Goal: Information Seeking & Learning: Learn about a topic

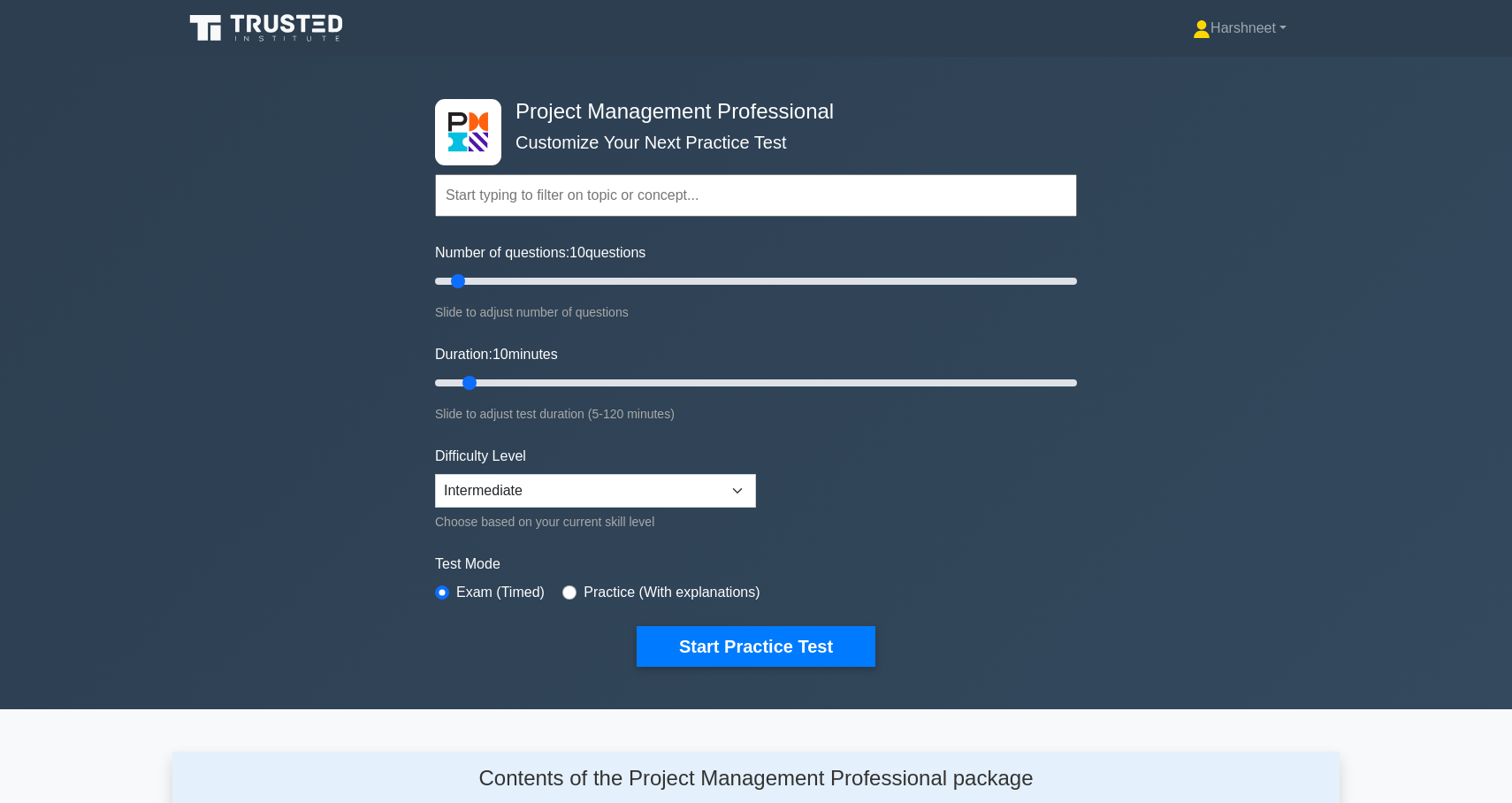
click at [249, 36] on icon at bounding box center [268, 28] width 170 height 34
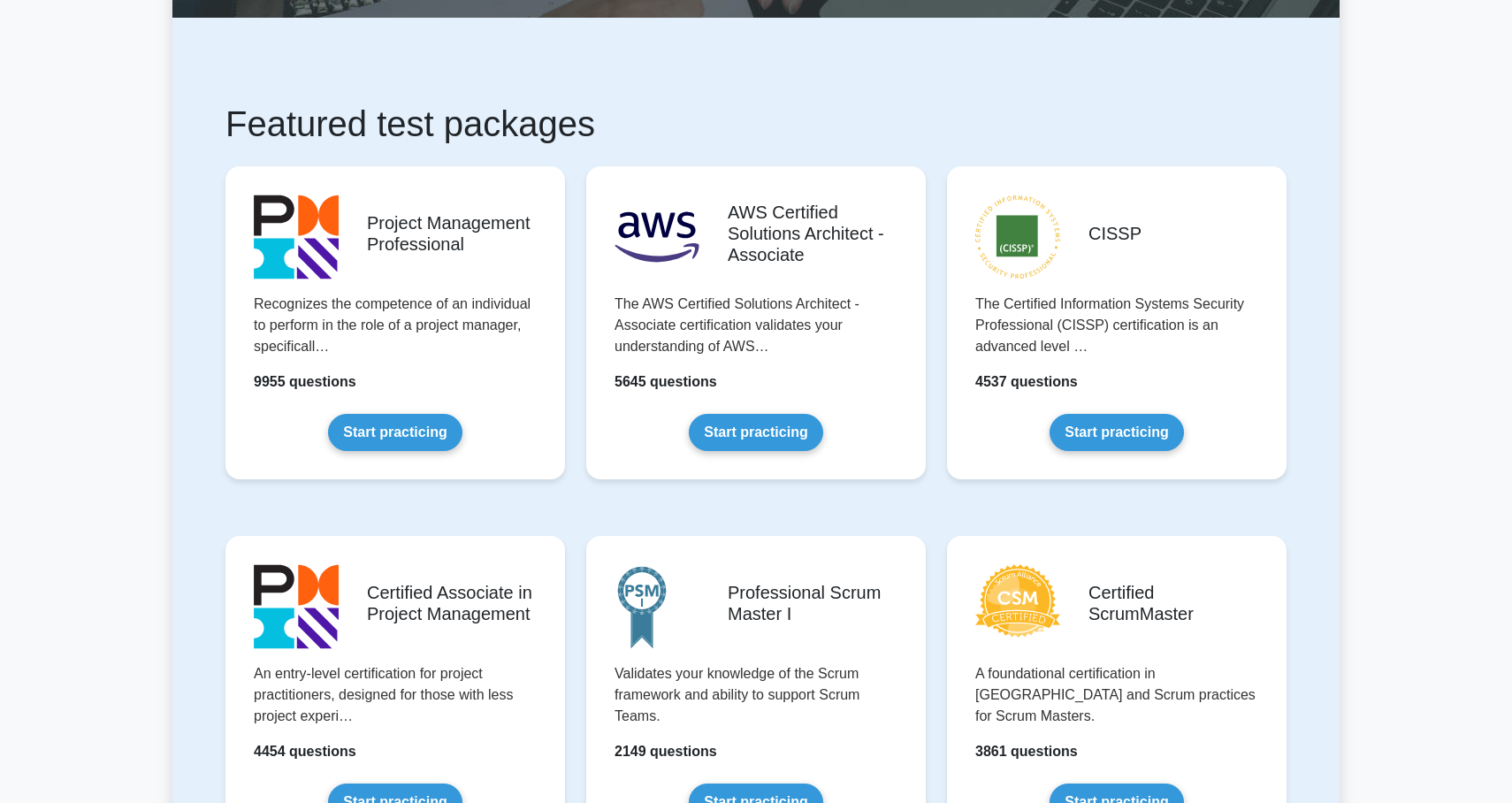
scroll to position [232, 0]
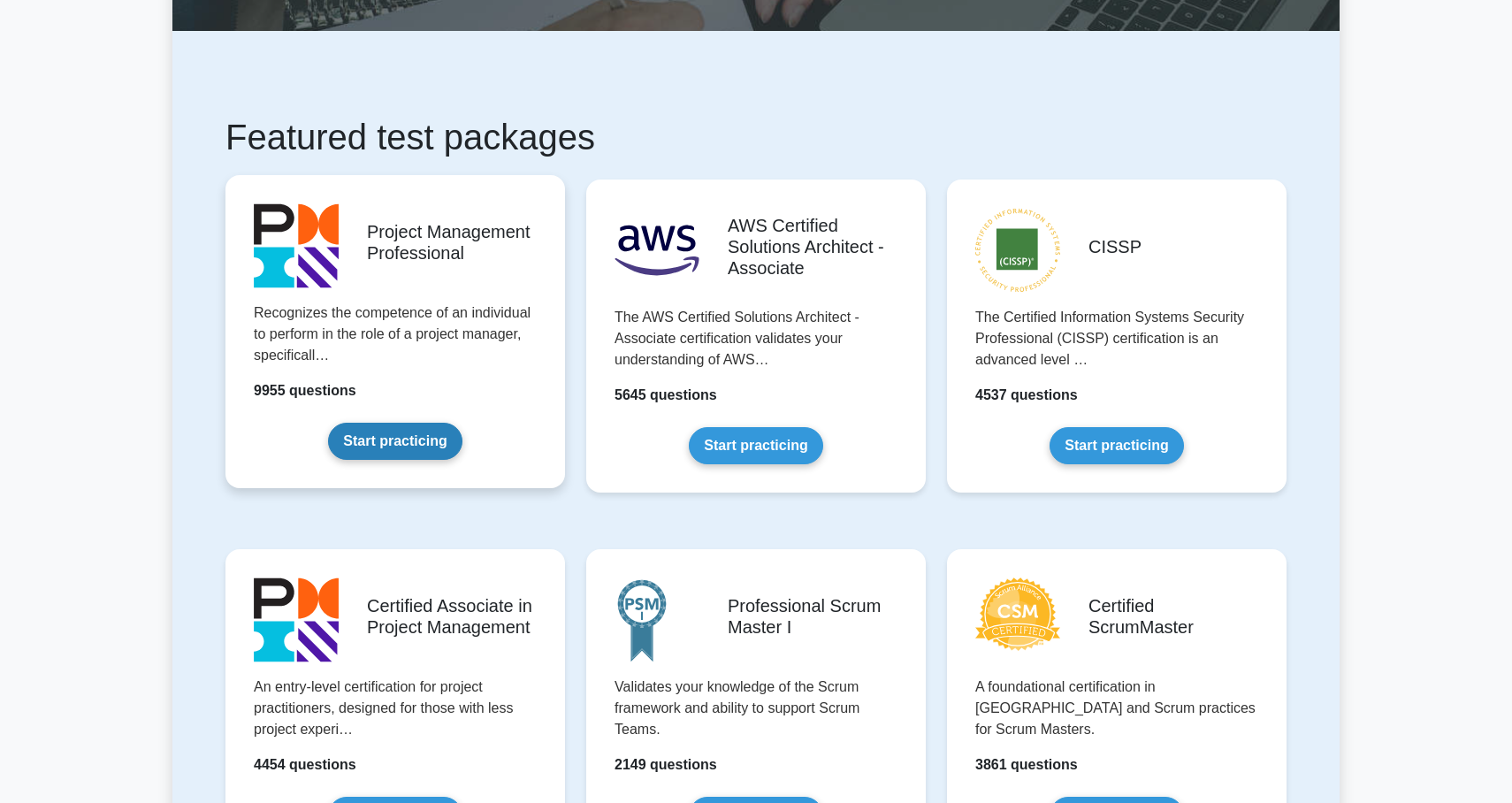
click at [395, 436] on link "Start practicing" at bounding box center [395, 441] width 134 height 37
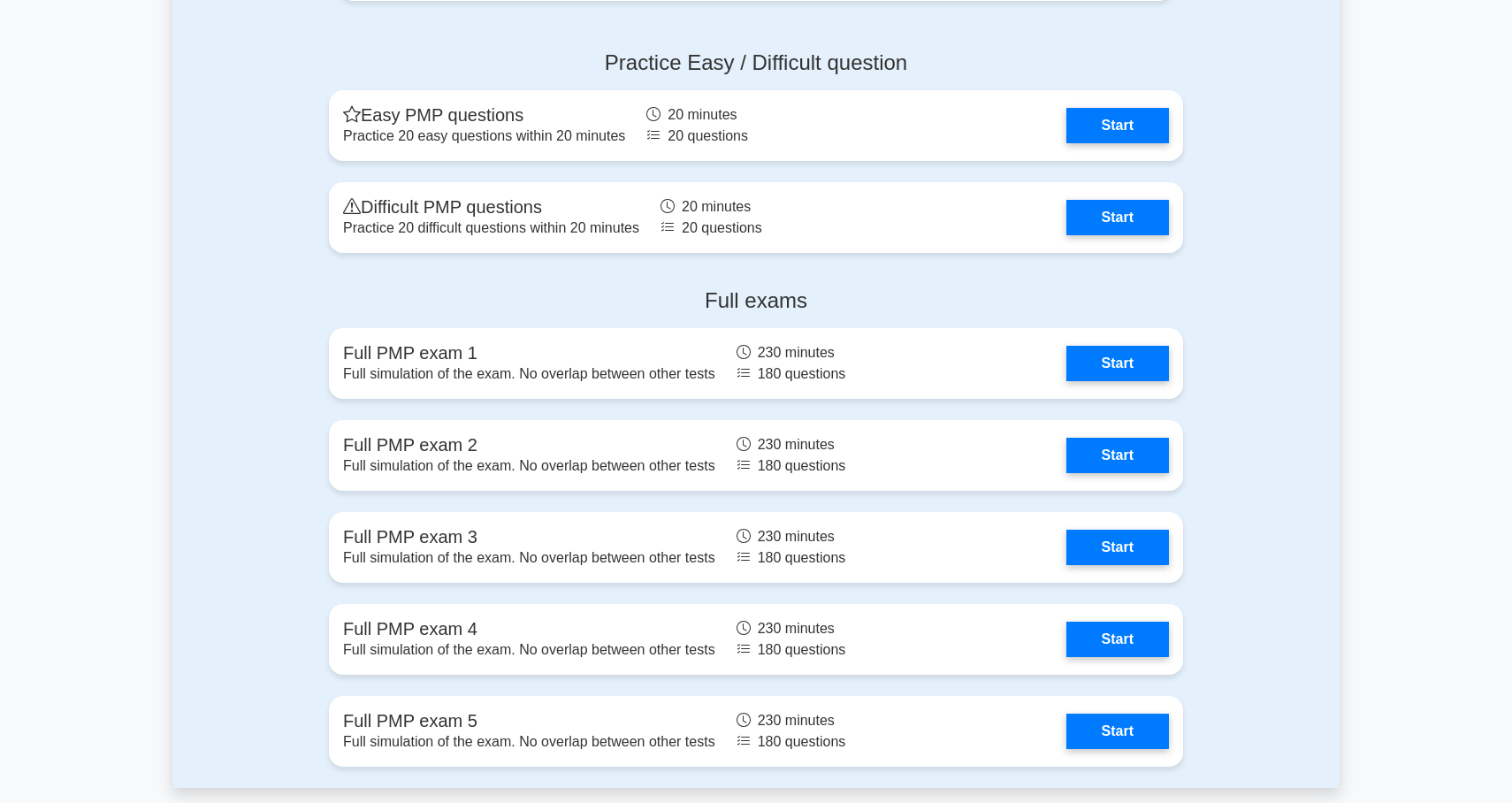
scroll to position [4237, 0]
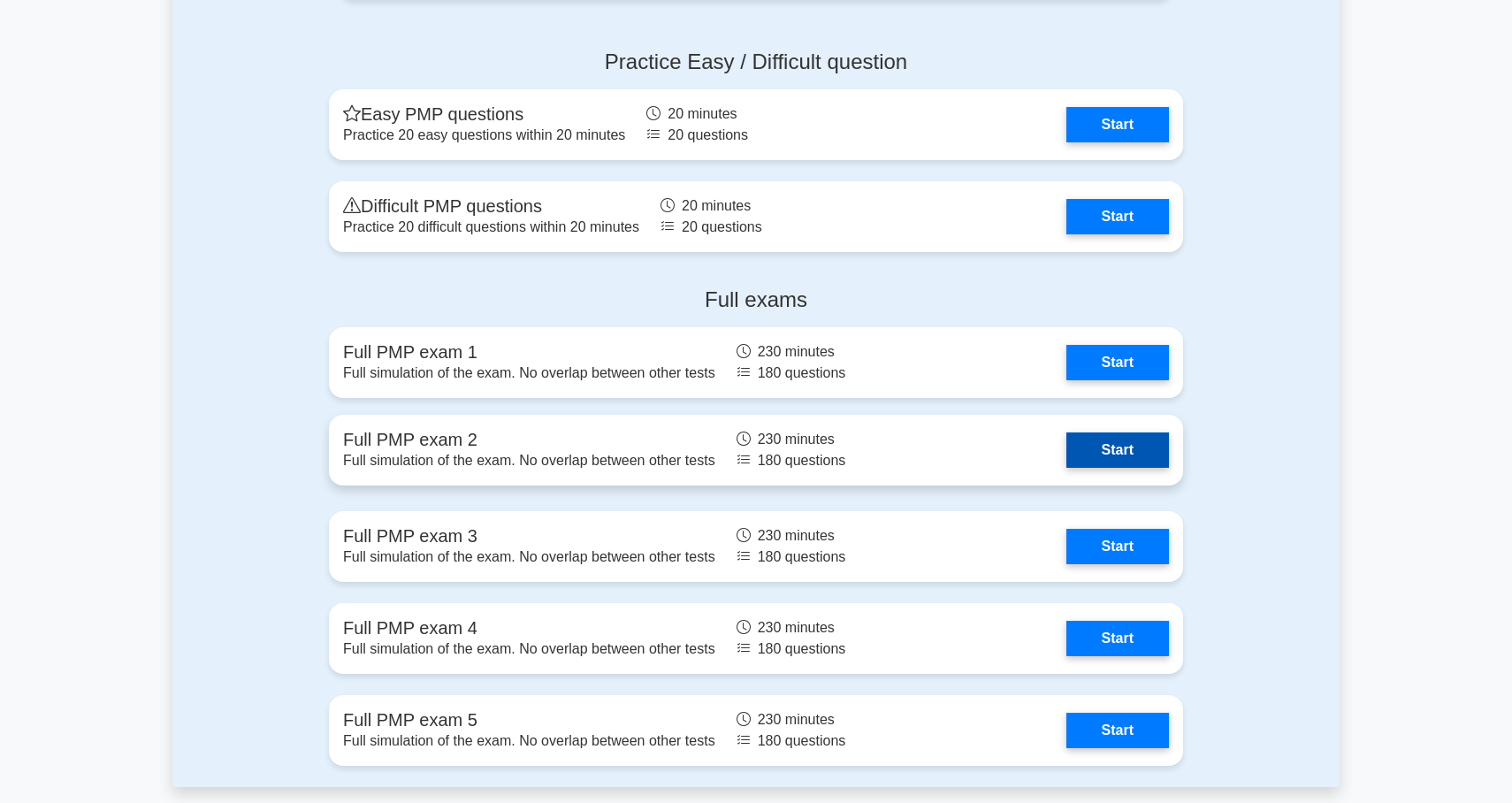
click at [1108, 436] on link "Start" at bounding box center [1117, 450] width 103 height 36
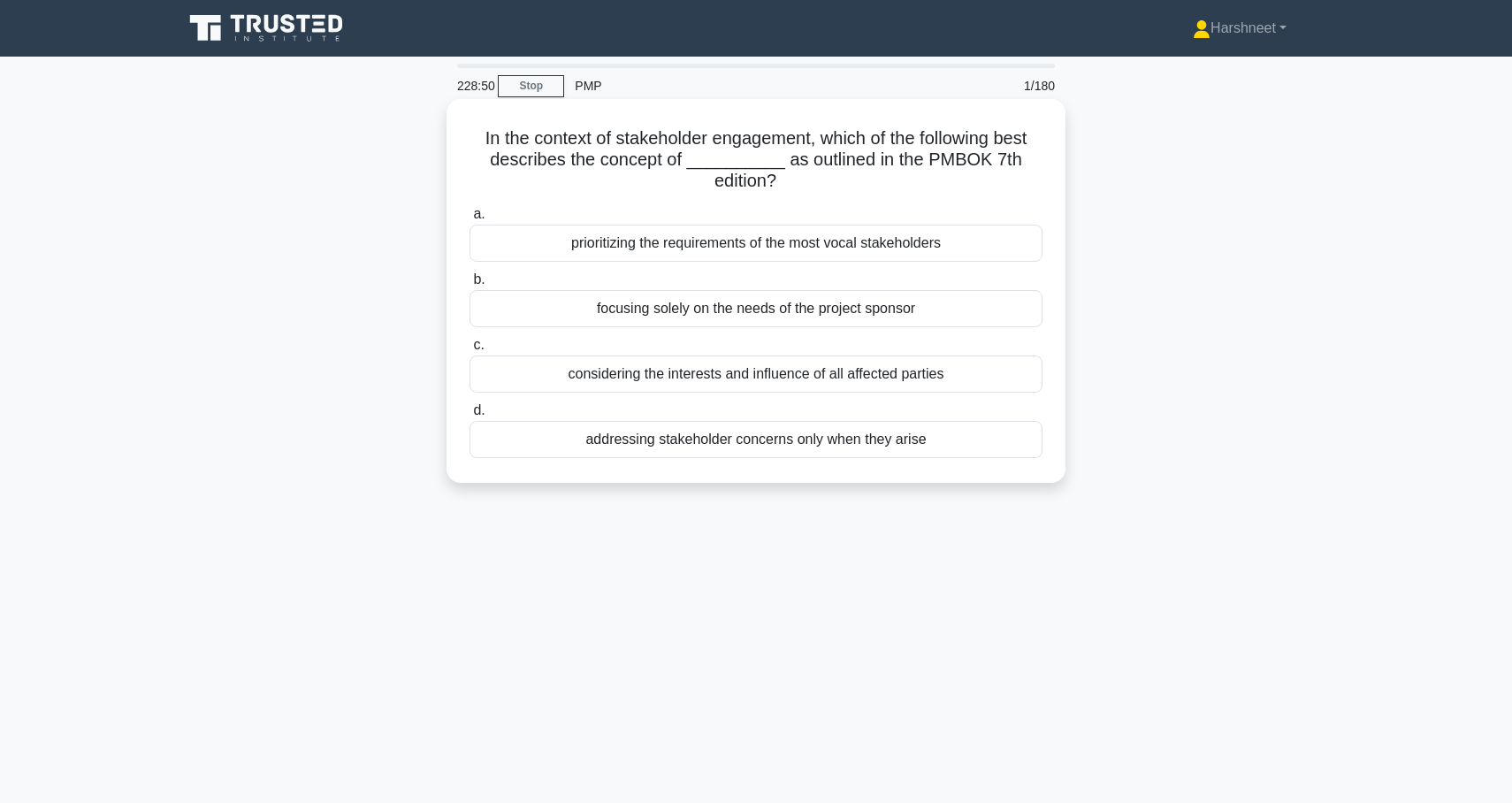
click at [745, 377] on div "considering the interests and influence of all affected parties" at bounding box center [756, 374] width 573 height 37
click at [470, 351] on input "c. considering the interests and influence of all affected parties" at bounding box center [470, 346] width 0 height 12
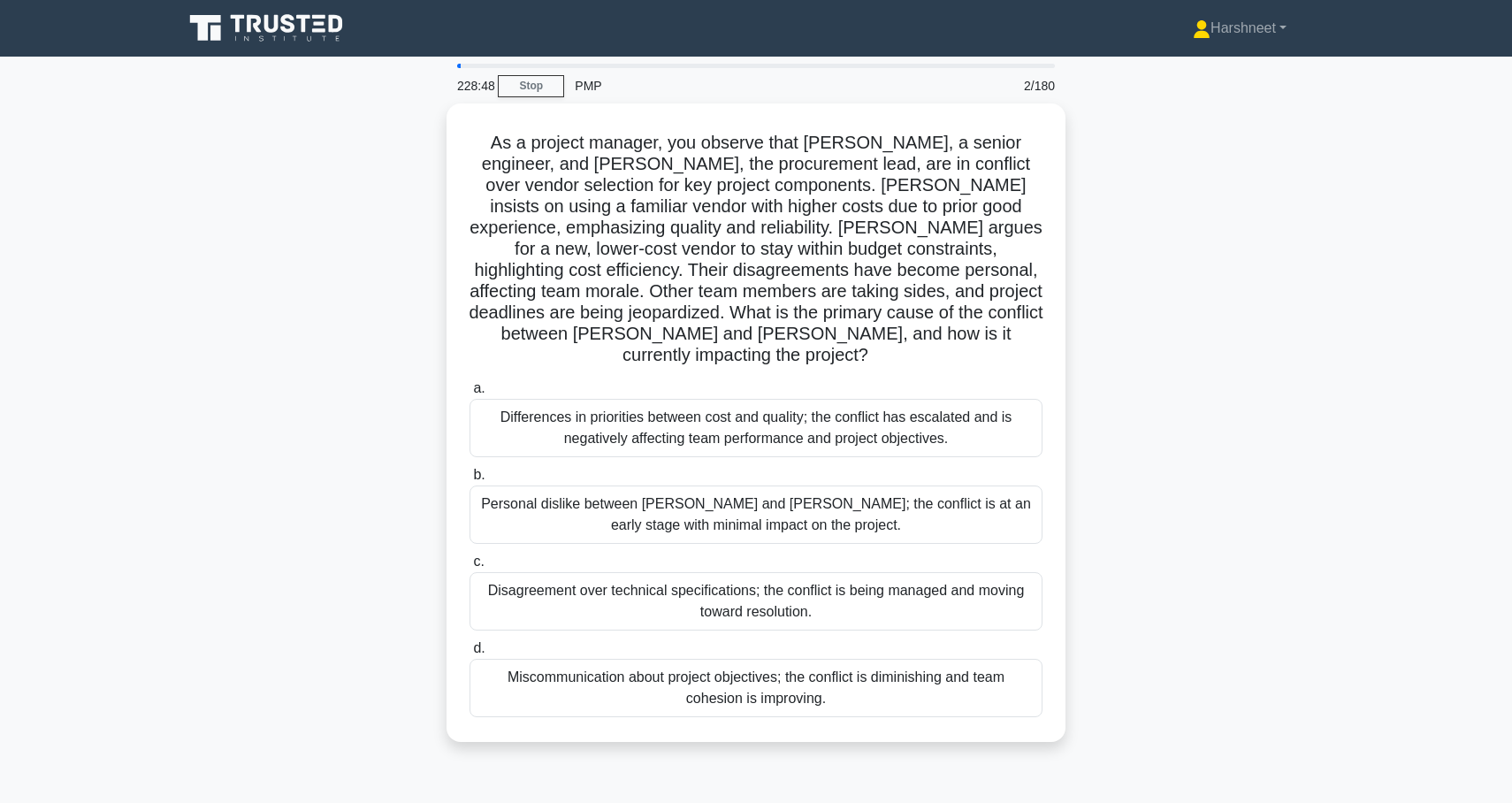
scroll to position [26, 0]
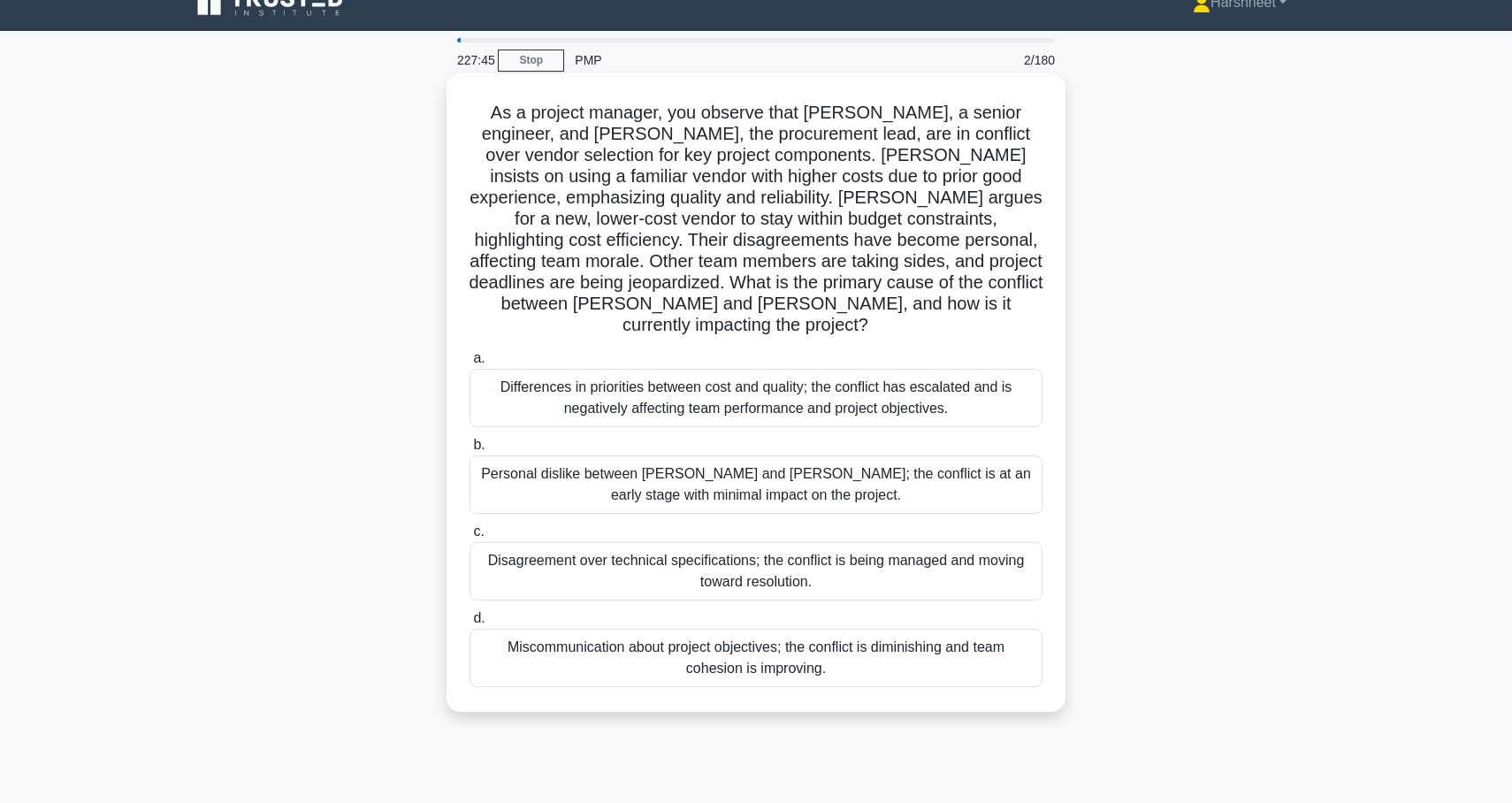
click at [981, 383] on div "Differences in priorities between cost and quality; the conflict has escalated …" at bounding box center [756, 398] width 573 height 59
click at [470, 364] on input "a. Differences in priorities between cost and quality; the conflict has escalat…" at bounding box center [470, 358] width 0 height 12
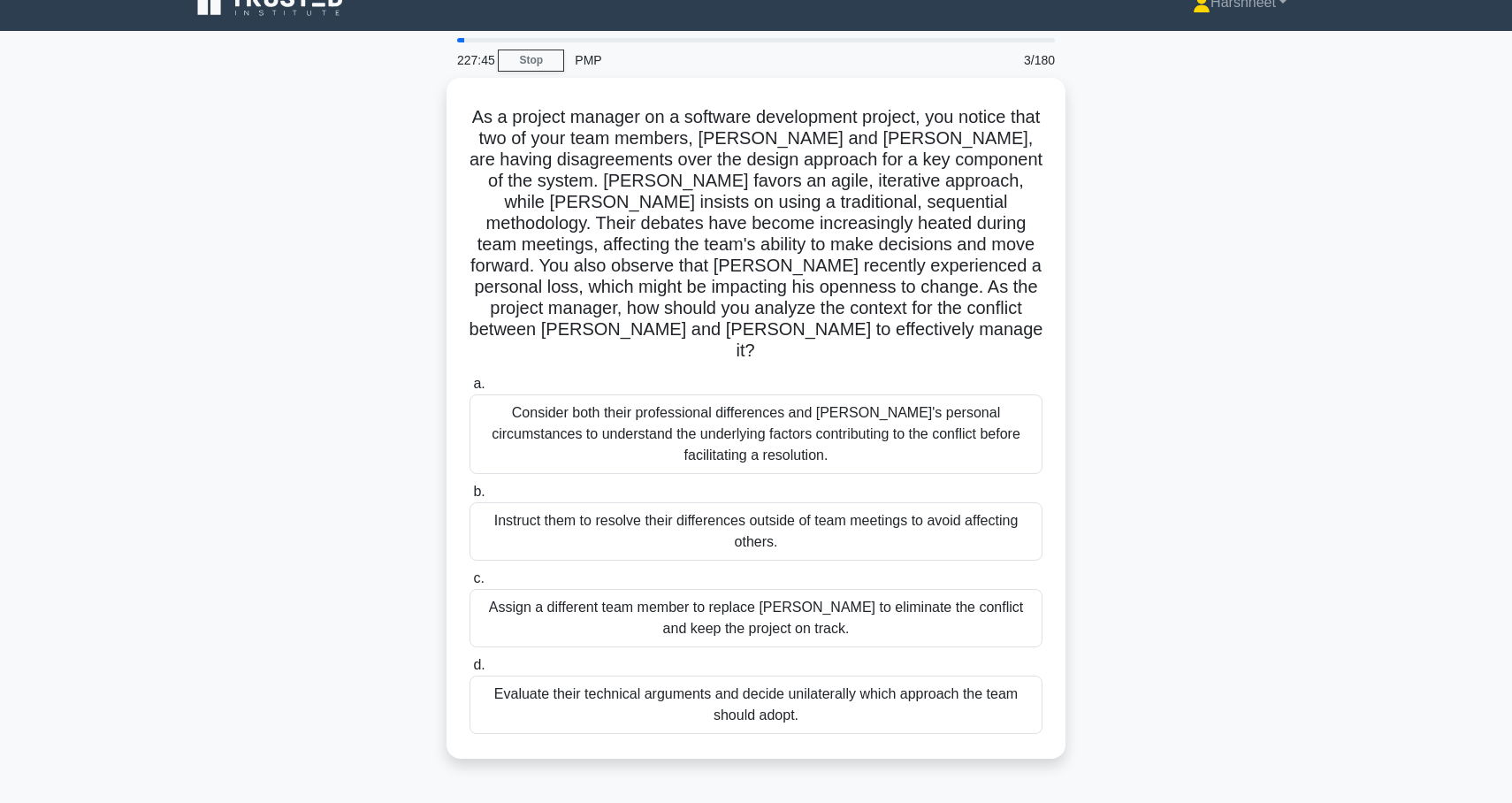
scroll to position [0, 0]
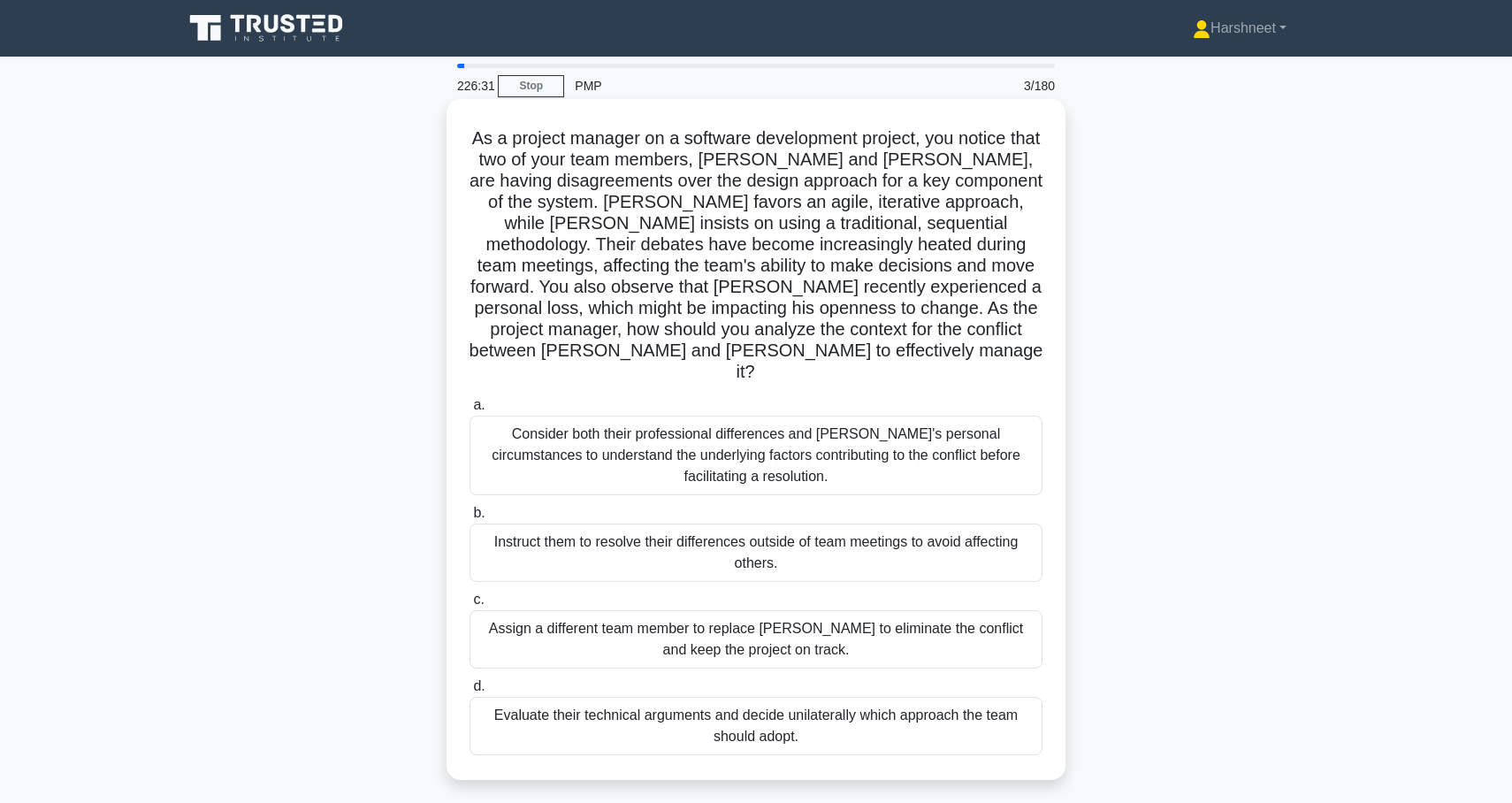
click at [955, 434] on div "Consider both their professional differences and Tom's personal circumstances t…" at bounding box center [756, 455] width 573 height 80
click at [470, 411] on input "a. Consider both their professional differences and Tom's personal circumstance…" at bounding box center [470, 405] width 0 height 12
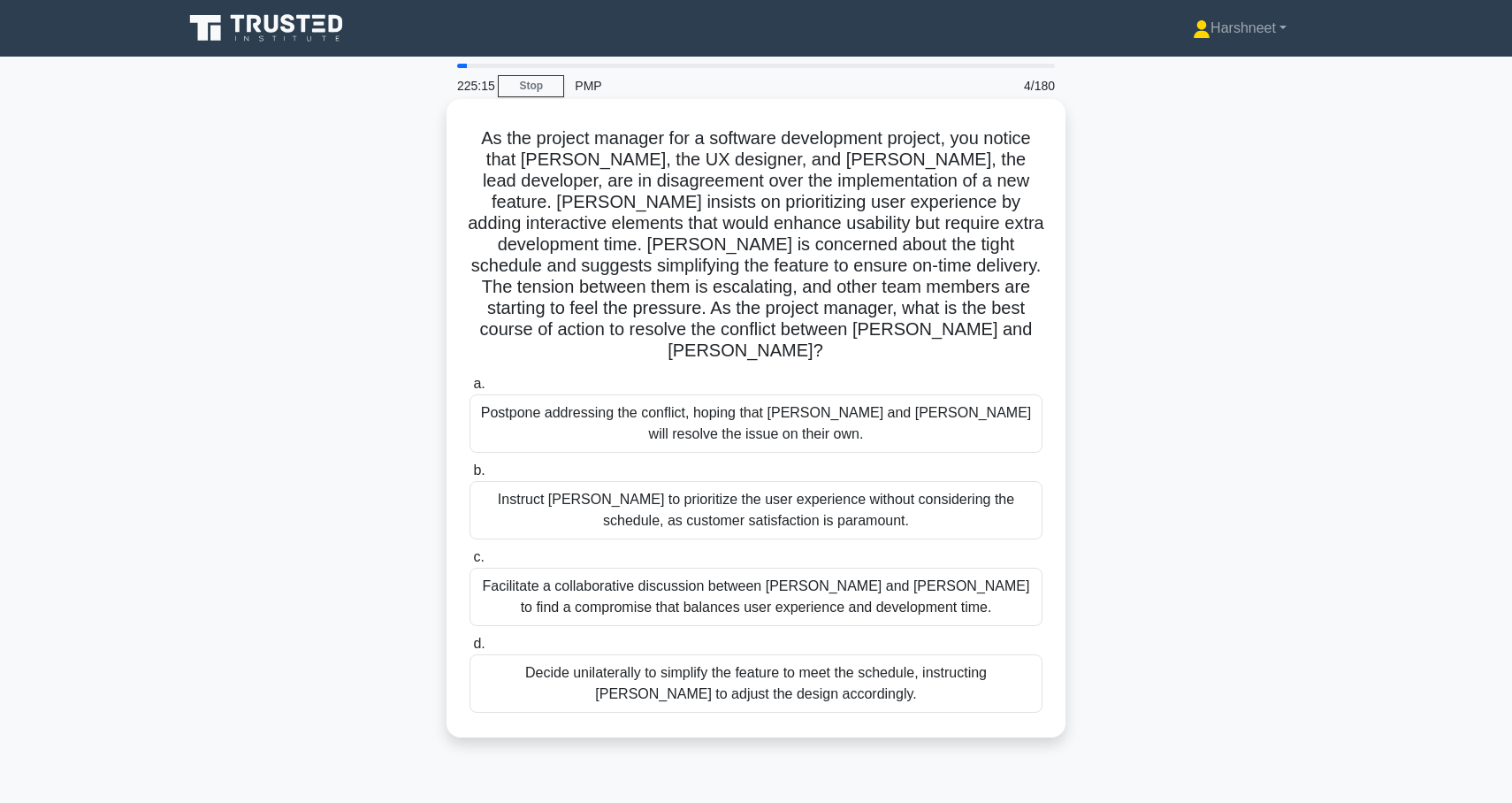
click at [922, 580] on div "Facilitate a collaborative discussion between Alex and Jamie to find a compromi…" at bounding box center [756, 596] width 573 height 59
click at [470, 563] on input "c. Facilitate a collaborative discussion between Alex and Jamie to find a compr…" at bounding box center [470, 557] width 0 height 12
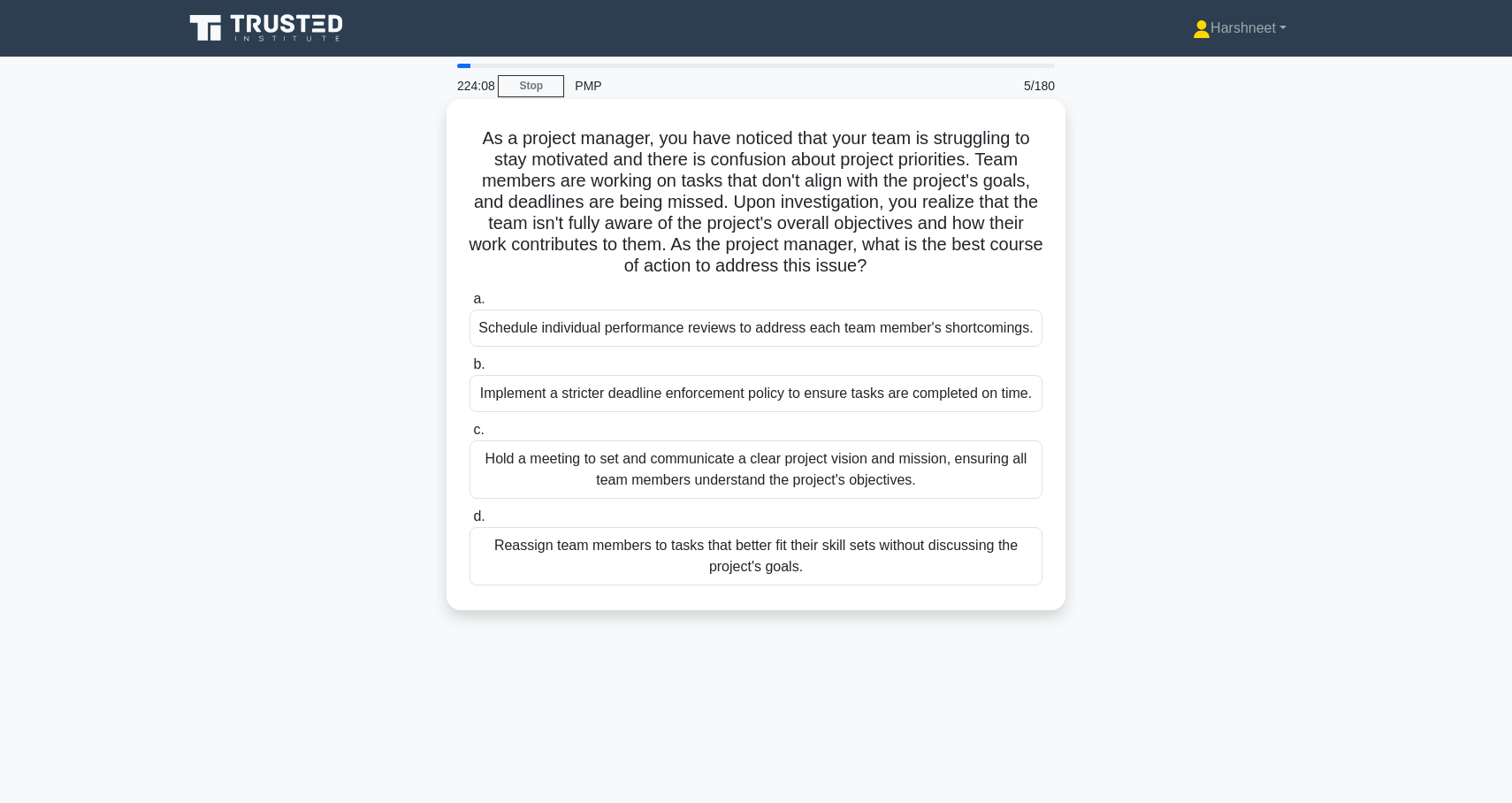
click at [943, 467] on div "Hold a meeting to set and communicate a clear project vision and mission, ensur…" at bounding box center [756, 469] width 573 height 59
click at [470, 436] on input "c. Hold a meeting to set and communicate a clear project vision and mission, en…" at bounding box center [470, 430] width 0 height 12
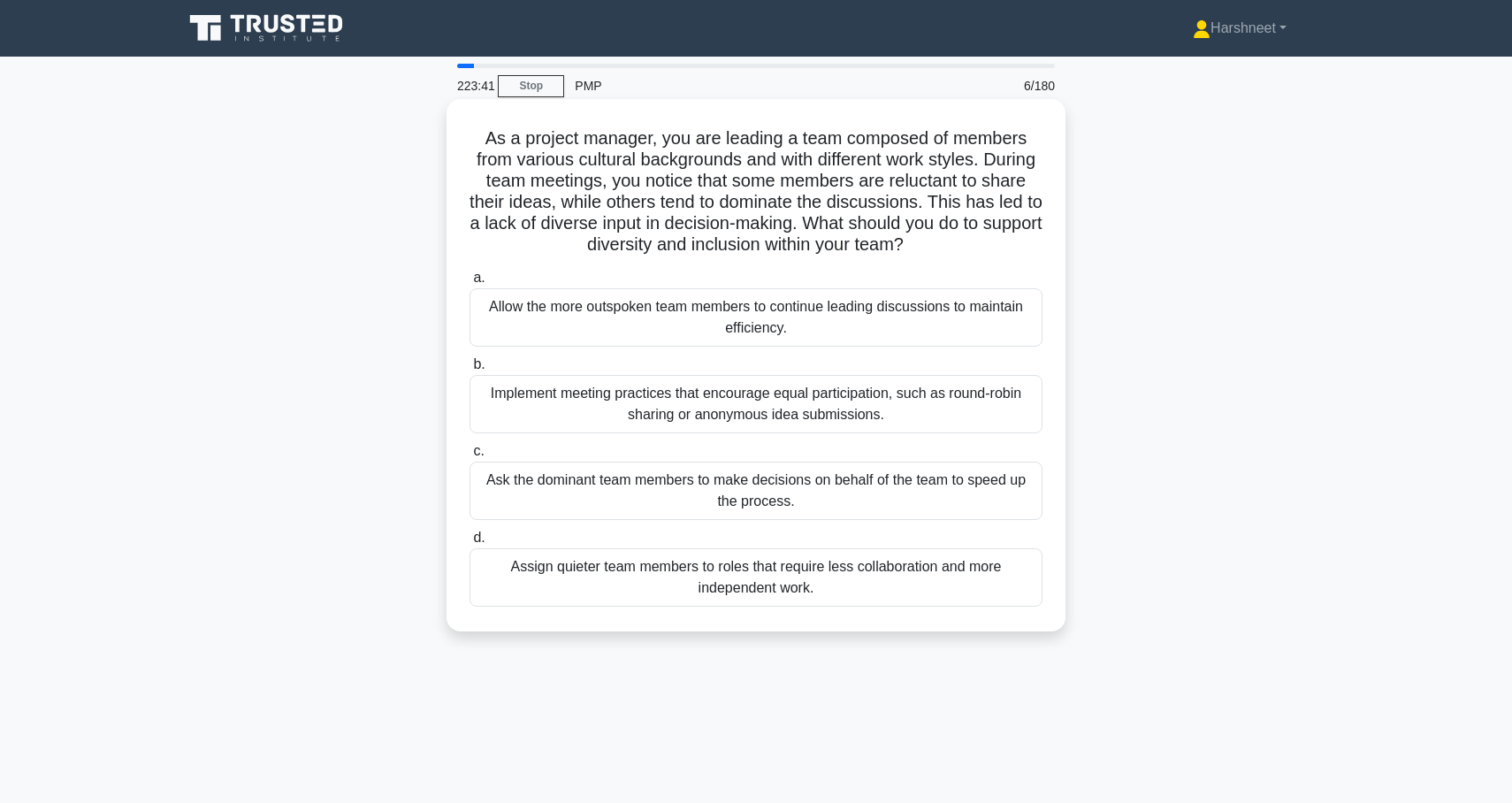
click at [917, 409] on div "Implement meeting practices that encourage equal participation, such as round-r…" at bounding box center [756, 403] width 573 height 59
click at [470, 371] on input "b. Implement meeting practices that encourage equal participation, such as roun…" at bounding box center [470, 365] width 0 height 12
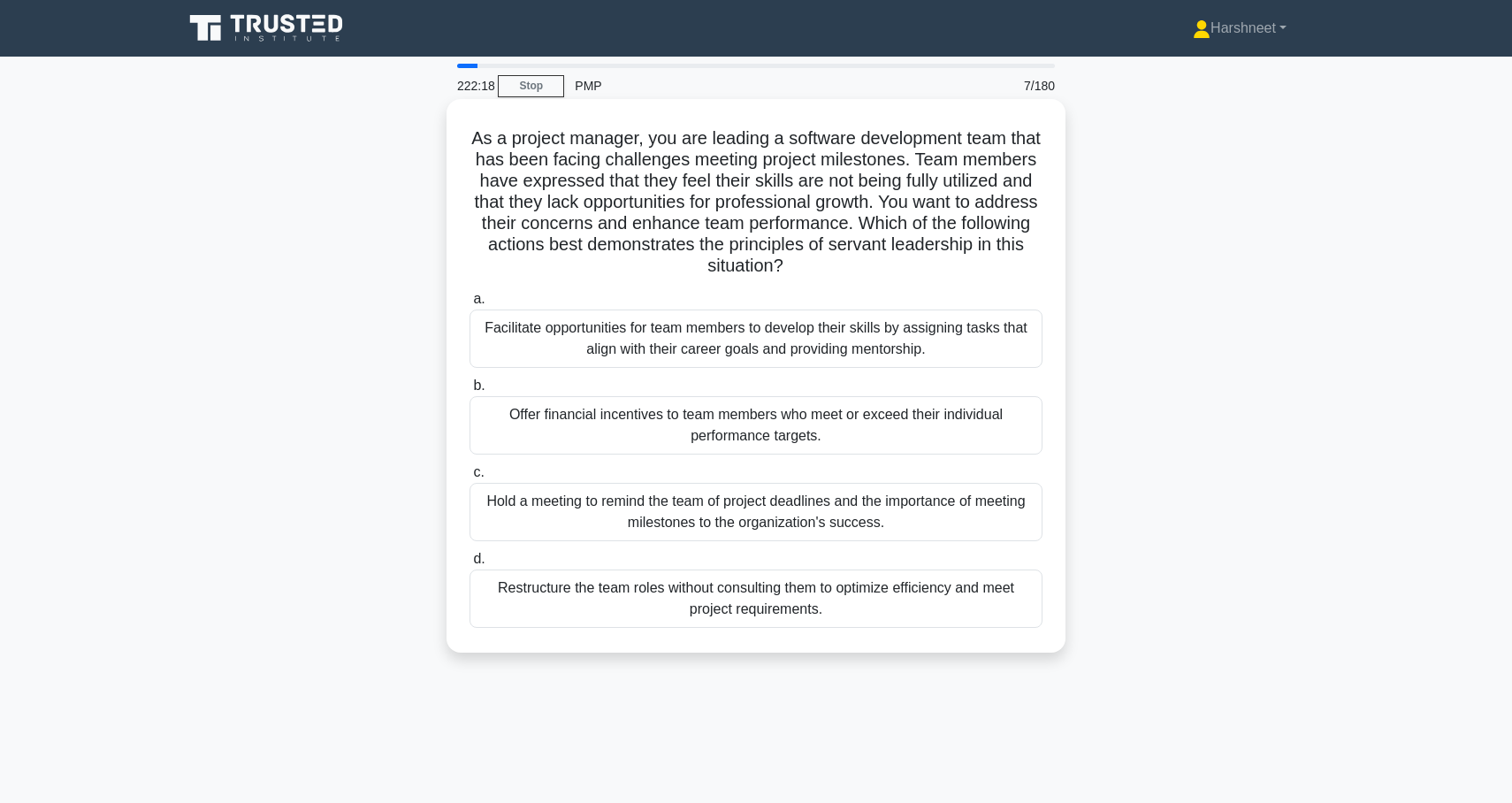
click at [945, 361] on div "Facilitate opportunities for team members to develop their skills by assigning …" at bounding box center [756, 338] width 573 height 59
click at [470, 305] on input "a. Facilitate opportunities for team members to develop their skills by assigni…" at bounding box center [470, 300] width 0 height 12
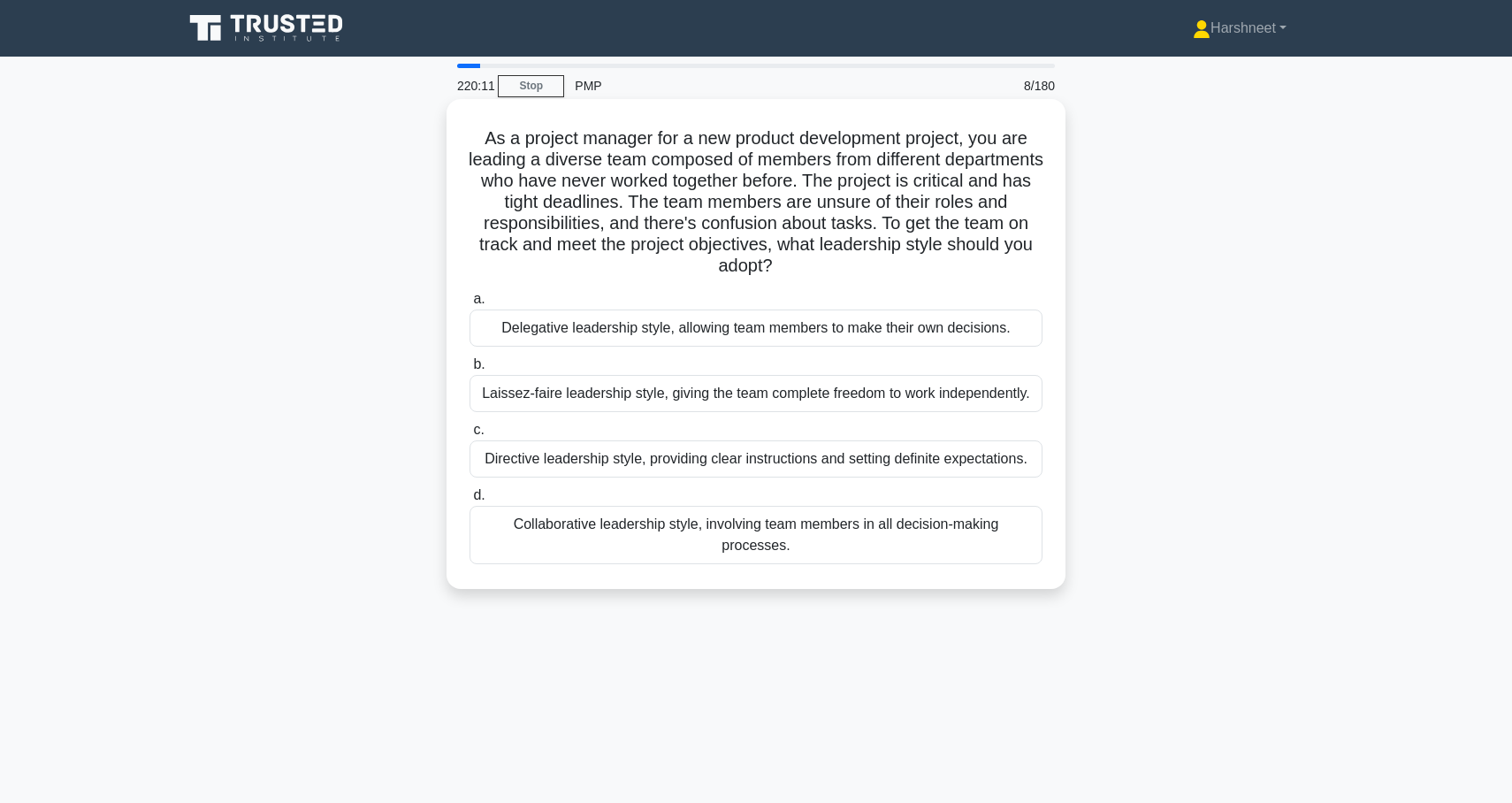
click at [912, 466] on div "Directive leadership style, providing clear instructions and setting definite e…" at bounding box center [756, 458] width 573 height 37
click at [470, 436] on input "c. Directive leadership style, providing clear instructions and setting definit…" at bounding box center [470, 430] width 0 height 12
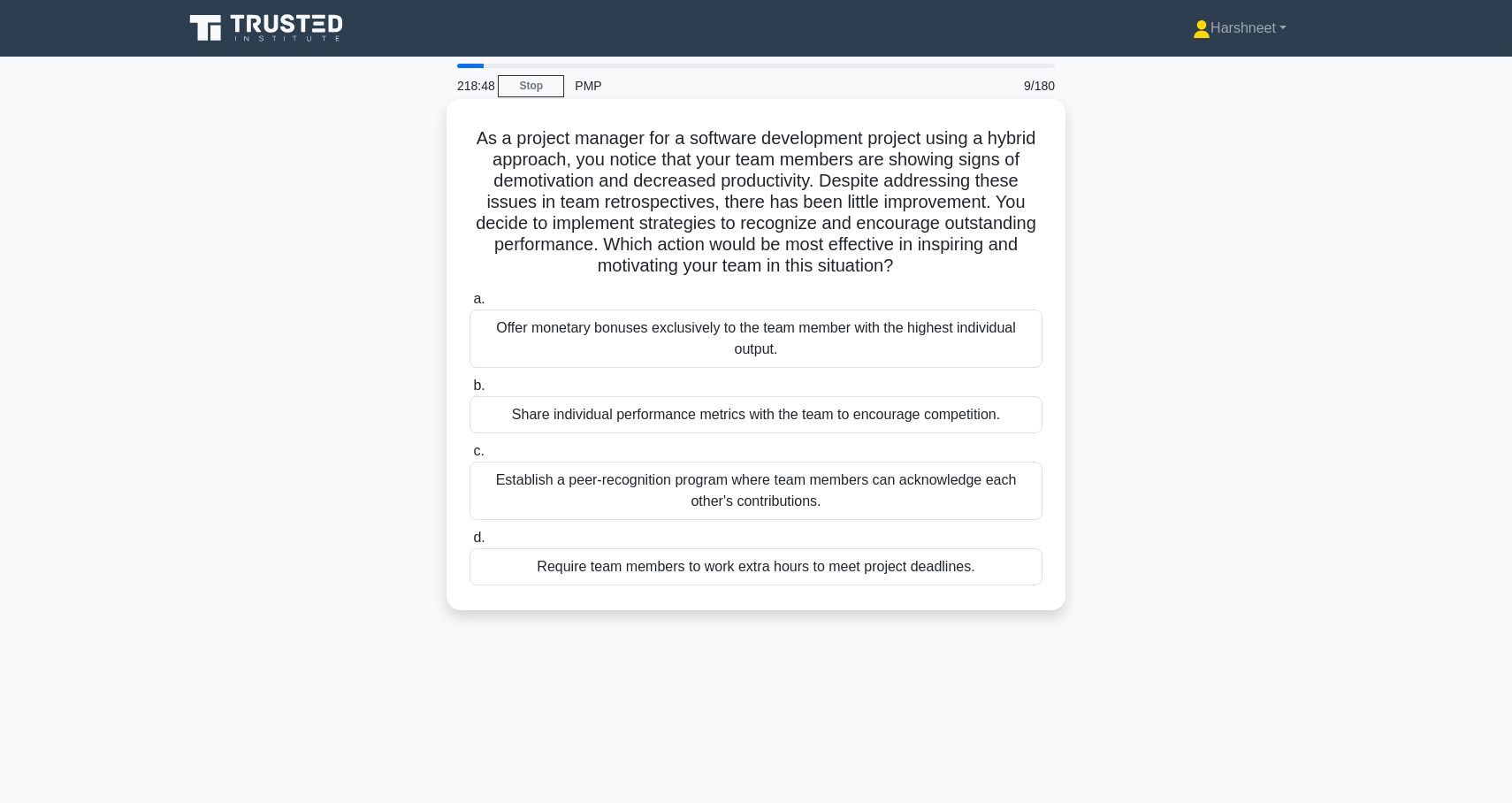
click at [954, 486] on div "Establish a peer-recognition program where team members can acknowledge each ot…" at bounding box center [756, 491] width 573 height 59
click at [470, 457] on input "c. Establish a peer-recognition program where team members can acknowledge each…" at bounding box center [470, 451] width 0 height 12
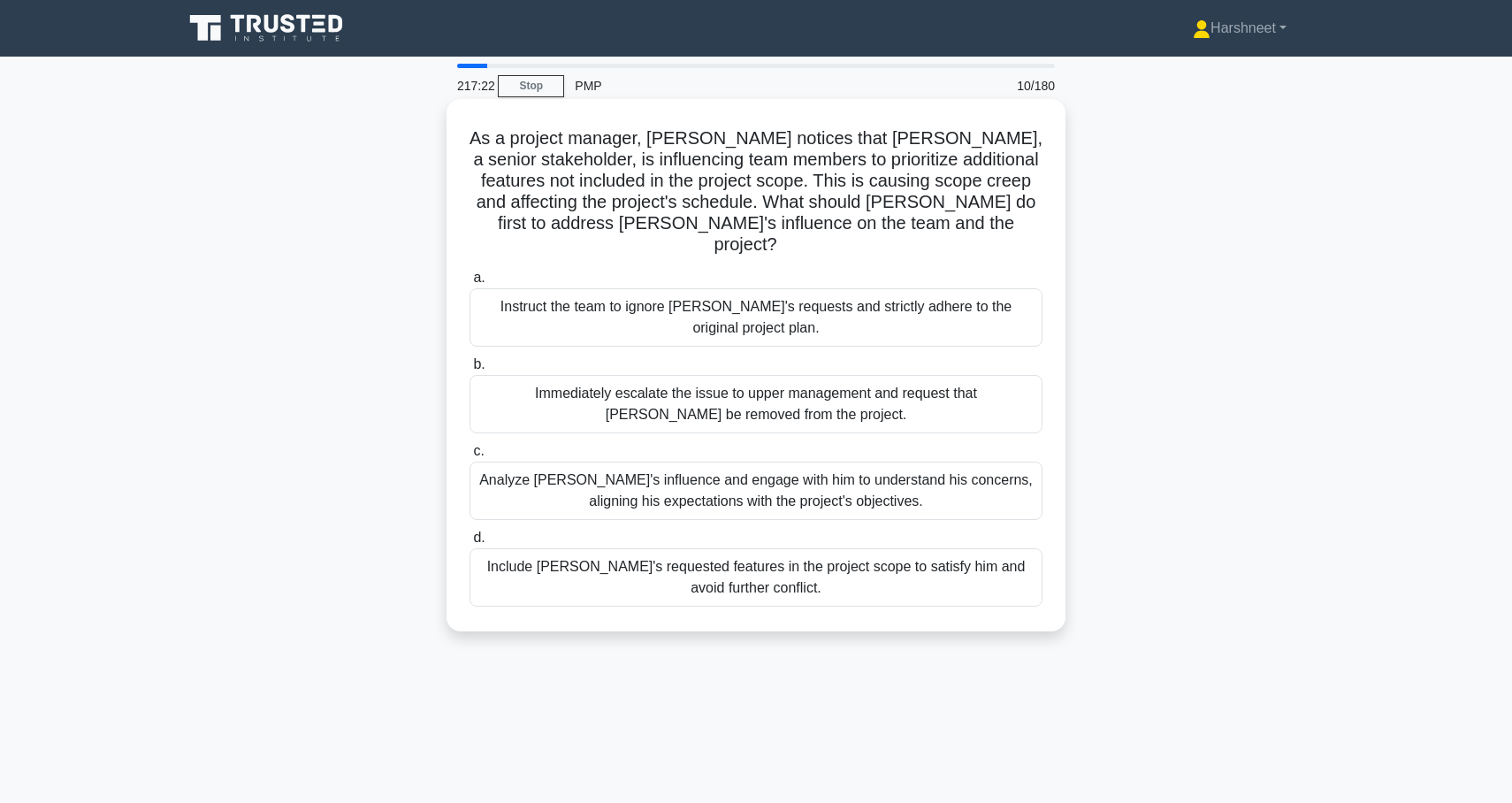
click at [808, 462] on div "Analyze John's influence and engage with him to understand his concerns, aligni…" at bounding box center [756, 491] width 573 height 59
click at [470, 457] on input "c. Analyze John's influence and engage with him to understand his concerns, ali…" at bounding box center [470, 451] width 0 height 12
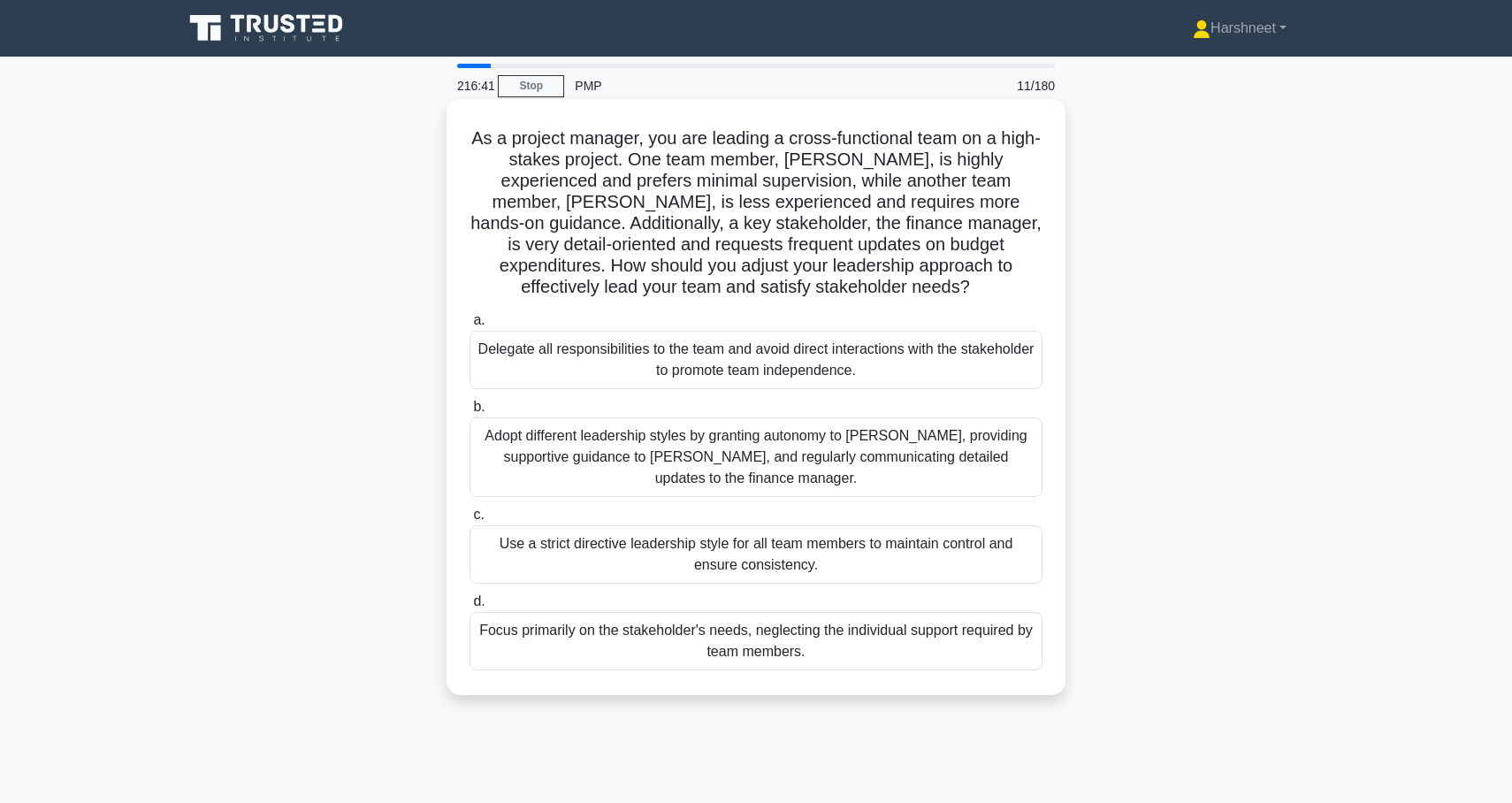
click at [970, 460] on div "Adopt different leadership styles by granting autonomy to Alex, providing suppo…" at bounding box center [756, 457] width 573 height 80
click at [470, 413] on input "b. Adopt different leadership styles by granting autonomy to Alex, providing su…" at bounding box center [470, 407] width 0 height 12
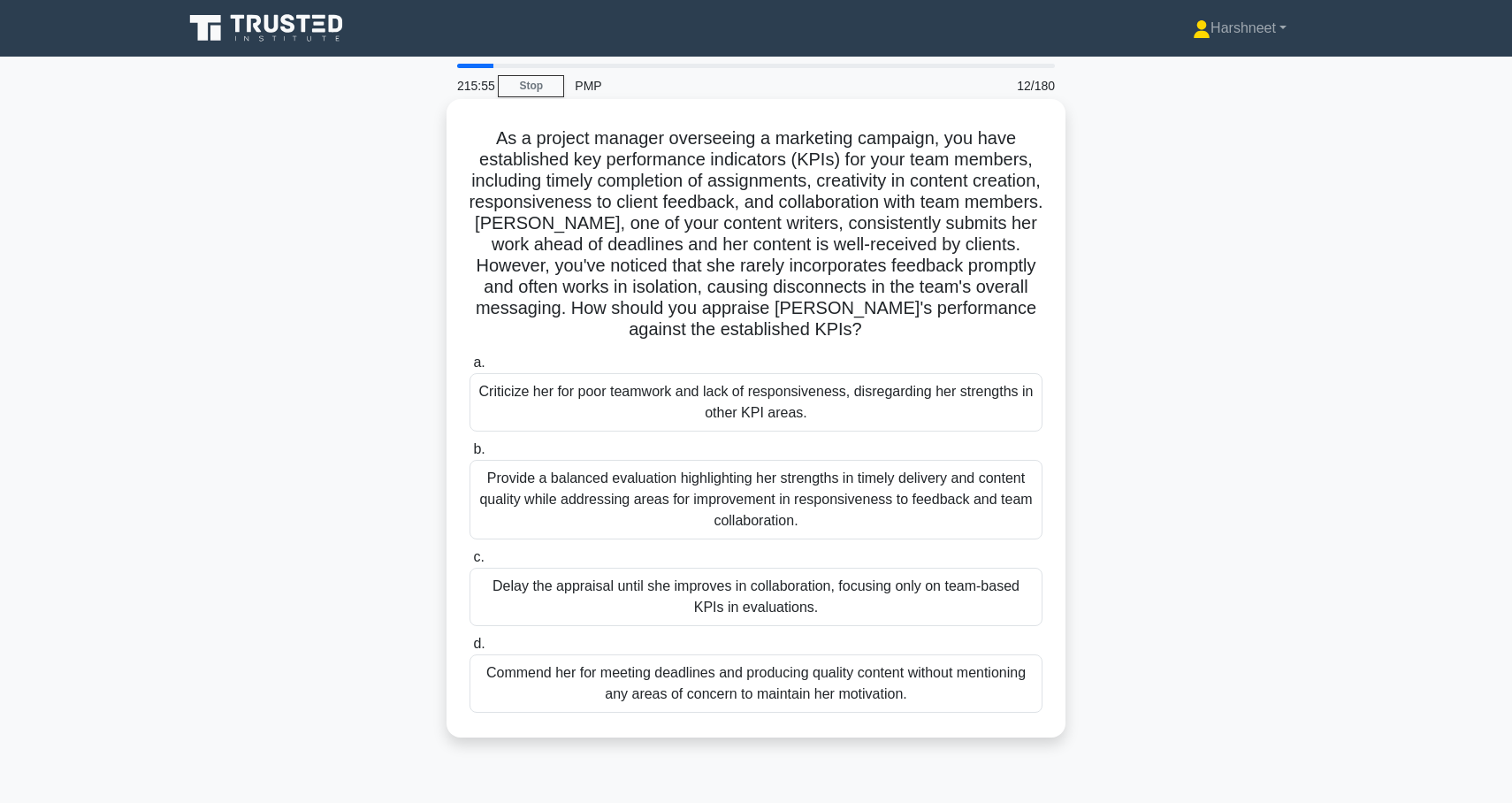
click at [1012, 491] on div "Provide a balanced evaluation highlighting her strengths in timely delivery and…" at bounding box center [756, 499] width 573 height 80
click at [470, 455] on input "b. Provide a balanced evaluation highlighting her strengths in timely delivery …" at bounding box center [470, 450] width 0 height 12
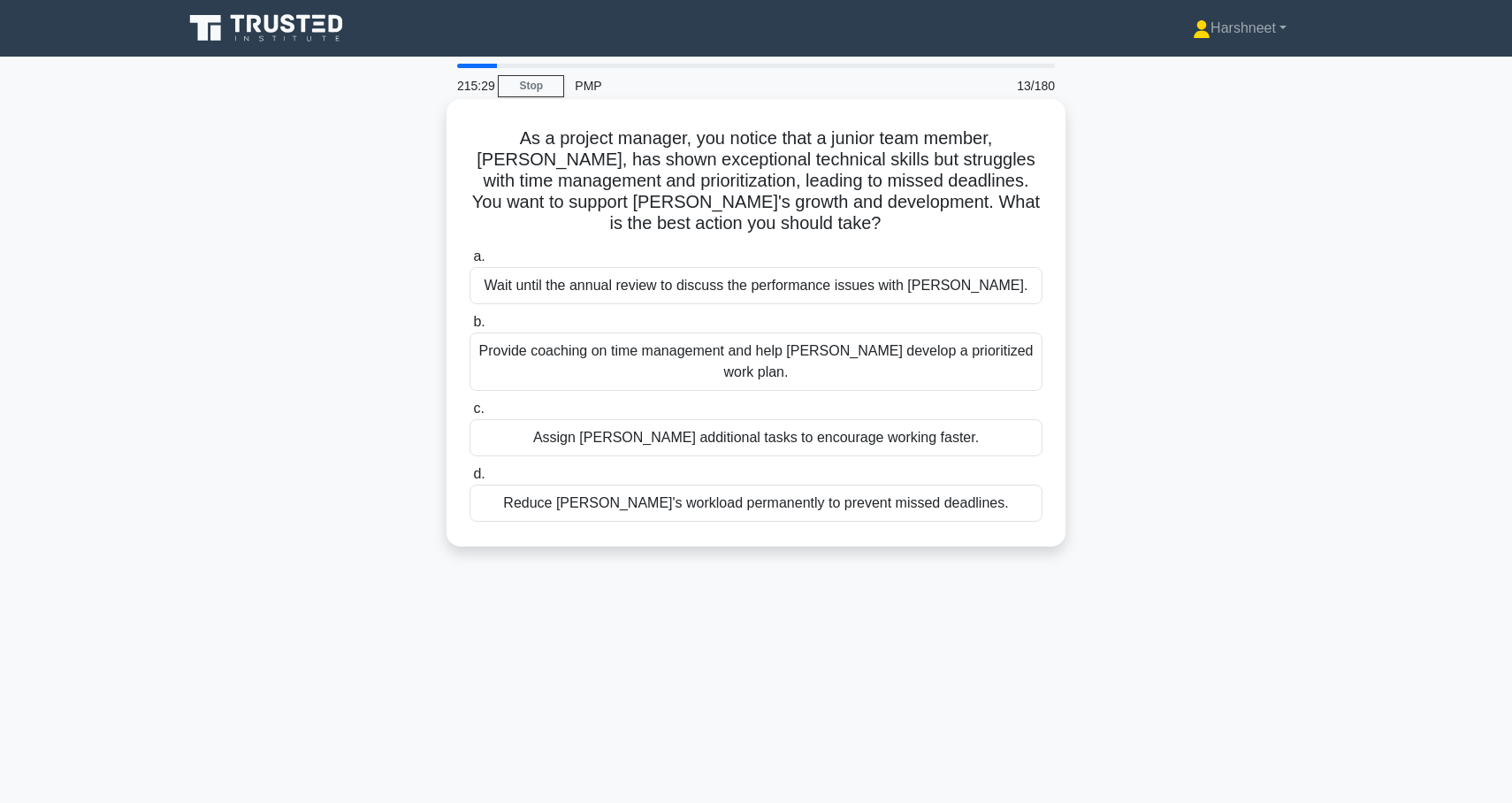
click at [937, 332] on div "Provide coaching on time management and help Alex develop a prioritized work pl…" at bounding box center [756, 361] width 573 height 59
click at [470, 324] on input "b. Provide coaching on time management and help Alex develop a prioritized work…" at bounding box center [470, 323] width 0 height 12
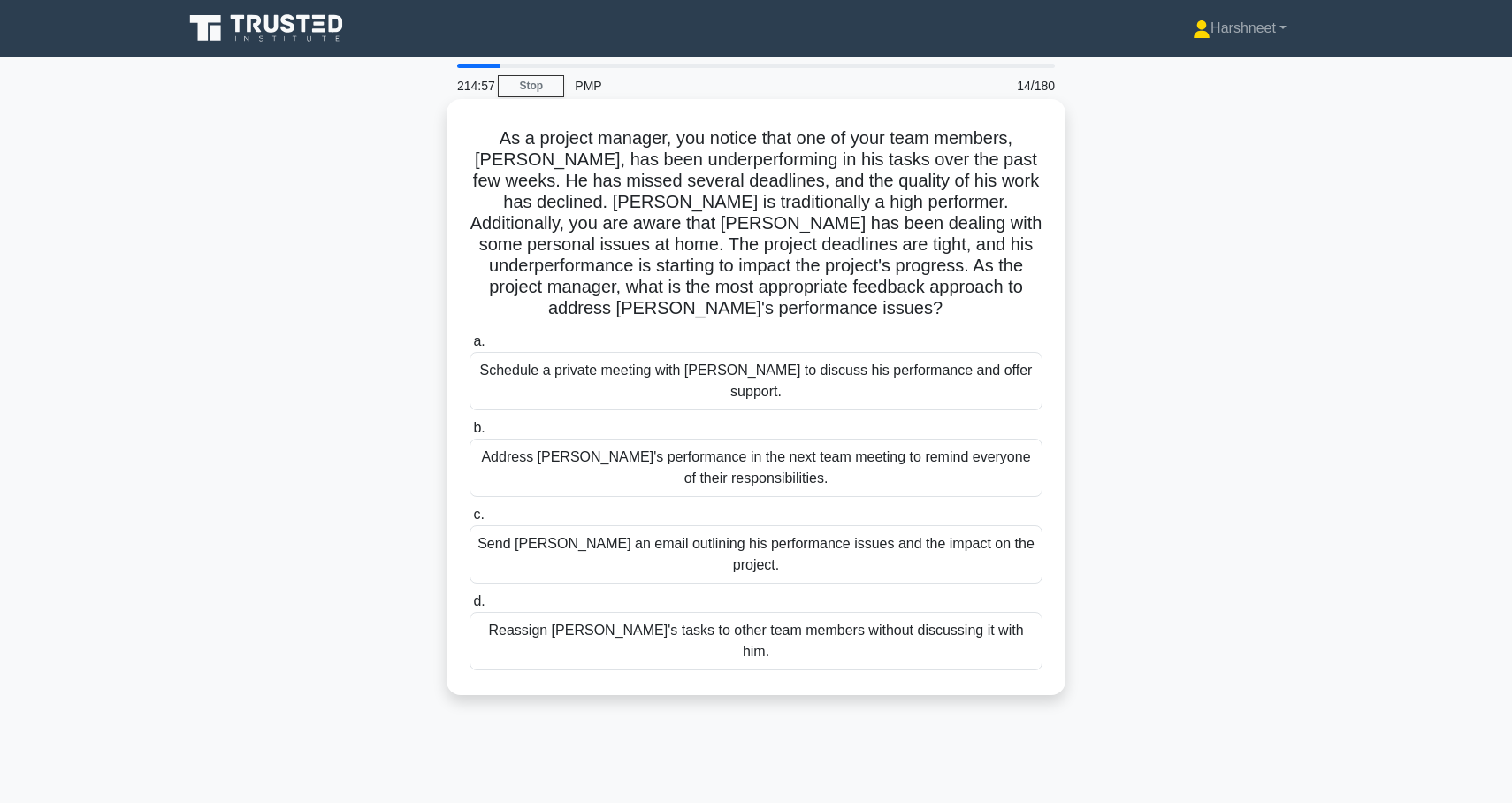
click at [1009, 352] on div "Schedule a private meeting with Carlos to discuss his performance and offer sup…" at bounding box center [756, 380] width 573 height 59
click at [470, 348] on input "a. Schedule a private meeting with Carlos to discuss his performance and offer …" at bounding box center [470, 342] width 0 height 12
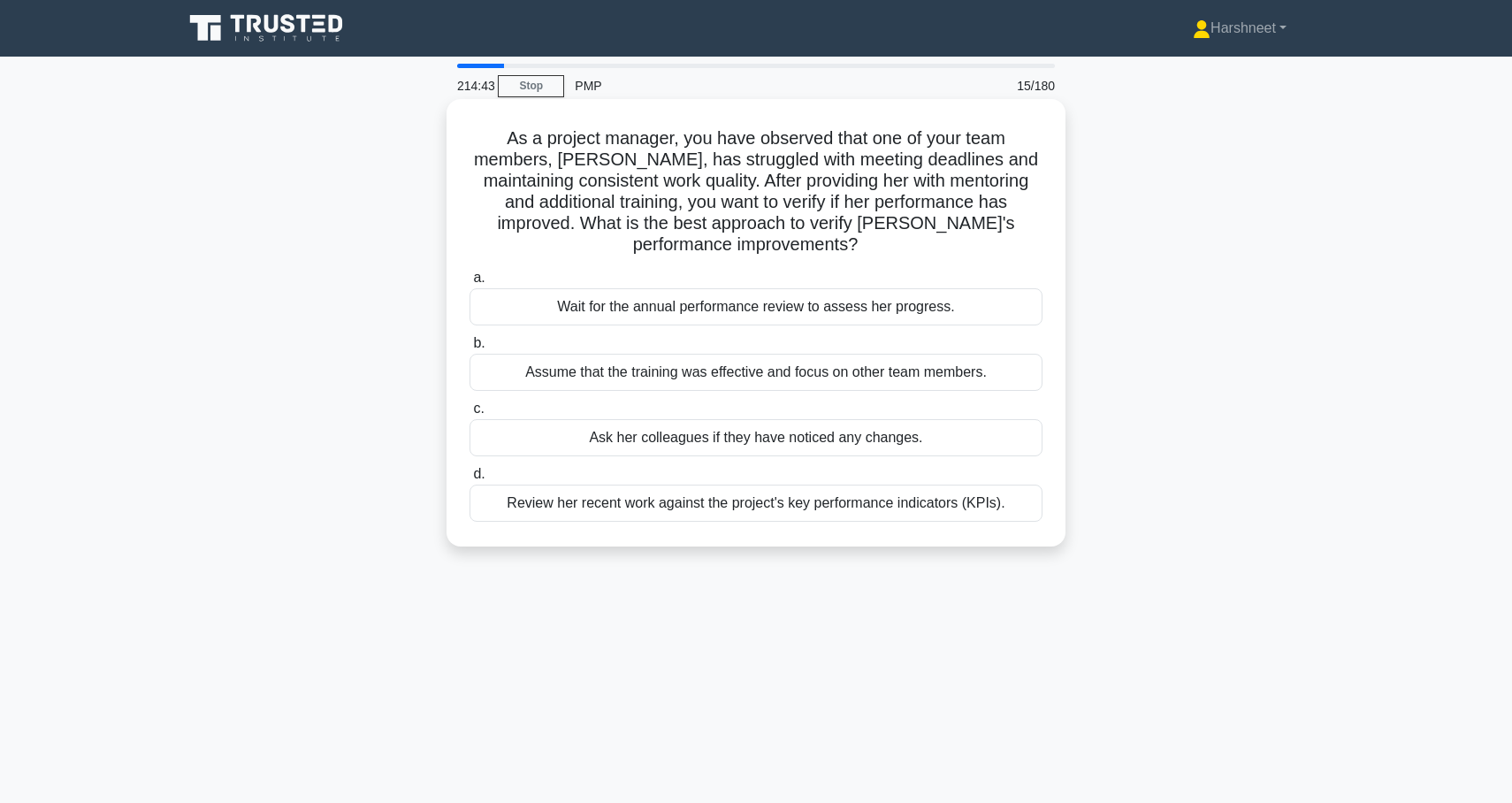
click at [935, 484] on div "Review her recent work against the project's key performance indicators (KPIs)." at bounding box center [756, 502] width 573 height 37
click at [470, 480] on input "d. Review her recent work against the project's key performance indicators (KPI…" at bounding box center [470, 474] width 0 height 12
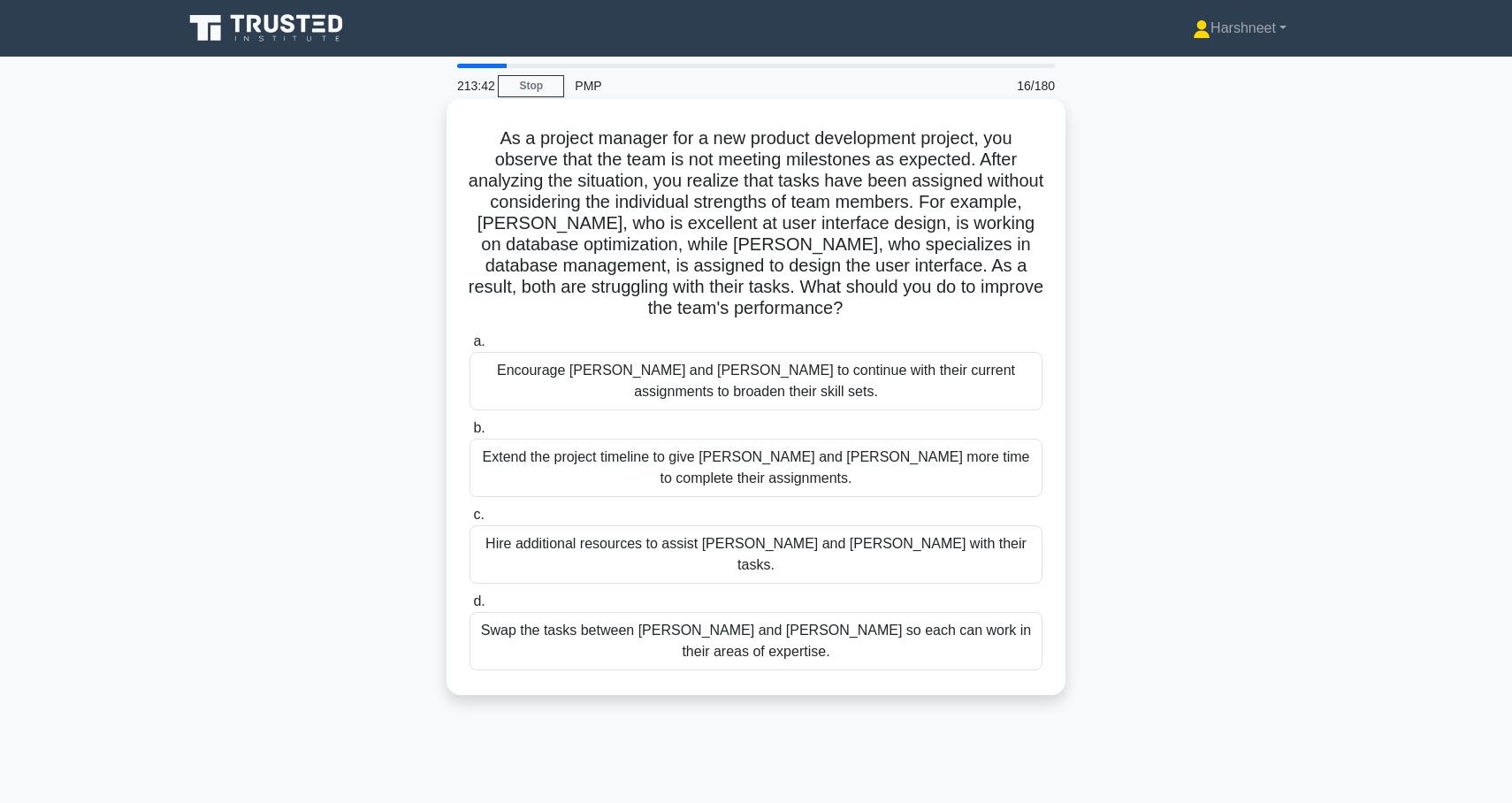
click at [971, 365] on div "Encourage Alex and Sam to continue with their current assignments to broaden th…" at bounding box center [756, 380] width 573 height 59
click at [470, 348] on input "a. Encourage Alex and Sam to continue with their current assignments to broaden…" at bounding box center [470, 342] width 0 height 12
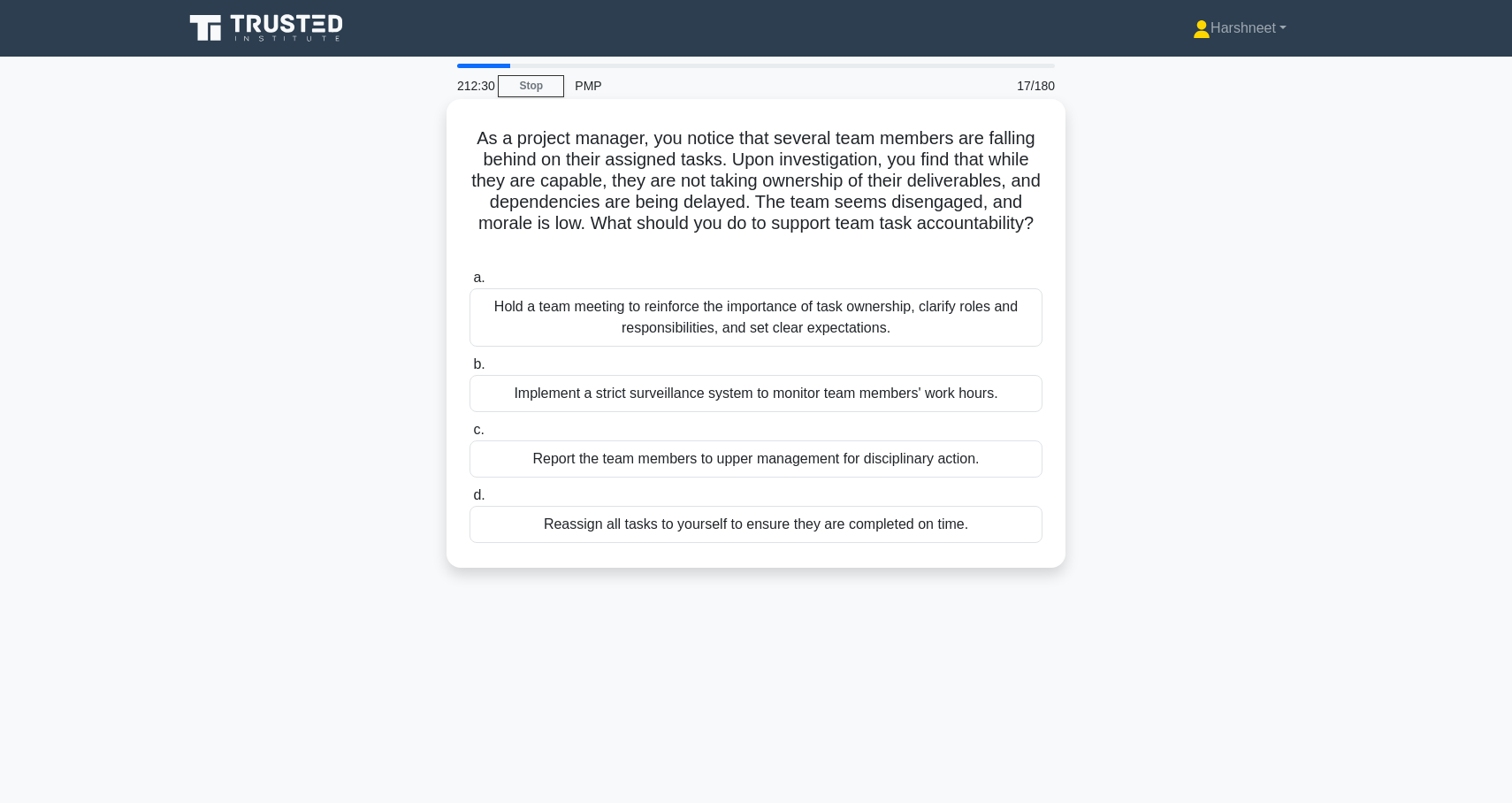
click at [939, 332] on div "Hold a team meeting to reinforce the importance of task ownership, clarify role…" at bounding box center [756, 317] width 573 height 59
click at [470, 284] on input "a. Hold a team meeting to reinforce the importance of task ownership, clarify r…" at bounding box center [470, 279] width 0 height 12
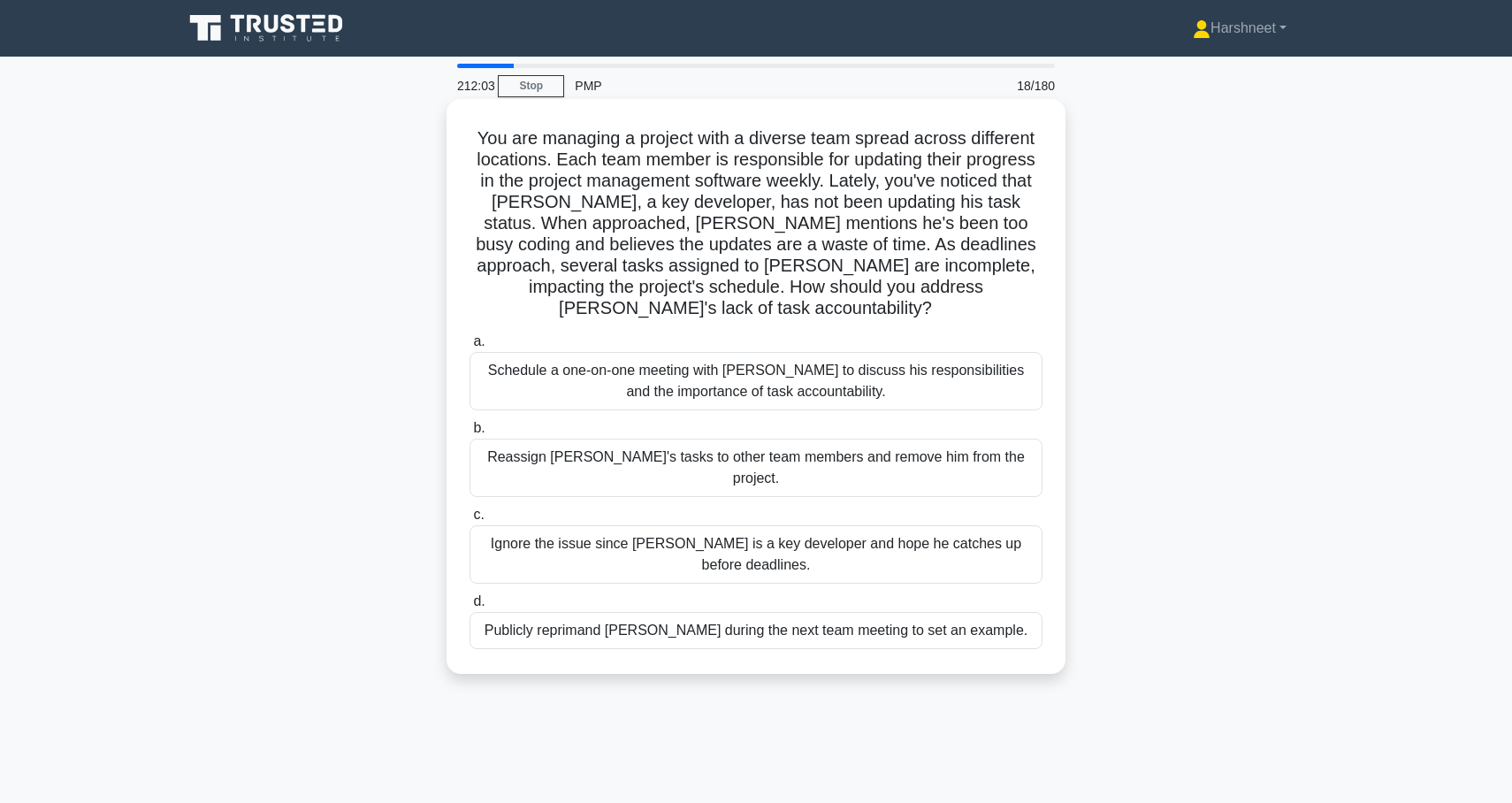
click at [916, 375] on div "Schedule a one-on-one meeting with Alex to discuss his responsibilities and the…" at bounding box center [756, 380] width 573 height 59
click at [470, 348] on input "a. Schedule a one-on-one meeting with Alex to discuss his responsibilities and …" at bounding box center [470, 342] width 0 height 12
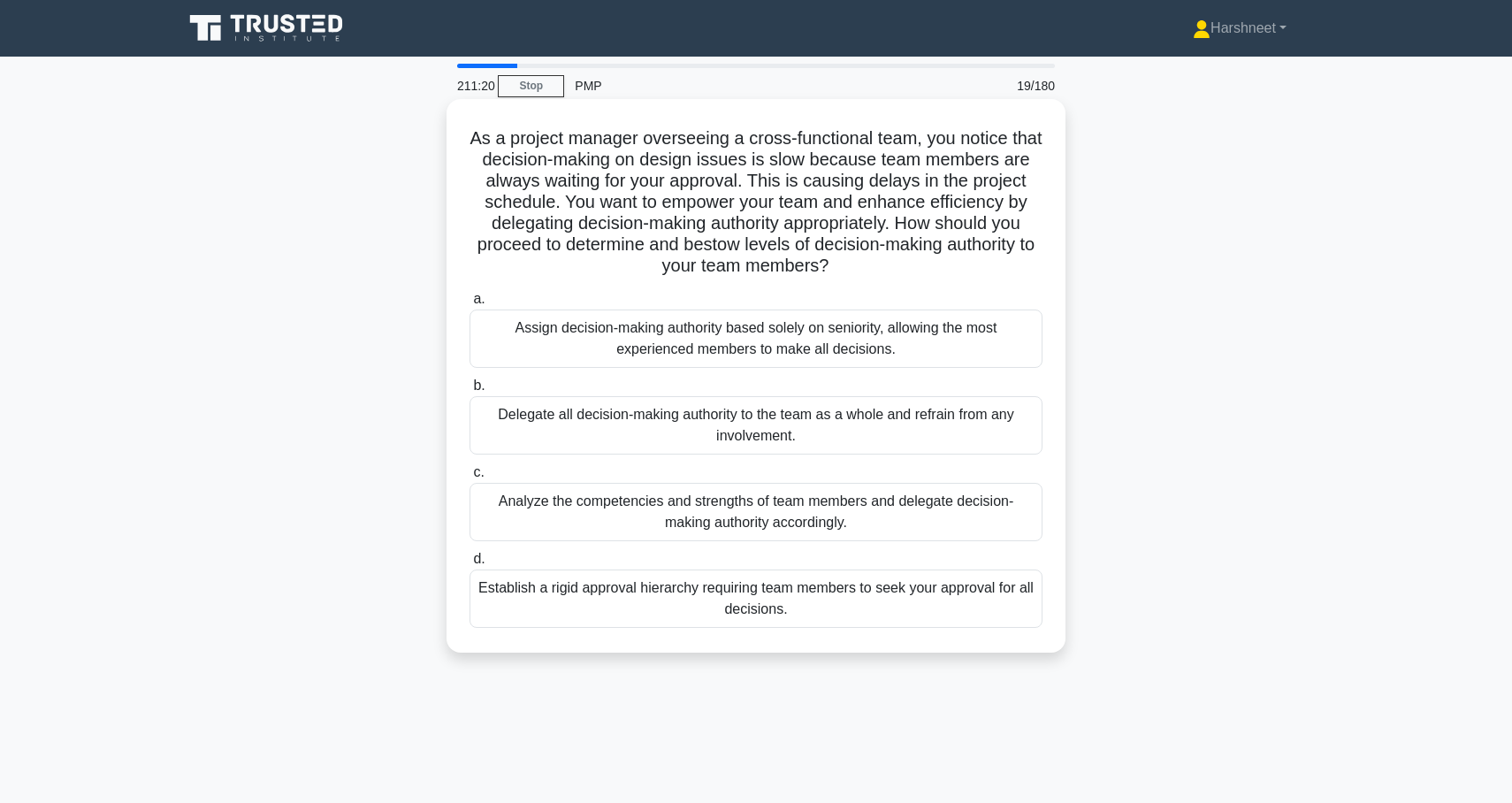
click at [915, 520] on div "Analyze the competencies and strengths of team members and delegate decision-ma…" at bounding box center [756, 512] width 573 height 59
click at [470, 478] on input "c. Analyze the competencies and strengths of team members and delegate decision…" at bounding box center [470, 473] width 0 height 12
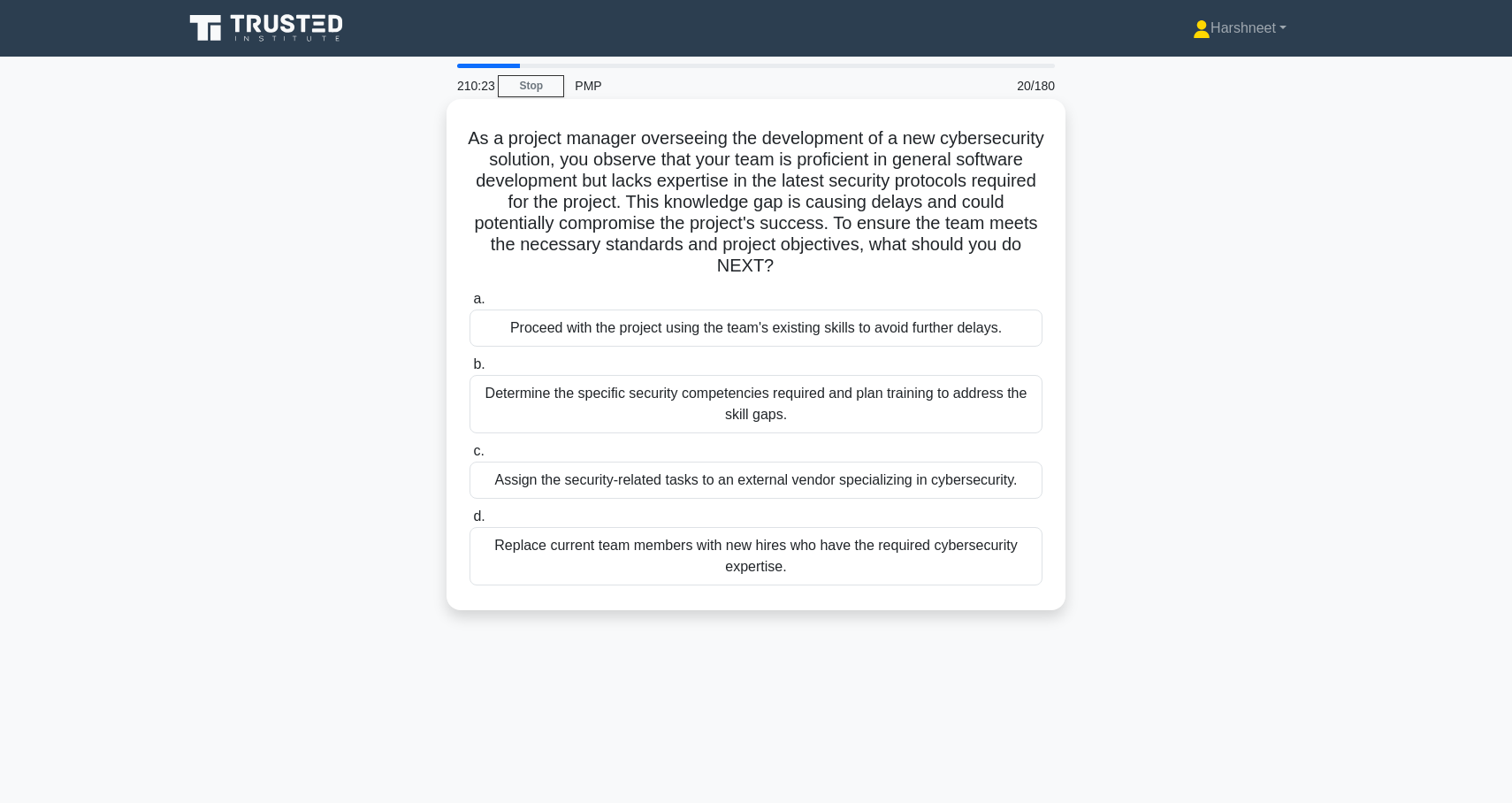
click at [903, 412] on div "Determine the specific security competencies required and plan training to addr…" at bounding box center [756, 403] width 573 height 59
click at [470, 371] on input "b. Determine the specific security competencies required and plan training to a…" at bounding box center [470, 365] width 0 height 12
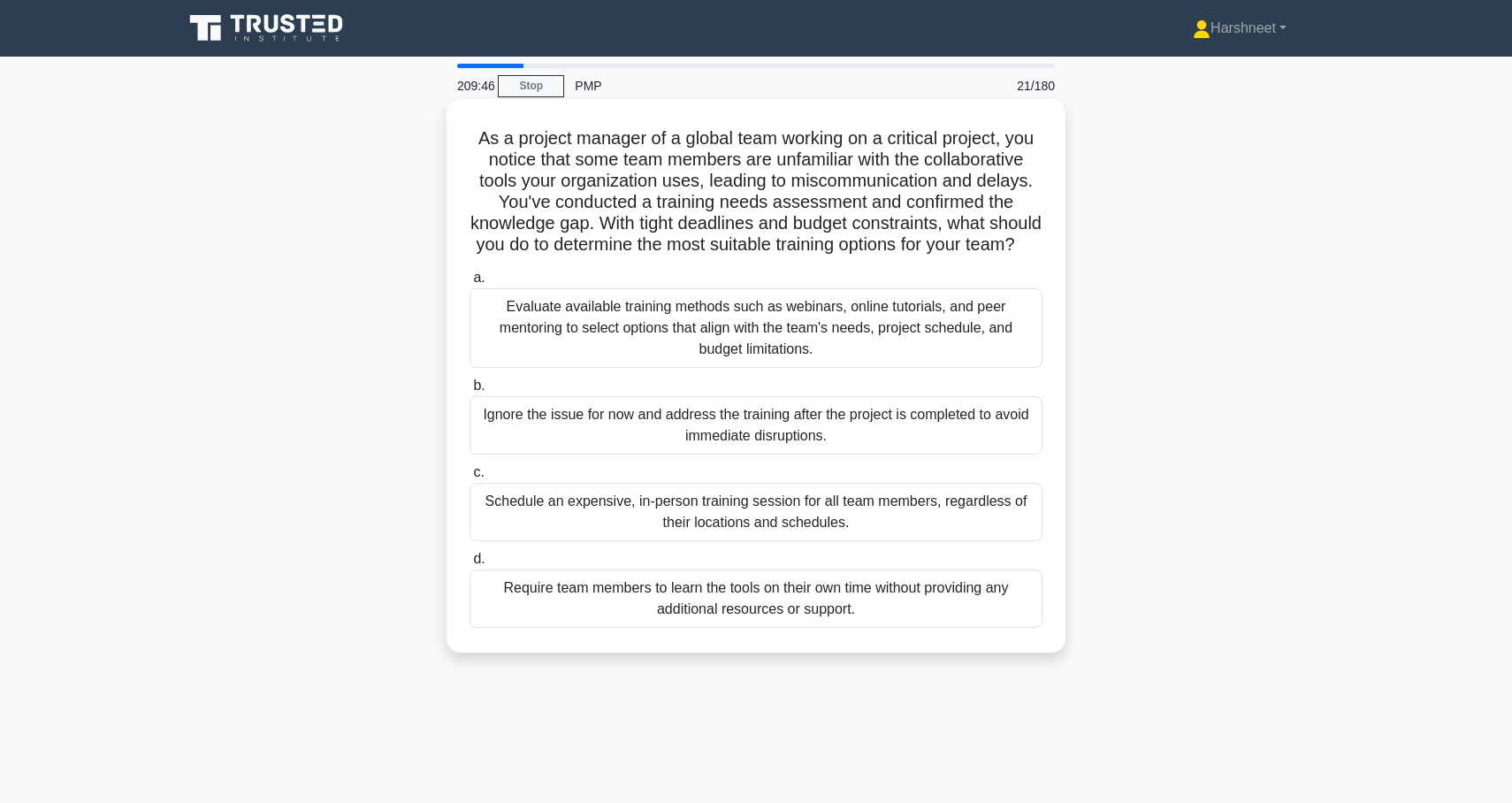
click at [949, 346] on div "Evaluate available training methods such as webinars, online tutorials, and pee…" at bounding box center [756, 328] width 573 height 80
click at [470, 284] on input "a. Evaluate available training methods such as webinars, online tutorials, and …" at bounding box center [470, 279] width 0 height 12
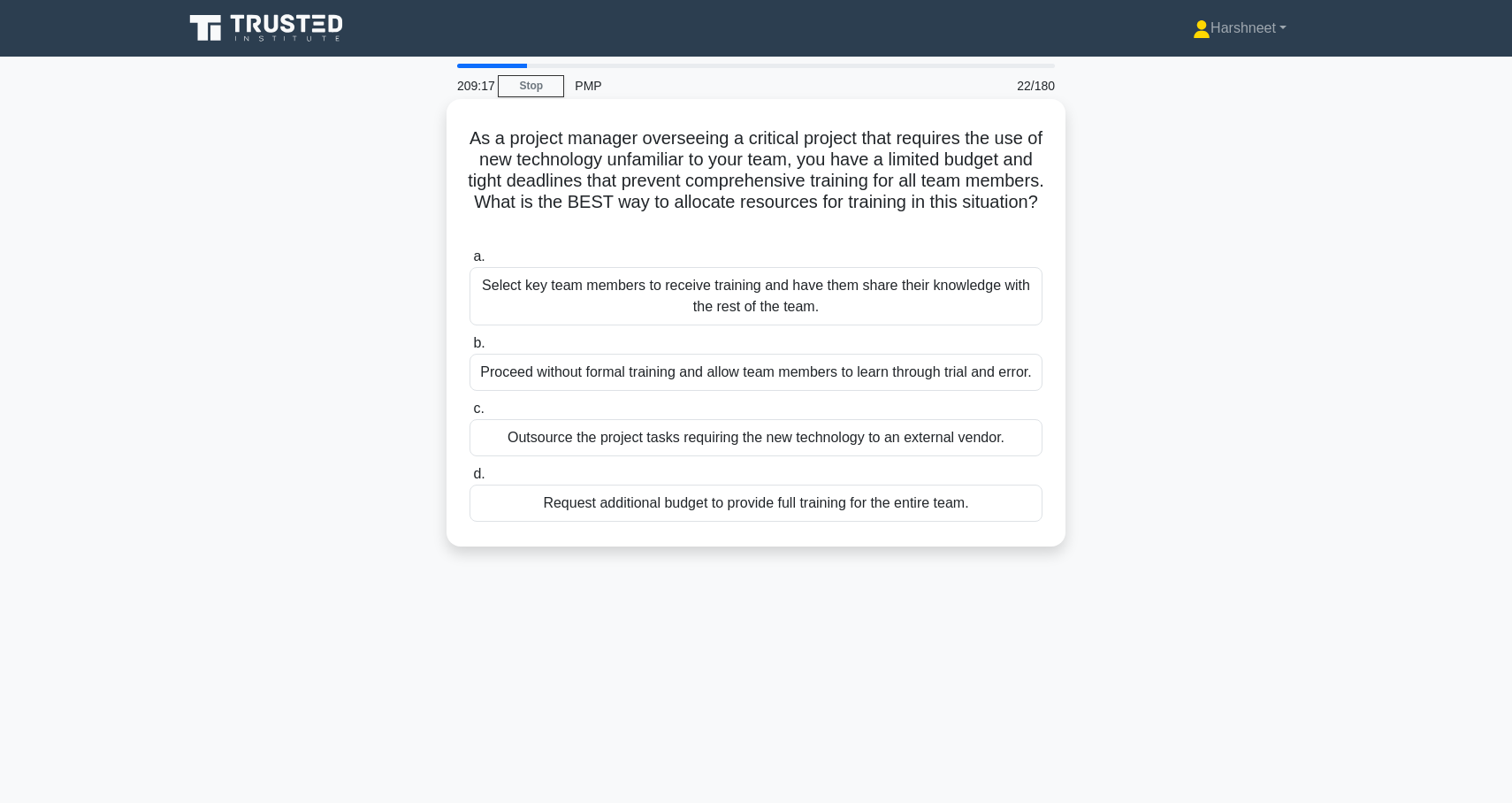
click at [936, 314] on div "Select key team members to receive training and have them share their knowledge…" at bounding box center [756, 296] width 573 height 59
click at [470, 262] on input "a. Select key team members to receive training and have them share their knowle…" at bounding box center [470, 256] width 0 height 12
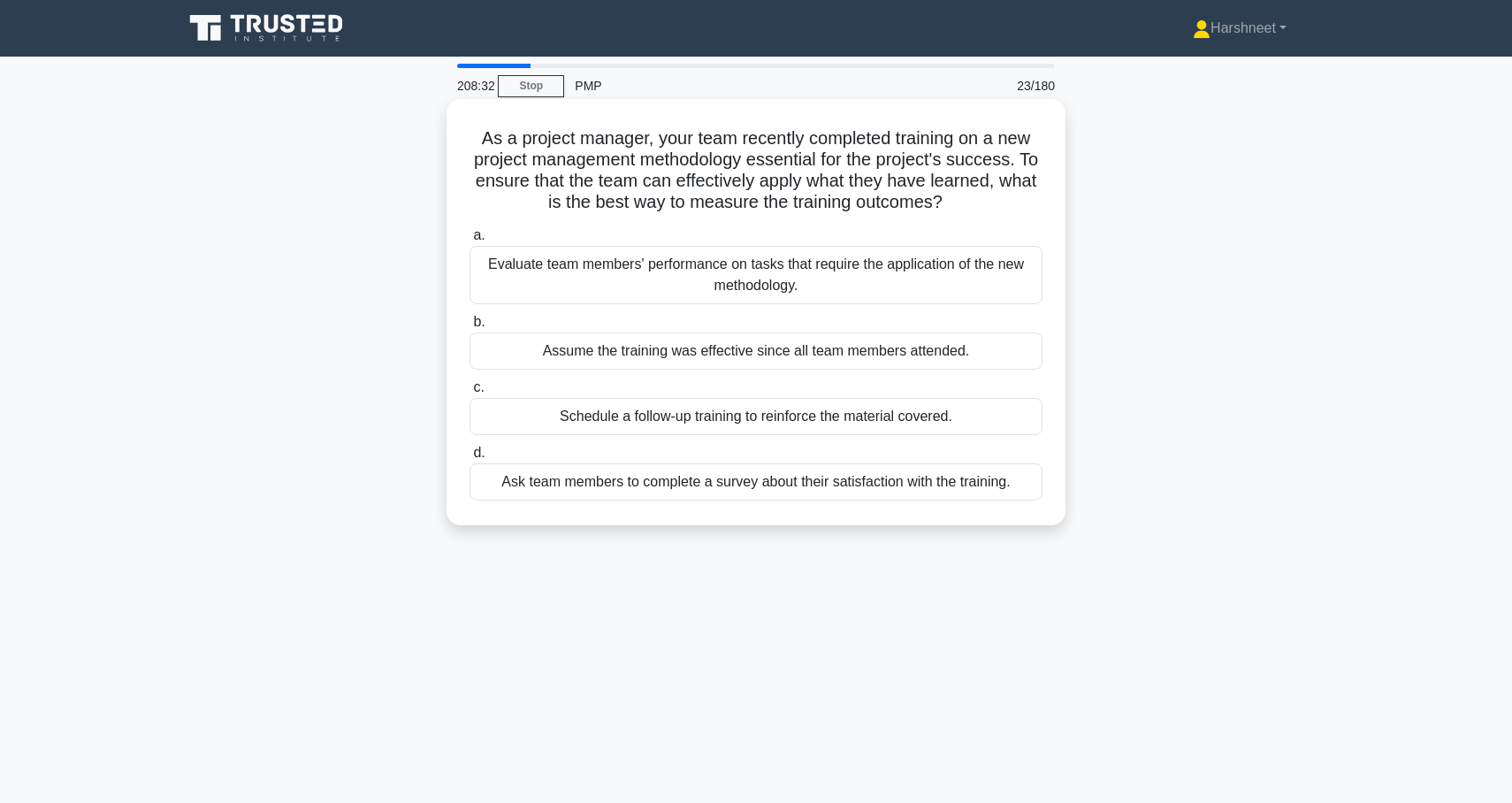
click at [990, 290] on div "Evaluate team members' performance on tasks that require the application of the…" at bounding box center [756, 275] width 573 height 59
click at [470, 241] on input "a. Evaluate team members' performance on tasks that require the application of …" at bounding box center [470, 235] width 0 height 12
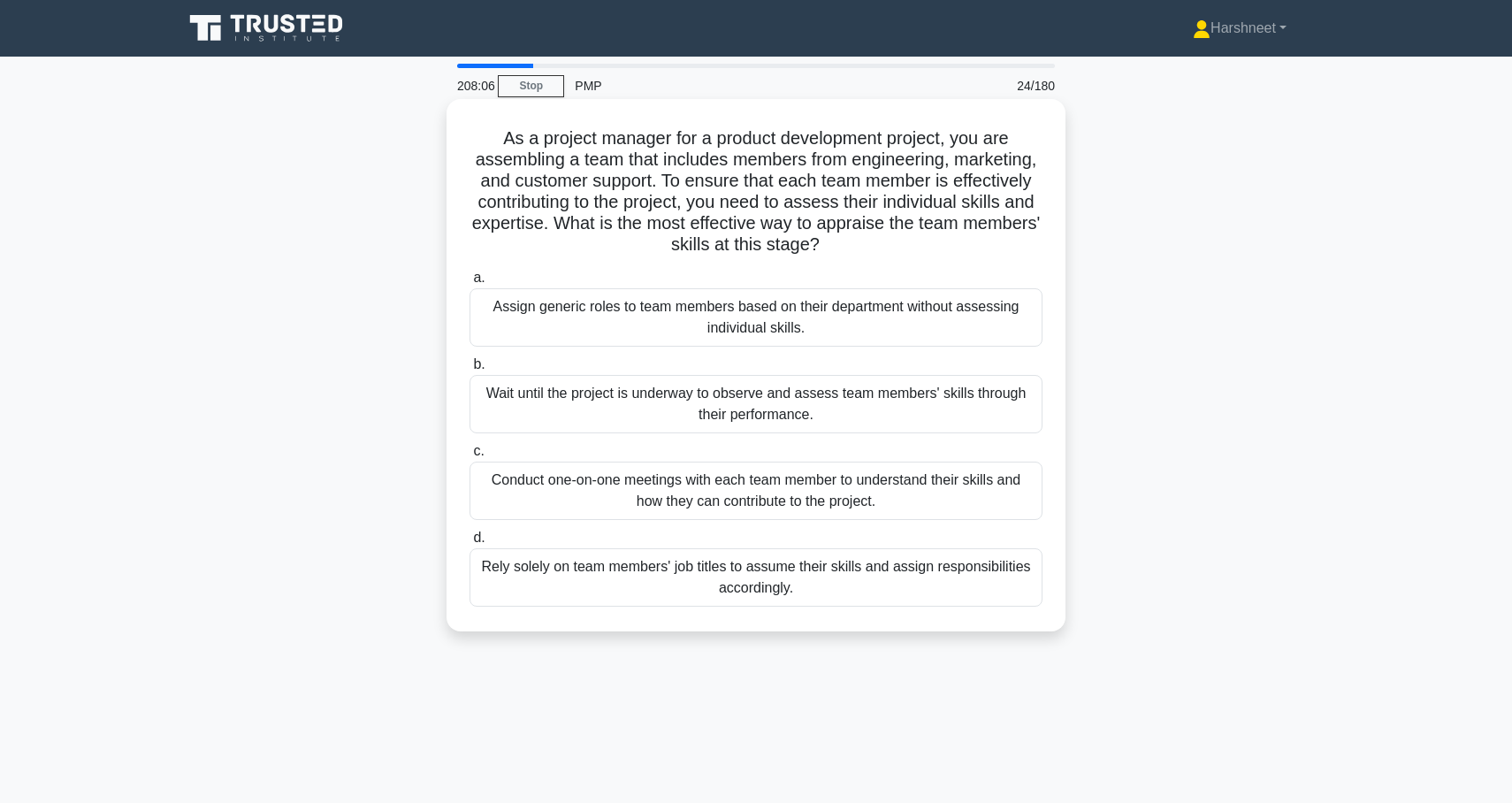
click at [864, 491] on div "Conduct one-on-one meetings with each team member to understand their skills an…" at bounding box center [756, 491] width 573 height 59
click at [470, 457] on input "c. Conduct one-on-one meetings with each team member to understand their skills…" at bounding box center [470, 451] width 0 height 12
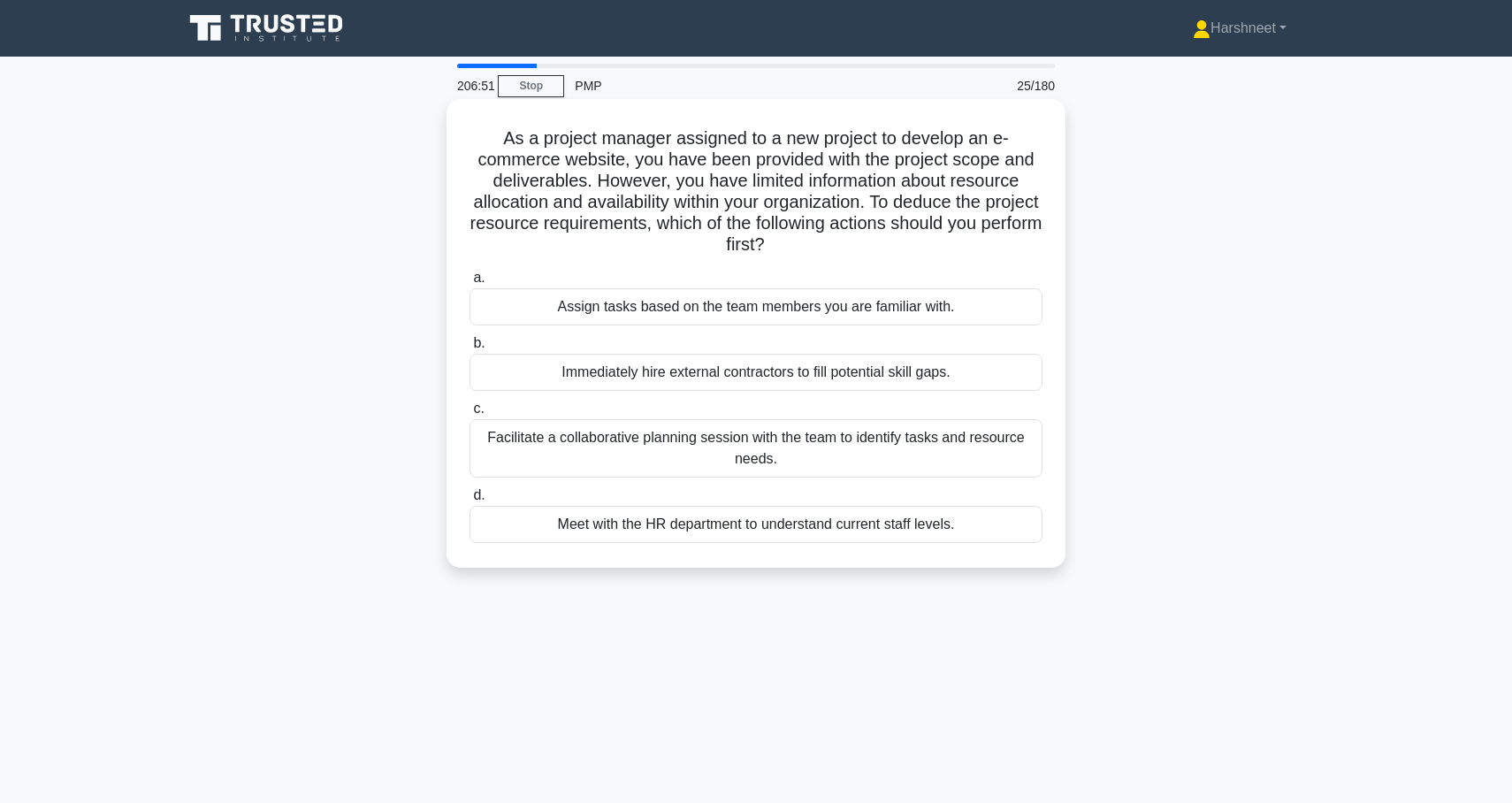
click at [1002, 447] on div "Facilitate a collaborative planning session with the team to identify tasks and…" at bounding box center [756, 448] width 573 height 59
click at [470, 415] on input "c. Facilitate a collaborative planning session with the team to identify tasks …" at bounding box center [470, 409] width 0 height 12
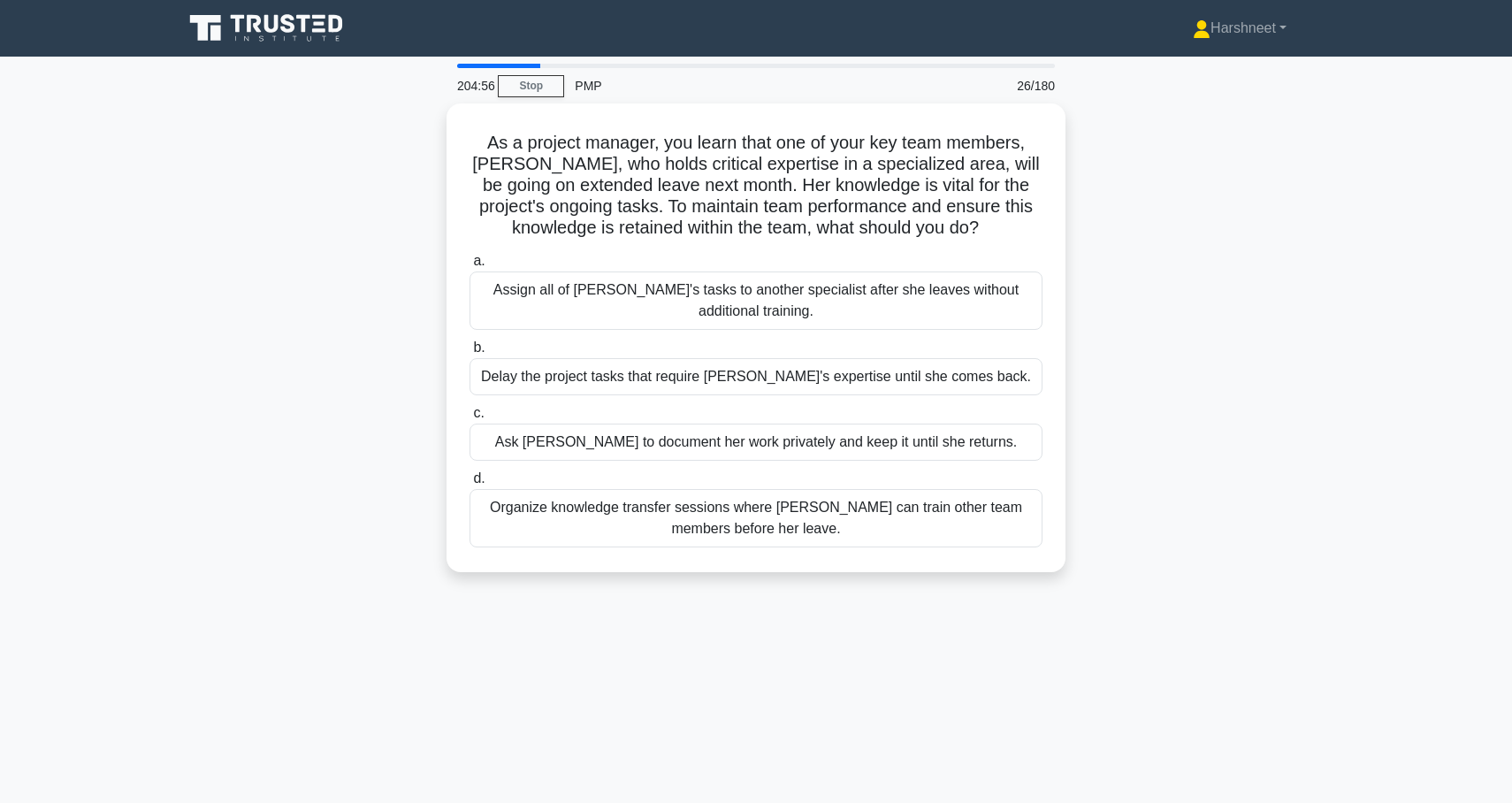
click at [1002, 447] on div "Ask Emma to document her work privately and keep it until she returns." at bounding box center [756, 442] width 573 height 37
click at [470, 419] on input "c. Ask Emma to document her work privately and keep it until she returns." at bounding box center [470, 413] width 0 height 12
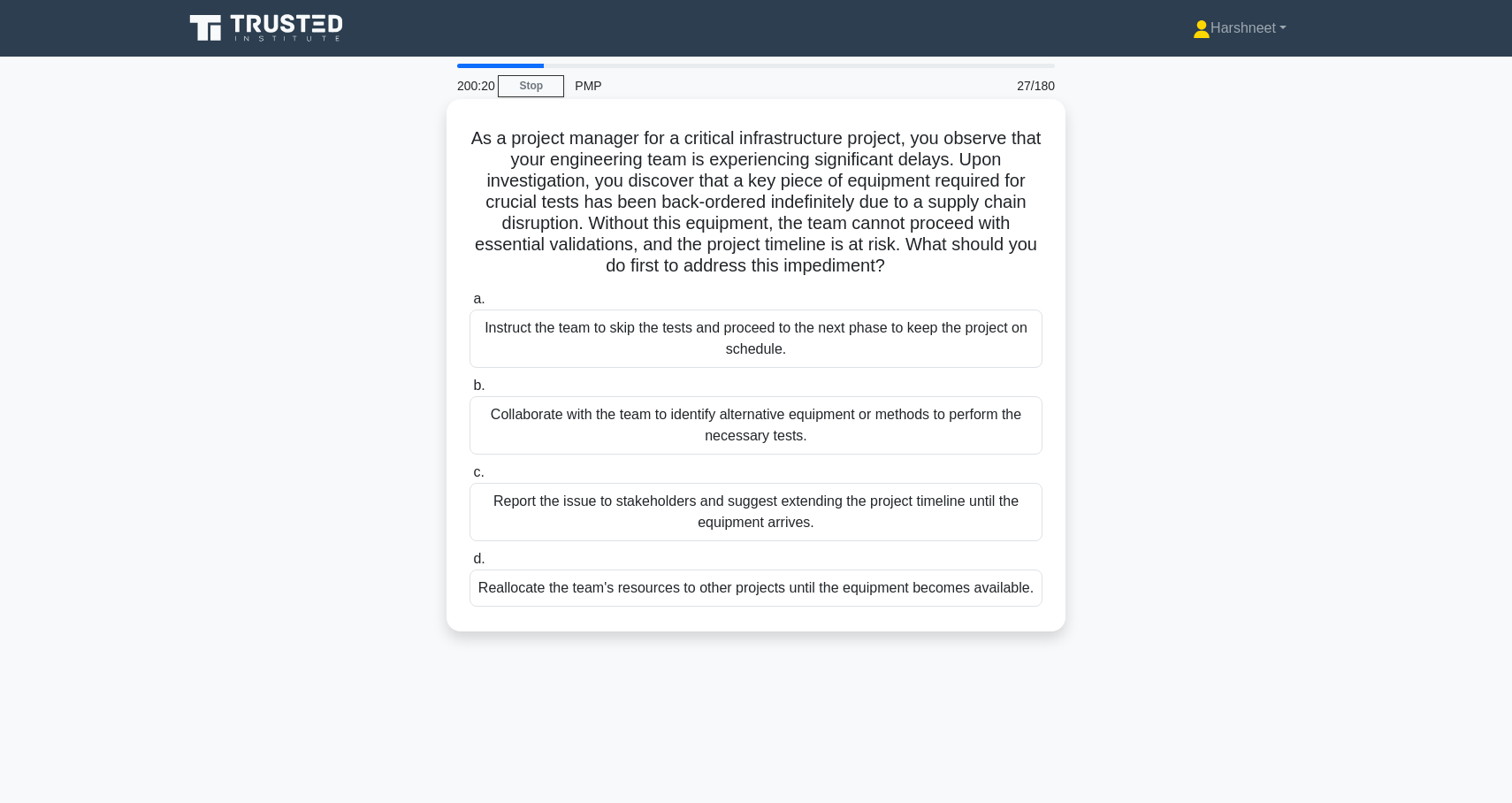
click at [749, 433] on div "Collaborate with the team to identify alternative equipment or methods to perfo…" at bounding box center [756, 425] width 573 height 59
click at [470, 392] on input "b. Collaborate with the team to identify alternative equipment or methods to pe…" at bounding box center [470, 386] width 0 height 12
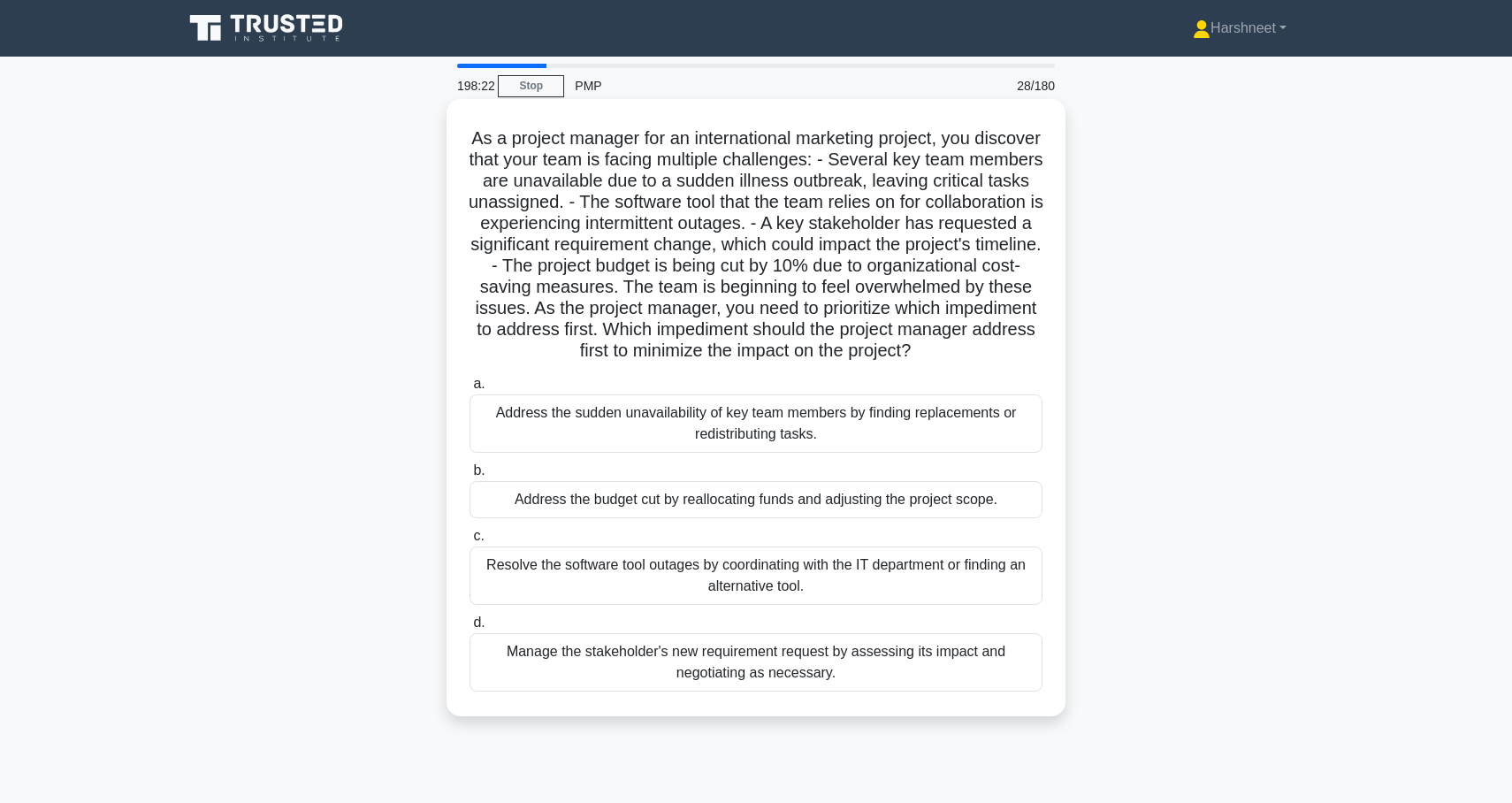
click at [874, 654] on div "Manage the stakeholder's new requirement request by assessing its impact and ne…" at bounding box center [756, 662] width 573 height 59
click at [470, 629] on input "d. Manage the stakeholder's new requirement request by assessing its impact and…" at bounding box center [470, 623] width 0 height 12
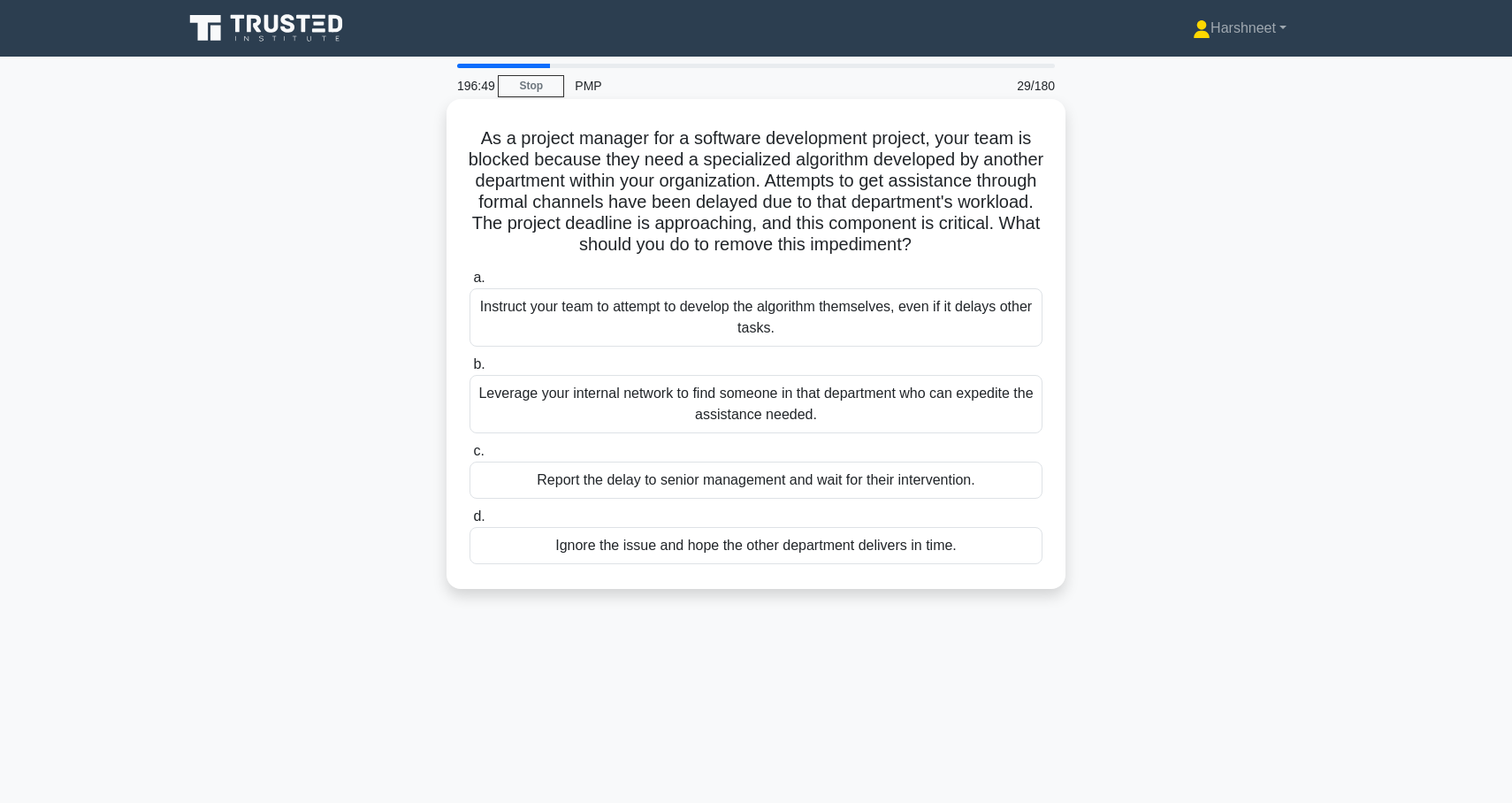
click at [896, 431] on div "Leverage your internal network to find someone in that department who can exped…" at bounding box center [756, 403] width 573 height 59
click at [470, 371] on input "b. Leverage your internal network to find someone in that department who can ex…" at bounding box center [470, 365] width 0 height 12
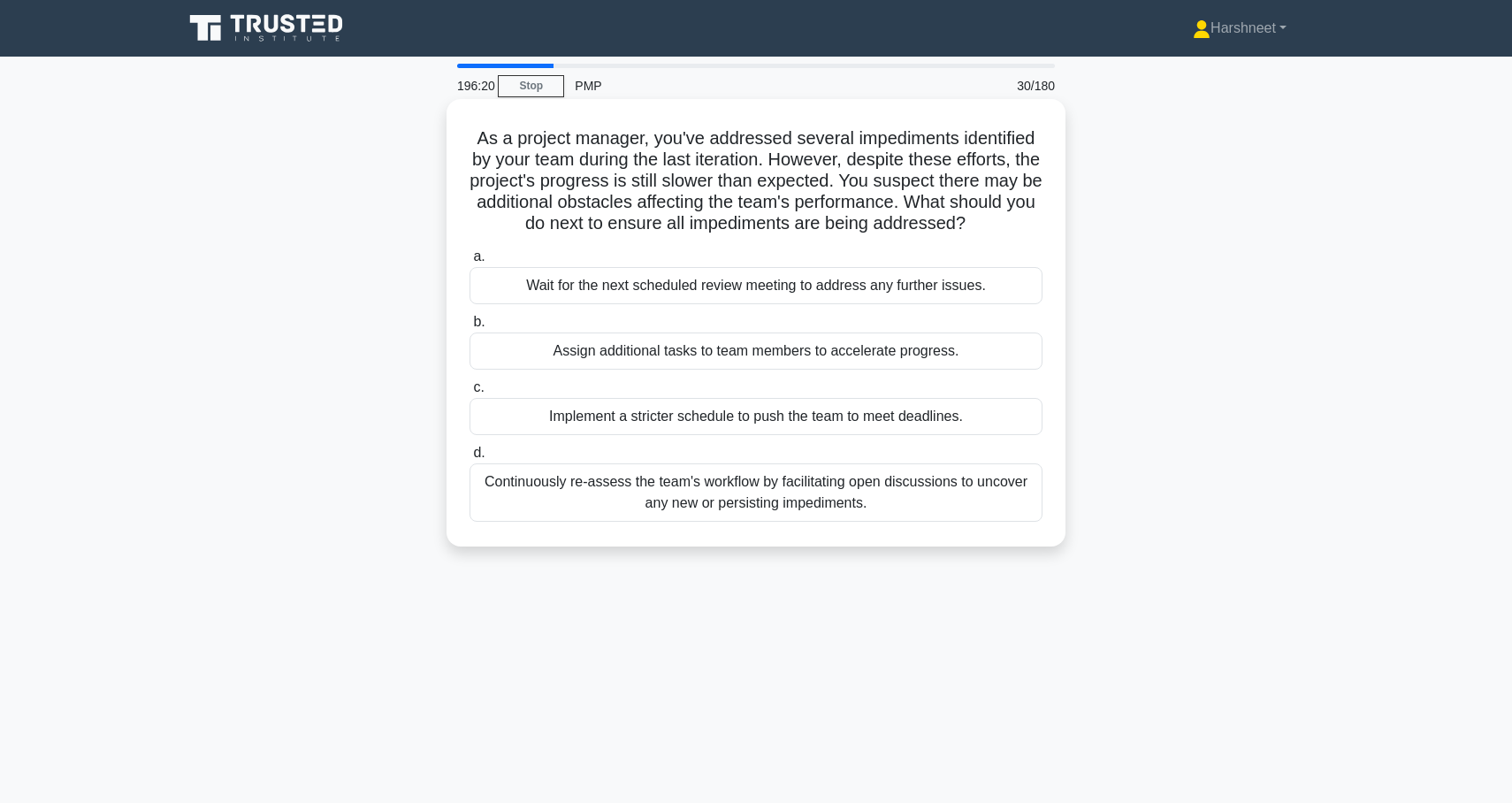
click at [903, 493] on div "Continuously re-assess the team's workflow by facilitating open discussions to …" at bounding box center [756, 492] width 573 height 59
click at [470, 459] on input "d. Continuously re-assess the team's workflow by facilitating open discussions …" at bounding box center [470, 453] width 0 height 12
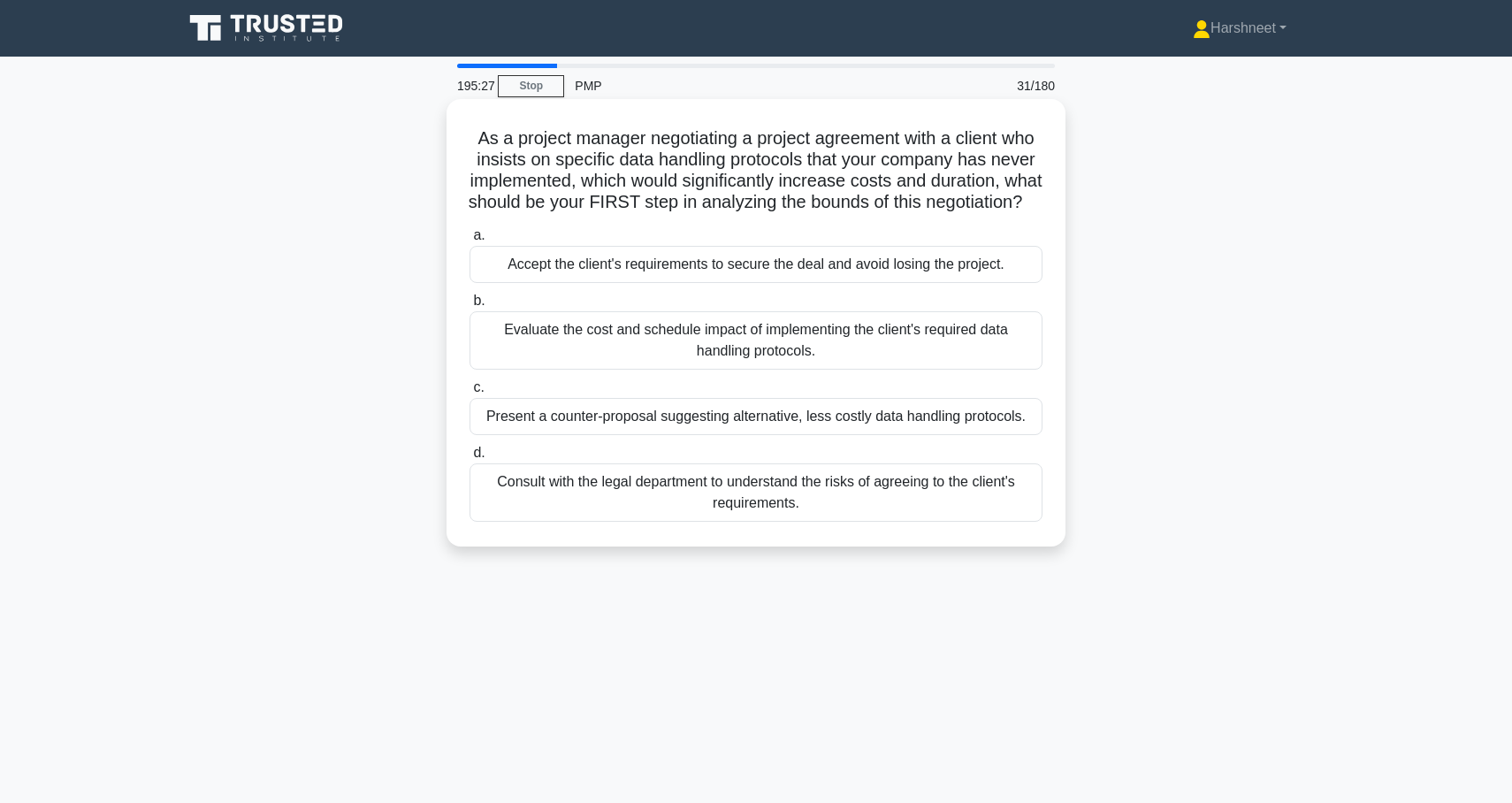
click at [971, 359] on div "Evaluate the cost and schedule impact of implementing the client's required dat…" at bounding box center [756, 340] width 573 height 59
click at [470, 306] on input "b. Evaluate the cost and schedule impact of implementing the client's required …" at bounding box center [470, 301] width 0 height 12
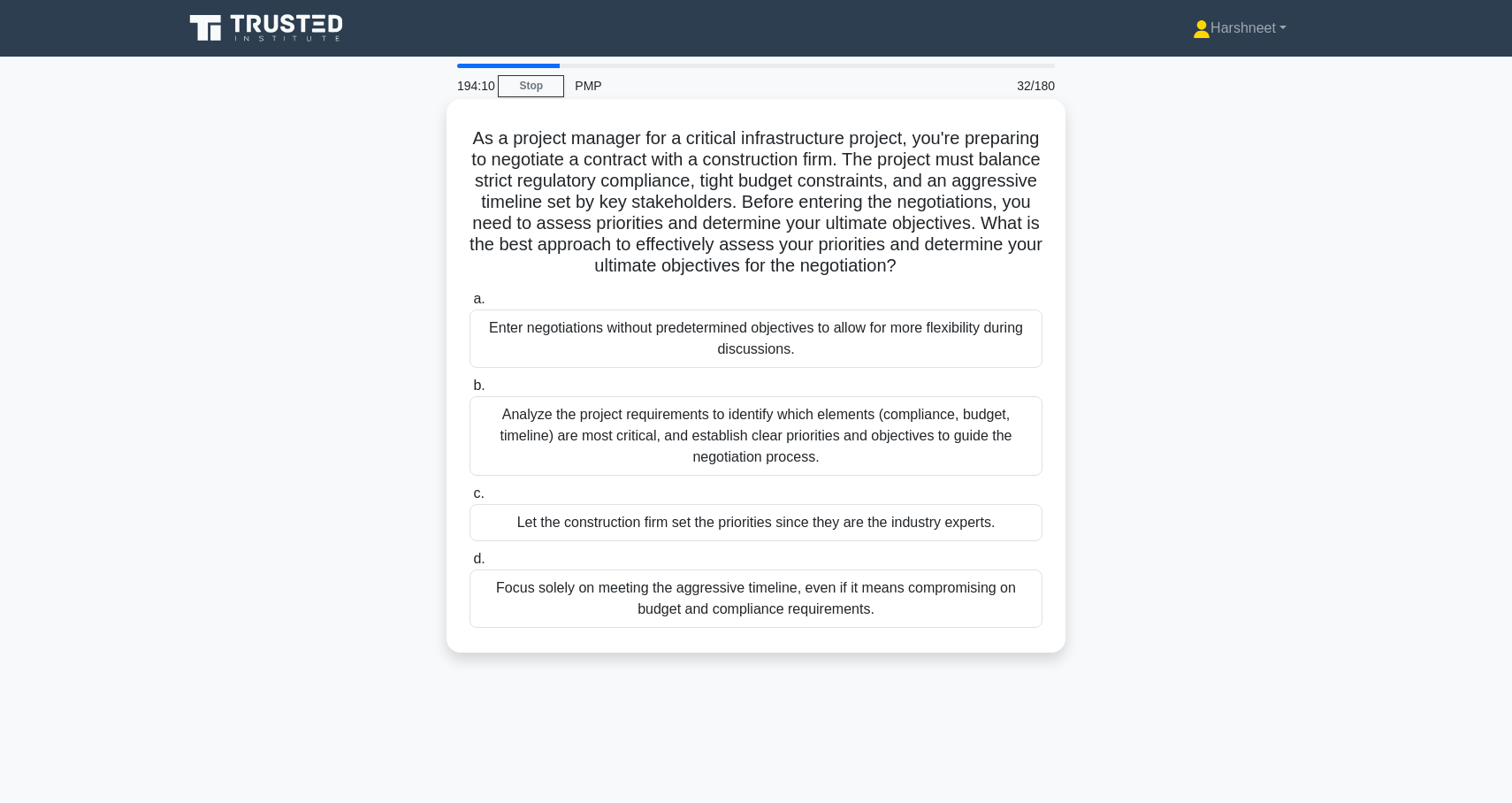
click at [912, 457] on div "Analyze the project requirements to identify which elements (compliance, budget…" at bounding box center [756, 435] width 573 height 80
click at [470, 392] on input "b. Analyze the project requirements to identify which elements (compliance, bud…" at bounding box center [470, 386] width 0 height 12
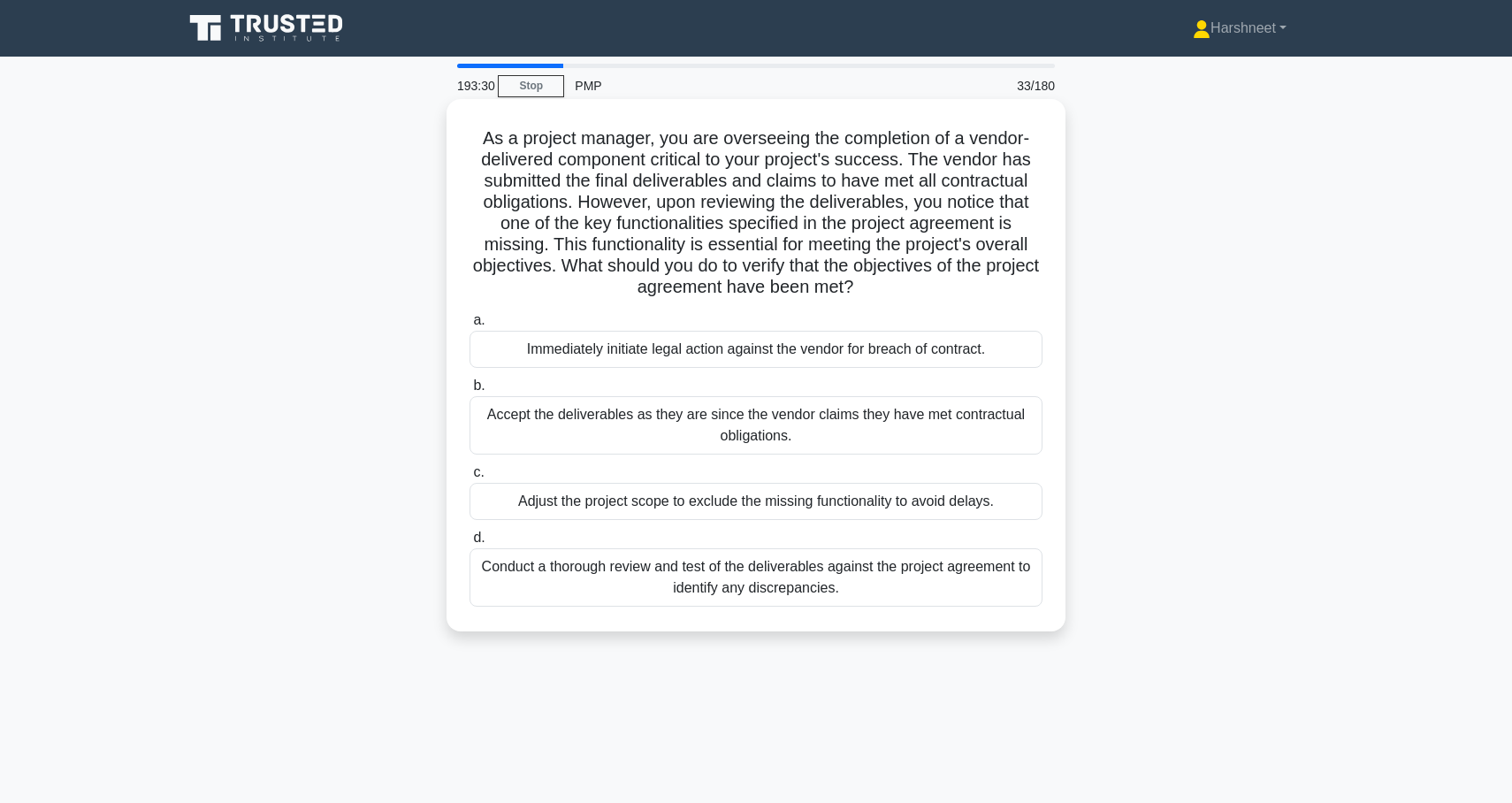
click at [886, 583] on div "Conduct a thorough review and test of the deliverables against the project agre…" at bounding box center [756, 577] width 573 height 59
click at [470, 544] on input "d. Conduct a thorough review and test of the deliverables against the project a…" at bounding box center [470, 538] width 0 height 12
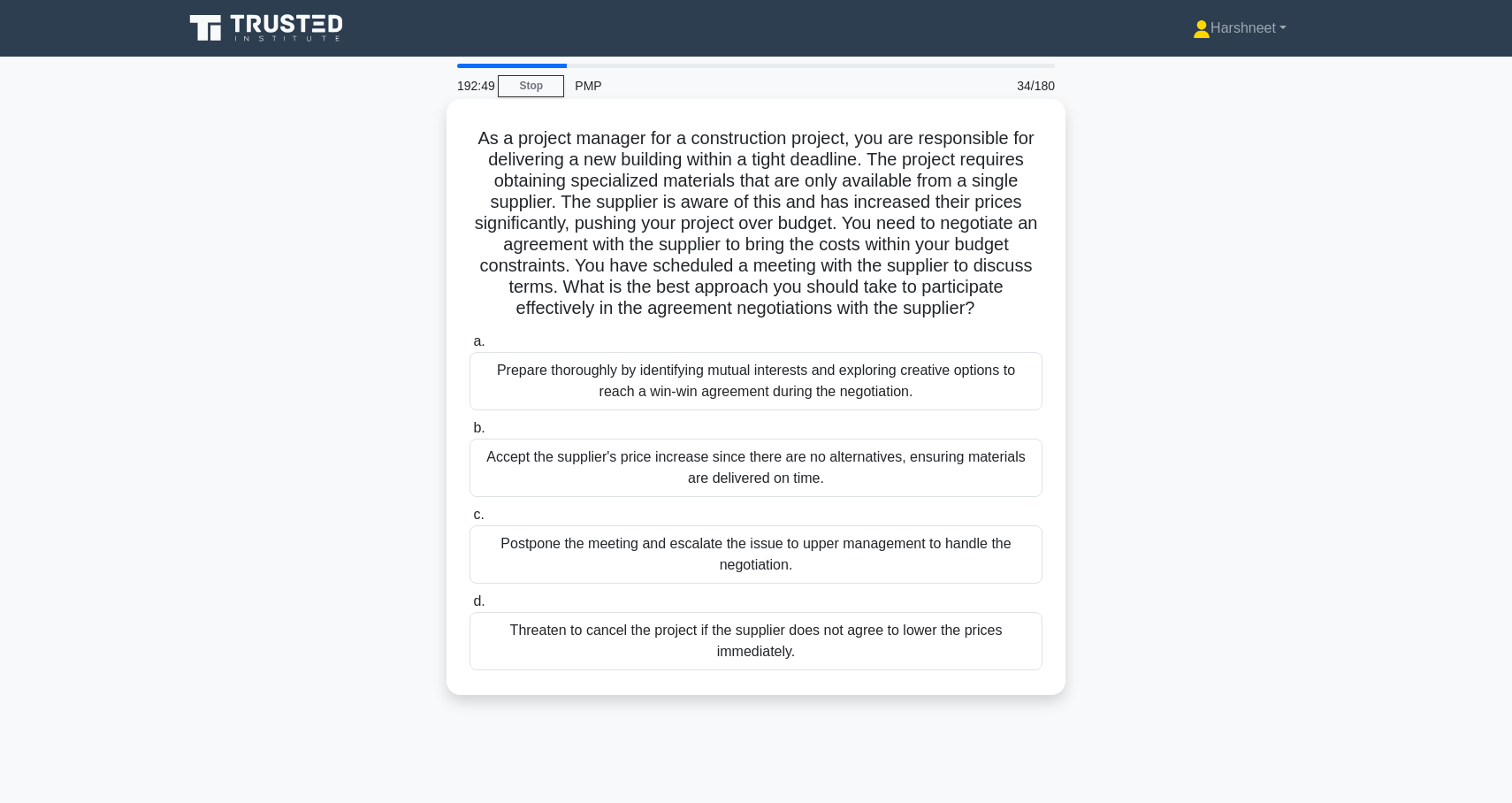
click at [951, 399] on div "Prepare thoroughly by identifying mutual interests and exploring creative optio…" at bounding box center [756, 380] width 573 height 59
click at [470, 348] on input "a. Prepare thoroughly by identifying mutual interests and exploring creative op…" at bounding box center [470, 342] width 0 height 12
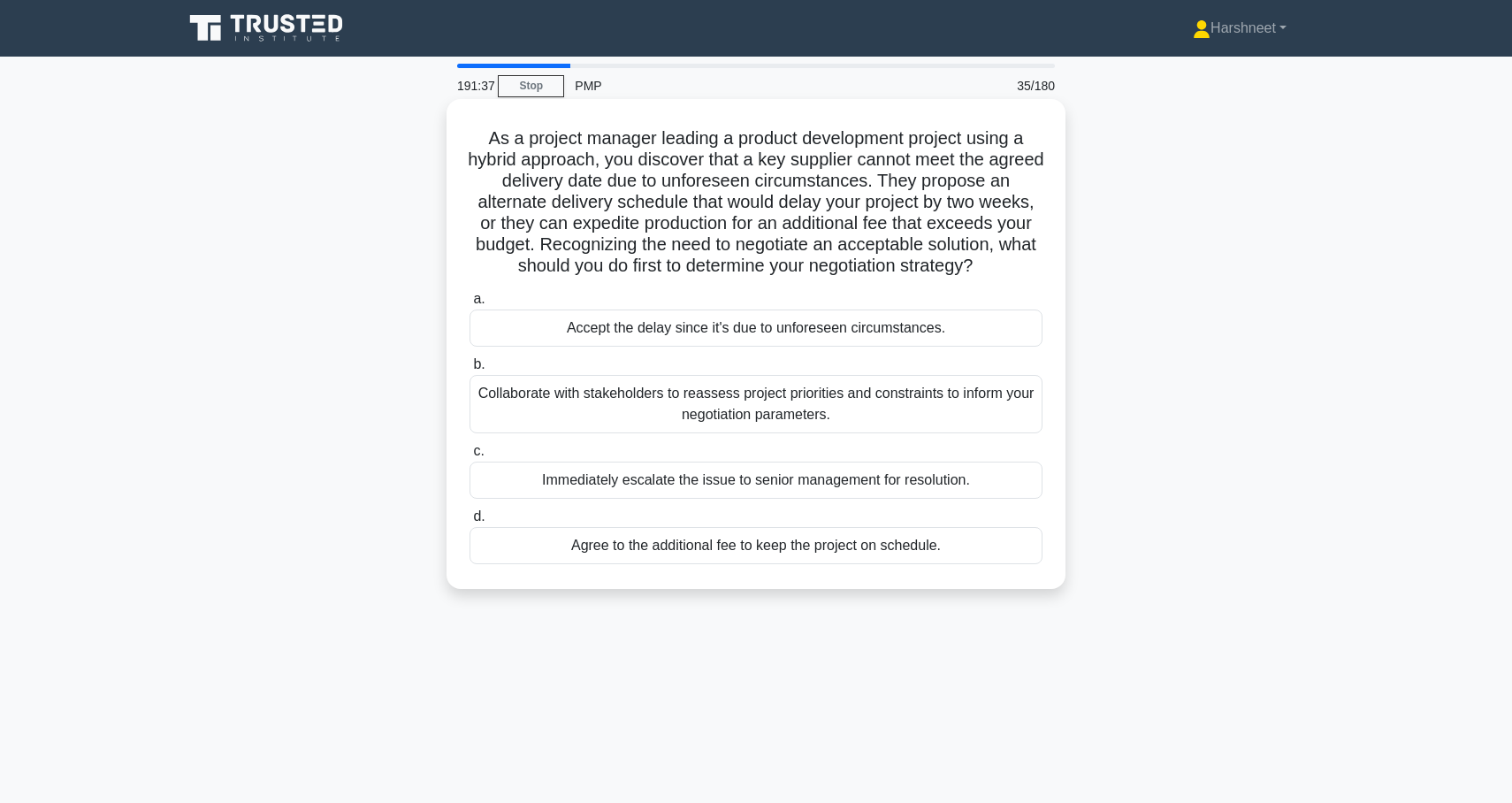
click at [963, 419] on div "Collaborate with stakeholders to reassess project priorities and constraints to…" at bounding box center [756, 403] width 573 height 59
click at [470, 371] on input "b. Collaborate with stakeholders to reassess project priorities and constraints…" at bounding box center [470, 365] width 0 height 12
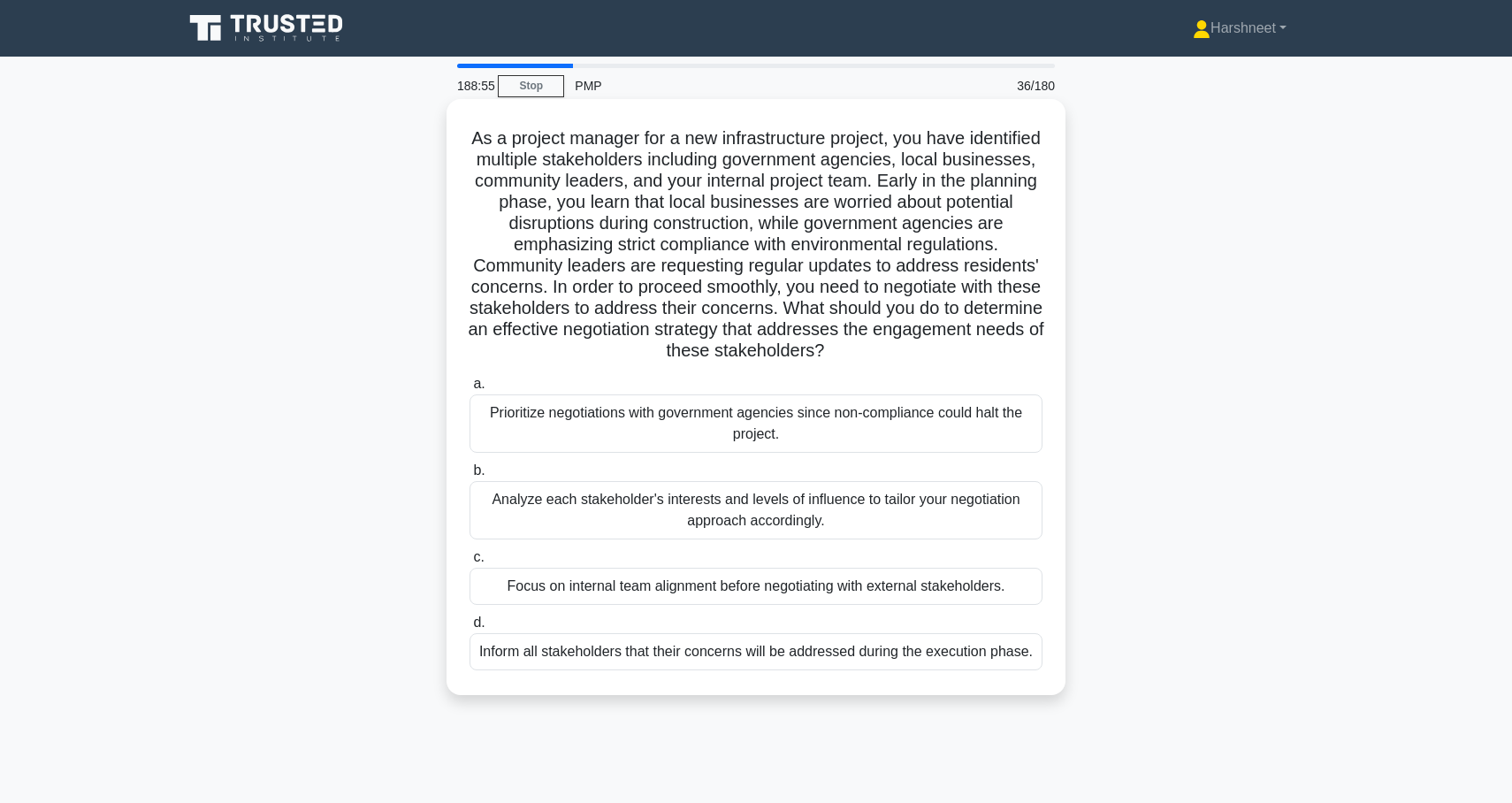
click at [822, 528] on div "Analyze each stakeholder's interests and levels of influence to tailor your neg…" at bounding box center [756, 510] width 573 height 59
click at [470, 476] on input "b. Analyze each stakeholder's interests and levels of influence to tailor your …" at bounding box center [470, 471] width 0 height 12
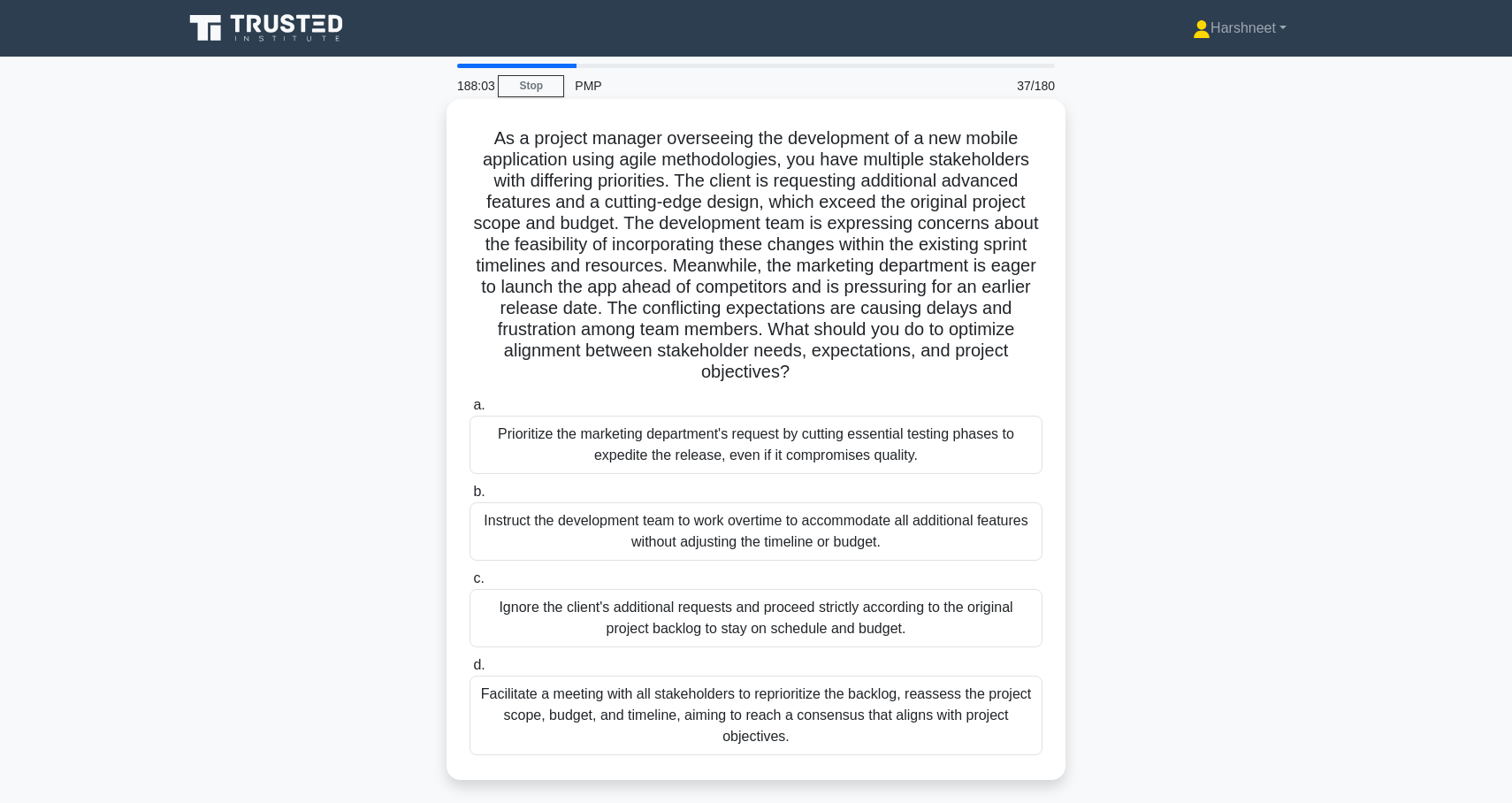
click at [875, 706] on div "Facilitate a meeting with all stakeholders to reprioritize the backlog, reasses…" at bounding box center [756, 715] width 573 height 80
click at [470, 671] on input "d. Facilitate a meeting with all stakeholders to reprioritize the backlog, reas…" at bounding box center [470, 666] width 0 height 12
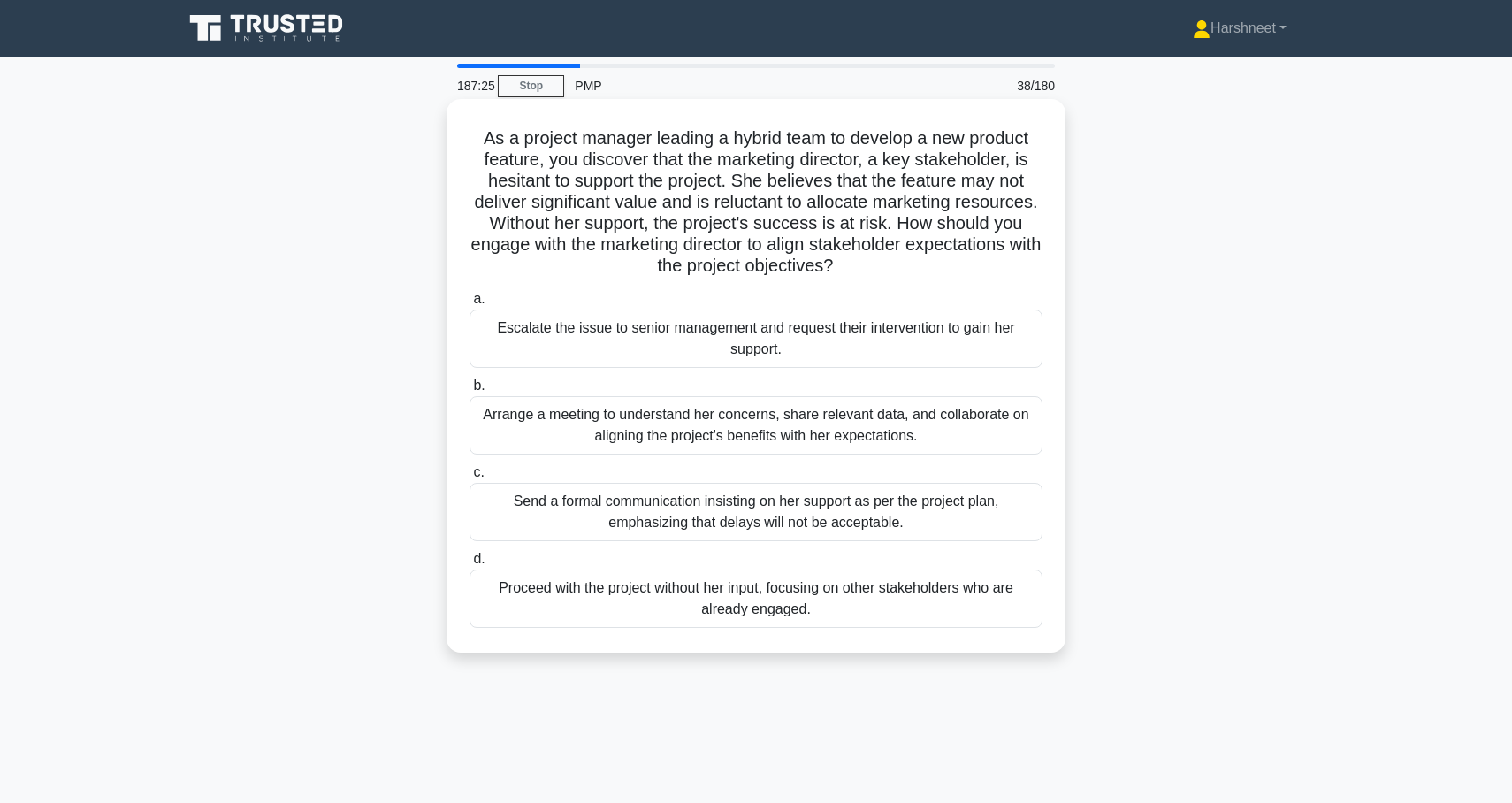
click at [952, 435] on div "Arrange a meeting to understand her concerns, share relevant data, and collabor…" at bounding box center [756, 425] width 573 height 59
click at [470, 392] on input "b. Arrange a meeting to understand her concerns, share relevant data, and colla…" at bounding box center [470, 386] width 0 height 12
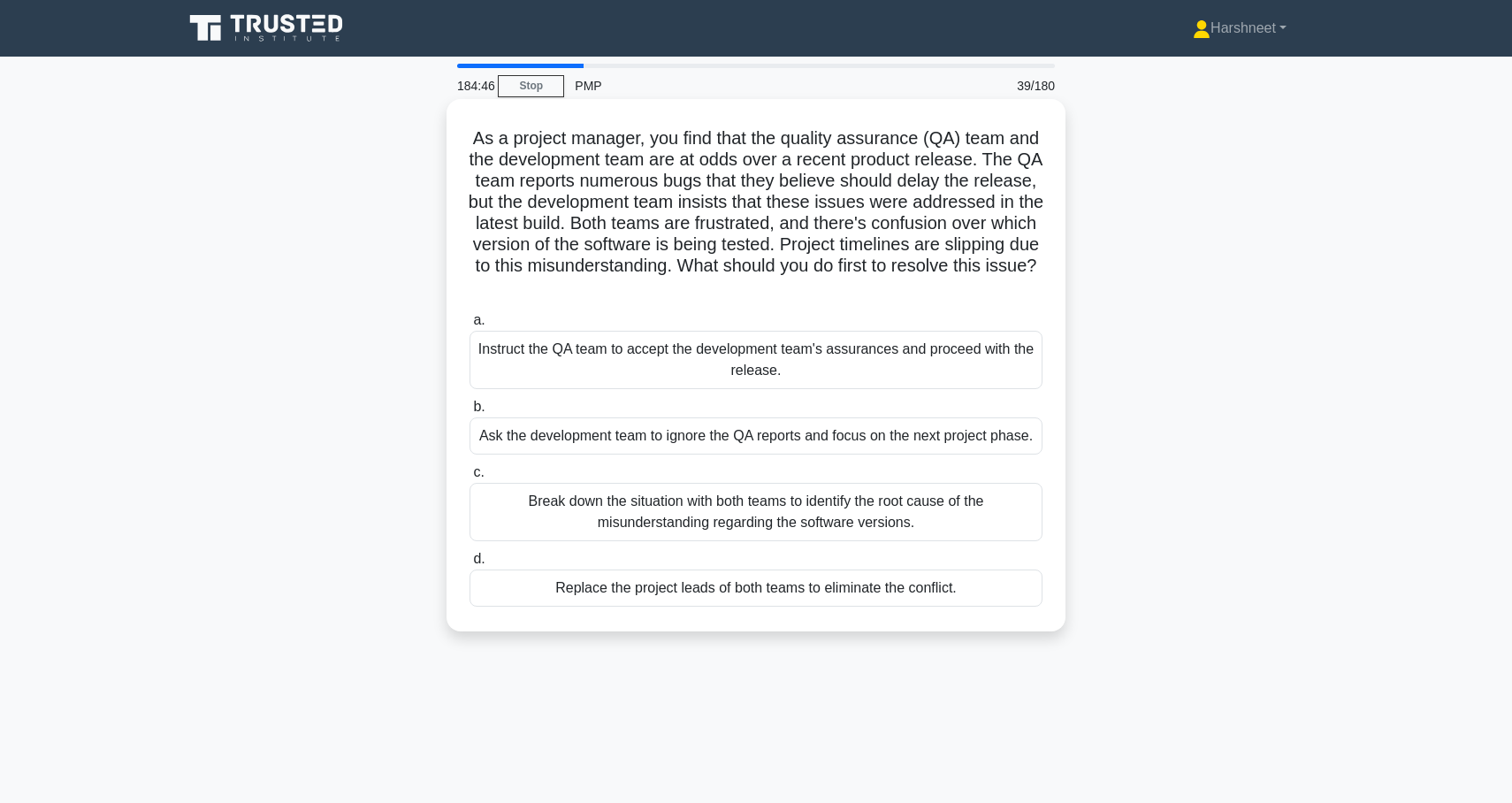
click at [948, 541] on div "Break down the situation with both teams to identify the root cause of the misu…" at bounding box center [756, 512] width 573 height 59
click at [470, 478] on input "c. Break down the situation with both teams to identify the root cause of the m…" at bounding box center [470, 473] width 0 height 12
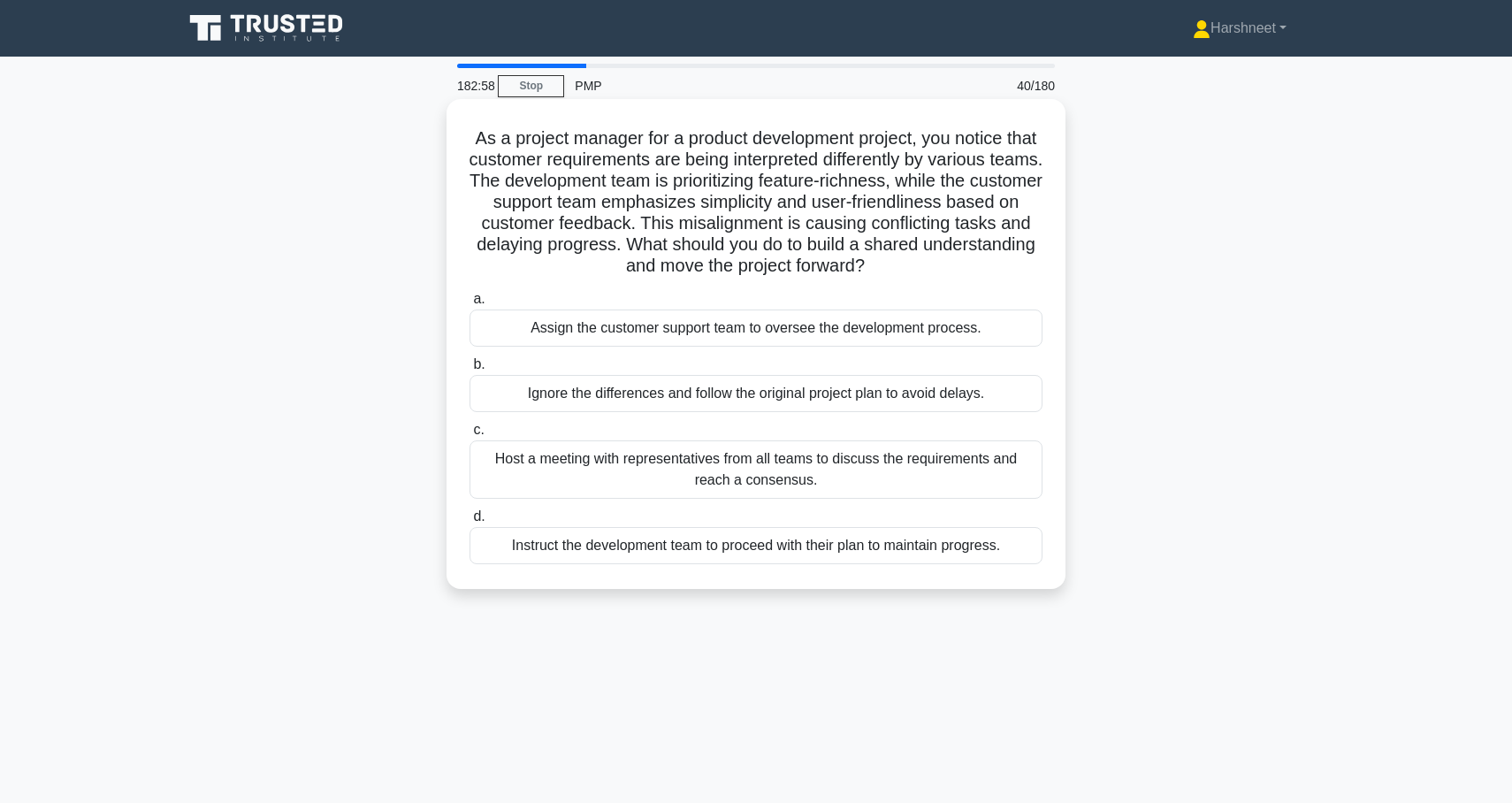
click at [952, 458] on div "Host a meeting with representatives from all teams to discuss the requirements …" at bounding box center [756, 469] width 573 height 59
click at [470, 436] on input "c. Host a meeting with representatives from all teams to discuss the requiremen…" at bounding box center [470, 430] width 0 height 12
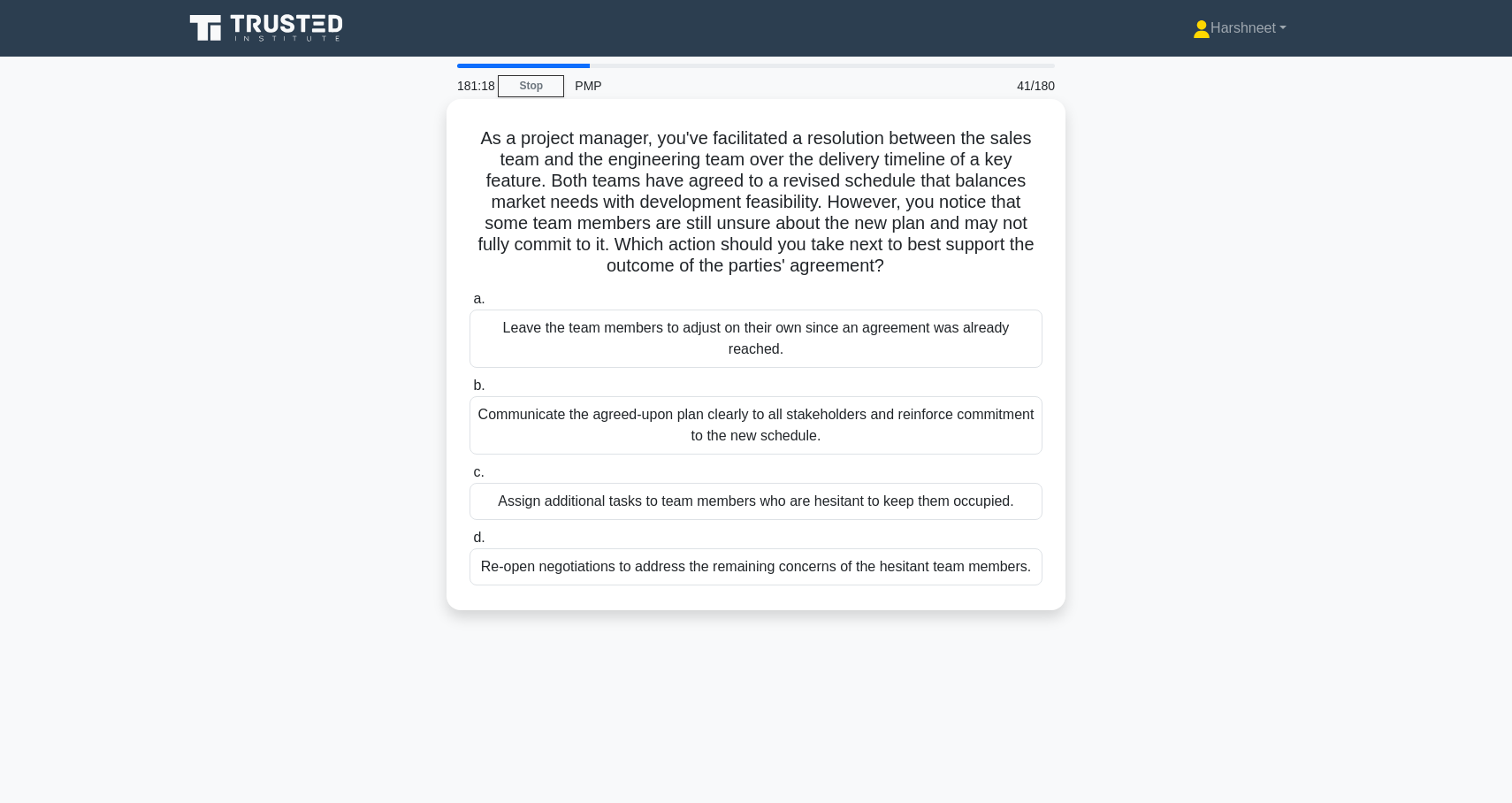
click at [949, 418] on div "Communicate the agreed-upon plan clearly to all stakeholders and reinforce comm…" at bounding box center [756, 425] width 573 height 59
click at [470, 392] on input "b. Communicate the agreed-upon plan clearly to all stakeholders and reinforce c…" at bounding box center [470, 386] width 0 height 12
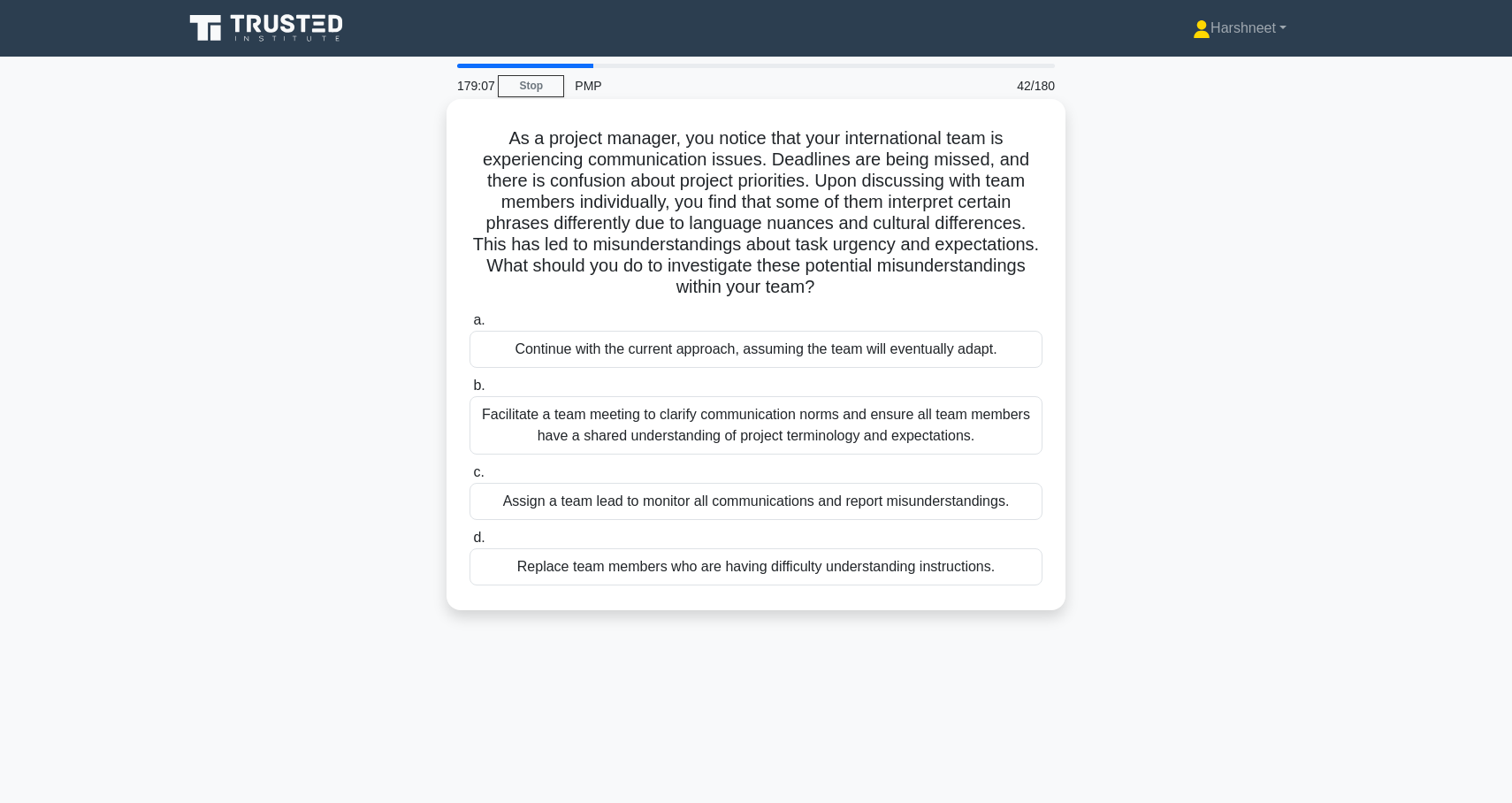
click at [1016, 420] on div "Facilitate a team meeting to clarify communication norms and ensure all team me…" at bounding box center [756, 425] width 573 height 59
click at [470, 392] on input "b. Facilitate a team meeting to clarify communication norms and ensure all team…" at bounding box center [470, 386] width 0 height 12
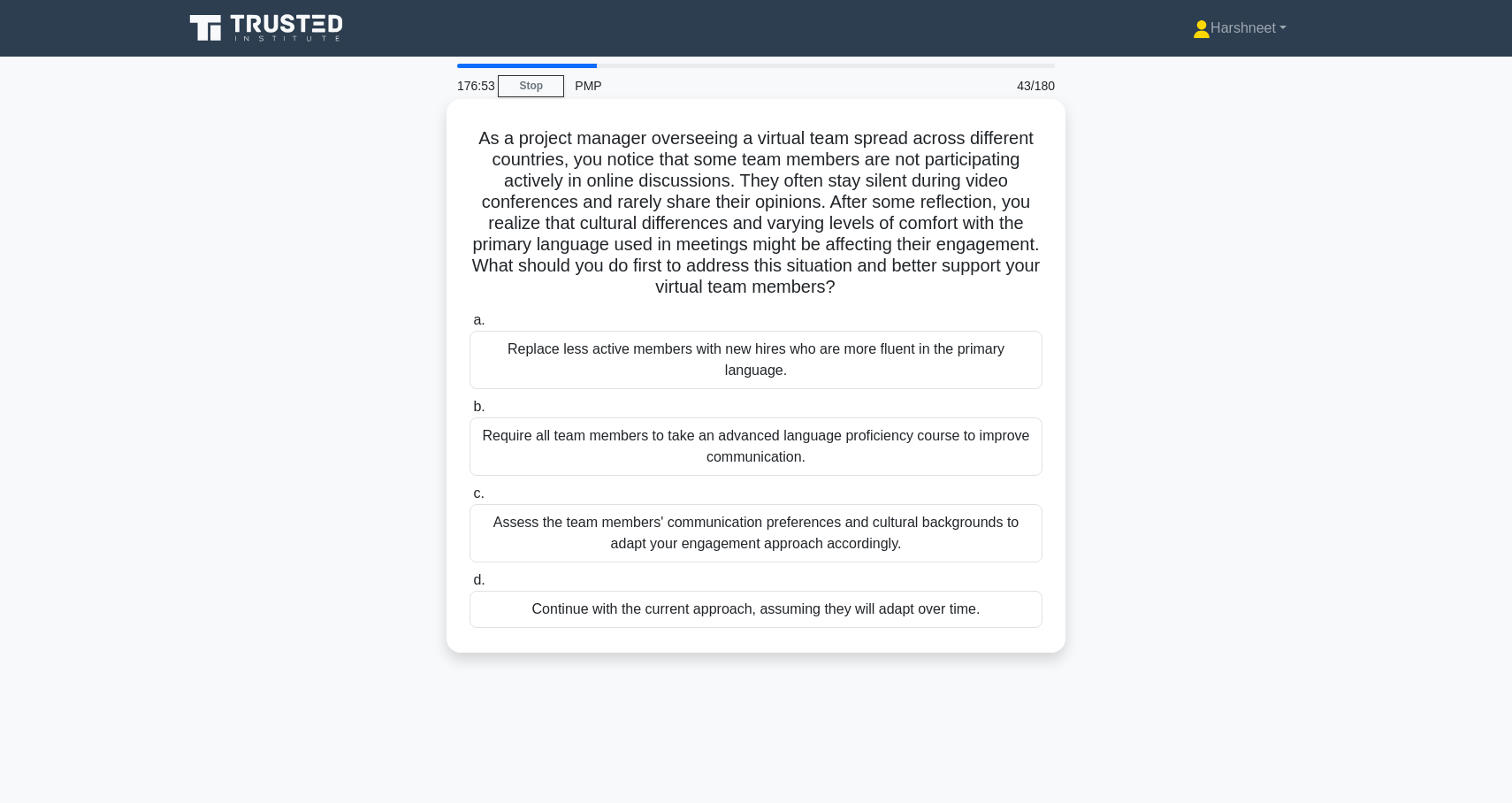
click at [939, 537] on div "Assess the team members' communication preferences and cultural backgrounds to …" at bounding box center [756, 533] width 573 height 59
click at [470, 499] on input "c. Assess the team members' communication preferences and cultural backgrounds …" at bounding box center [470, 494] width 0 height 12
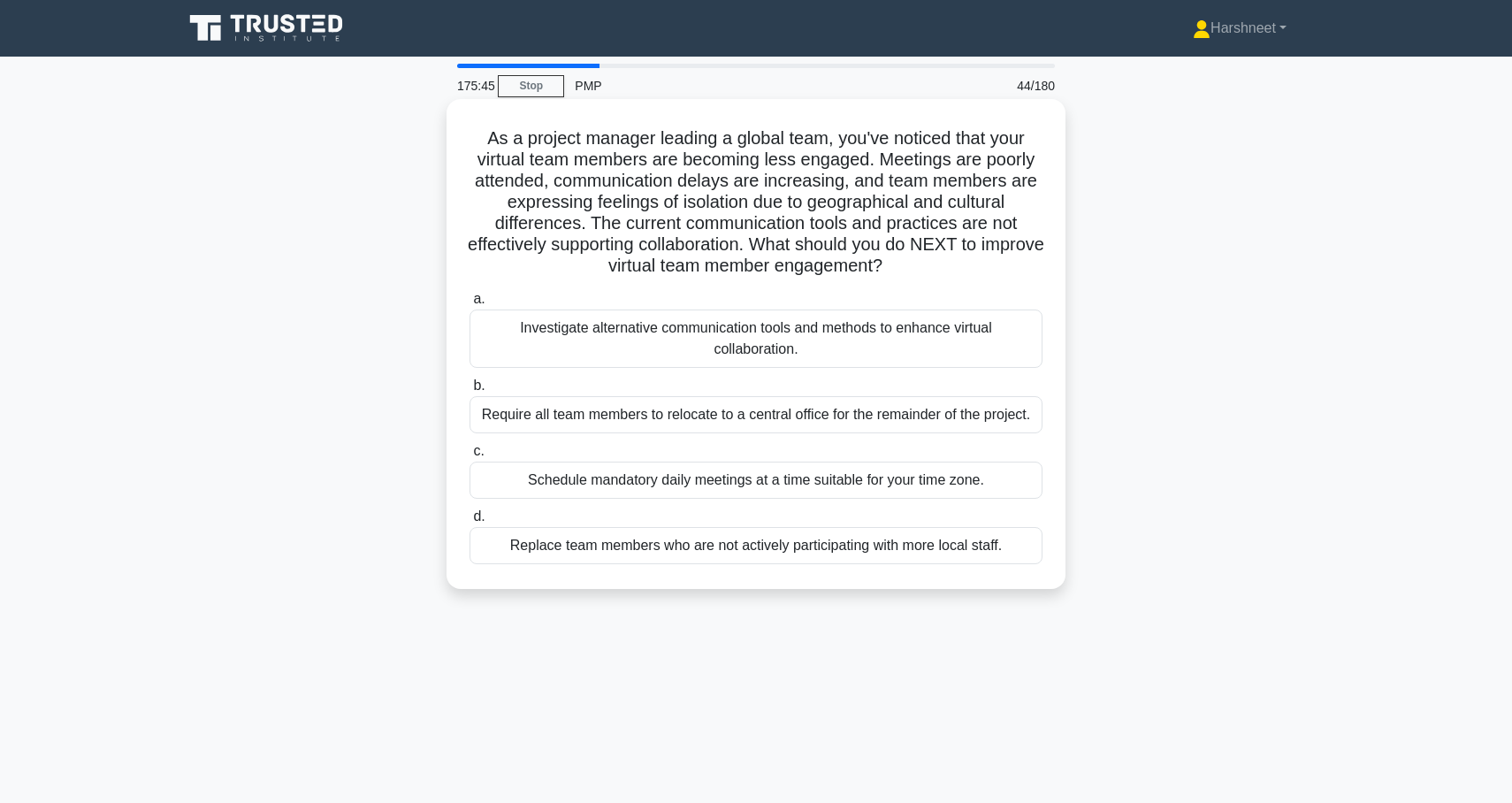
click at [909, 428] on div "Require all team members to relocate to a central office for the remainder of t…" at bounding box center [756, 414] width 573 height 37
click at [470, 392] on input "b. Require all team members to relocate to a central office for the remainder o…" at bounding box center [470, 386] width 0 height 12
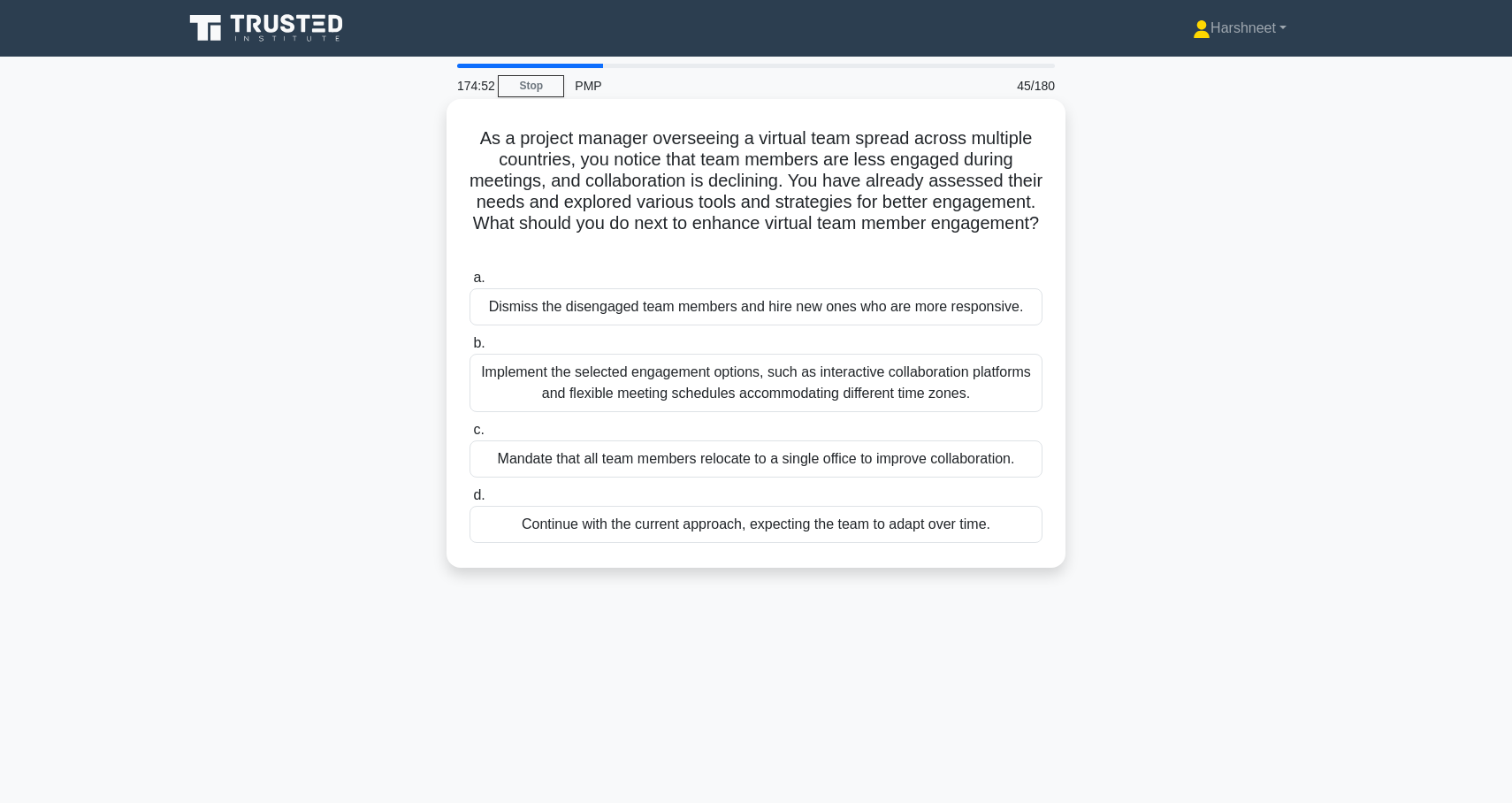
click at [907, 472] on div "Mandate that all team members relocate to a single office to improve collaborat…" at bounding box center [756, 458] width 573 height 37
click at [470, 436] on input "c. Mandate that all team members relocate to a single office to improve collabo…" at bounding box center [470, 430] width 0 height 12
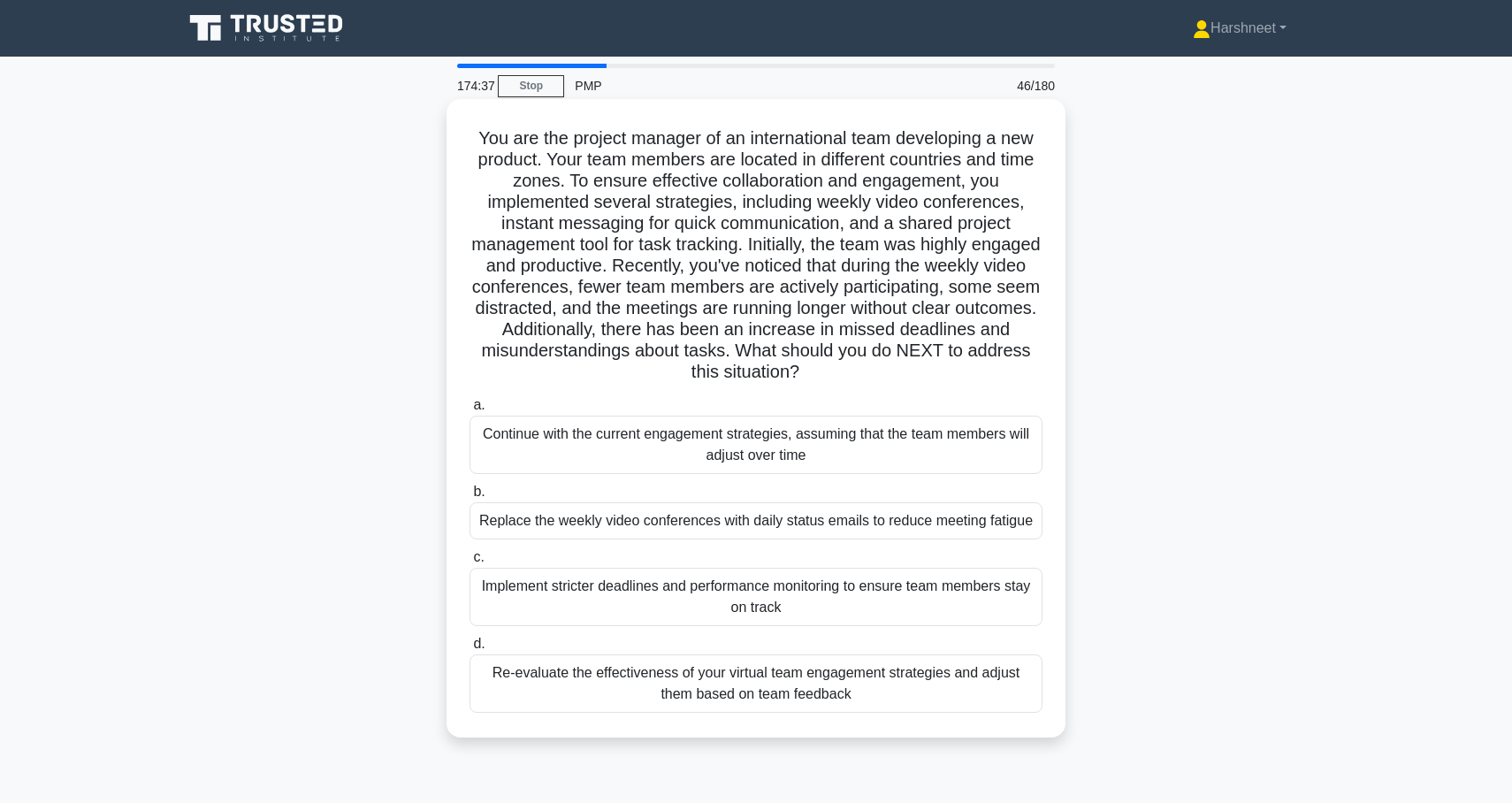
click at [890, 681] on div "Re-evaluate the effectiveness of your virtual team engagement strategies and ad…" at bounding box center [756, 683] width 573 height 59
click at [470, 650] on input "d. Re-evaluate the effectiveness of your virtual team engagement strategies and…" at bounding box center [470, 645] width 0 height 12
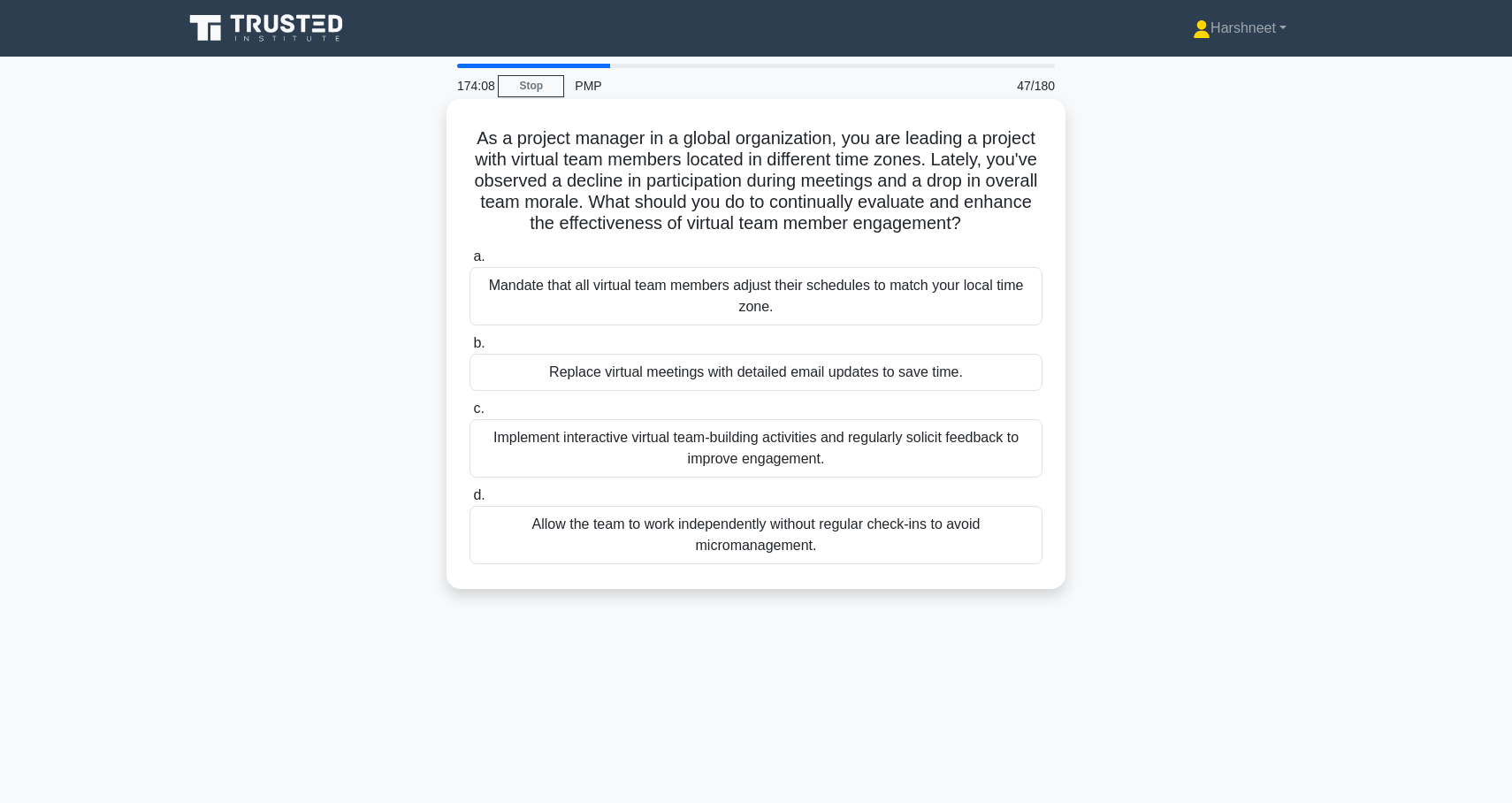
click at [745, 477] on div "Implement interactive virtual team-building activities and regularly solicit fe…" at bounding box center [756, 448] width 573 height 59
click at [470, 415] on input "c. Implement interactive virtual team-building activities and regularly solicit…" at bounding box center [470, 409] width 0 height 12
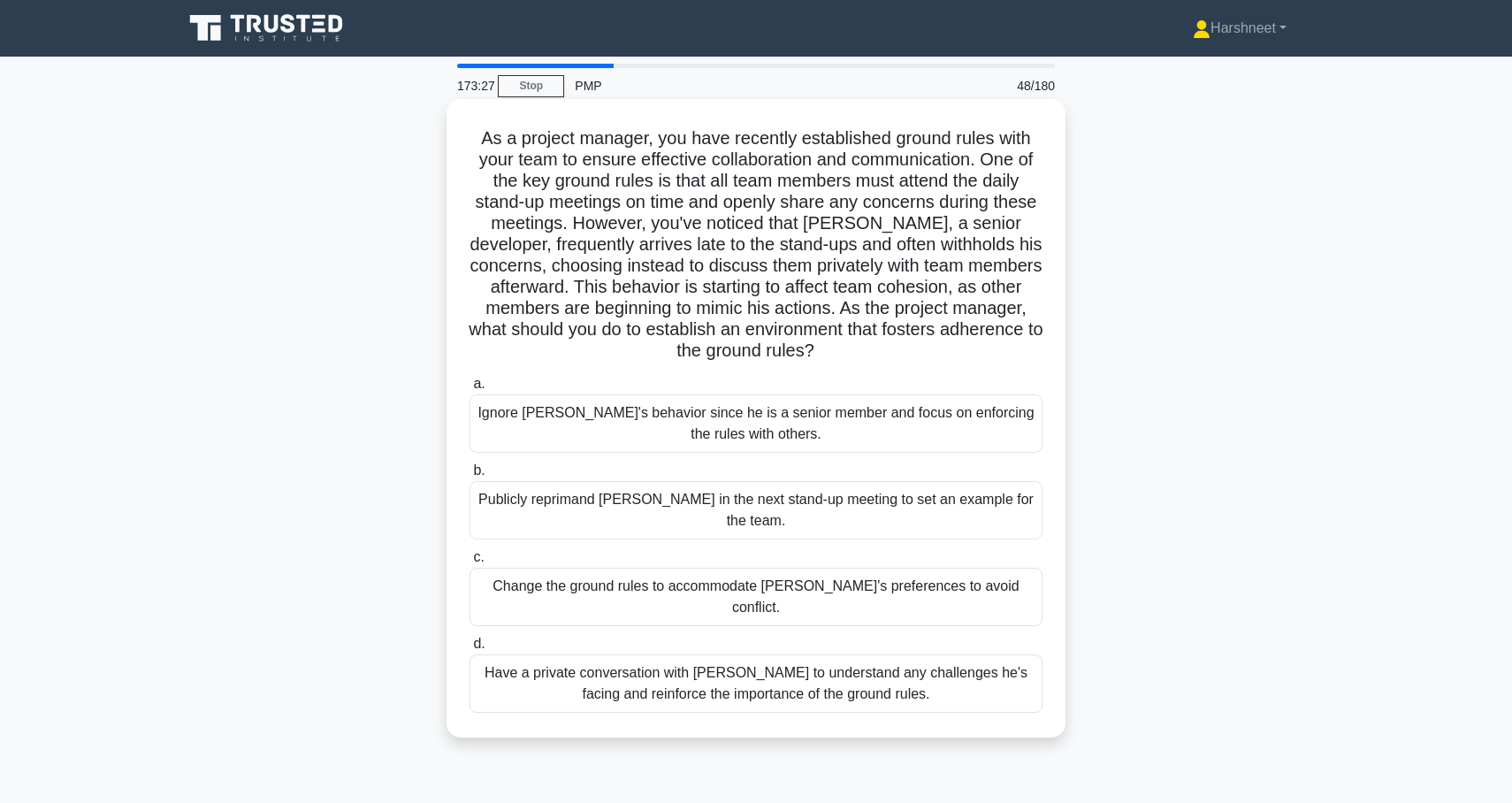
click at [856, 654] on div "Have a private conversation with Jack to understand any challenges he's facing …" at bounding box center [756, 683] width 573 height 59
click at [470, 639] on input "d. Have a private conversation with Jack to understand any challenges he's faci…" at bounding box center [470, 645] width 0 height 12
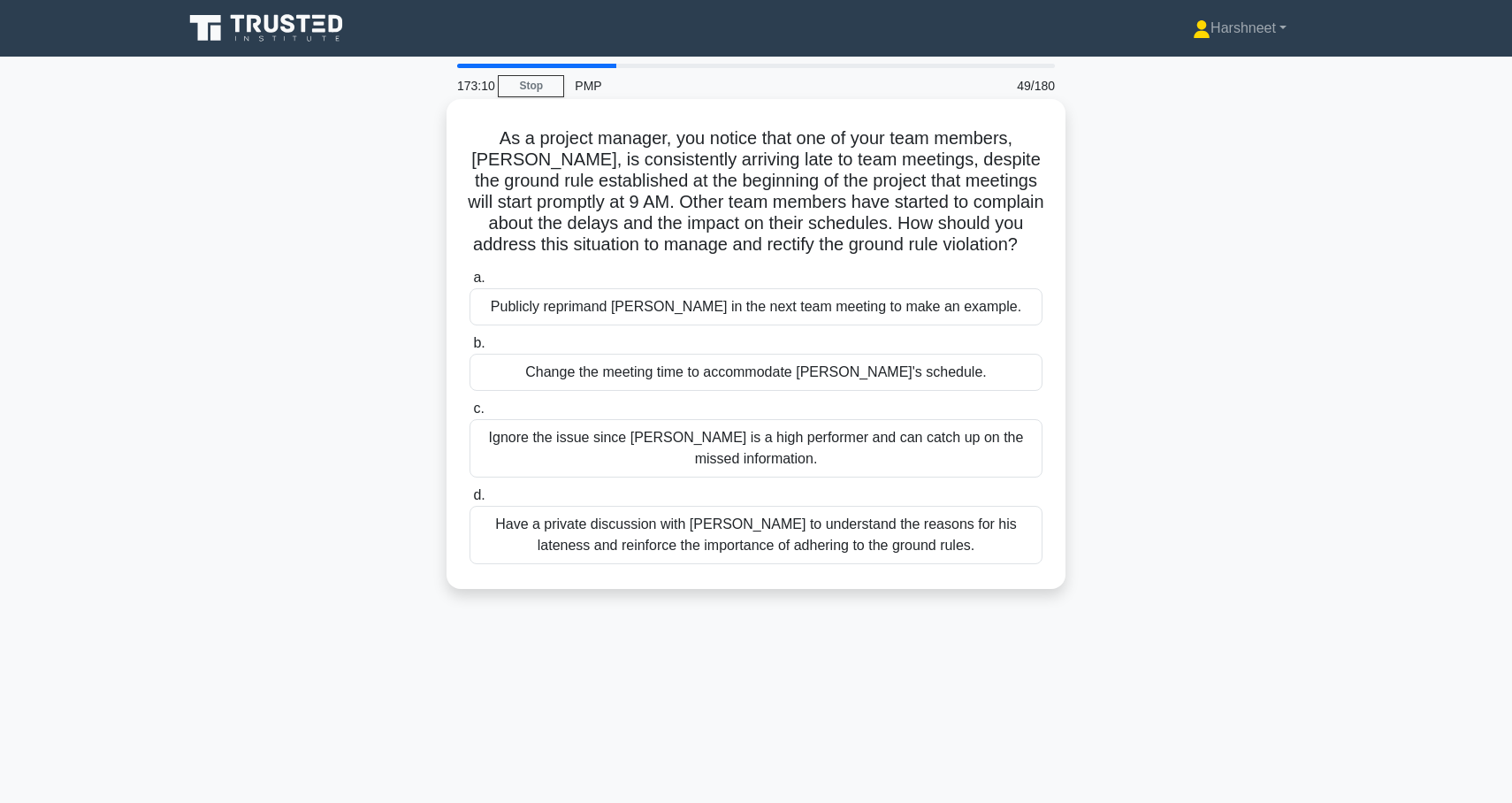
click at [711, 534] on div "Have a private discussion with Tom to understand the reasons for his lateness a…" at bounding box center [756, 535] width 573 height 59
click at [470, 501] on input "d. Have a private discussion with Tom to understand the reasons for his latenes…" at bounding box center [470, 496] width 0 height 12
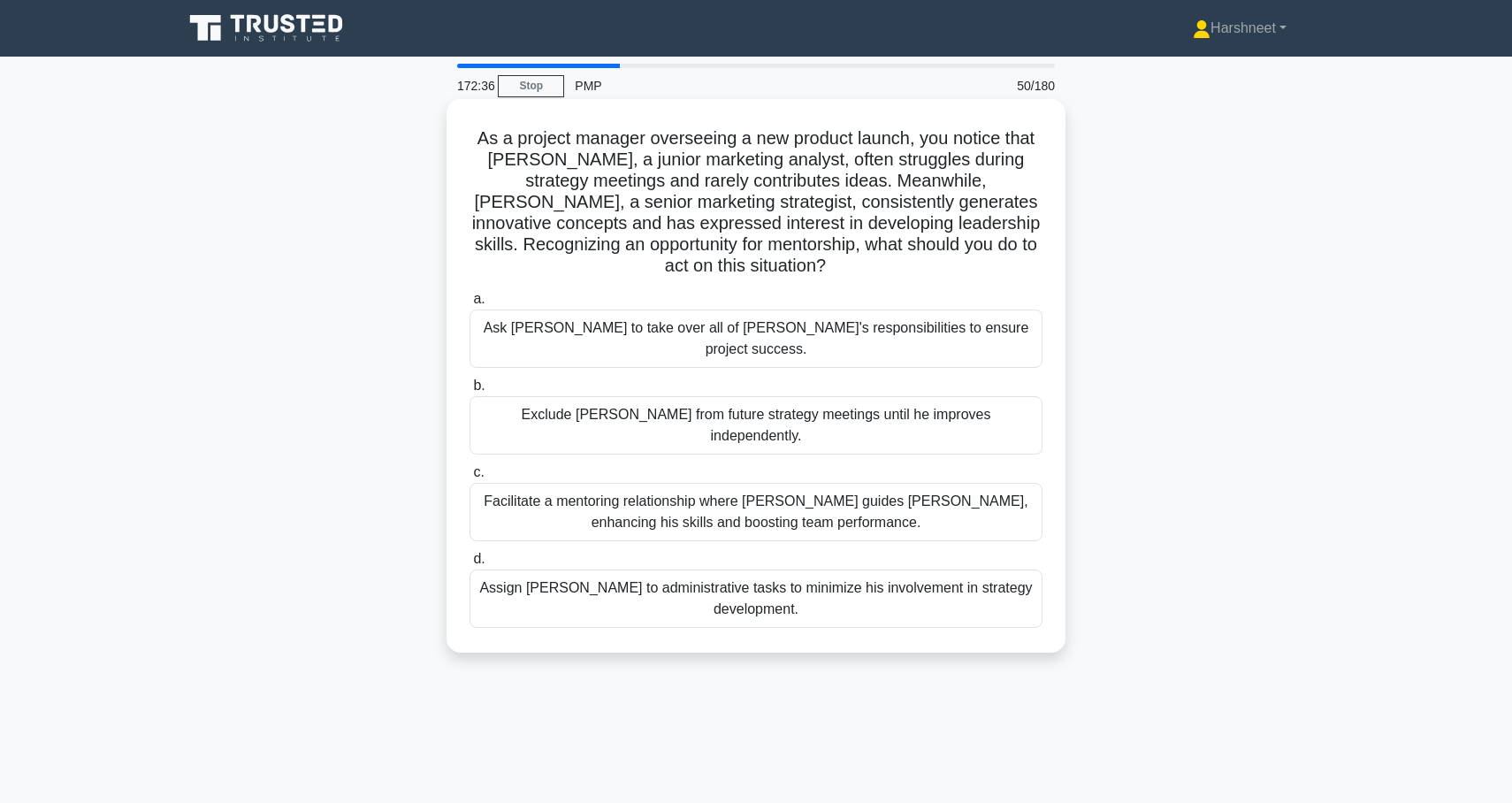
click at [960, 483] on div "Facilitate a mentoring relationship where Linda guides James, enhancing his ski…" at bounding box center [756, 512] width 573 height 59
click at [470, 478] on input "c. Facilitate a mentoring relationship where Linda guides James, enhancing his …" at bounding box center [470, 473] width 0 height 12
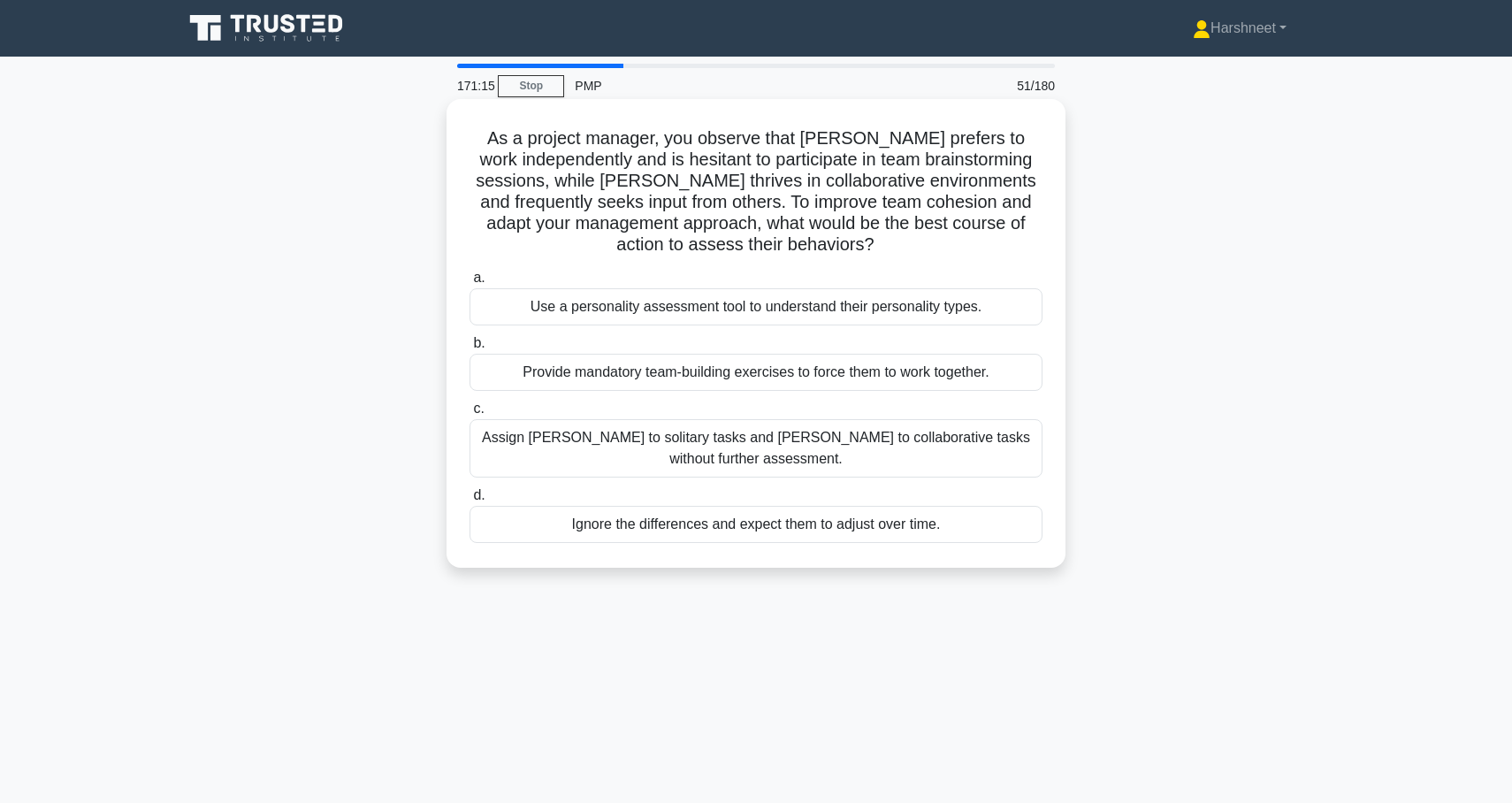
click at [1023, 381] on div "Provide mandatory team-building exercises to force them to work together." at bounding box center [756, 372] width 573 height 37
click at [470, 350] on input "b. Provide mandatory team-building exercises to force them to work together." at bounding box center [470, 344] width 0 height 12
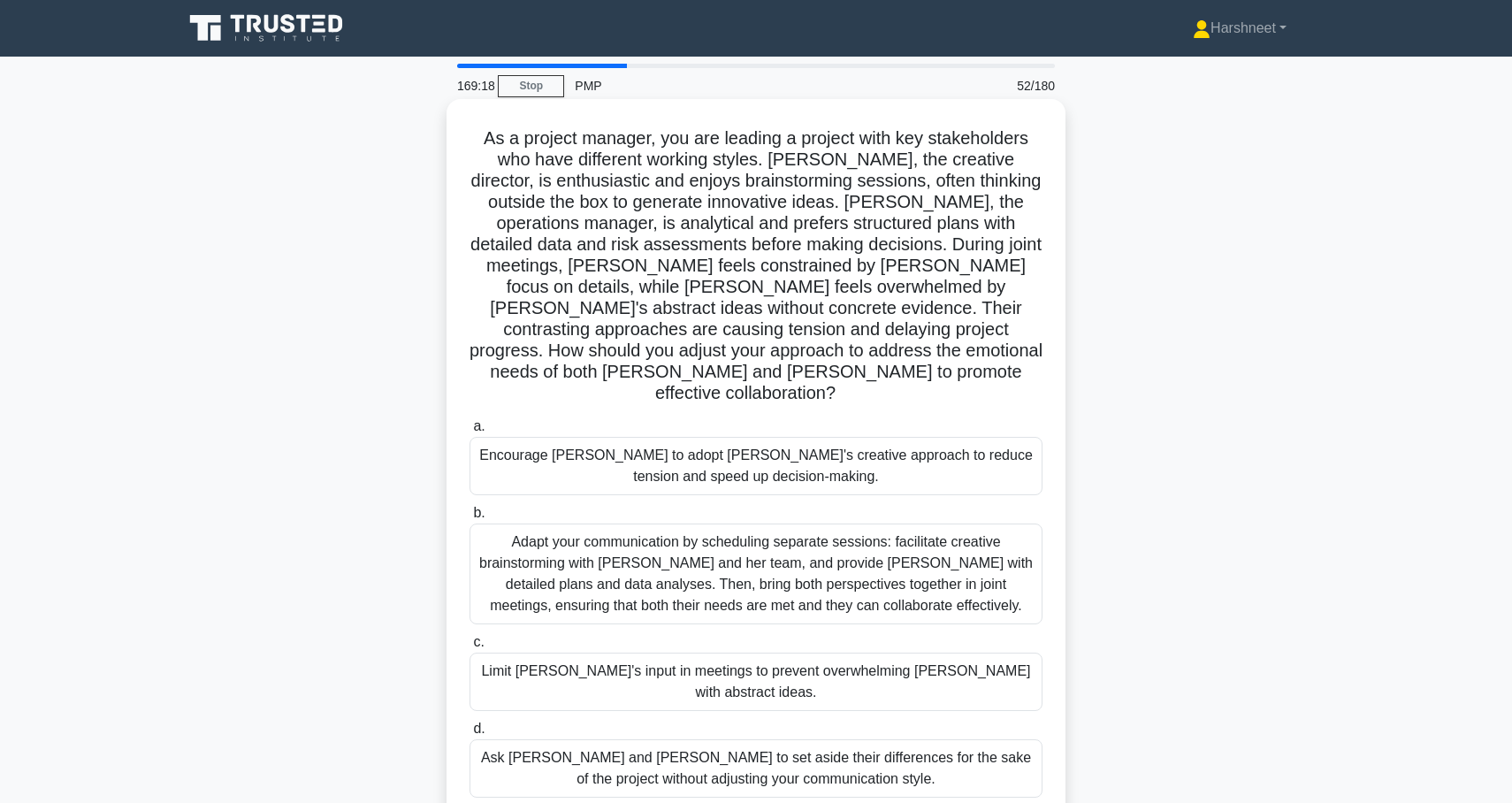
click at [949, 523] on div "Adapt your communication by scheduling separate sessions: facilitate creative b…" at bounding box center [756, 573] width 573 height 101
click at [470, 519] on input "b. Adapt your communication by scheduling separate sessions: facilitate creativ…" at bounding box center [470, 513] width 0 height 12
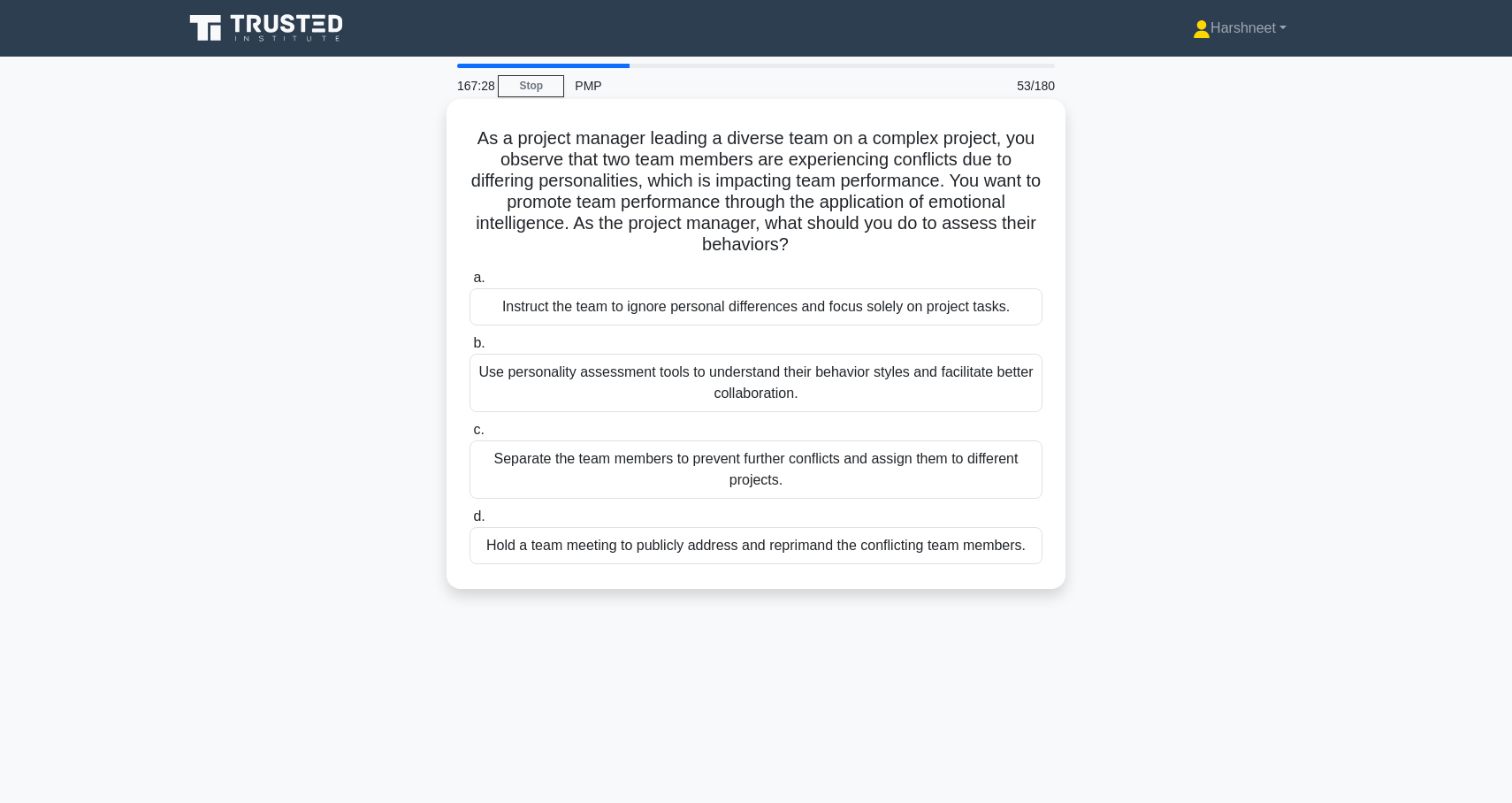
click at [912, 393] on div "Use personality assessment tools to understand their behavior styles and facili…" at bounding box center [756, 382] width 573 height 59
click at [470, 350] on input "b. Use personality assessment tools to understand their behavior styles and fac…" at bounding box center [470, 344] width 0 height 12
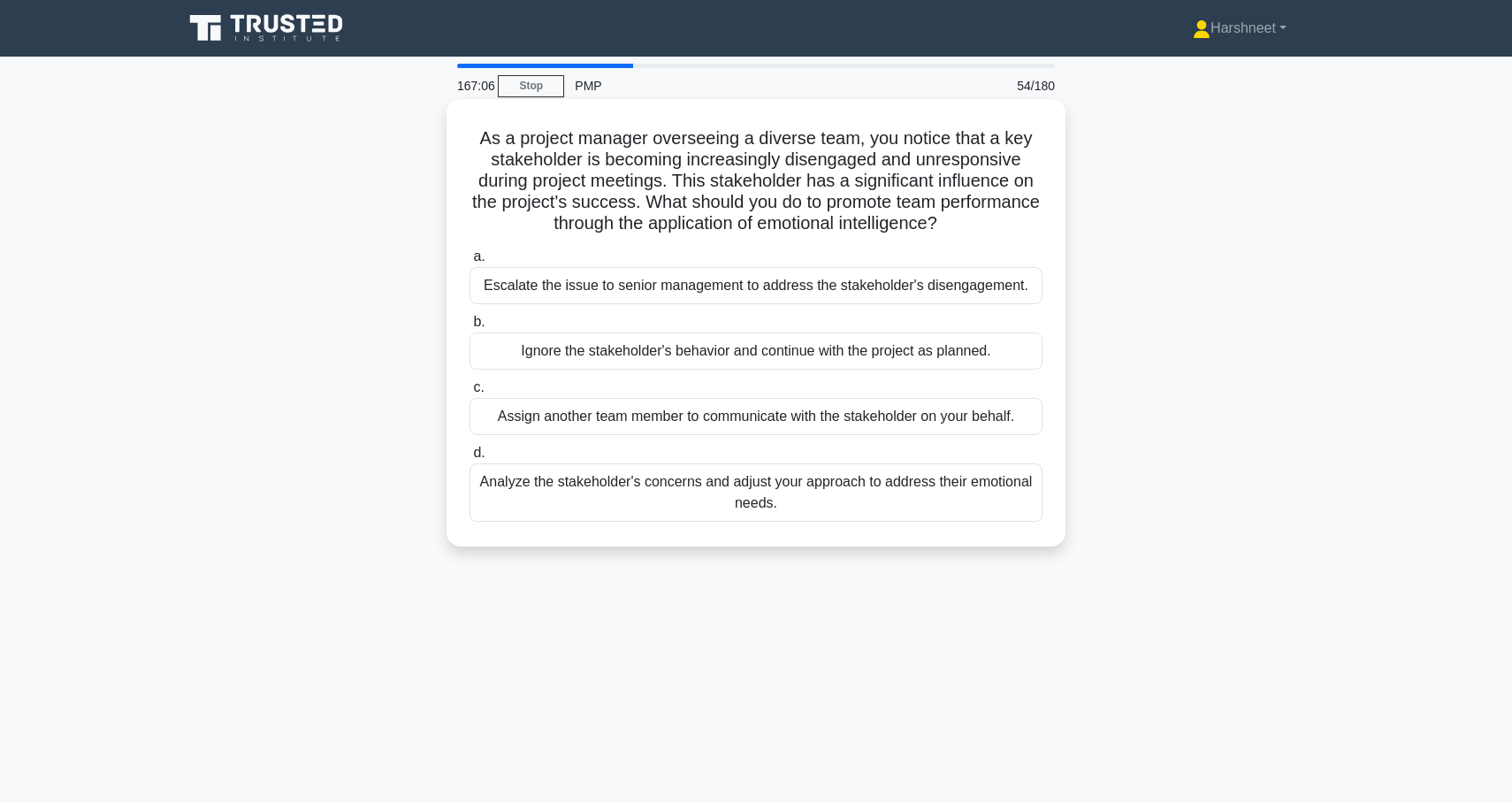
click at [912, 498] on div "Analyze the stakeholder's concerns and adjust your approach to address their em…" at bounding box center [756, 492] width 573 height 59
click at [470, 459] on input "d. Analyze the stakeholder's concerns and adjust your approach to address their…" at bounding box center [470, 453] width 0 height 12
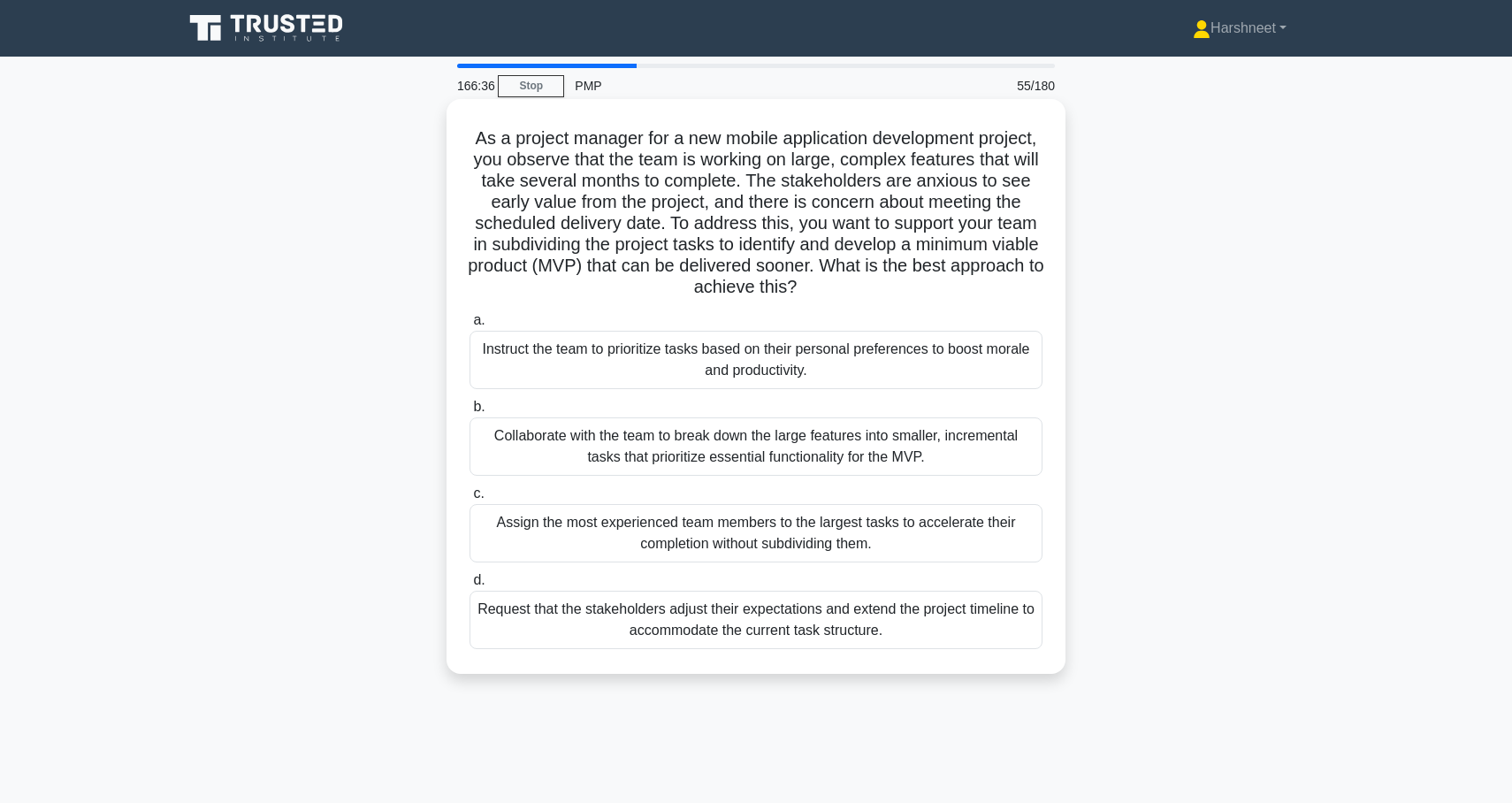
click at [917, 450] on div "Collaborate with the team to break down the large features into smaller, increm…" at bounding box center [756, 447] width 573 height 59
click at [470, 413] on input "b. Collaborate with the team to break down the large features into smaller, inc…" at bounding box center [470, 407] width 0 height 12
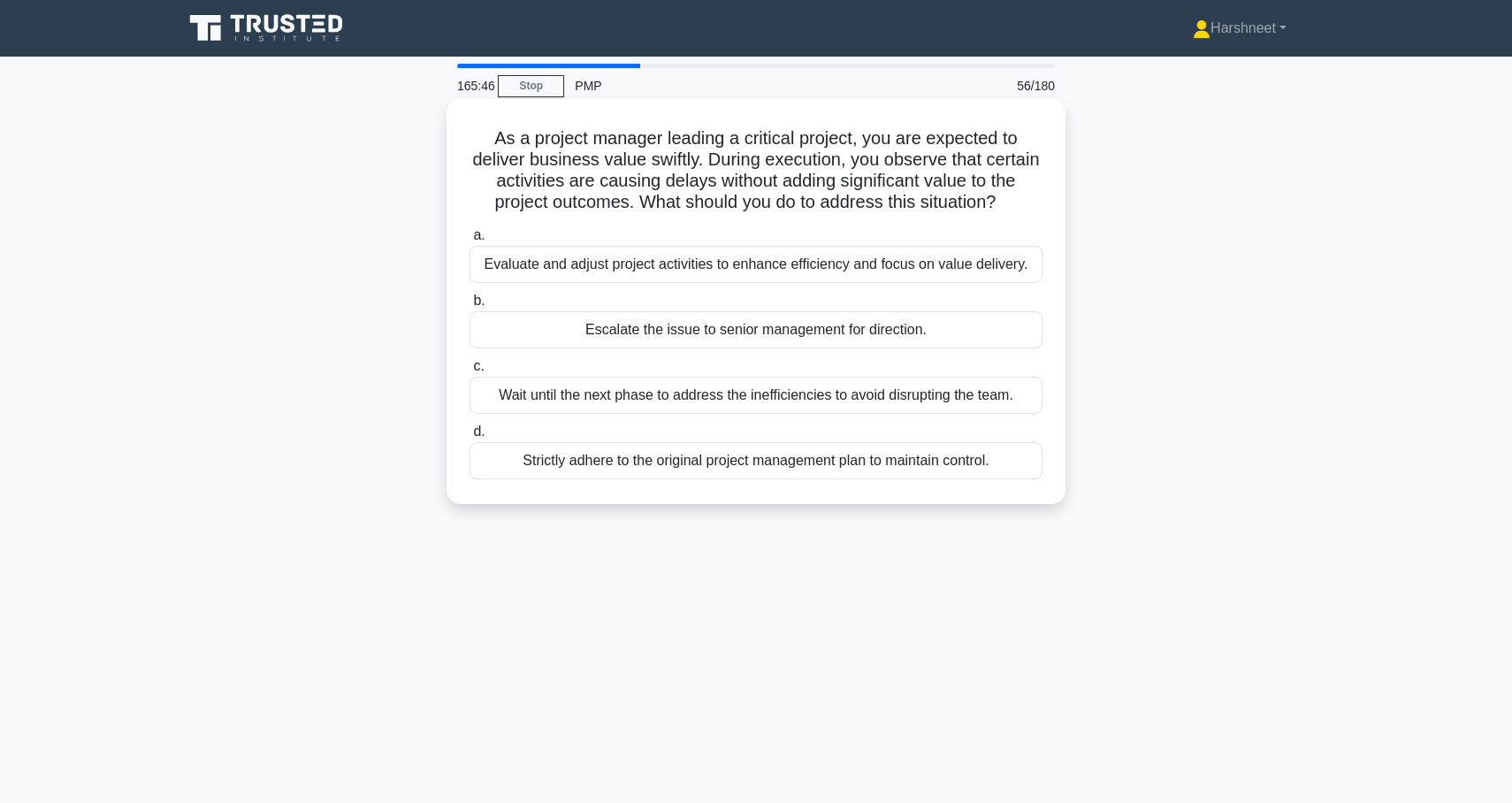
click at [979, 269] on div "Evaluate and adjust project activities to enhance efficiency and focus on value…" at bounding box center [756, 264] width 573 height 37
click at [470, 241] on input "a. Evaluate and adjust project activities to enhance efficiency and focus on va…" at bounding box center [470, 235] width 0 height 12
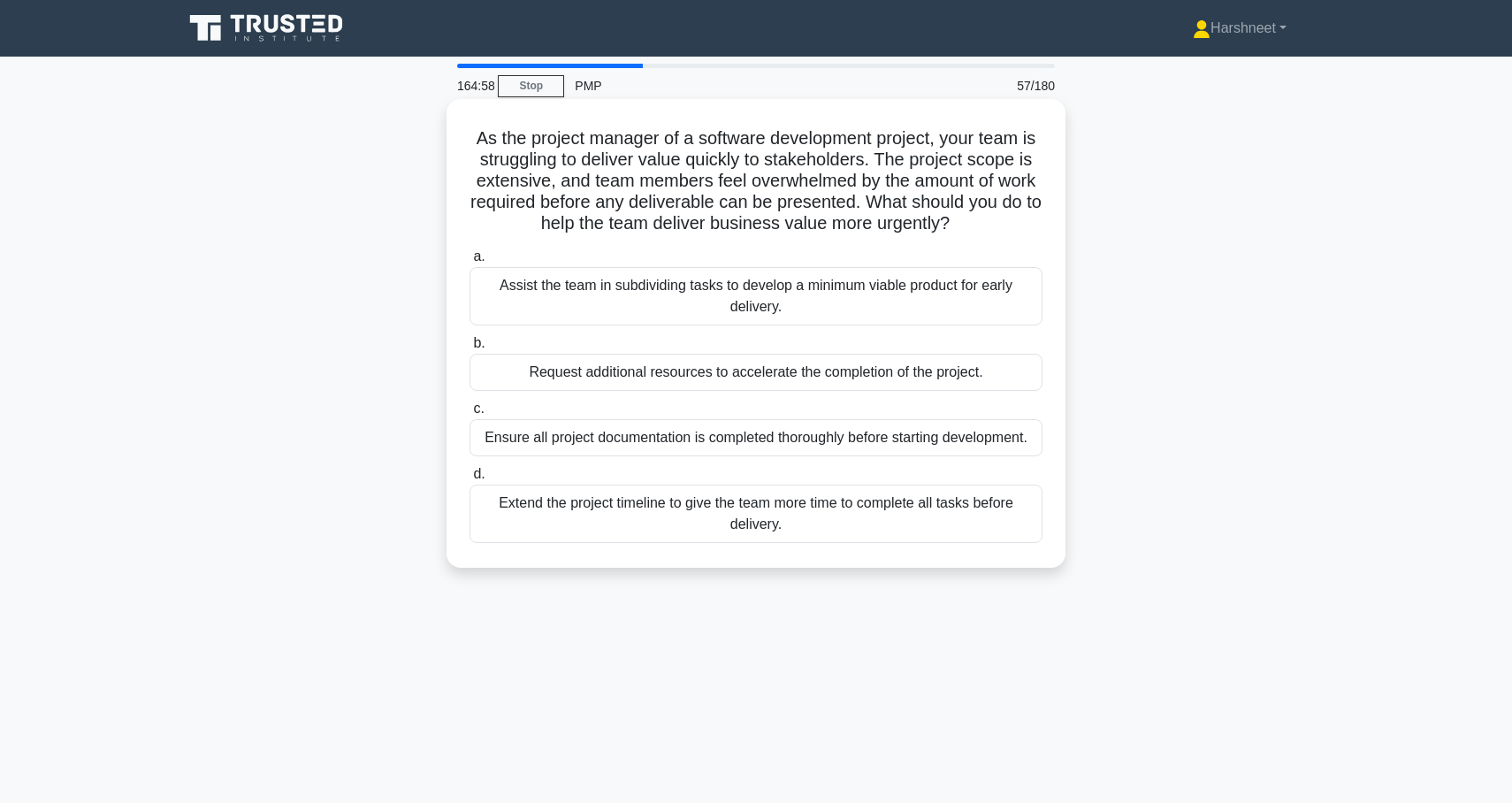
click at [845, 296] on div "Assist the team in subdividing tasks to develop a minimum viable product for ea…" at bounding box center [756, 296] width 573 height 59
click at [470, 262] on input "a. Assist the team in subdividing tasks to develop a minimum viable product for…" at bounding box center [470, 256] width 0 height 12
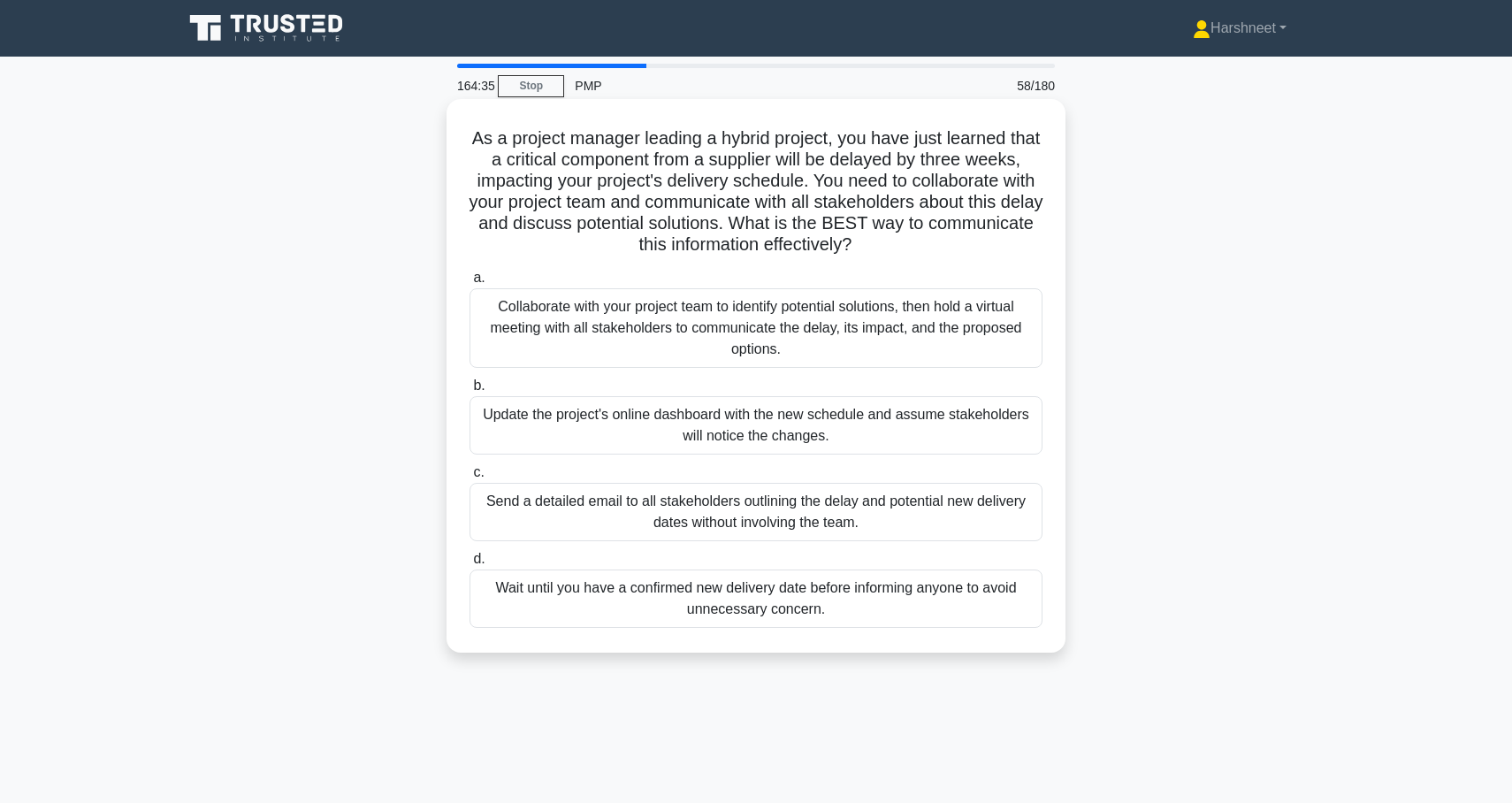
click at [854, 327] on div "Collaborate with your project team to identify potential solutions, then hold a…" at bounding box center [756, 328] width 573 height 80
click at [470, 284] on input "a. Collaborate with your project team to identify potential solutions, then hol…" at bounding box center [470, 279] width 0 height 12
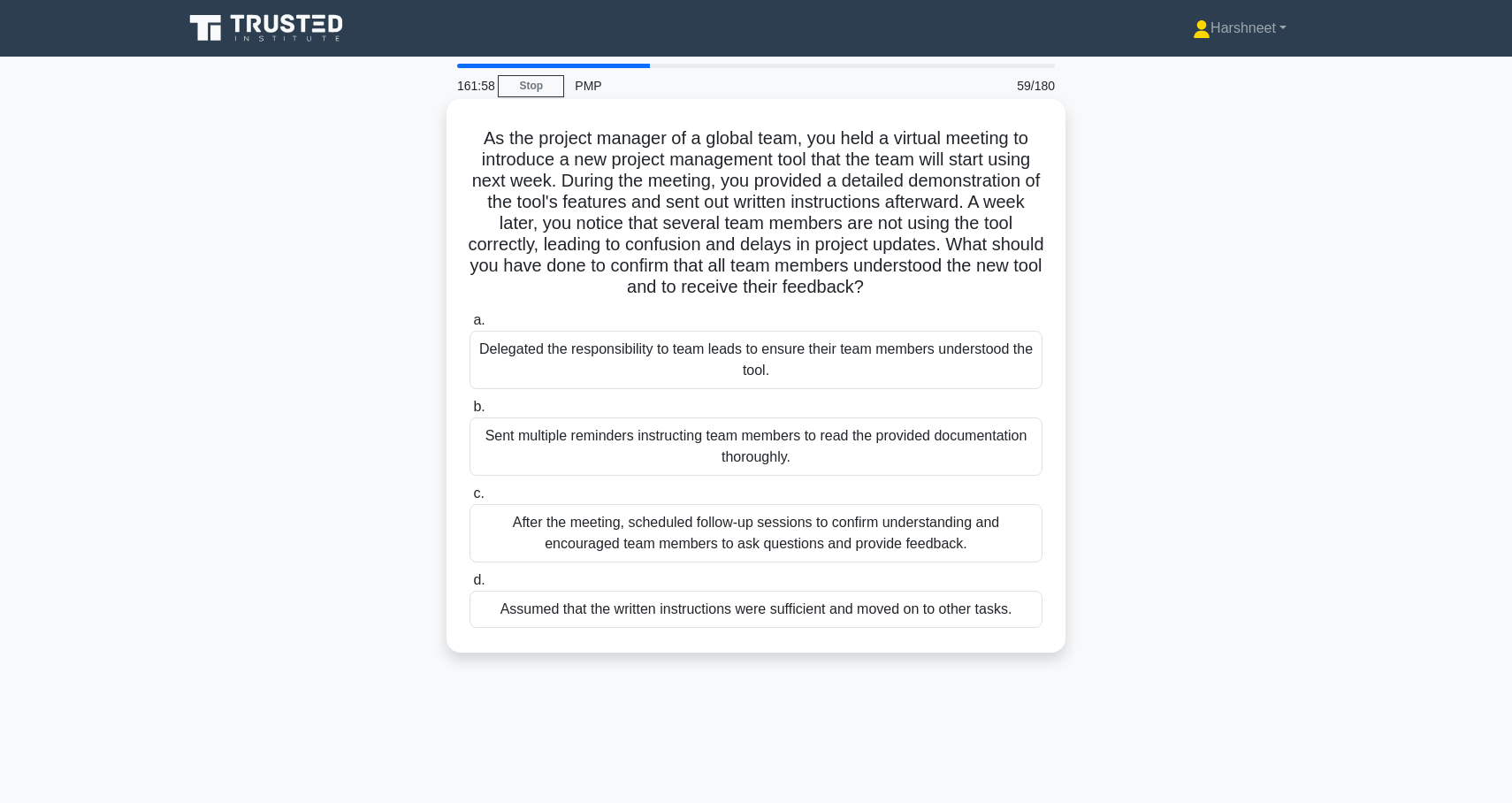
click at [787, 548] on div "After the meeting, scheduled follow-up sessions to confirm understanding and en…" at bounding box center [756, 533] width 573 height 59
click at [470, 499] on input "c. After the meeting, scheduled follow-up sessions to confirm understanding and…" at bounding box center [470, 494] width 0 height 12
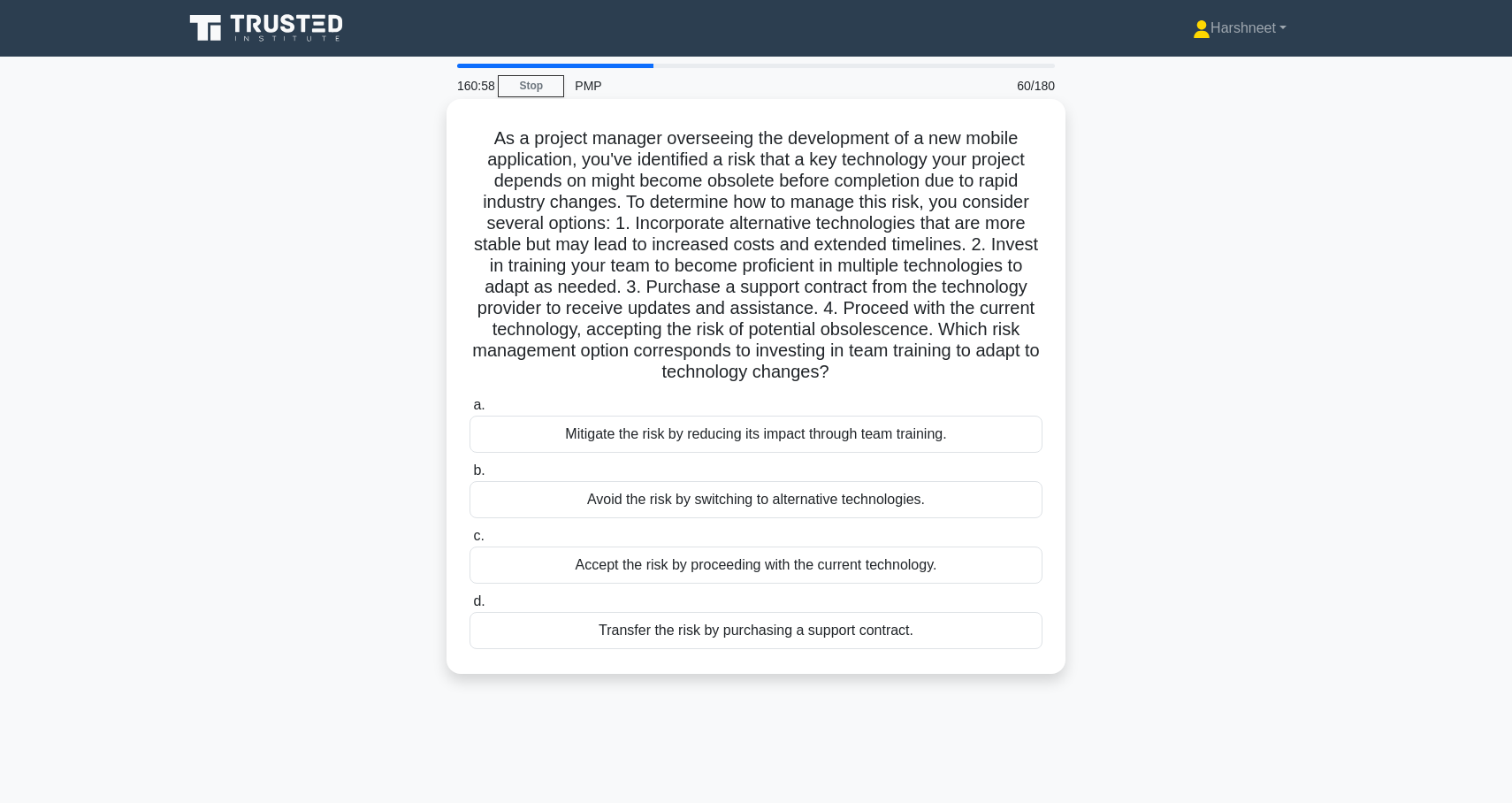
click at [955, 441] on div "Mitigate the risk by reducing its impact through team training." at bounding box center [756, 434] width 573 height 37
click at [470, 411] on input "a. Mitigate the risk by reducing its impact through team training." at bounding box center [470, 405] width 0 height 12
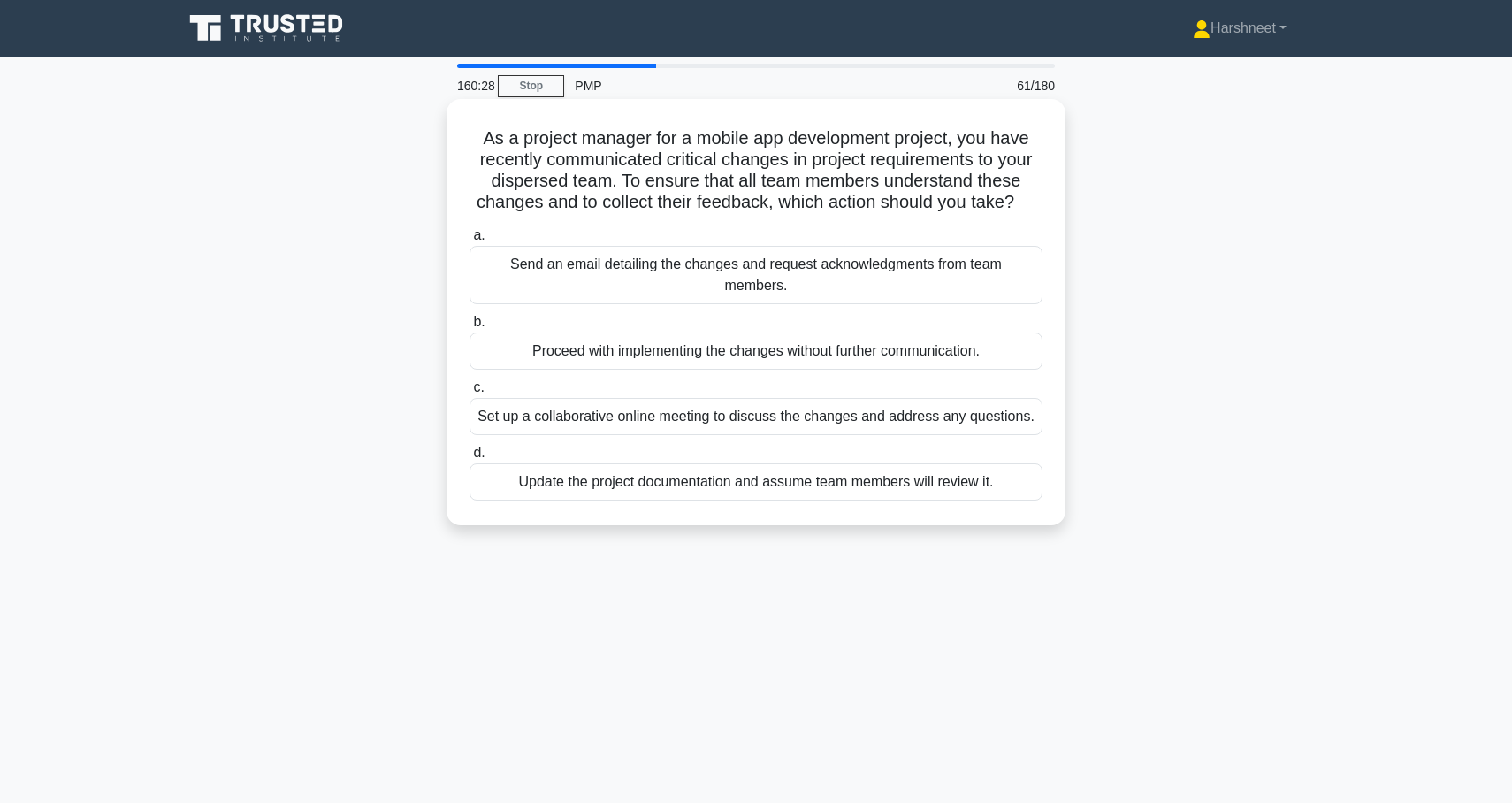
click at [930, 399] on div "Set up a collaborative online meeting to discuss the changes and address any qu…" at bounding box center [756, 416] width 573 height 37
click at [470, 394] on input "c. Set up a collaborative online meeting to discuss the changes and address any…" at bounding box center [470, 388] width 0 height 12
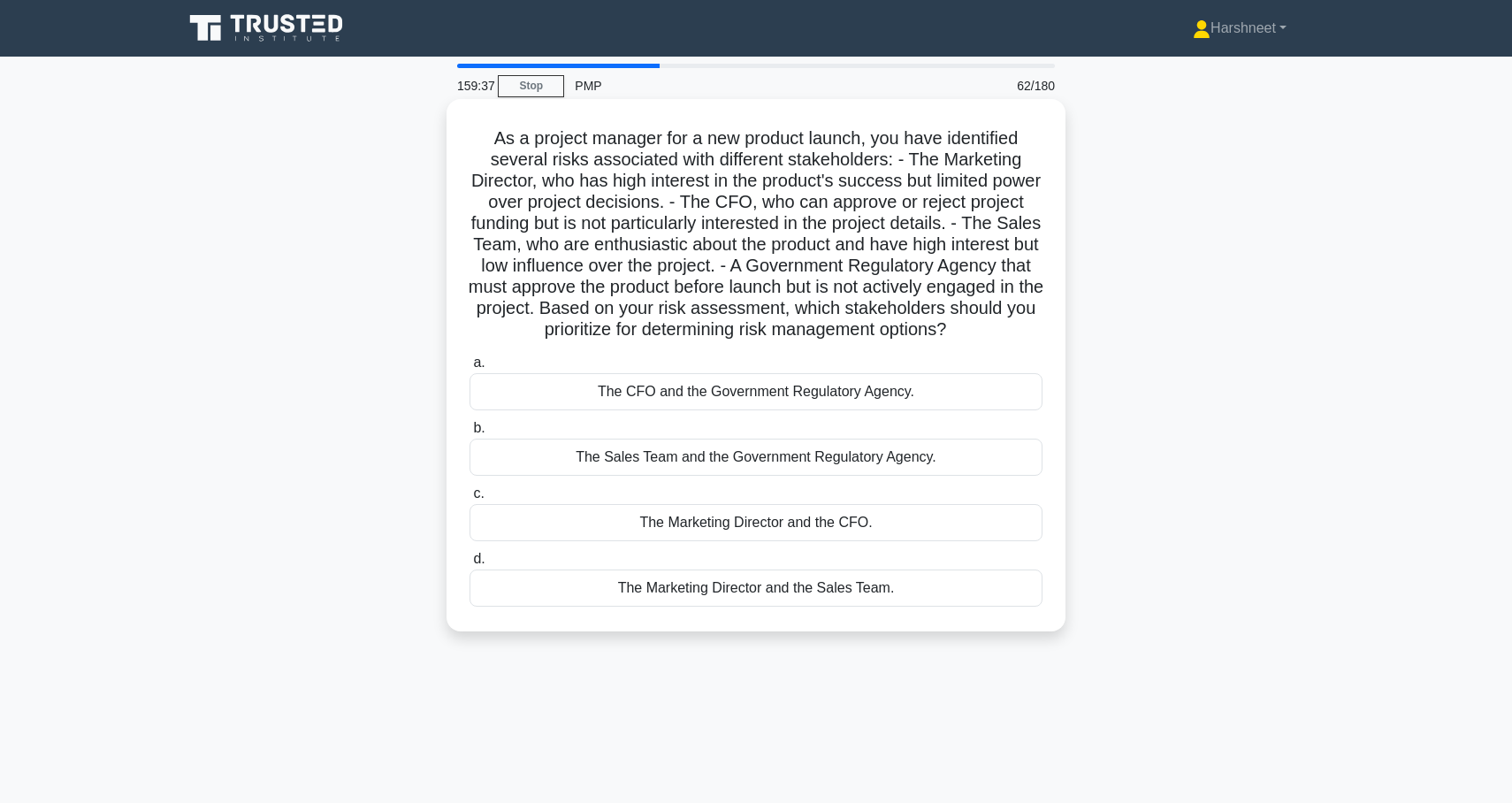
click at [820, 585] on div "The Marketing Director and the Sales Team." at bounding box center [756, 588] width 573 height 37
click at [470, 565] on input "d. The Marketing Director and the Sales Team." at bounding box center [470, 559] width 0 height 12
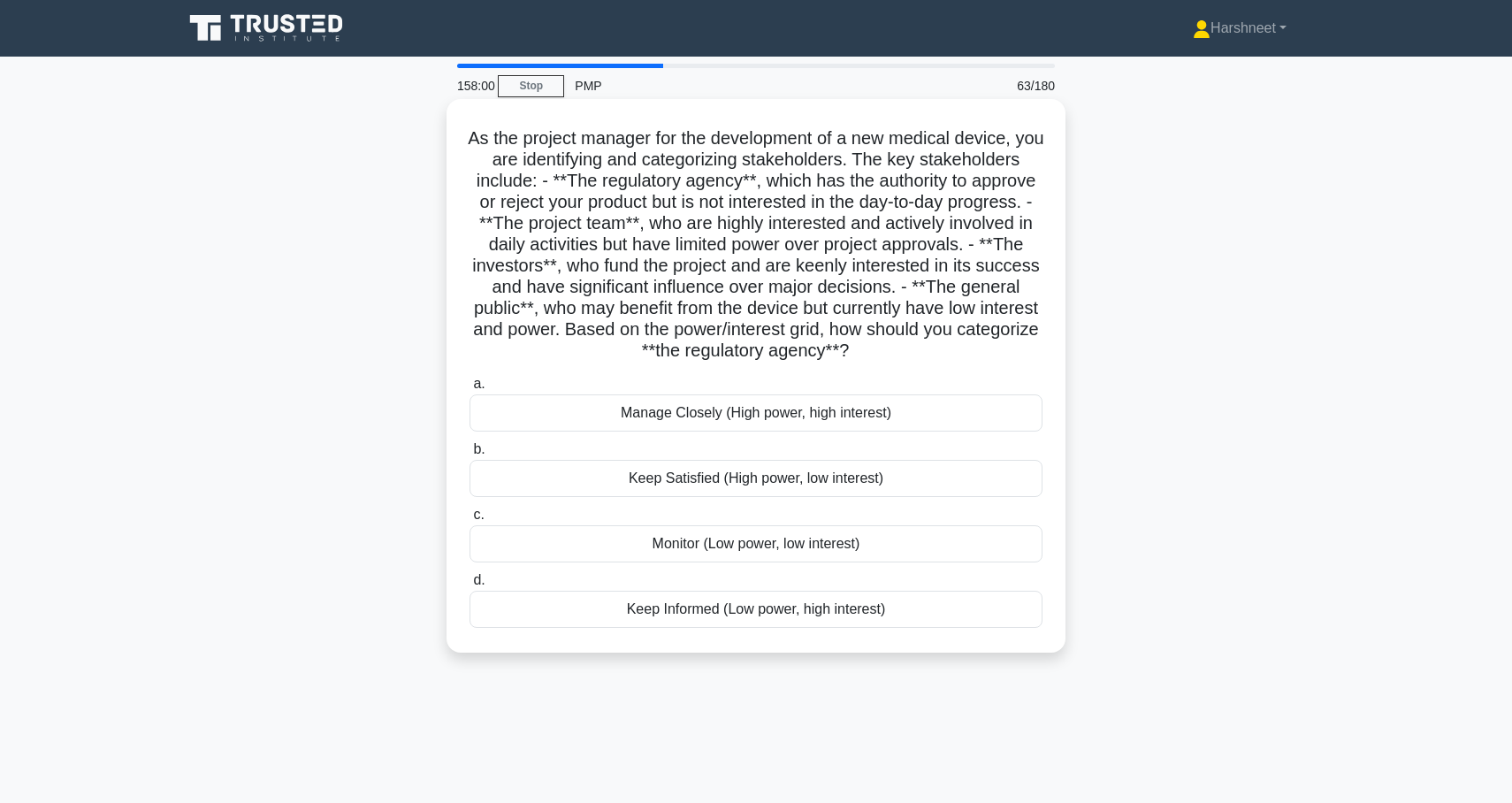
click at [849, 462] on div "Keep Satisfied (High power, low interest)" at bounding box center [756, 478] width 573 height 37
click at [470, 455] on input "b. Keep Satisfied (High power, low interest)" at bounding box center [470, 450] width 0 height 12
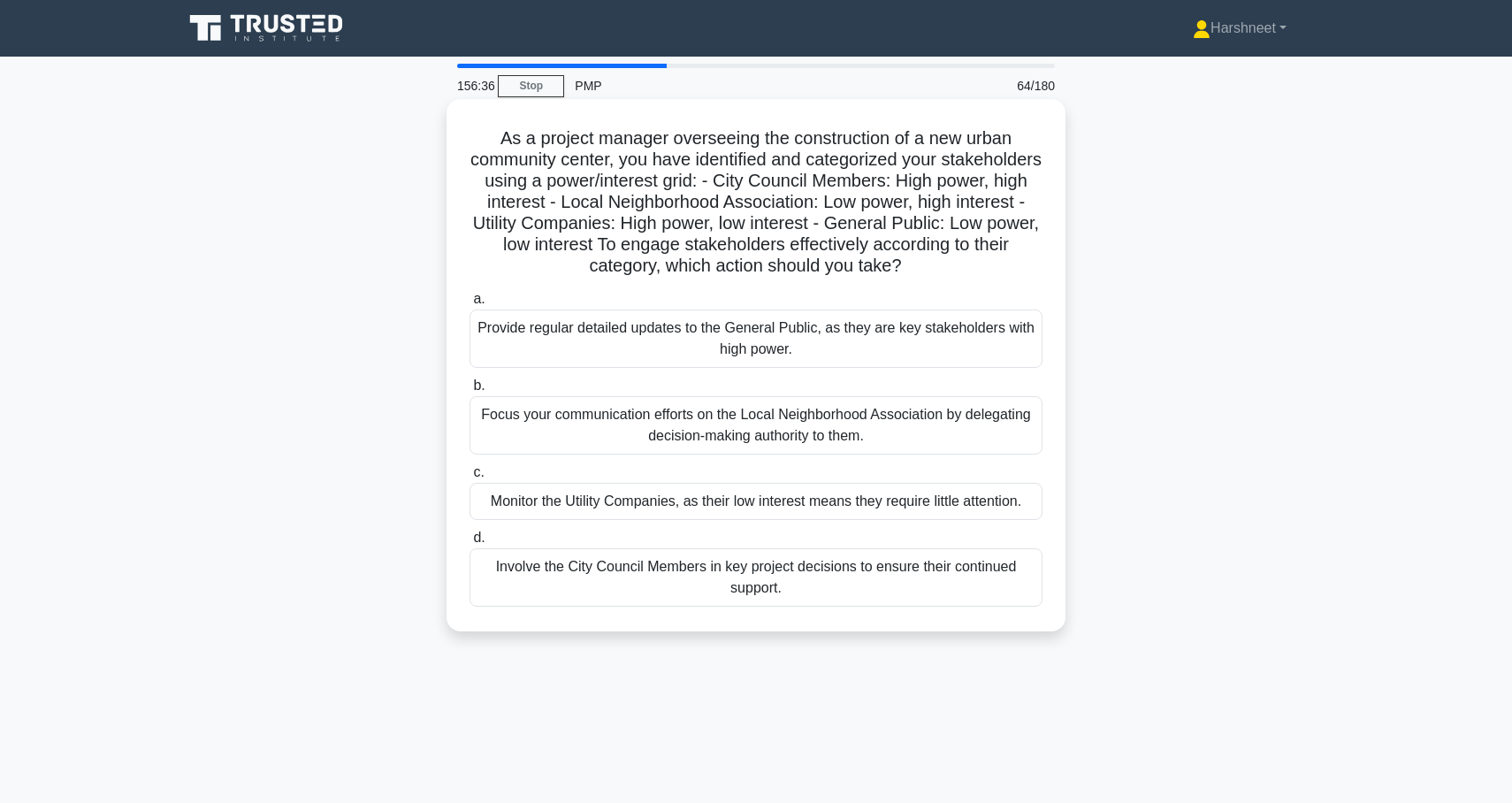
click at [759, 578] on div "Involve the City Council Members in key project decisions to ensure their conti…" at bounding box center [756, 577] width 573 height 59
click at [470, 544] on input "d. Involve the City Council Members in key project decisions to ensure their co…" at bounding box center [470, 538] width 0 height 12
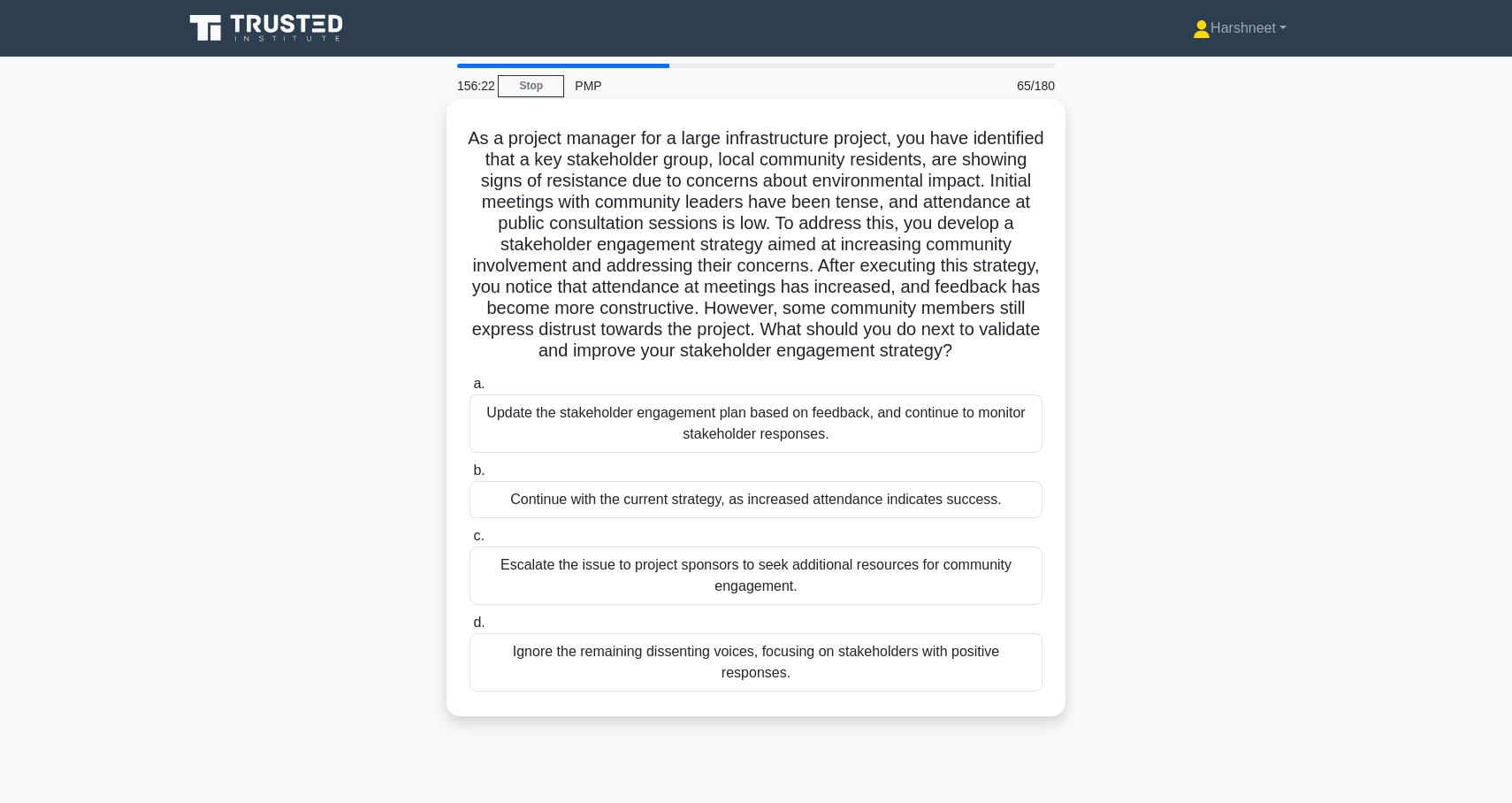
click at [905, 448] on div "Update the stakeholder engagement plan based on feedback, and continue to monit…" at bounding box center [756, 424] width 573 height 59
click at [470, 390] on input "a. Update the stakeholder engagement plan based on feedback, and continue to mo…" at bounding box center [470, 384] width 0 height 12
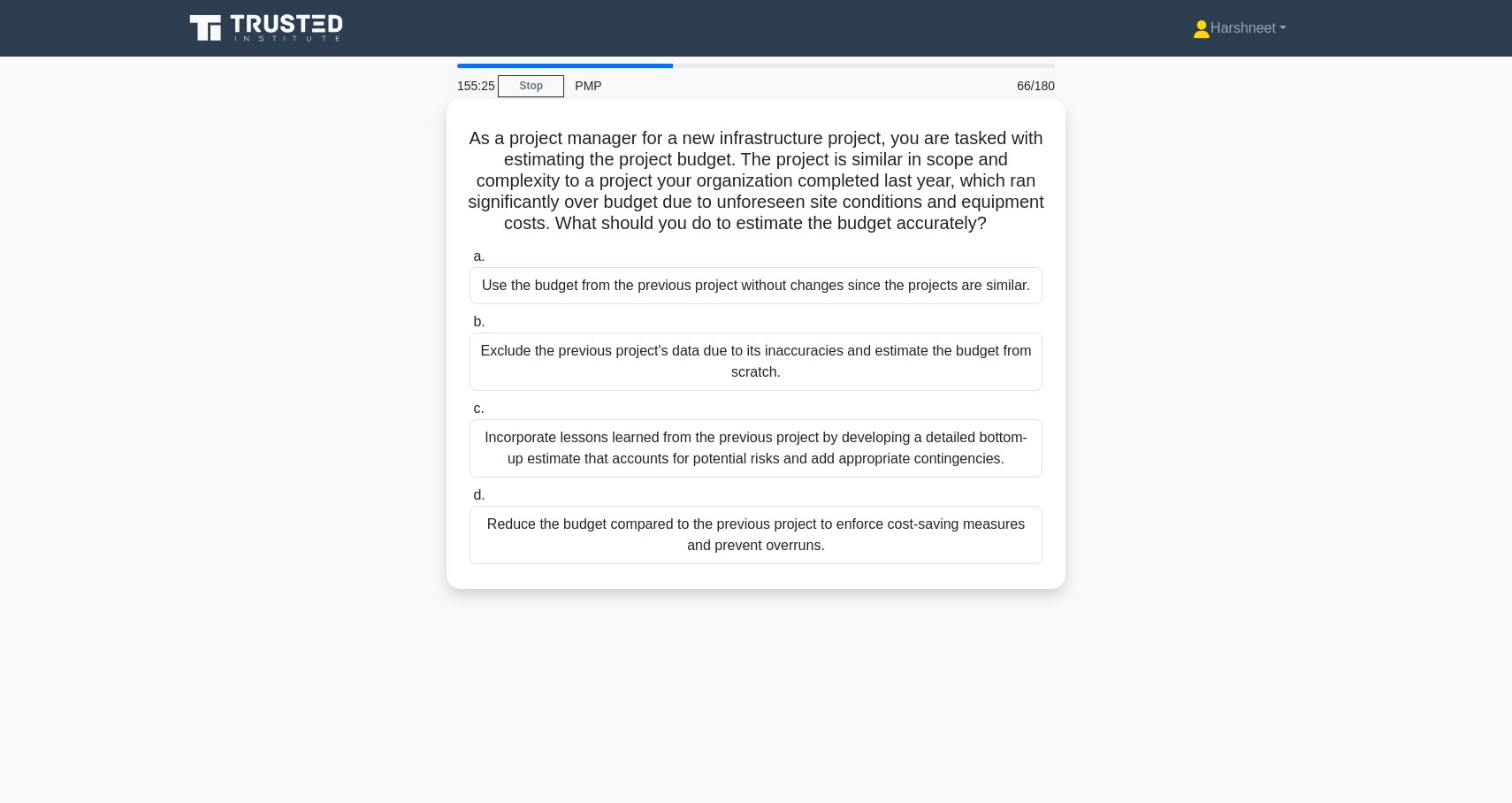
click at [848, 474] on div "Incorporate lessons learned from the previous project by developing a detailed …" at bounding box center [756, 448] width 573 height 59
click at [470, 415] on input "c. Incorporate lessons learned from the previous project by developing a detail…" at bounding box center [470, 409] width 0 height 12
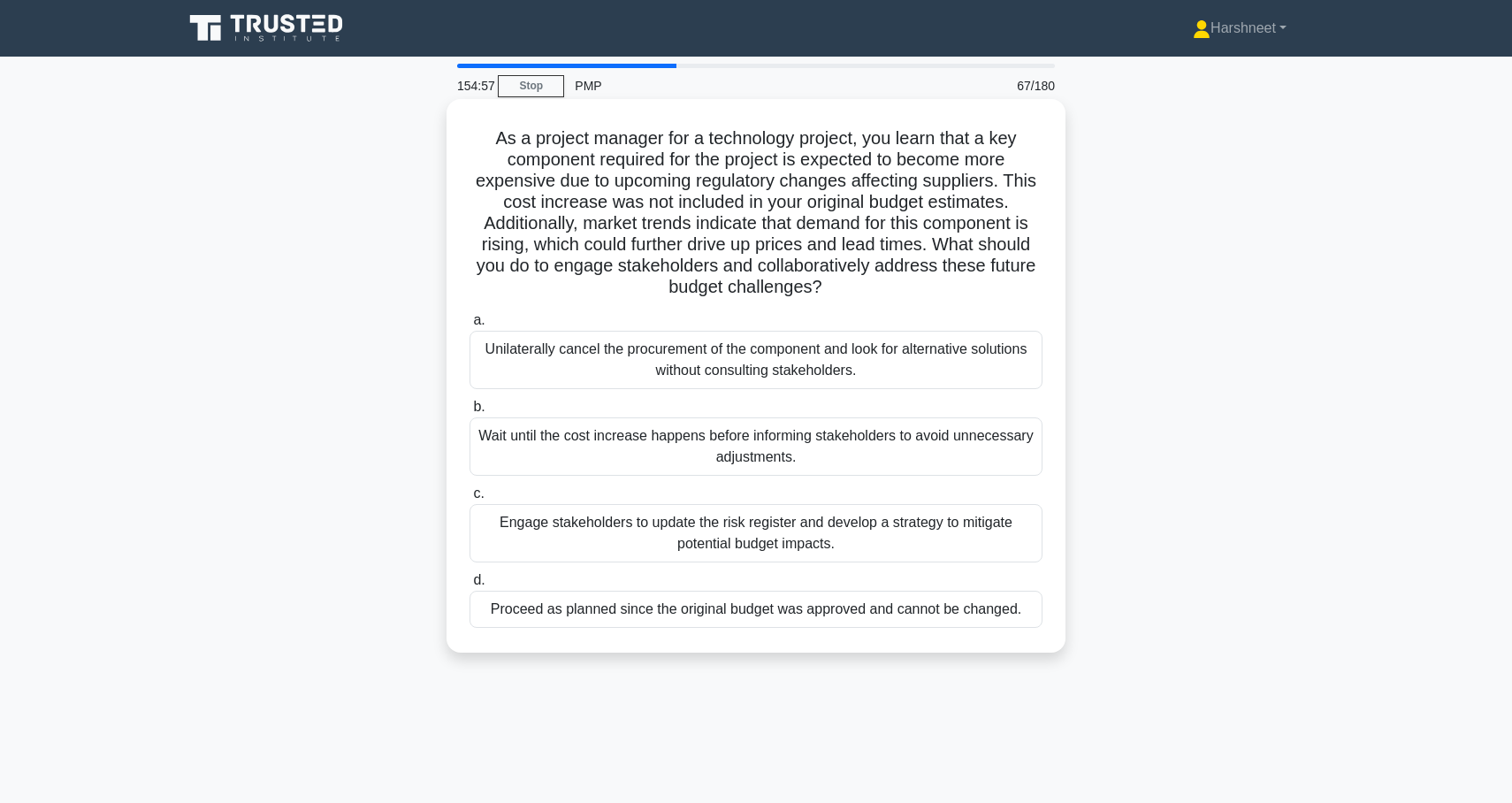
click at [828, 527] on div "Engage stakeholders to update the risk register and develop a strategy to mitig…" at bounding box center [756, 533] width 573 height 59
click at [470, 499] on input "c. Engage stakeholders to update the risk register and develop a strategy to mi…" at bounding box center [470, 494] width 0 height 12
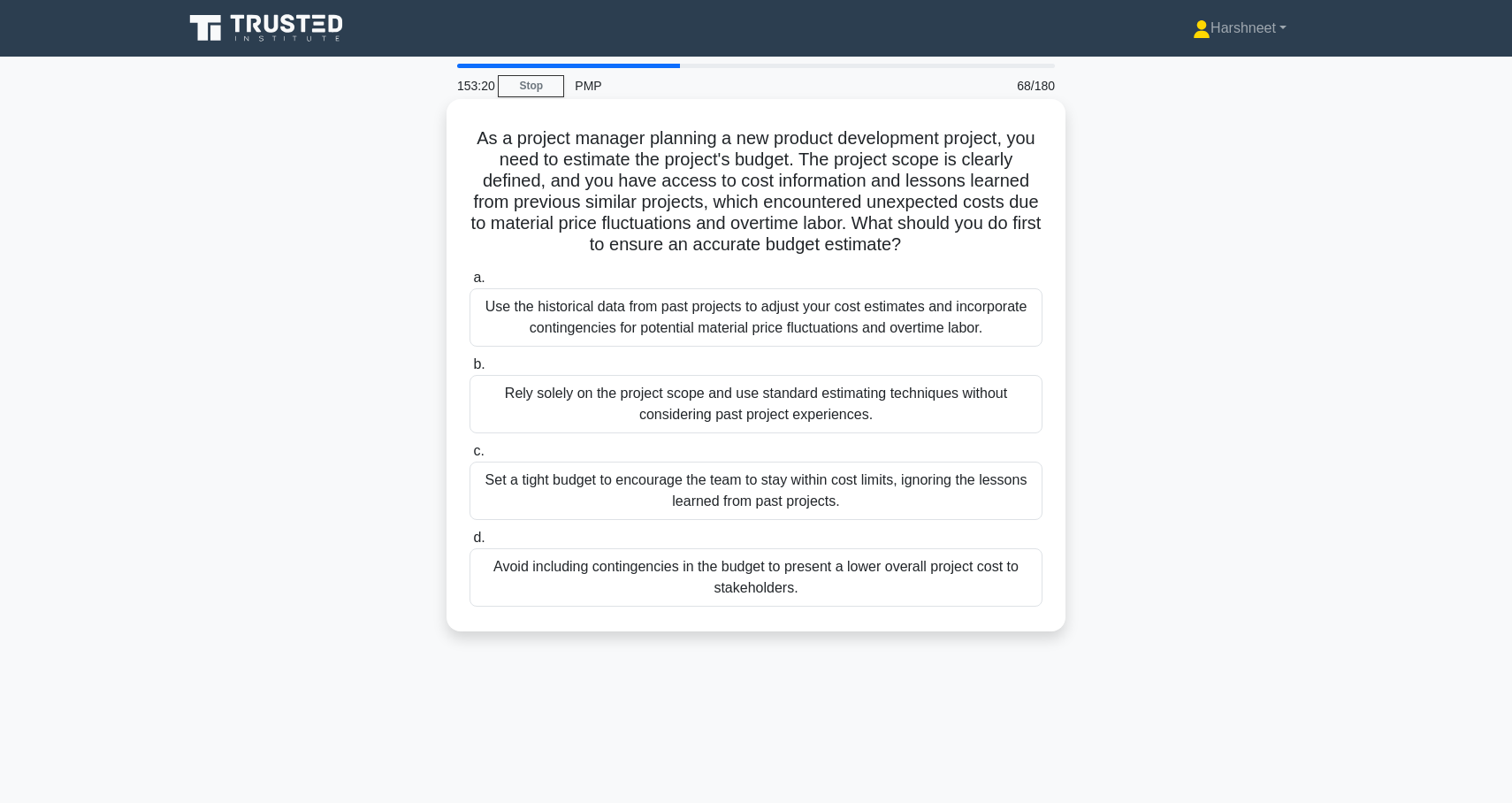
click at [830, 334] on div "Use the historical data from past projects to adjust your cost estimates and in…" at bounding box center [756, 317] width 573 height 59
click at [470, 284] on input "a. Use the historical data from past projects to adjust your cost estimates and…" at bounding box center [470, 279] width 0 height 12
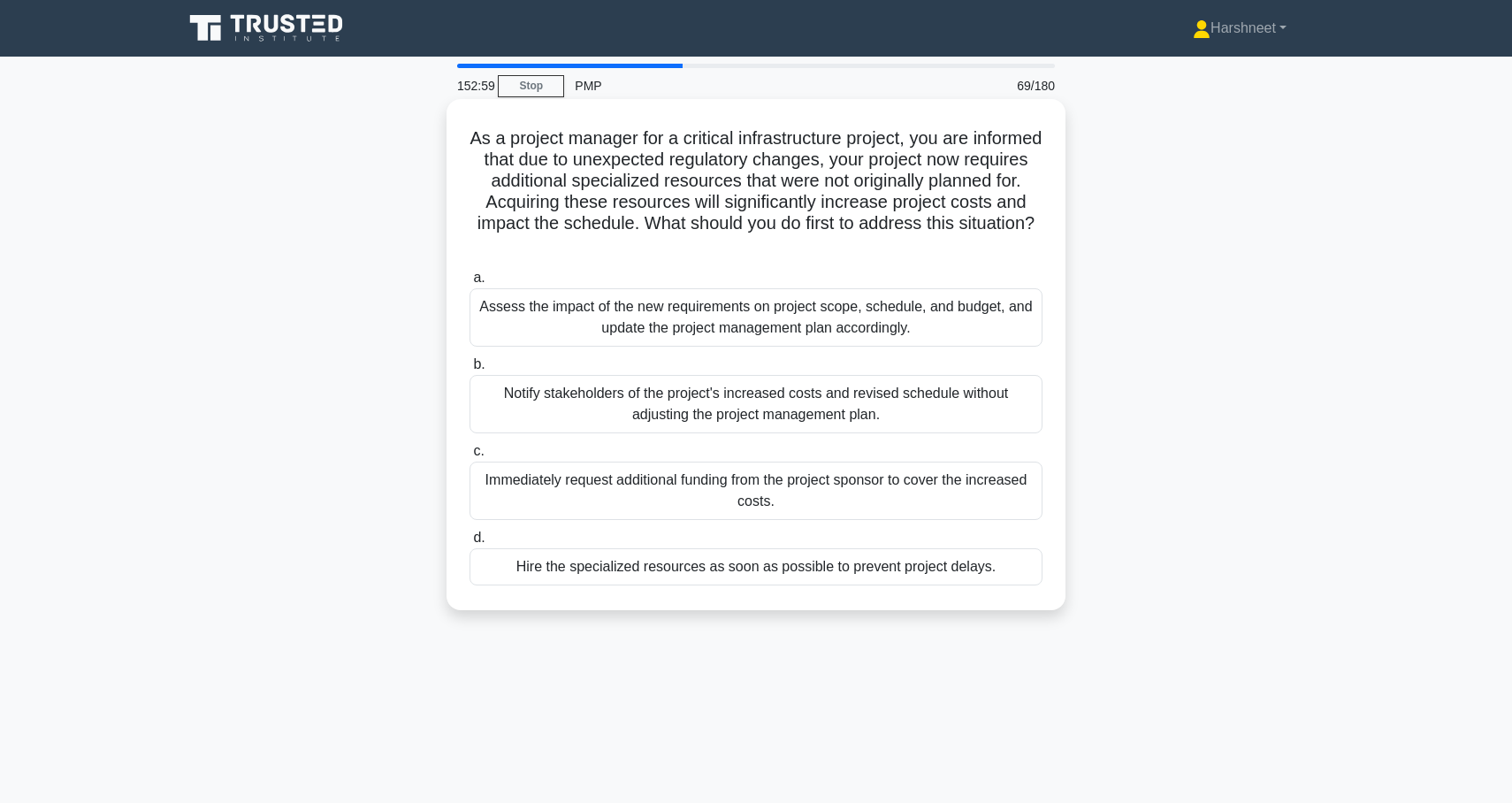
click at [812, 323] on div "Assess the impact of the new requirements on project scope, schedule, and budge…" at bounding box center [756, 317] width 573 height 59
click at [470, 284] on input "a. Assess the impact of the new requirements on project scope, schedule, and bu…" at bounding box center [470, 279] width 0 height 12
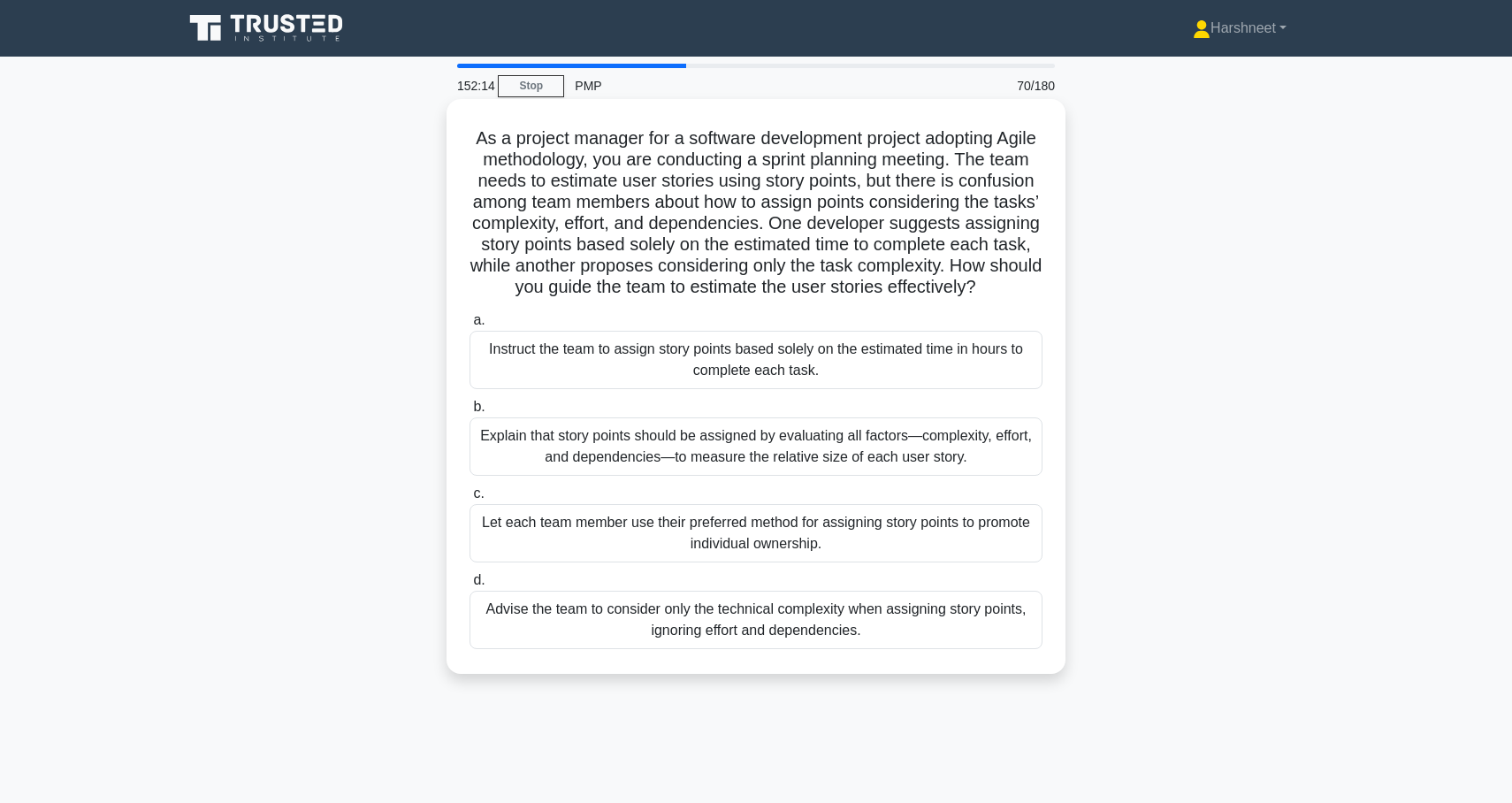
click at [744, 444] on div "Explain that story points should be assigned by evaluating all factors—complexi…" at bounding box center [756, 447] width 573 height 59
click at [470, 413] on input "b. Explain that story points should be assigned by evaluating all factors—compl…" at bounding box center [470, 407] width 0 height 12
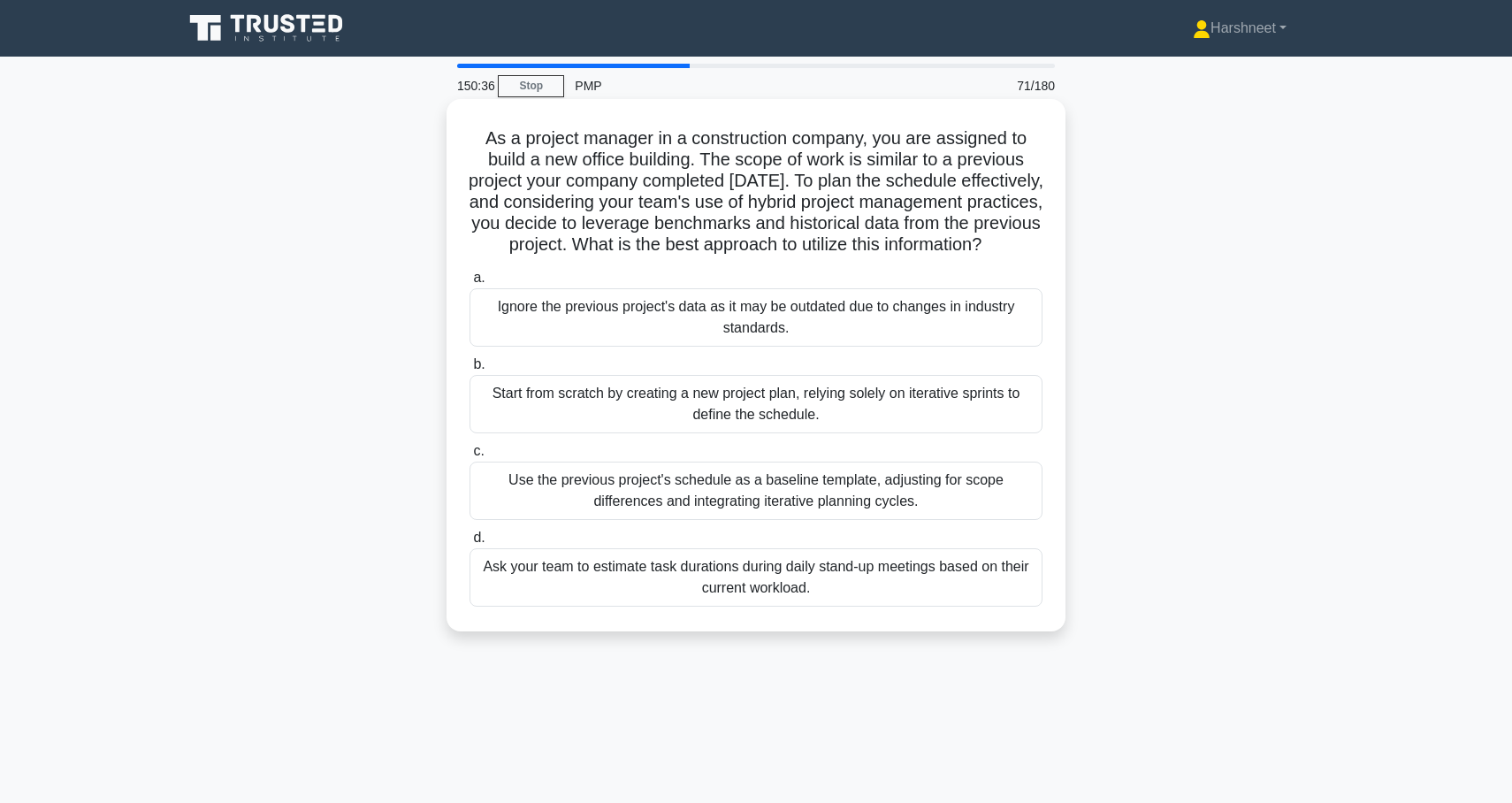
click at [883, 520] on div "Use the previous project's schedule as a baseline template, adjusting for scope…" at bounding box center [756, 491] width 573 height 59
click at [470, 457] on input "c. Use the previous project's schedule as a baseline template, adjusting for sc…" at bounding box center [470, 451] width 0 height 12
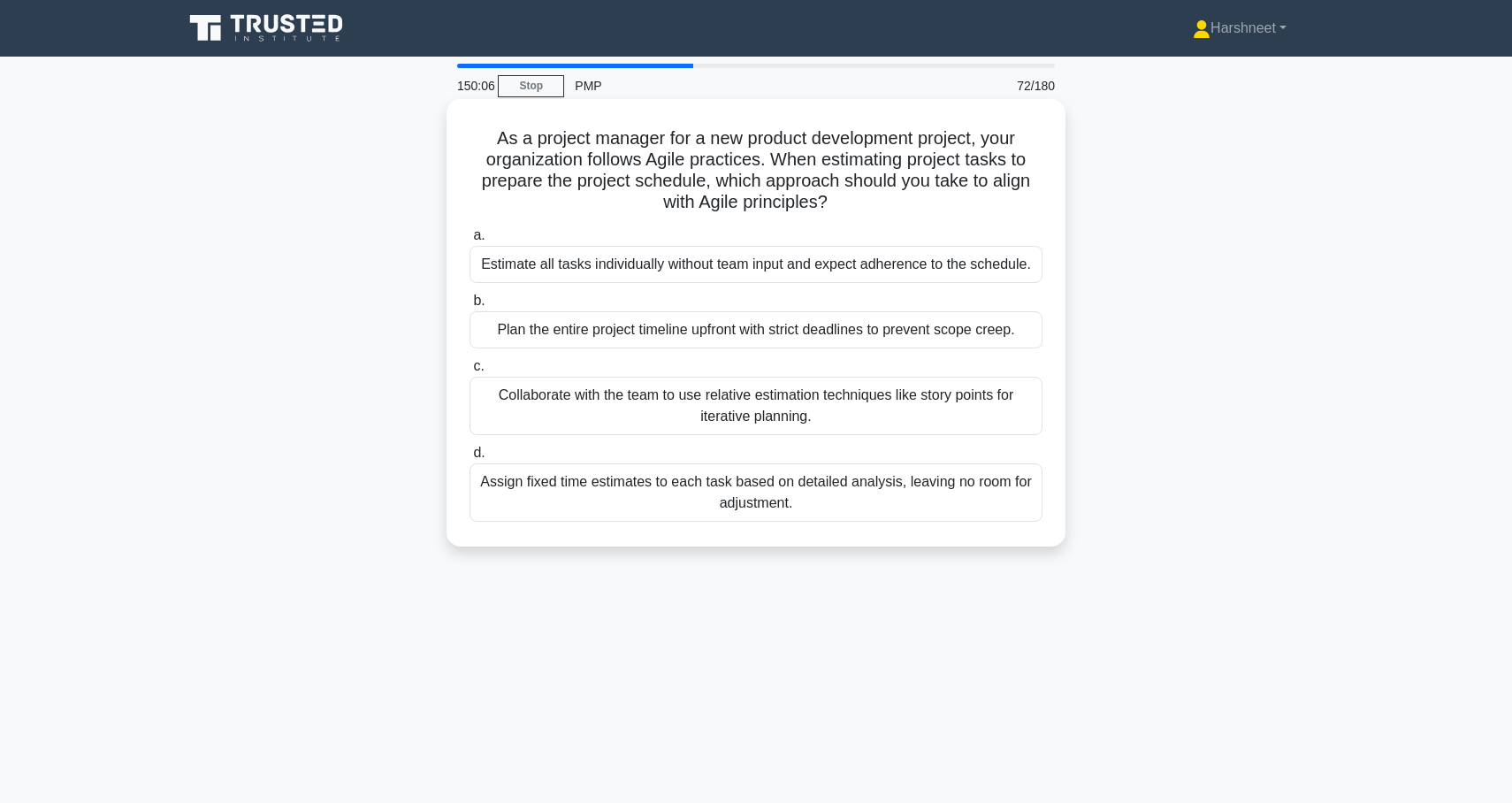
click at [822, 428] on div "Collaborate with the team to use relative estimation techniques like story poin…" at bounding box center [756, 405] width 573 height 59
click at [470, 373] on input "c. Collaborate with the team to use relative estimation techniques like story p…" at bounding box center [470, 367] width 0 height 12
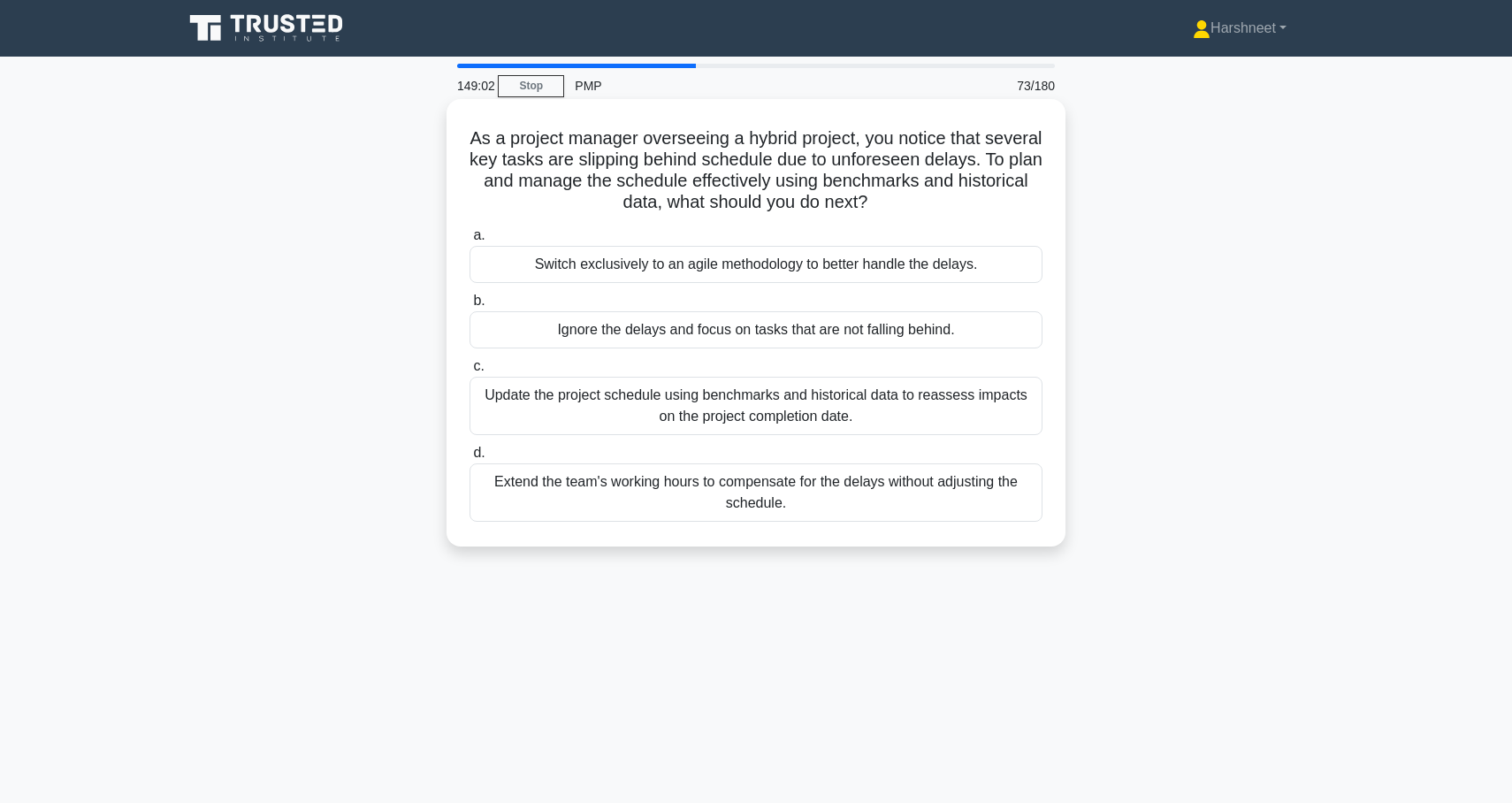
click at [815, 412] on div "Update the project schedule using benchmarks and historical data to reassess im…" at bounding box center [756, 405] width 573 height 59
click at [470, 373] on input "c. Update the project schedule using benchmarks and historical data to reassess…" at bounding box center [470, 367] width 0 height 12
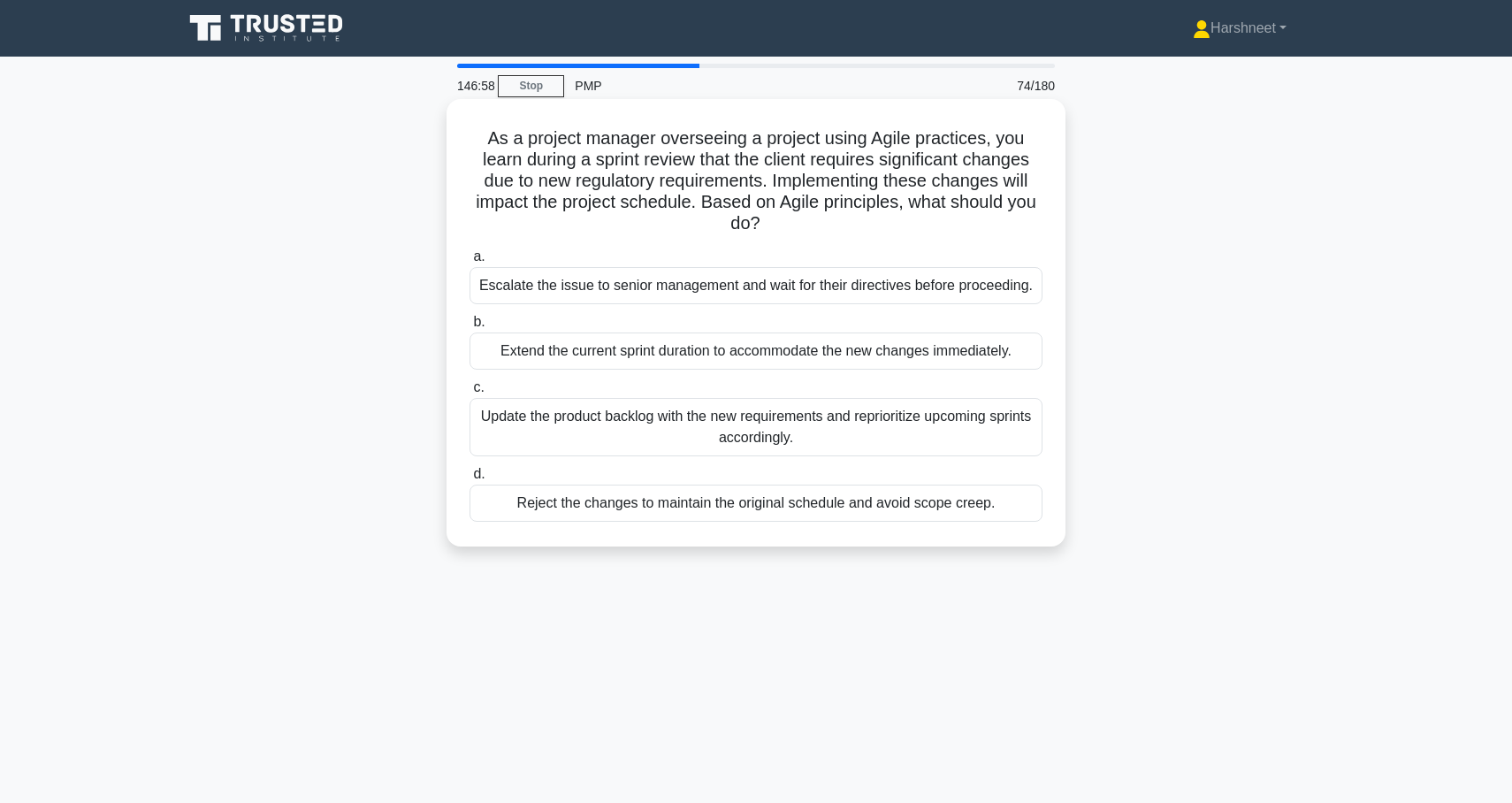
click at [818, 432] on div "Update the product backlog with the new requirements and reprioritize upcoming …" at bounding box center [756, 426] width 573 height 59
click at [470, 394] on input "c. Update the product backlog with the new requirements and reprioritize upcomi…" at bounding box center [470, 388] width 0 height 12
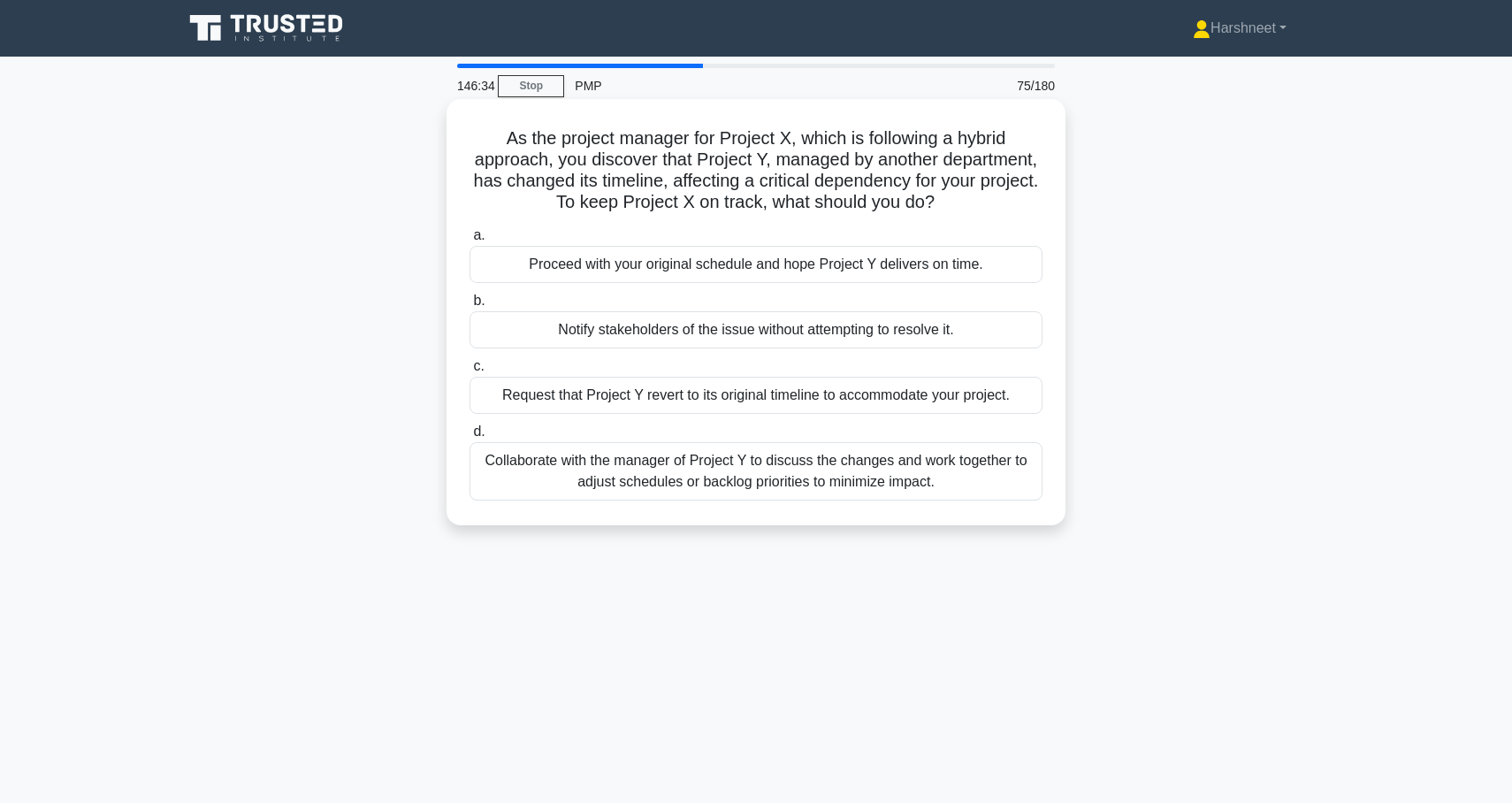
click at [818, 481] on div "Collaborate with the manager of Project Y to discuss the changes and work toget…" at bounding box center [756, 471] width 573 height 59
click at [470, 438] on input "d. Collaborate with the manager of Project Y to discuss the changes and work to…" at bounding box center [470, 432] width 0 height 12
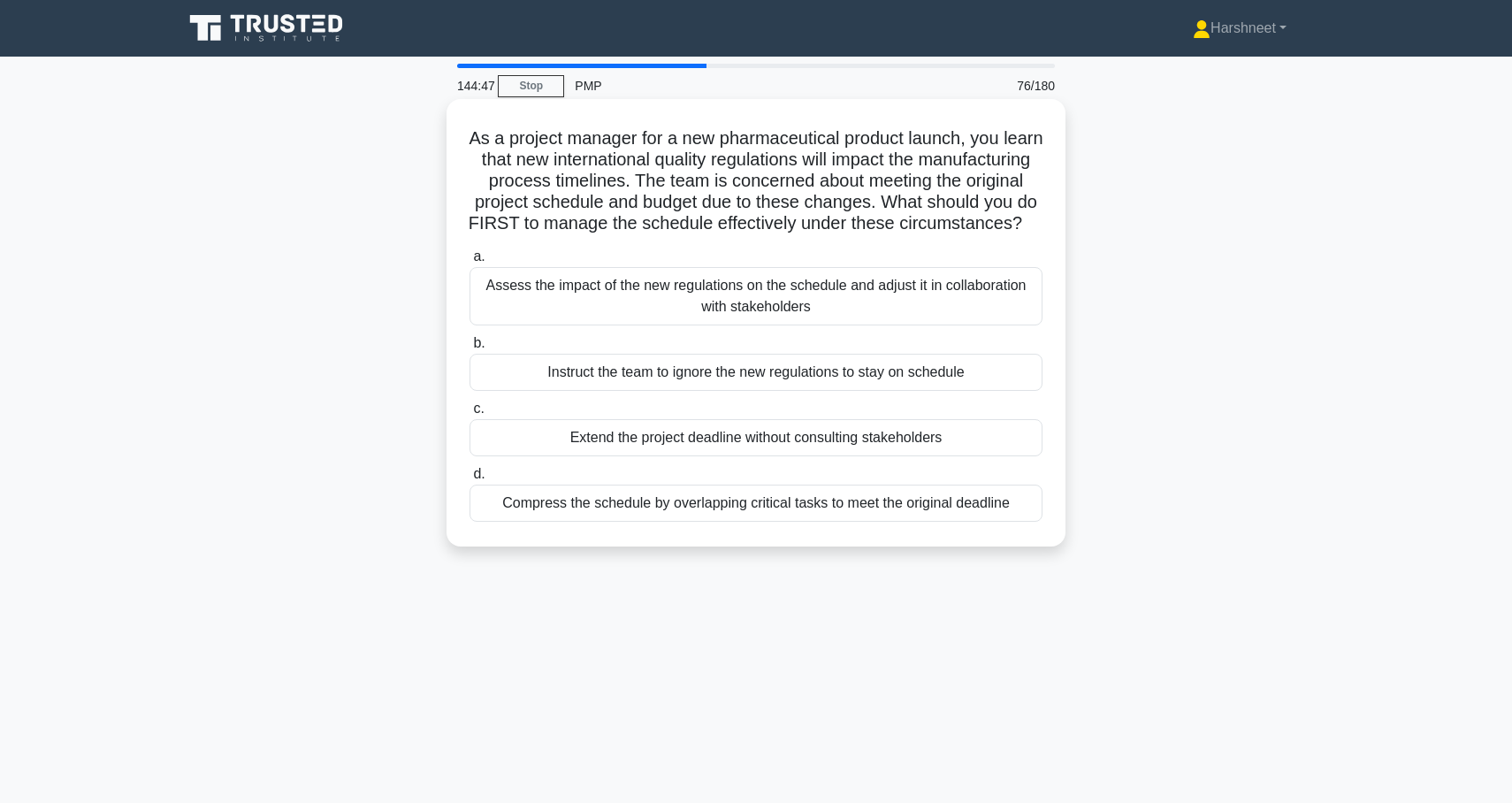
click at [852, 287] on div "Assess the impact of the new regulations on the schedule and adjust it in colla…" at bounding box center [756, 296] width 573 height 59
click at [470, 262] on input "a. Assess the impact of the new regulations on the schedule and adjust it in co…" at bounding box center [470, 256] width 0 height 12
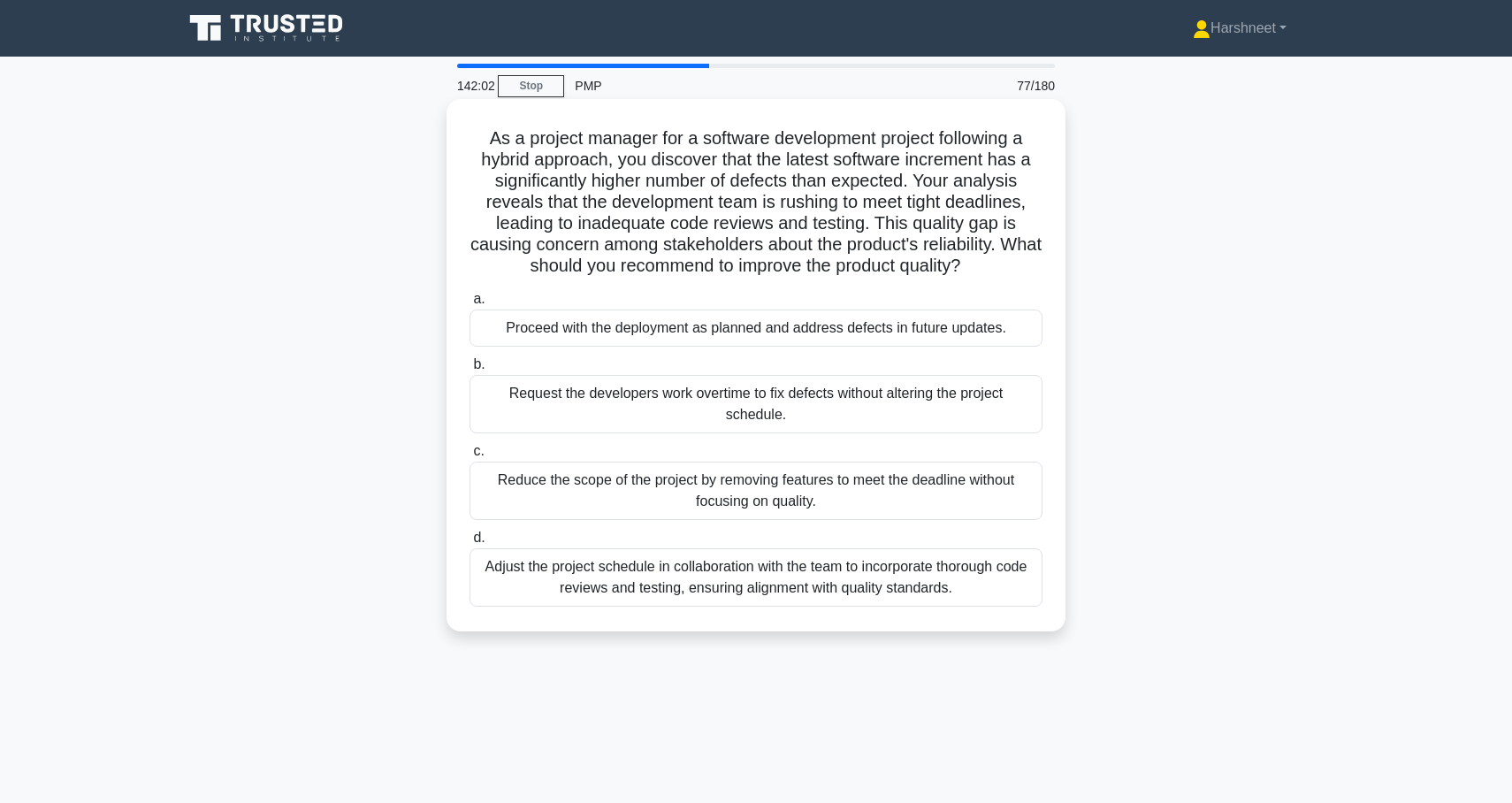
click at [663, 585] on div "Adjust the project schedule in collaboration with the team to incorporate thoro…" at bounding box center [756, 577] width 573 height 59
click at [470, 544] on input "d. Adjust the project schedule in collaboration with the team to incorporate th…" at bounding box center [470, 538] width 0 height 12
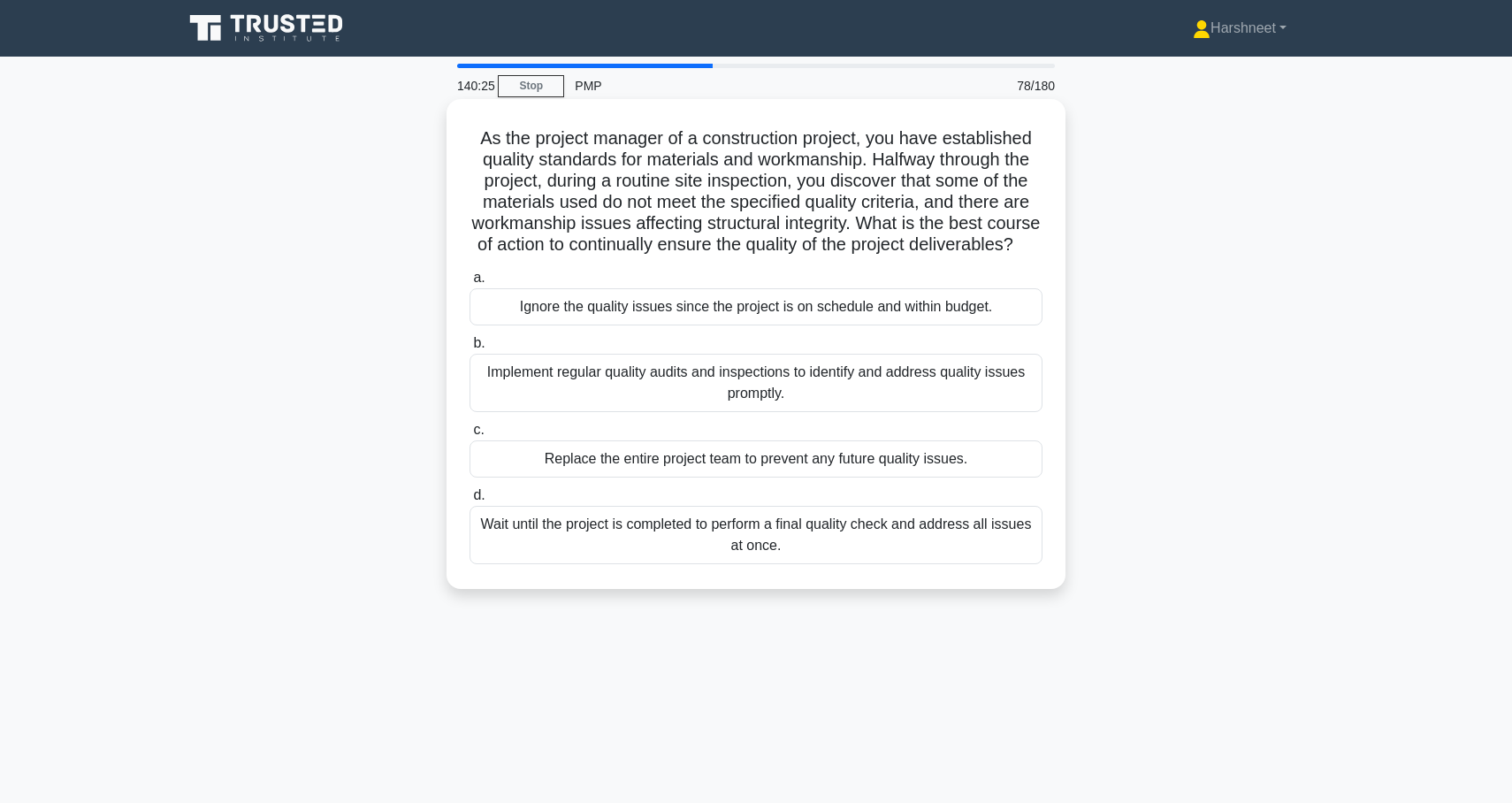
click at [737, 368] on div "Implement regular quality audits and inspections to identify and address qualit…" at bounding box center [756, 382] width 573 height 59
click at [470, 350] on input "b. Implement regular quality audits and inspections to identify and address qua…" at bounding box center [470, 344] width 0 height 12
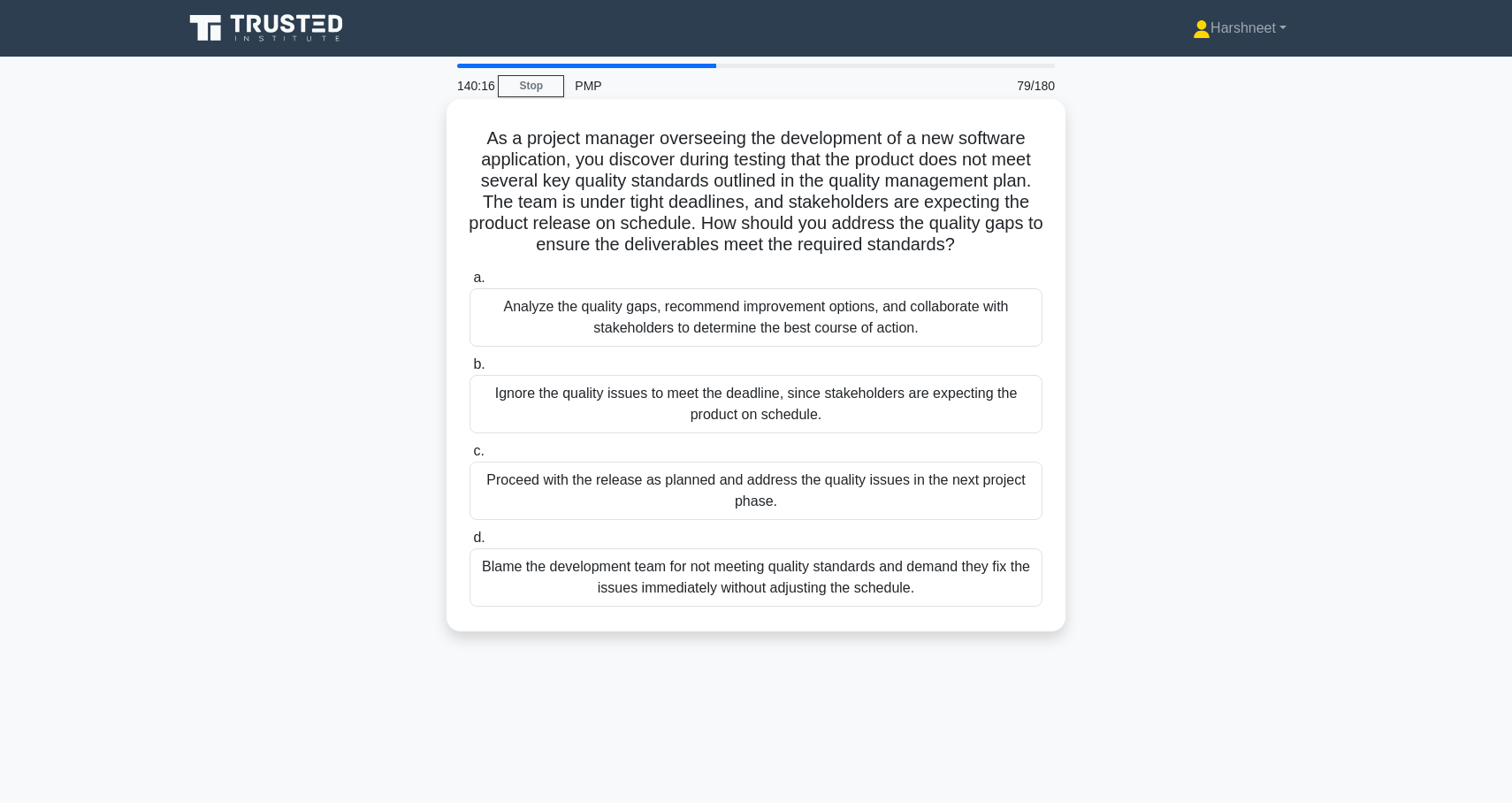
click at [739, 337] on div "Analyze the quality gaps, recommend improvement options, and collaborate with s…" at bounding box center [756, 317] width 573 height 59
click at [470, 284] on input "a. Analyze the quality gaps, recommend improvement options, and collaborate wit…" at bounding box center [470, 279] width 0 height 12
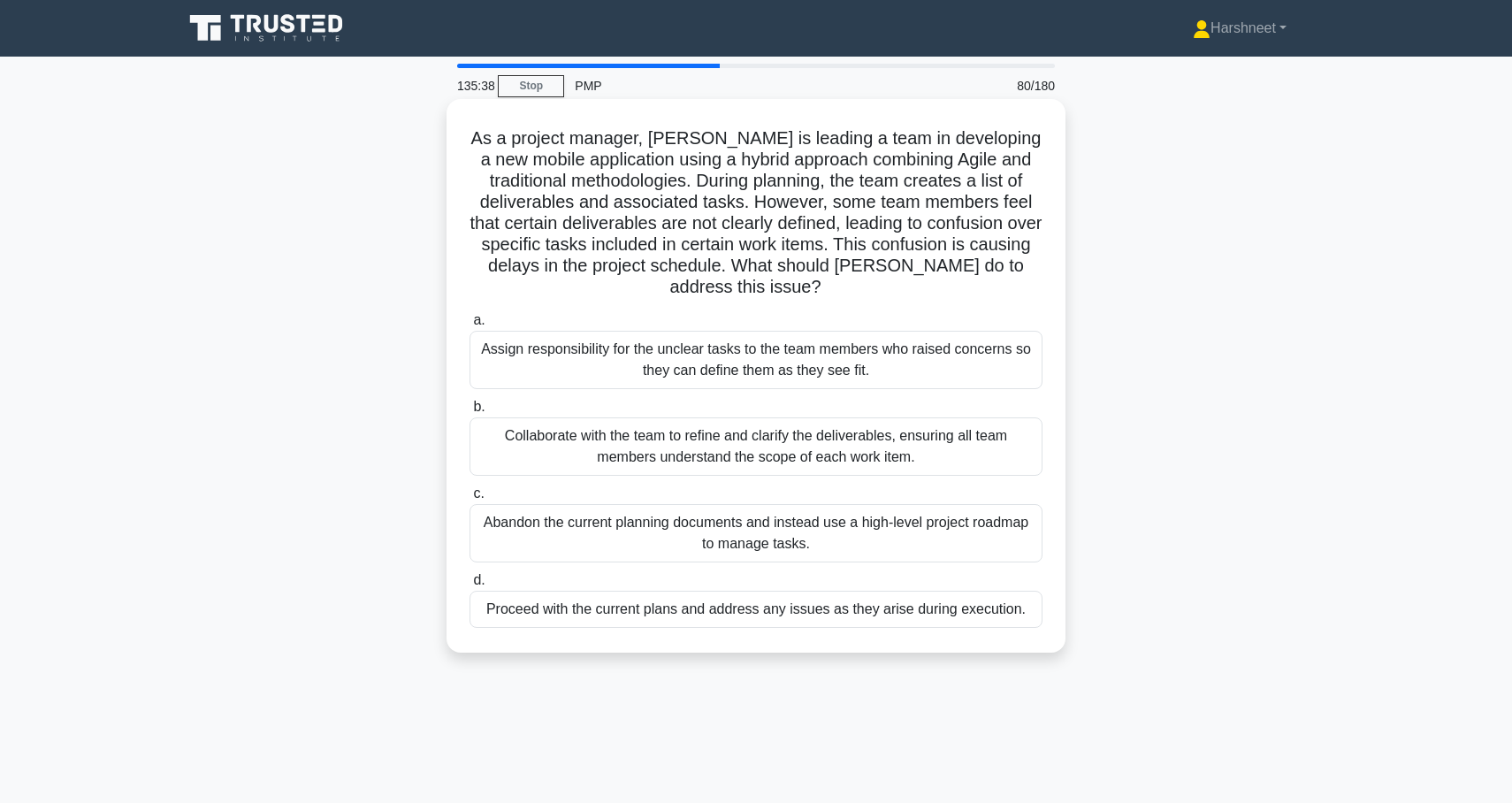
click at [527, 421] on div "Collaborate with the team to refine and clarify the deliverables, ensuring all …" at bounding box center [756, 447] width 573 height 59
click at [470, 413] on input "b. Collaborate with the team to refine and clarify the deliverables, ensuring a…" at bounding box center [470, 407] width 0 height 12
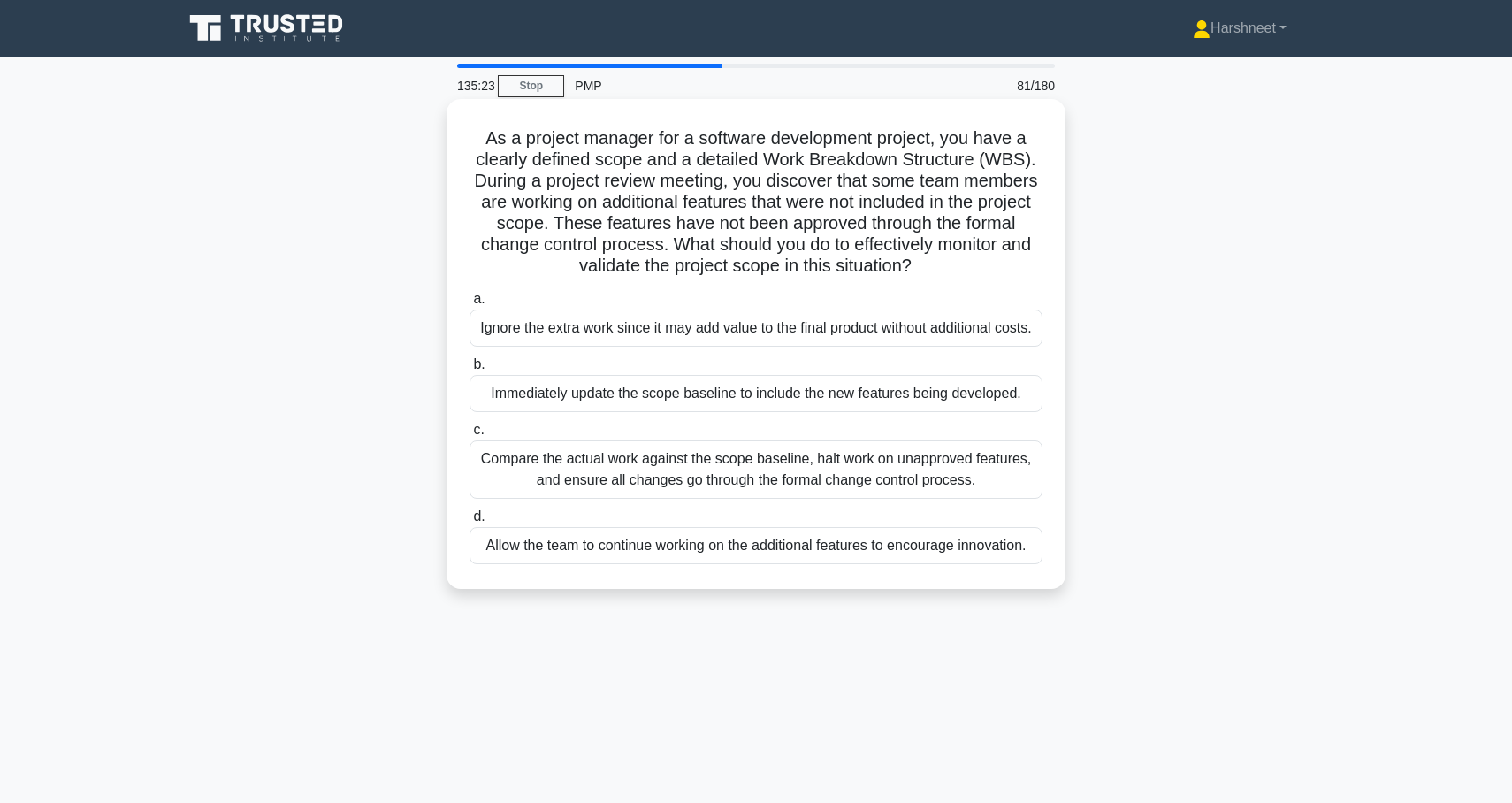
click at [544, 498] on div "Compare the actual work against the scope baseline, halt work on unapproved fea…" at bounding box center [756, 469] width 573 height 59
click at [470, 436] on input "c. Compare the actual work against the scope baseline, halt work on unapproved …" at bounding box center [470, 430] width 0 height 12
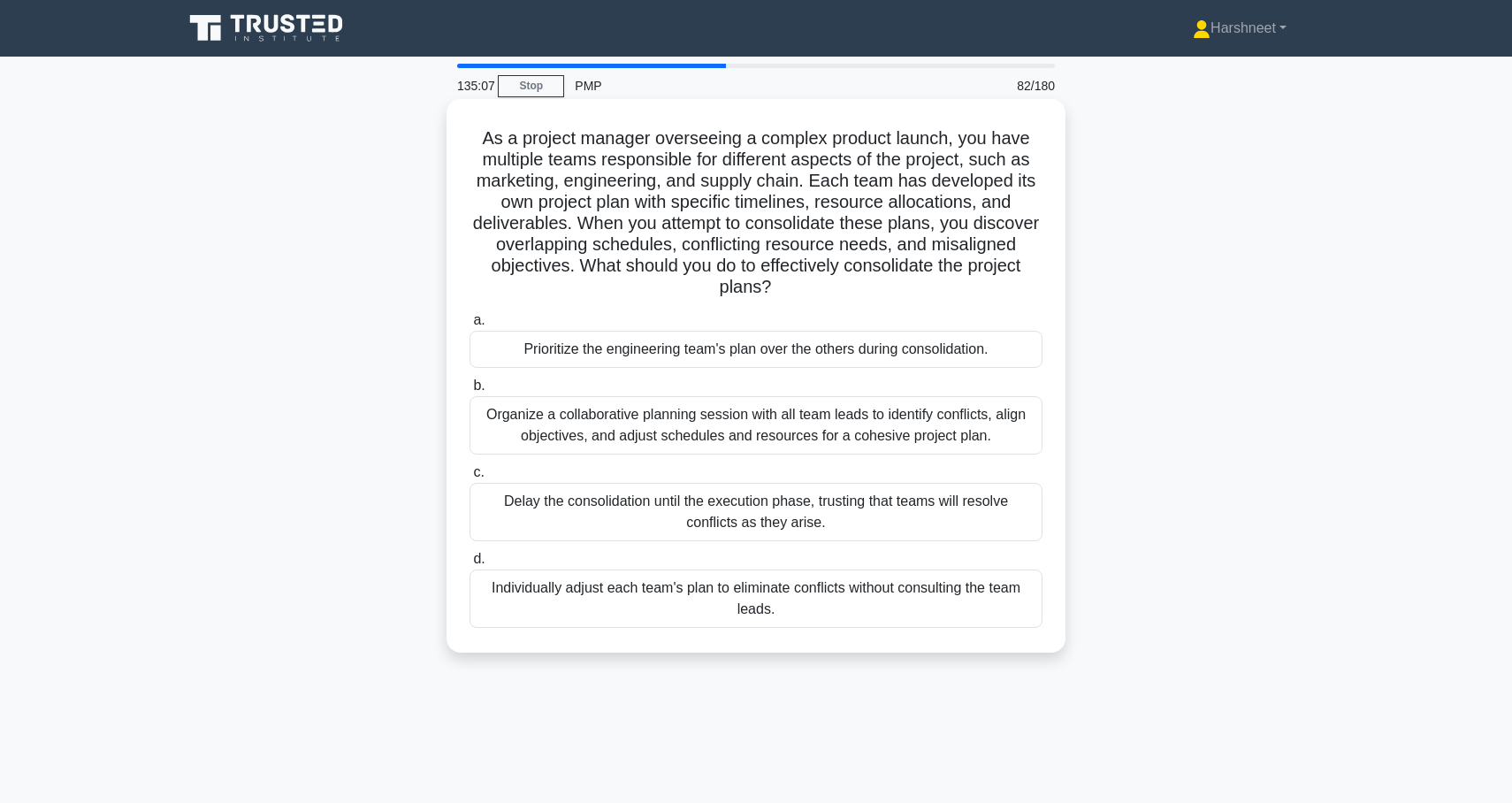
click at [537, 440] on div "Organize a collaborative planning session with all team leads to identify confl…" at bounding box center [756, 425] width 573 height 59
click at [470, 392] on input "b. Organize a collaborative planning session with all team leads to identify co…" at bounding box center [470, 386] width 0 height 12
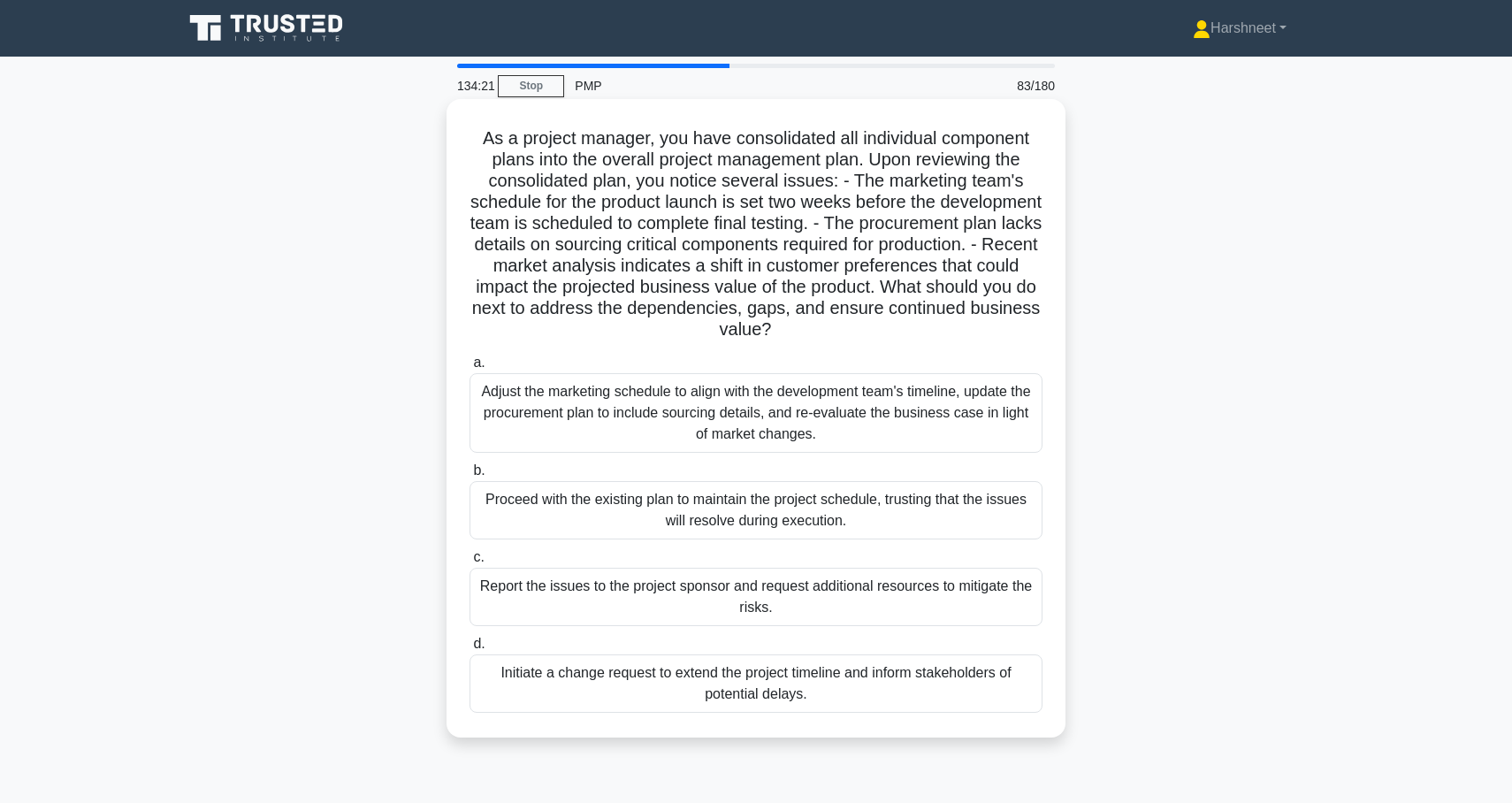
click at [561, 667] on div "Initiate a change request to extend the project timeline and inform stakeholder…" at bounding box center [756, 683] width 573 height 59
click at [470, 650] on input "d. Initiate a change request to extend the project timeline and inform stakehol…" at bounding box center [470, 645] width 0 height 12
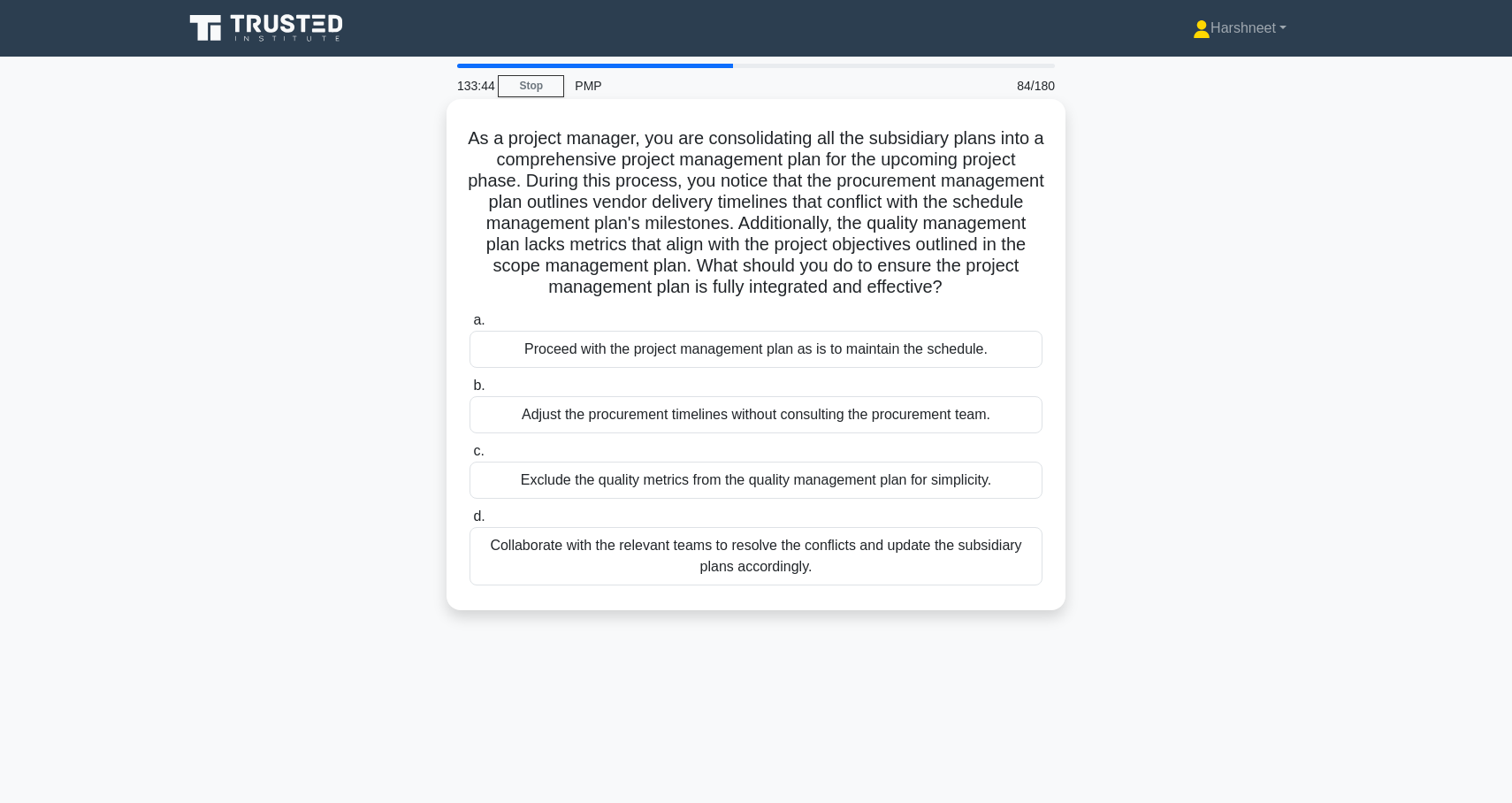
click at [583, 569] on div "Collaborate with the relevant teams to resolve the conflicts and update the sub…" at bounding box center [756, 556] width 573 height 59
click at [470, 523] on input "d. Collaborate with the relevant teams to resolve the conflicts and update the …" at bounding box center [470, 517] width 0 height 12
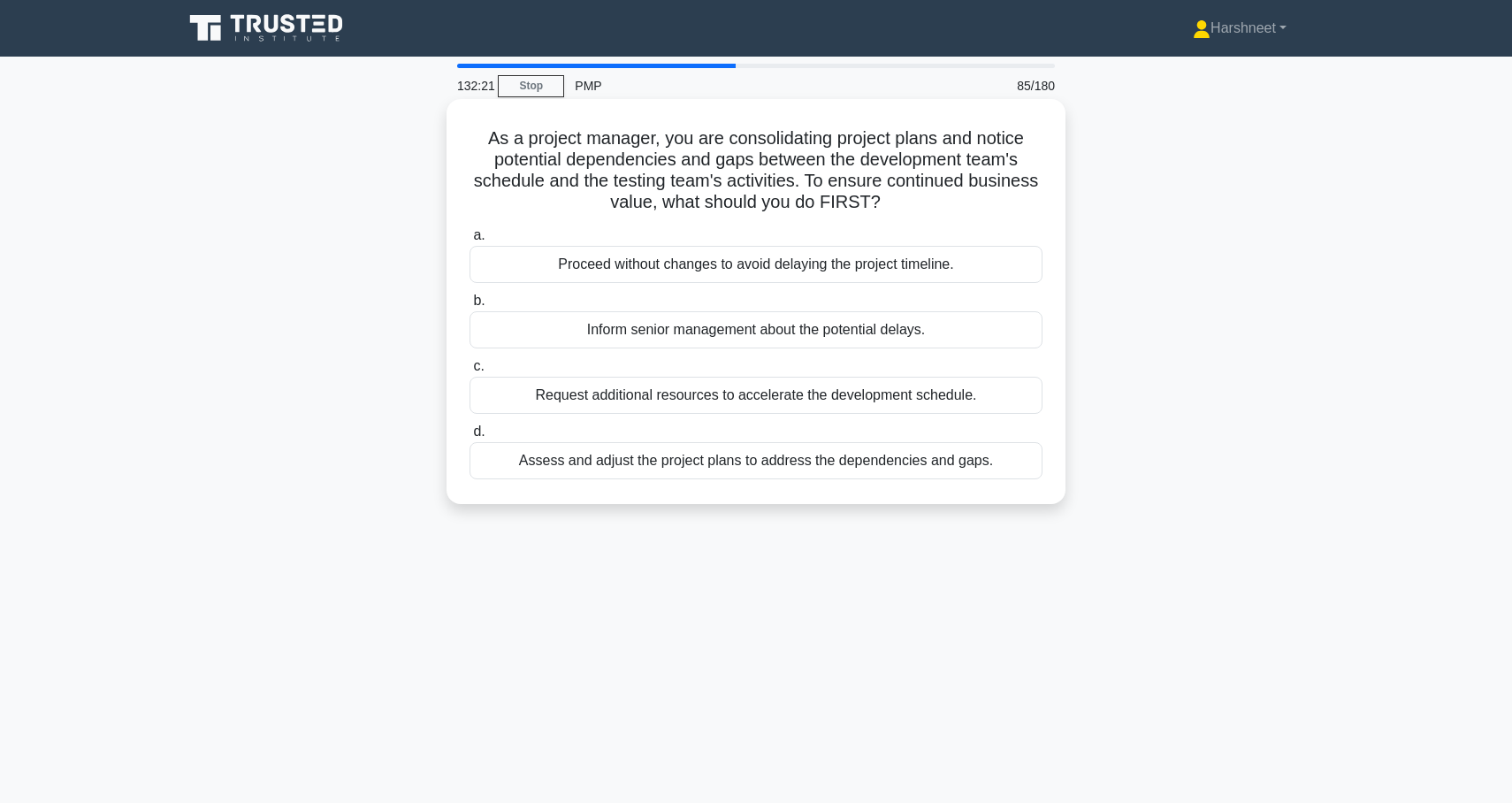
click at [597, 461] on div "Assess and adjust the project plans to address the dependencies and gaps." at bounding box center [756, 460] width 573 height 37
click at [470, 438] on input "d. Assess and adjust the project plans to address the dependencies and gaps." at bounding box center [470, 432] width 0 height 12
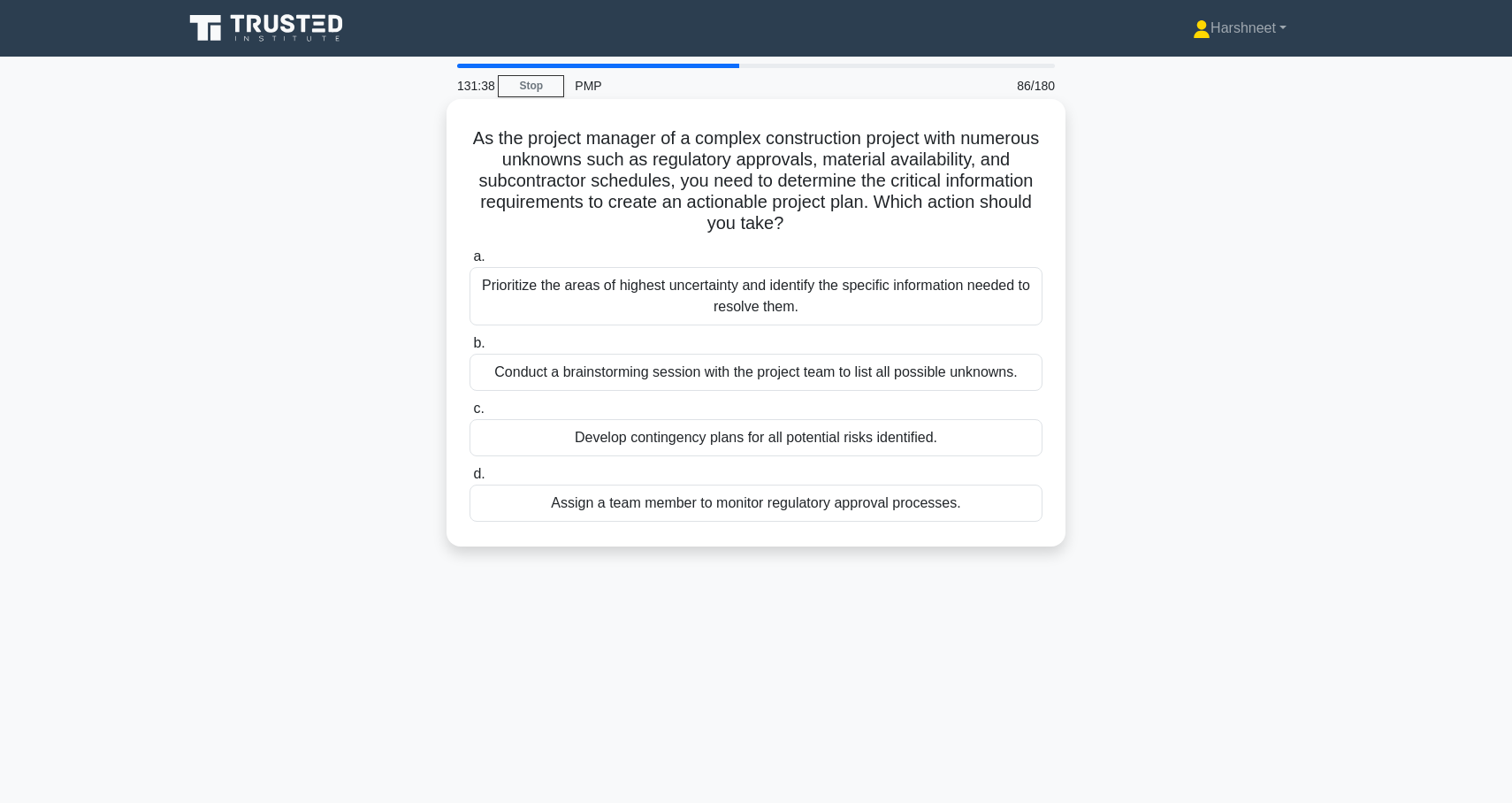
click at [534, 361] on div "Conduct a brainstorming session with the project team to list all possible unkn…" at bounding box center [756, 372] width 573 height 37
click at [470, 350] on input "b. Conduct a brainstorming session with the project team to list all possible u…" at bounding box center [470, 344] width 0 height 12
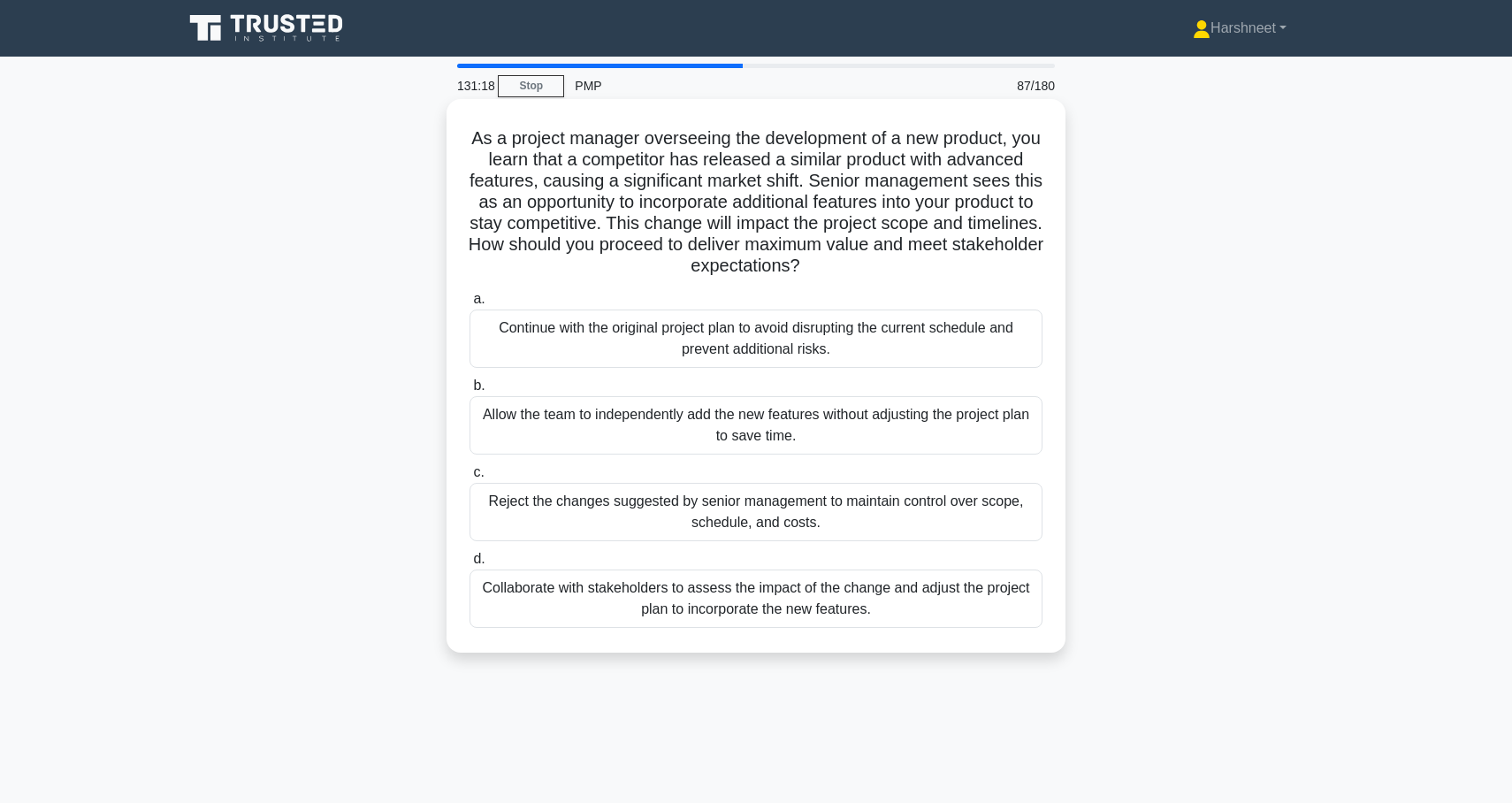
click at [564, 588] on div "Collaborate with stakeholders to assess the impact of the change and adjust the…" at bounding box center [756, 598] width 573 height 59
click at [470, 565] on input "d. Collaborate with stakeholders to assess the impact of the change and adjust …" at bounding box center [470, 559] width 0 height 12
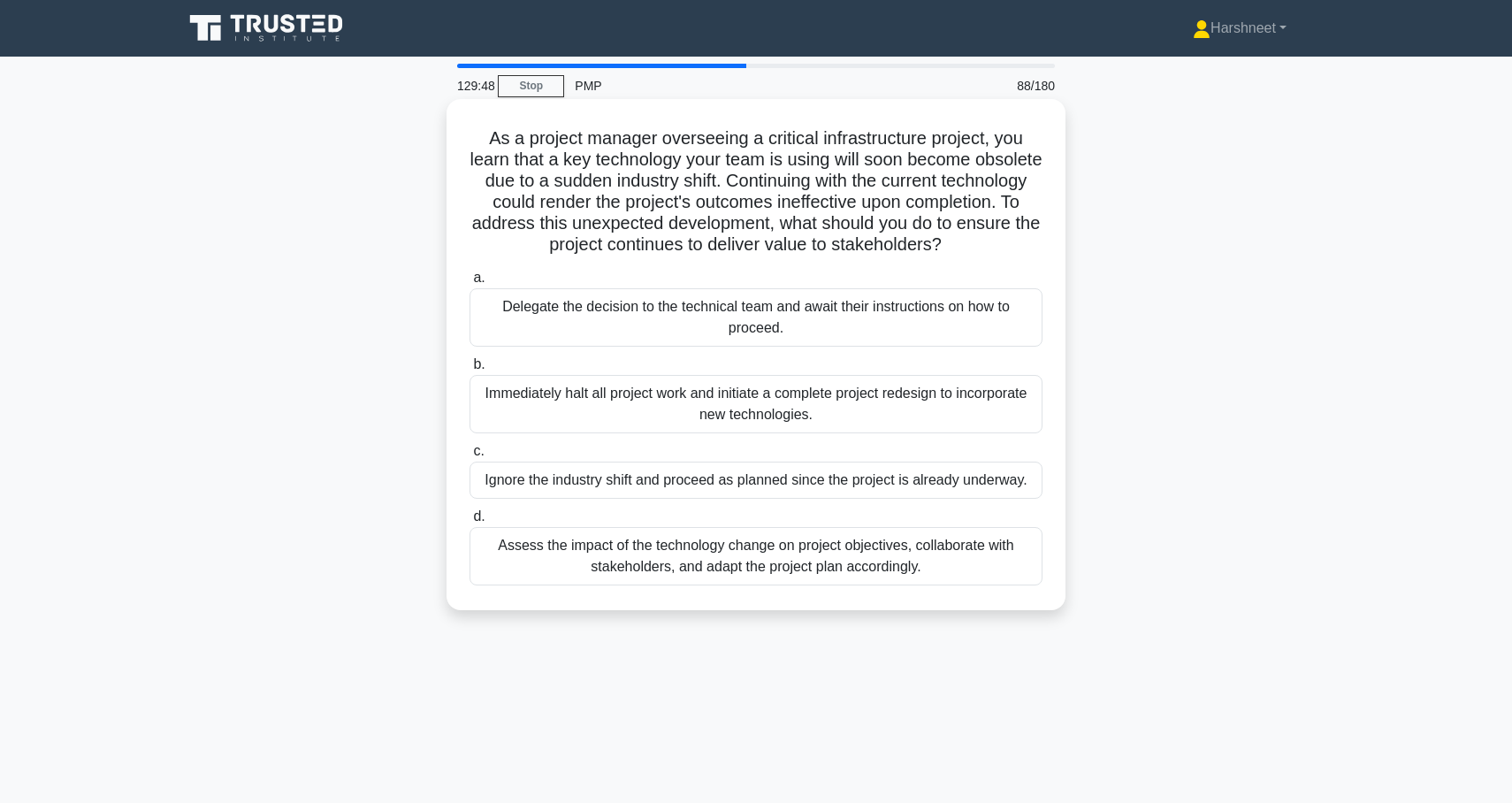
click at [629, 572] on div "Assess the impact of the technology change on project objectives, collaborate w…" at bounding box center [756, 556] width 573 height 59
click at [470, 523] on input "d. Assess the impact of the technology change on project objectives, collaborat…" at bounding box center [470, 517] width 0 height 12
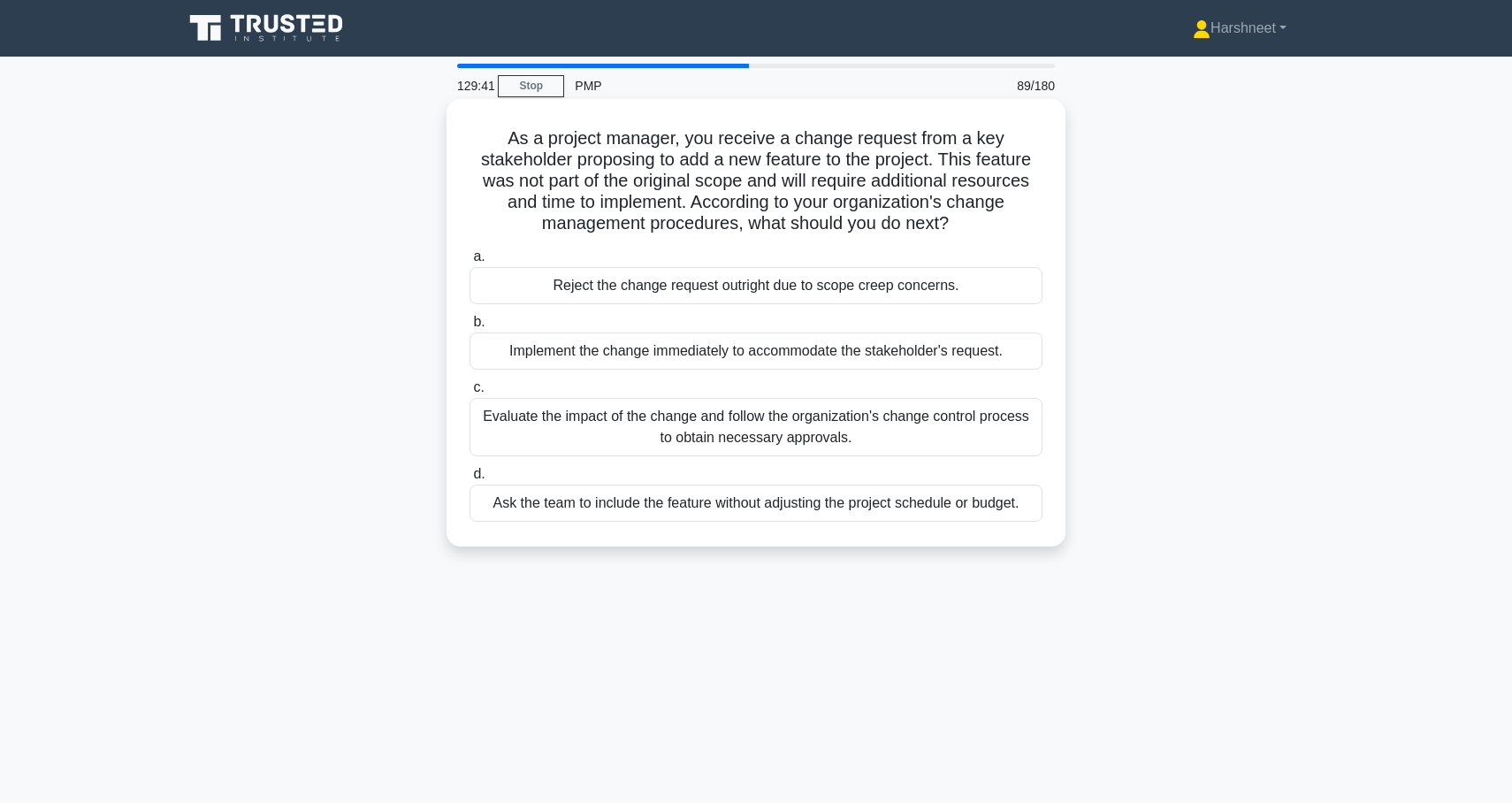
click at [551, 427] on div "Evaluate the impact of the change and follow the organization's change control …" at bounding box center [756, 426] width 573 height 59
click at [470, 394] on input "c. Evaluate the impact of the change and follow the organization's change contr…" at bounding box center [470, 388] width 0 height 12
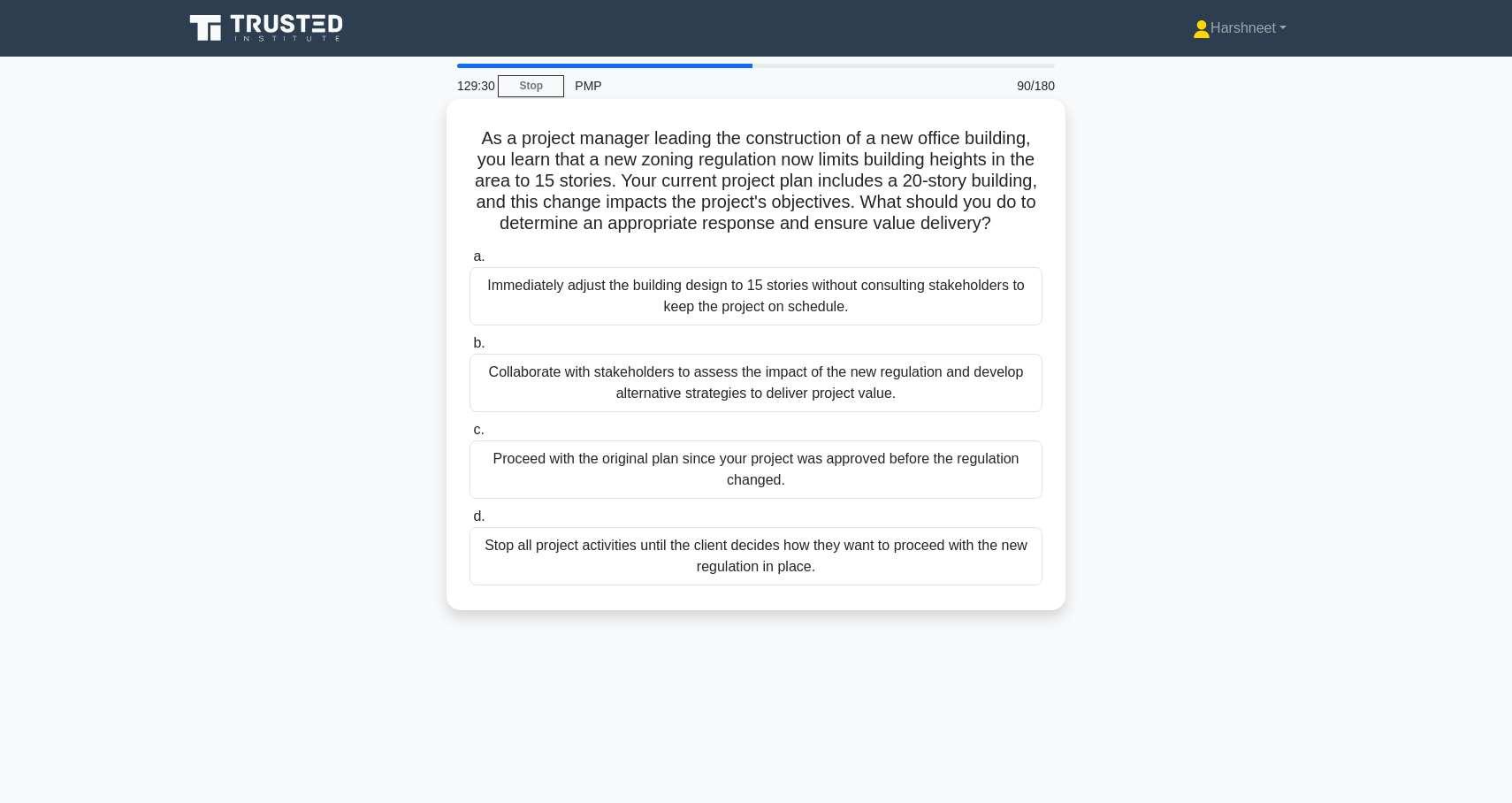
click at [570, 397] on div "Collaborate with stakeholders to assess the impact of the new regulation and de…" at bounding box center [756, 382] width 573 height 59
click at [470, 350] on input "b. Collaborate with stakeholders to assess the impact of the new regulation and…" at bounding box center [470, 344] width 0 height 12
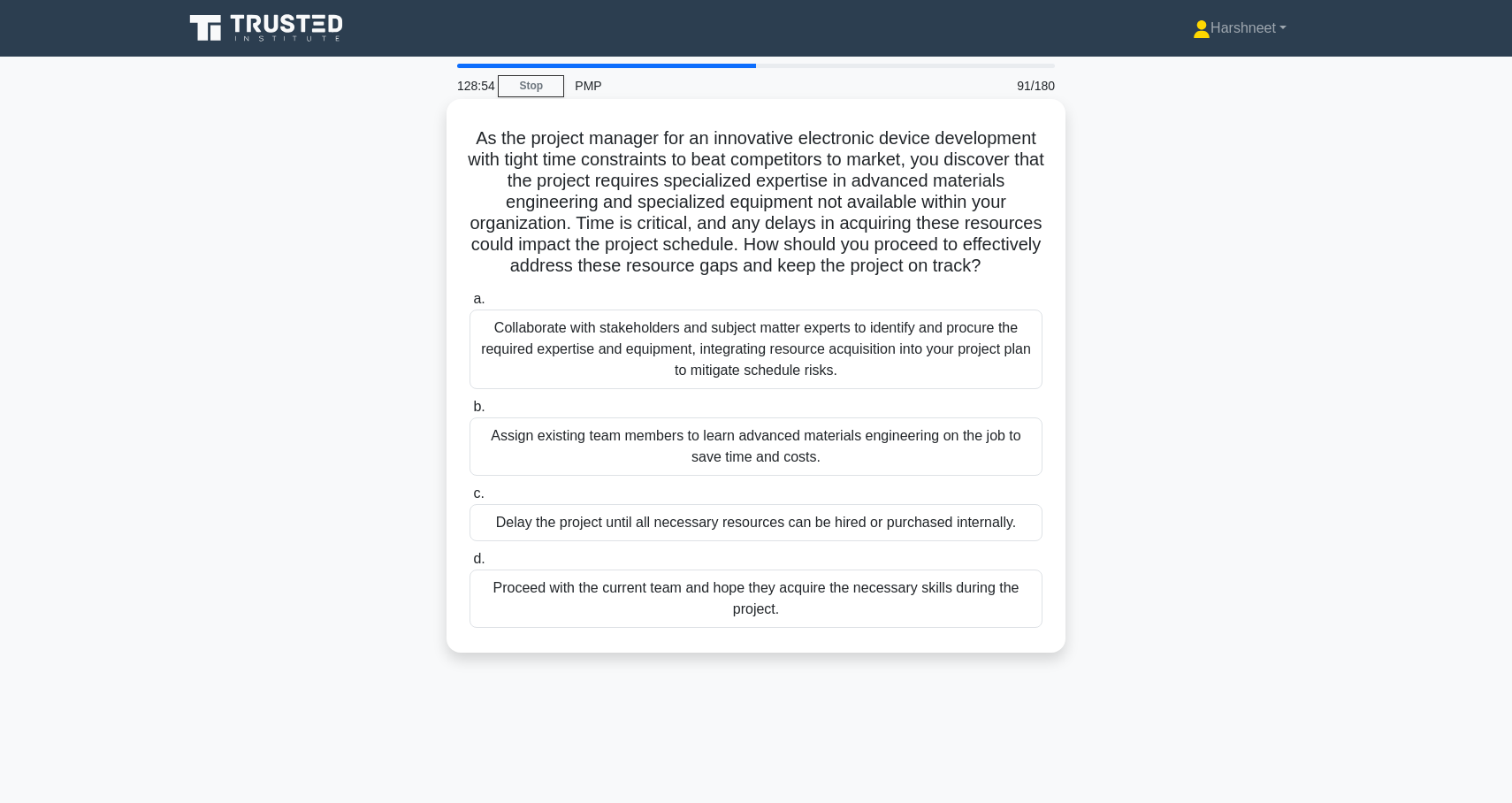
click at [512, 346] on div "Collaborate with stakeholders and subject matter experts to identify and procur…" at bounding box center [756, 349] width 573 height 80
click at [470, 305] on input "a. Collaborate with stakeholders and subject matter experts to identify and pro…" at bounding box center [470, 300] width 0 height 12
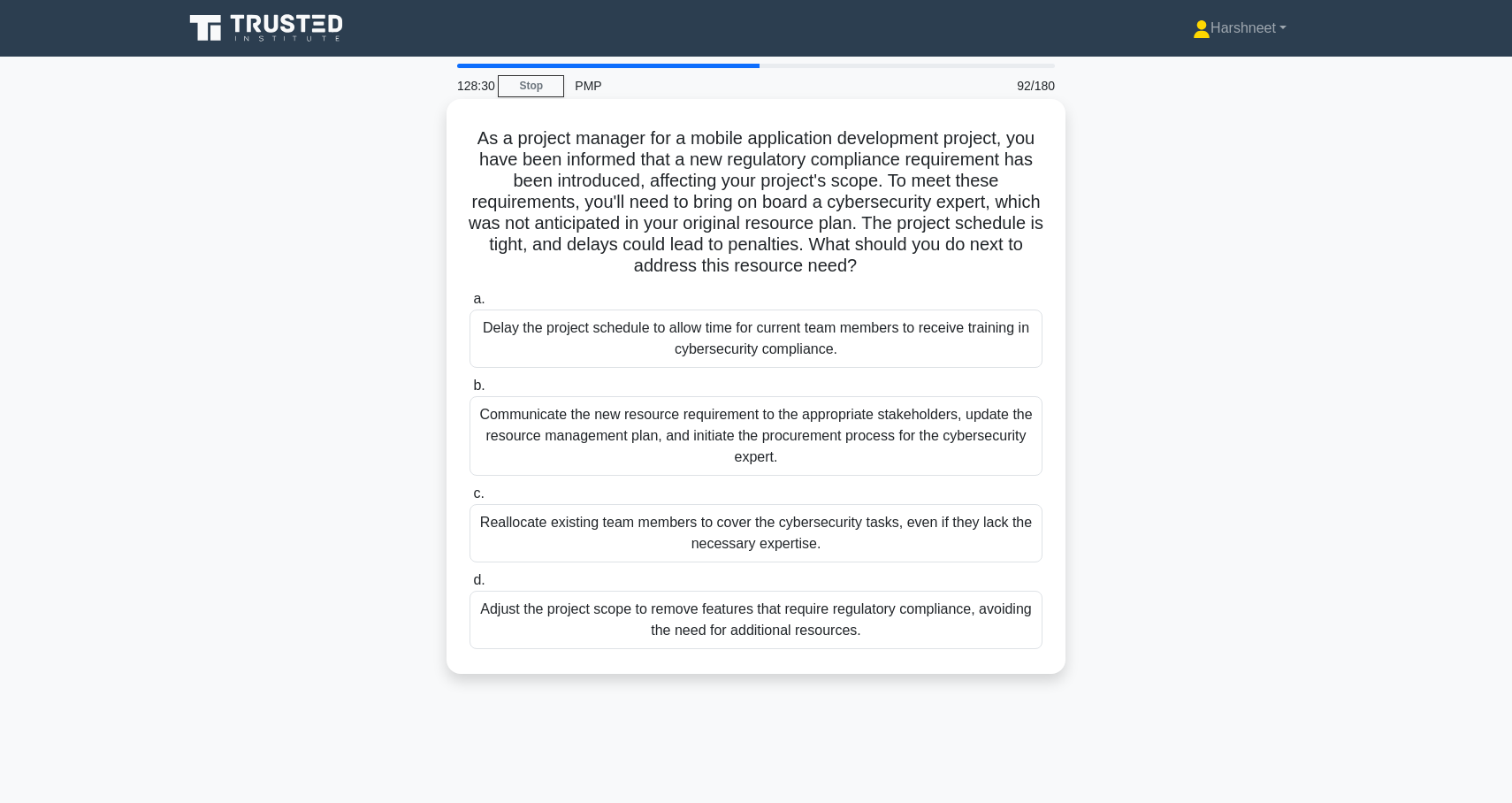
click at [506, 444] on div "Communicate the new resource requirement to the appropriate stakeholders, updat…" at bounding box center [756, 435] width 573 height 80
click at [470, 392] on input "b. Communicate the new resource requirement to the appropriate stakeholders, up…" at bounding box center [470, 386] width 0 height 12
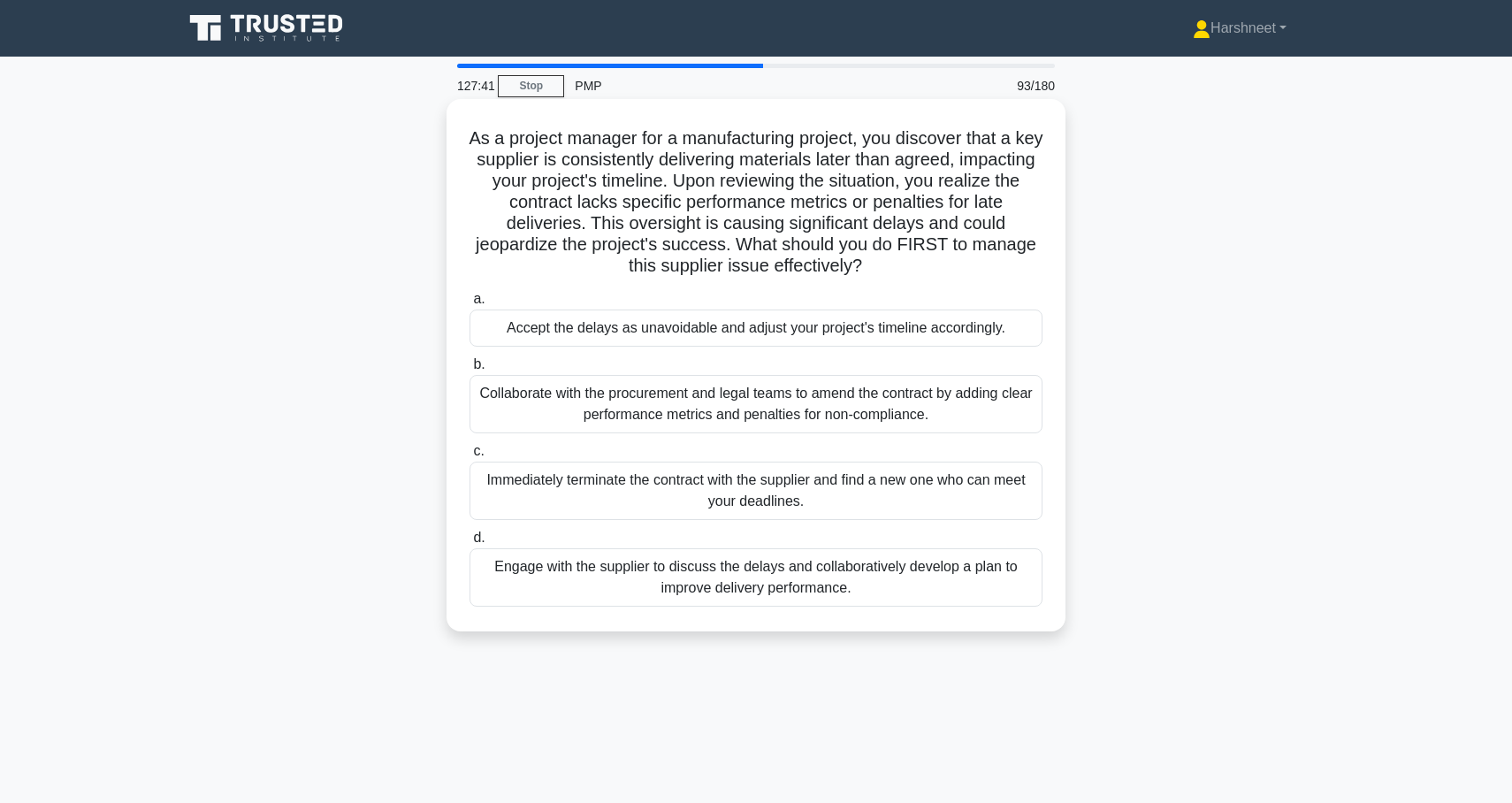
click at [511, 561] on div "Engage with the supplier to discuss the delays and collaboratively develop a pl…" at bounding box center [756, 577] width 573 height 59
click at [470, 544] on input "d. Engage with the supplier to discuss the delays and collaboratively develop a…" at bounding box center [470, 538] width 0 height 12
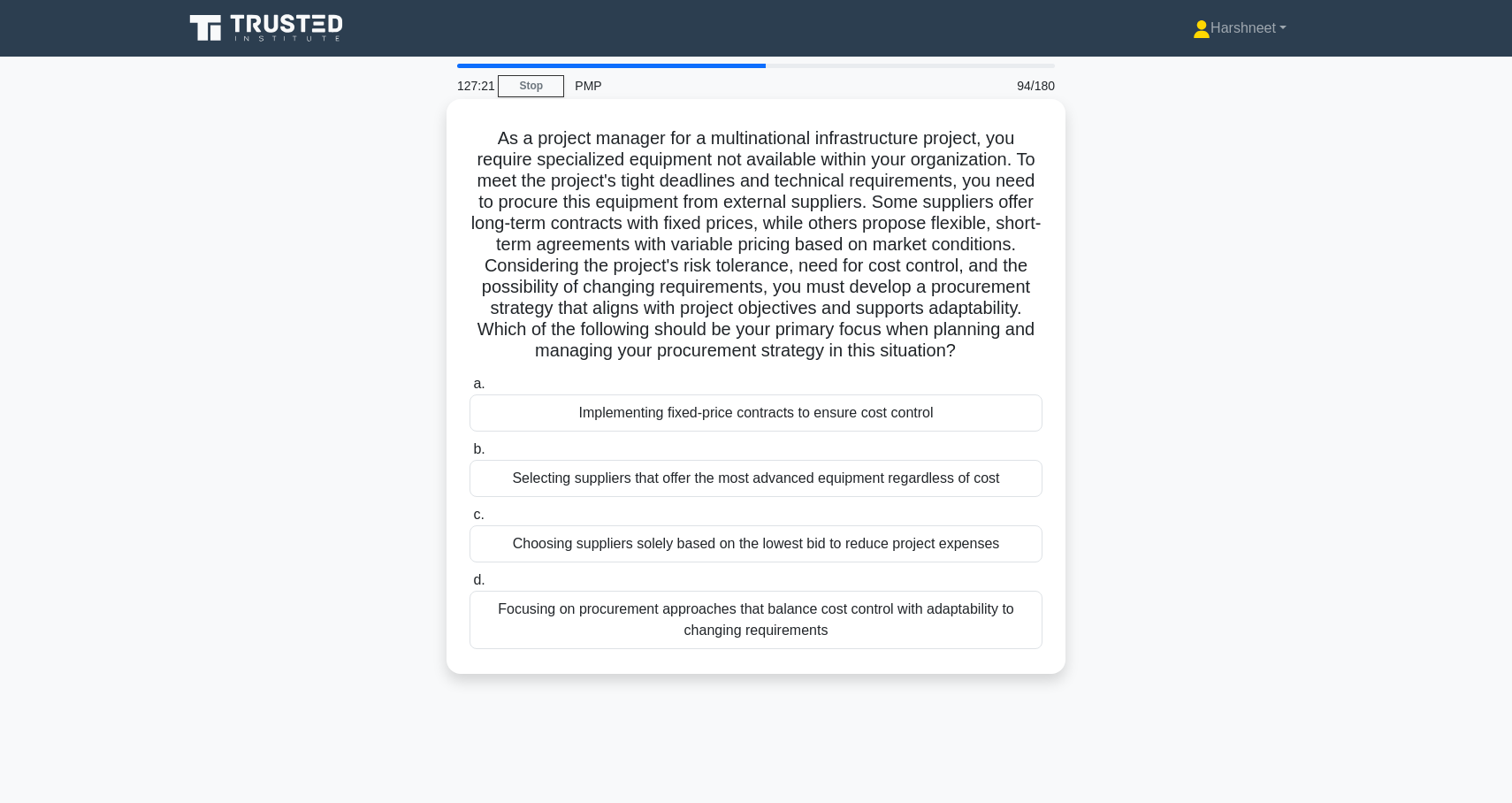
click at [524, 630] on div "Focusing on procurement approaches that balance cost control with adaptability …" at bounding box center [756, 620] width 573 height 59
click at [470, 586] on input "d. Focusing on procurement approaches that balance cost control with adaptabili…" at bounding box center [470, 580] width 0 height 12
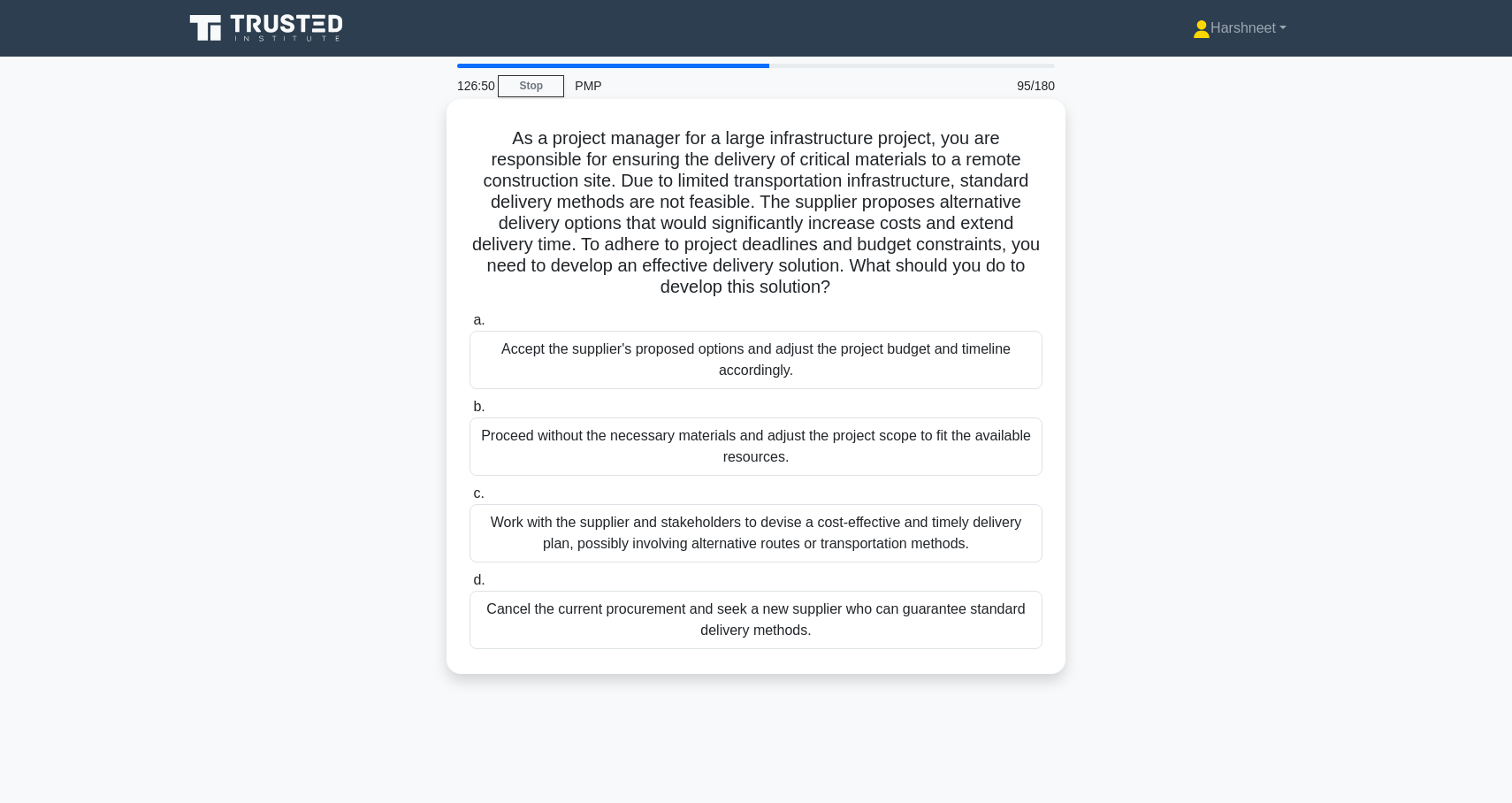
click at [504, 533] on div "Work with the supplier and stakeholders to devise a cost-effective and timely d…" at bounding box center [756, 533] width 573 height 59
click at [470, 499] on input "c. Work with the supplier and stakeholders to devise a cost-effective and timel…" at bounding box center [470, 494] width 0 height 12
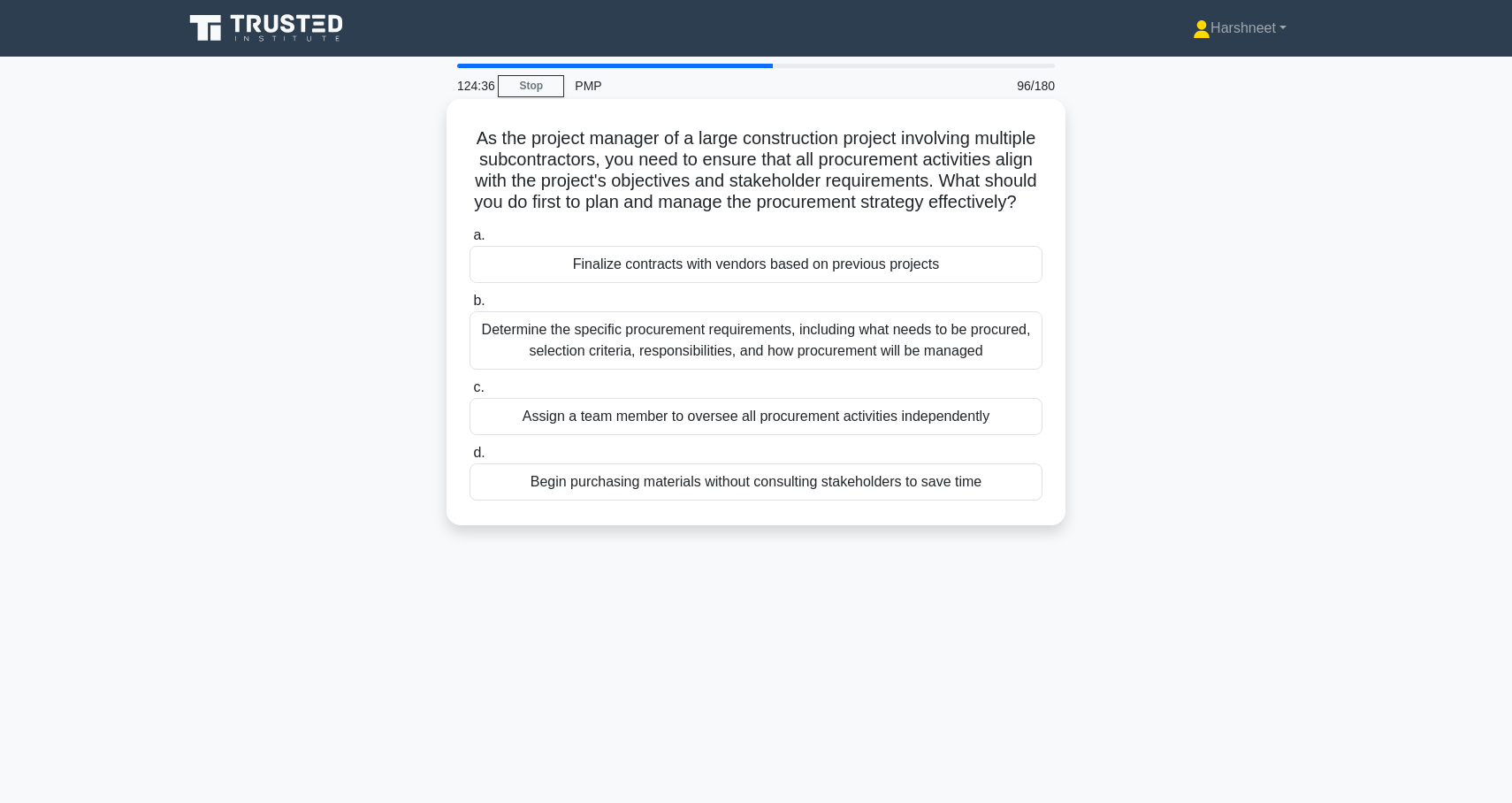
click at [537, 346] on div "Determine the specific procurement requirements, including what needs to be pro…" at bounding box center [756, 340] width 573 height 59
click at [470, 306] on input "b. Determine the specific procurement requirements, including what needs to be …" at bounding box center [470, 301] width 0 height 12
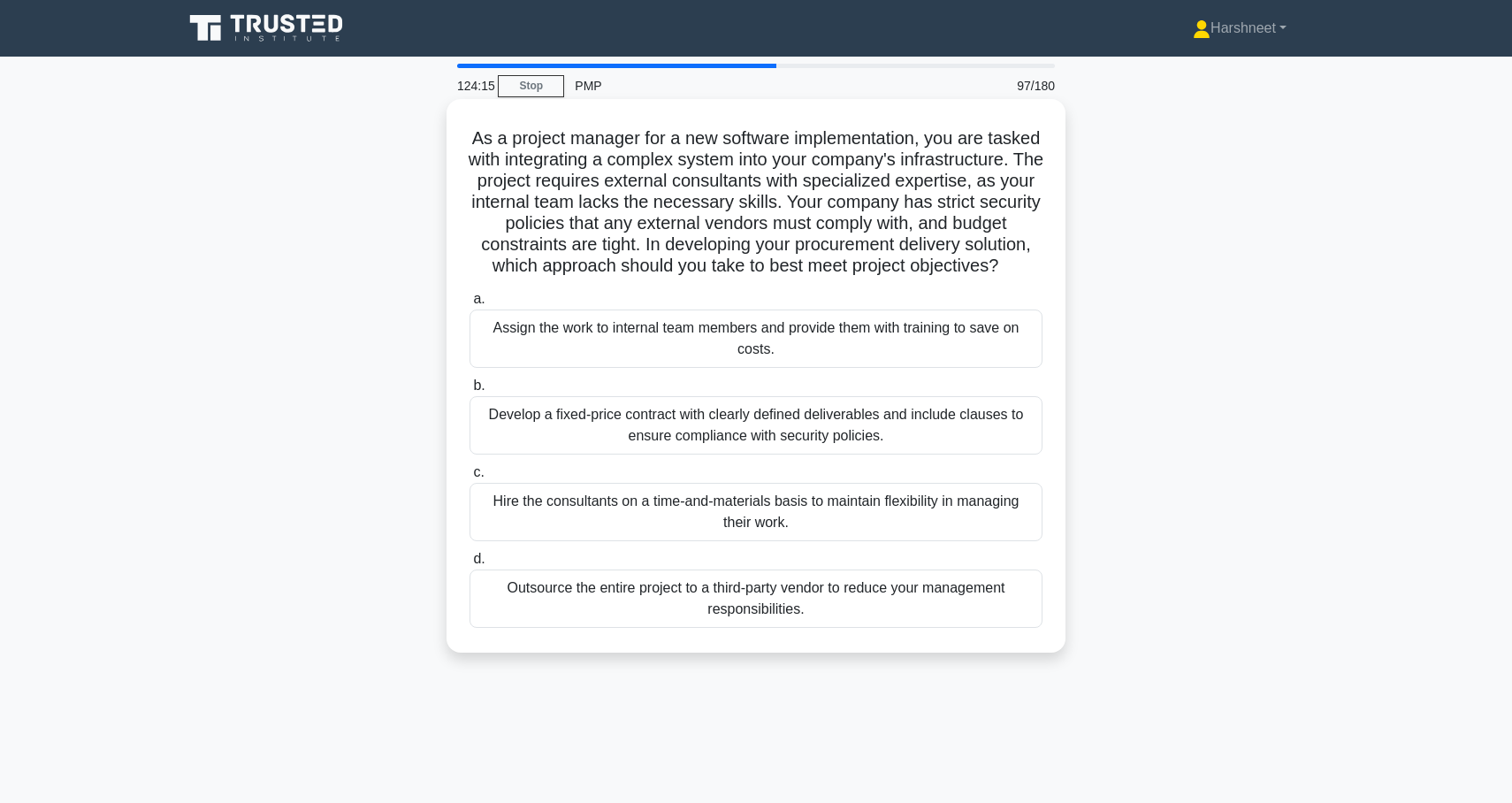
click at [513, 418] on div "Develop a fixed-price contract with clearly defined deliverables and include cl…" at bounding box center [756, 425] width 573 height 59
click at [470, 392] on input "b. Develop a fixed-price contract with clearly defined deliverables and include…" at bounding box center [470, 386] width 0 height 12
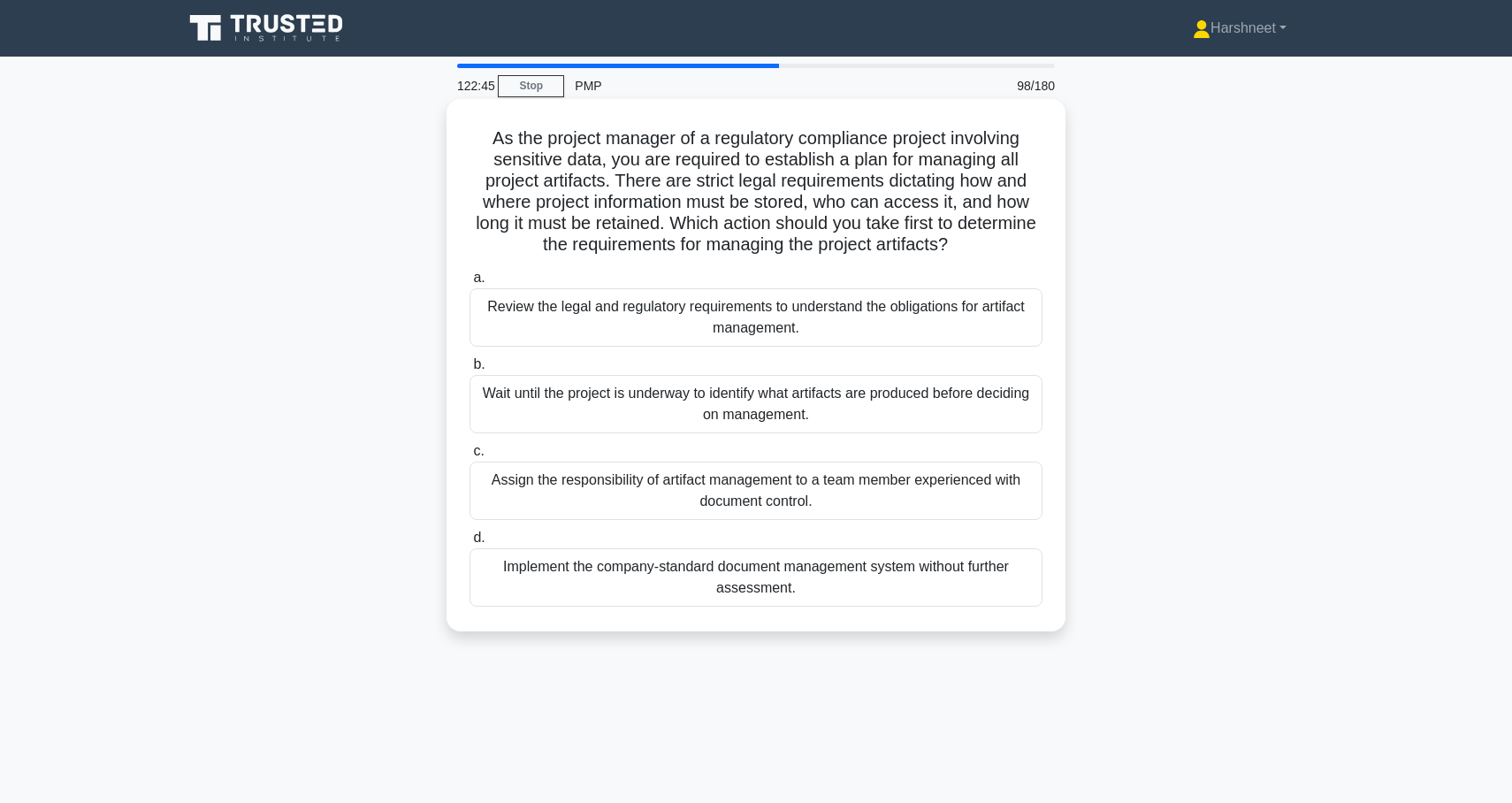
click at [622, 321] on div "Review the legal and regulatory requirements to understand the obligations for …" at bounding box center [756, 317] width 573 height 59
click at [470, 284] on input "a. Review the legal and regulatory requirements to understand the obligations f…" at bounding box center [470, 279] width 0 height 12
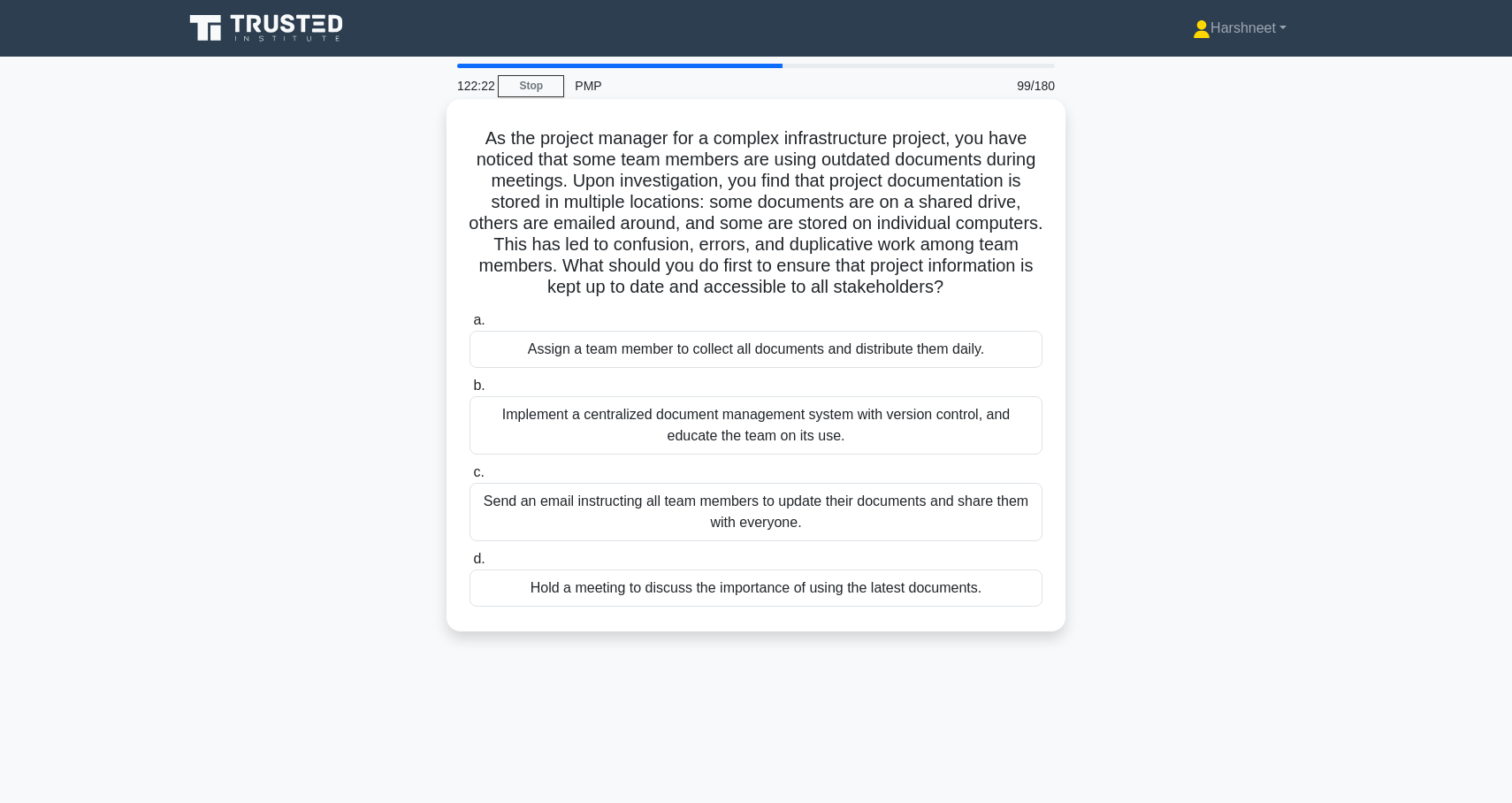
click at [864, 423] on div "Implement a centralized document management system with version control, and ed…" at bounding box center [756, 425] width 573 height 59
click at [470, 392] on input "b. Implement a centralized document management system with version control, and…" at bounding box center [470, 386] width 0 height 12
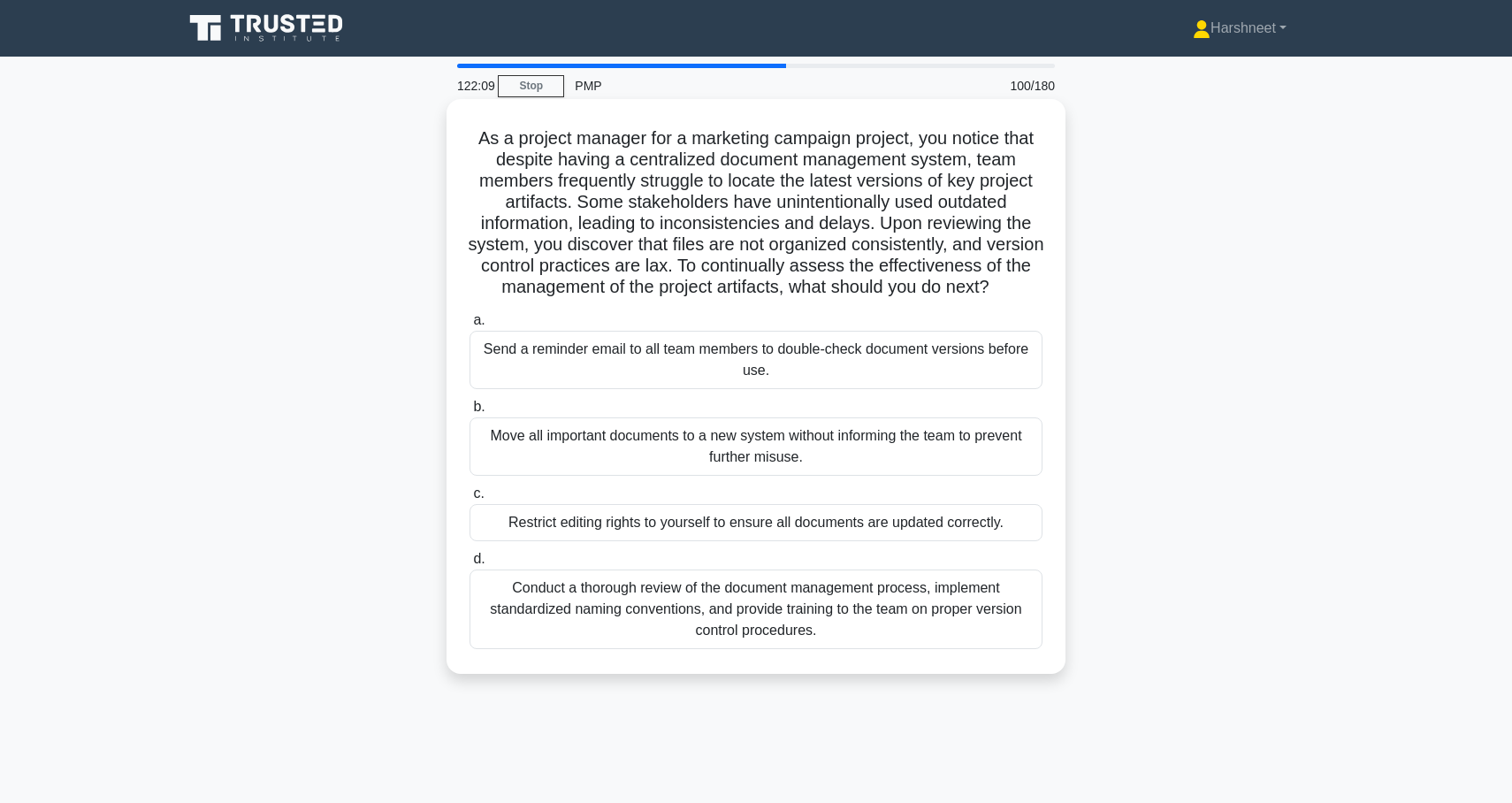
click at [932, 630] on div "Conduct a thorough review of the document management process, implement standar…" at bounding box center [756, 609] width 573 height 80
click at [470, 565] on input "d. Conduct a thorough review of the document management process, implement stan…" at bounding box center [470, 559] width 0 height 12
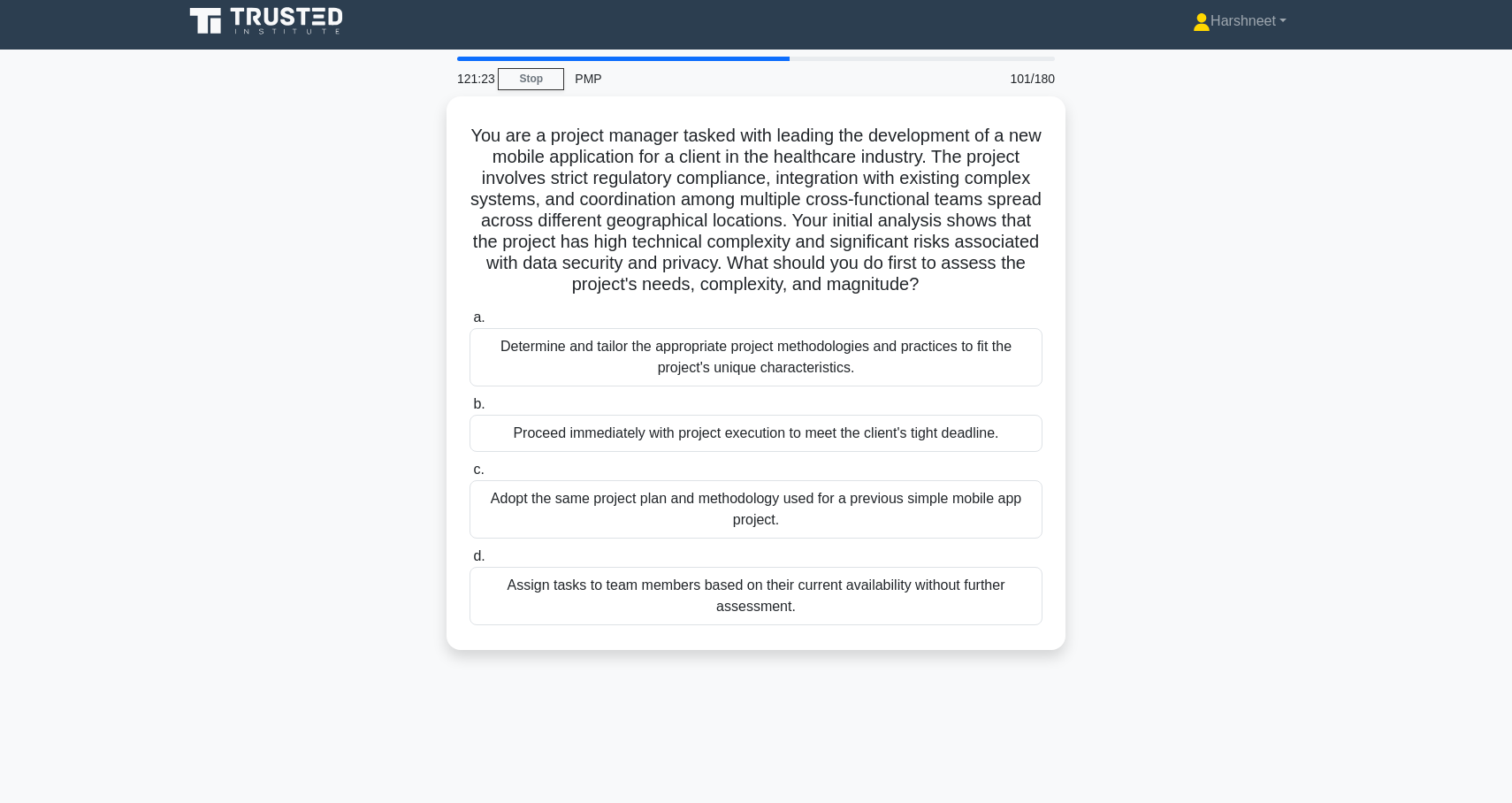
scroll to position [6, 0]
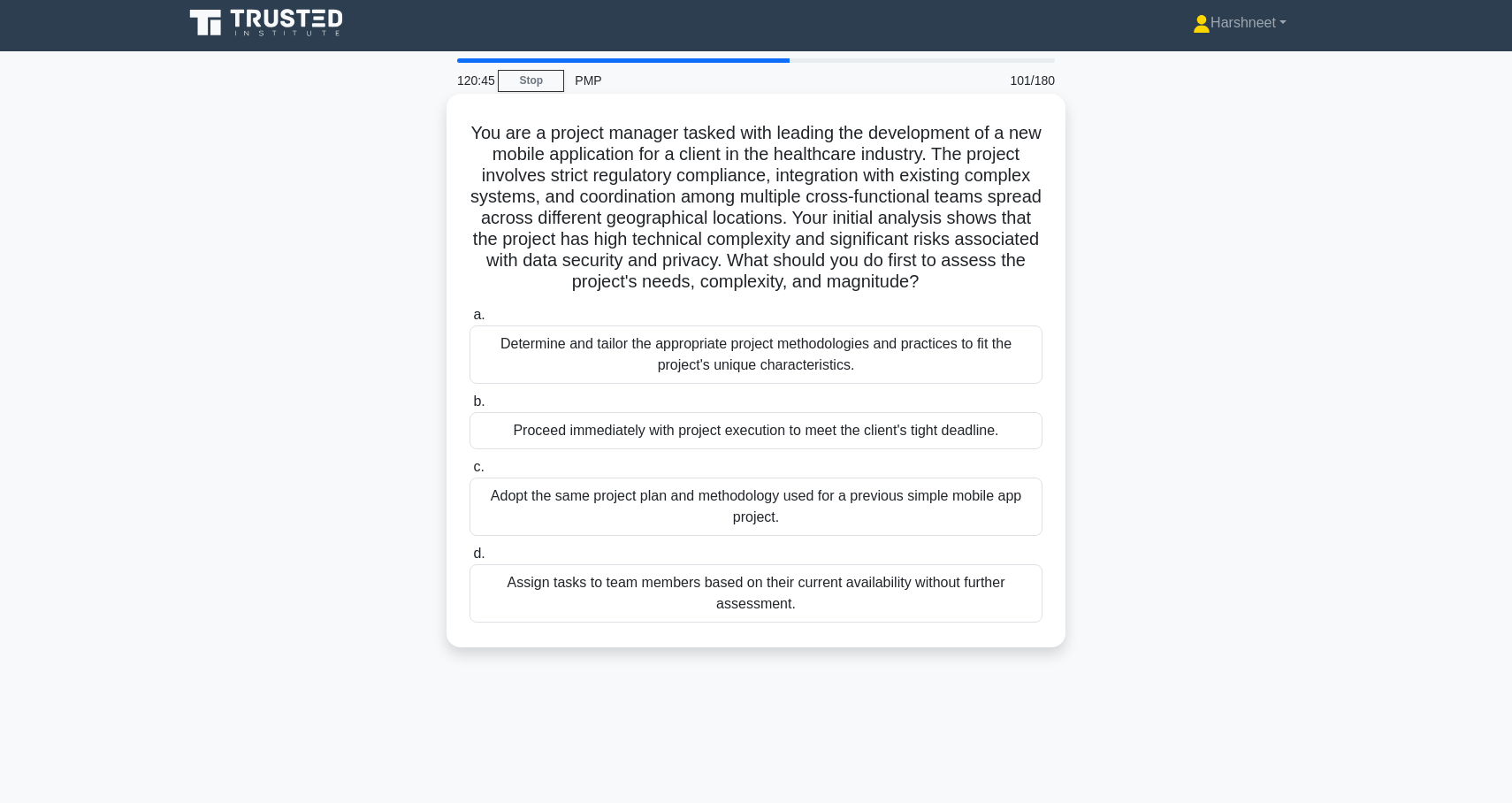
click at [979, 374] on div "Determine and tailor the appropriate project methodologies and practices to fit…" at bounding box center [756, 354] width 573 height 59
click at [470, 321] on input "a. Determine and tailor the appropriate project methodologies and practices to …" at bounding box center [470, 315] width 0 height 12
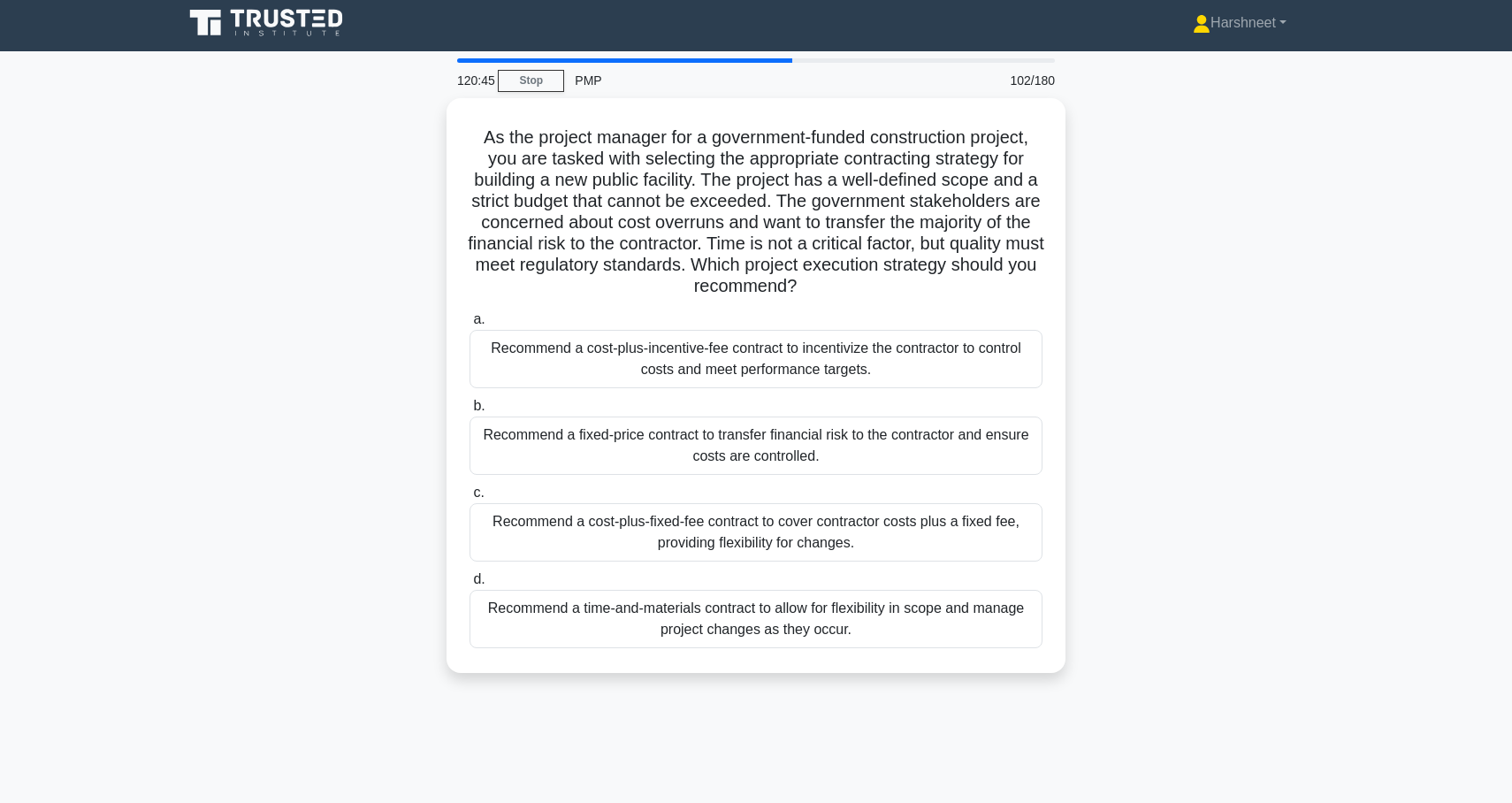
scroll to position [0, 0]
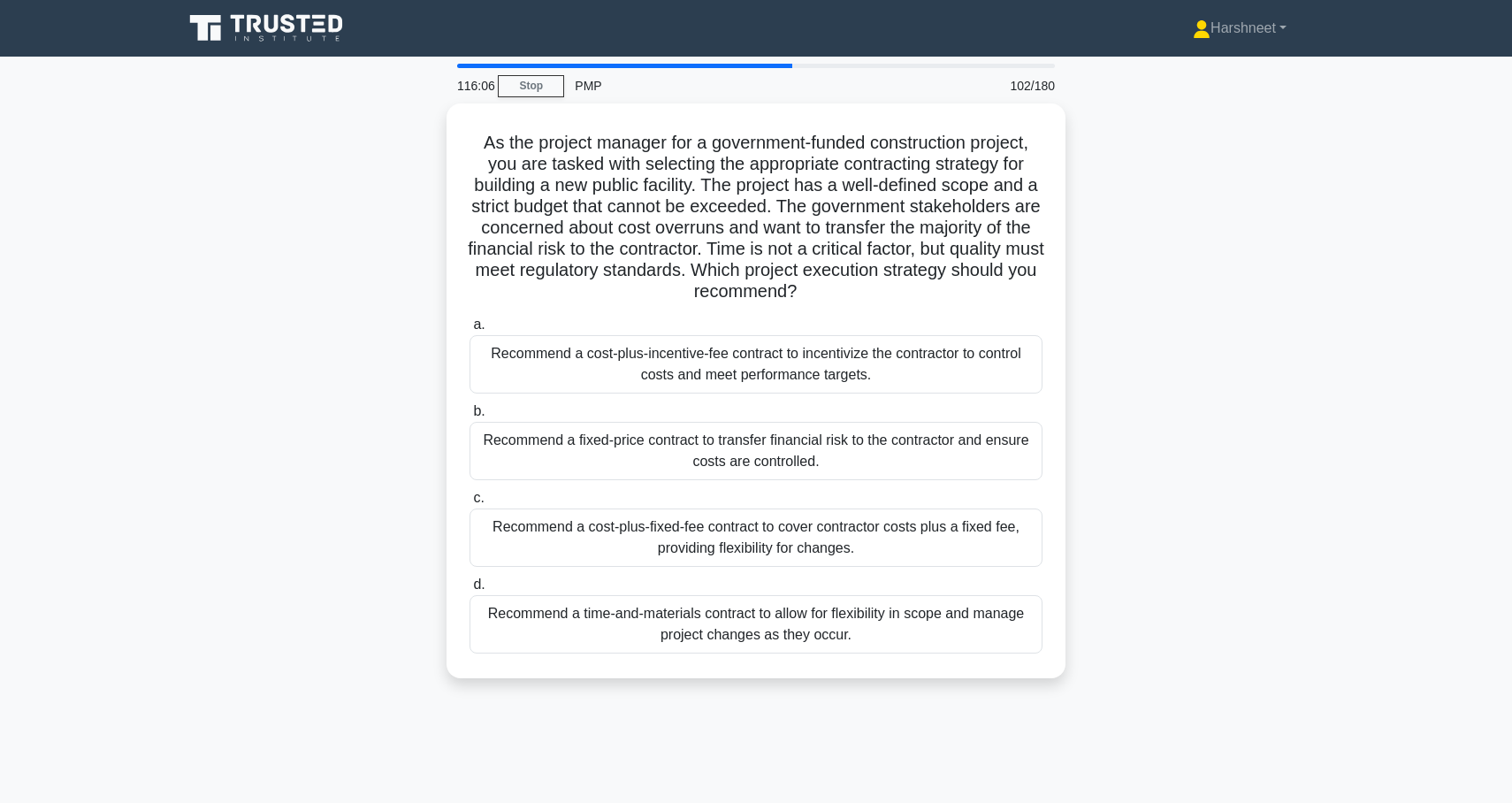
drag, startPoint x: 483, startPoint y: 137, endPoint x: 1038, endPoint y: 692, distance: 784.9
click at [1038, 692] on div "As the project manager for a government-funded construction project, you are ta…" at bounding box center [756, 402] width 1167 height 596
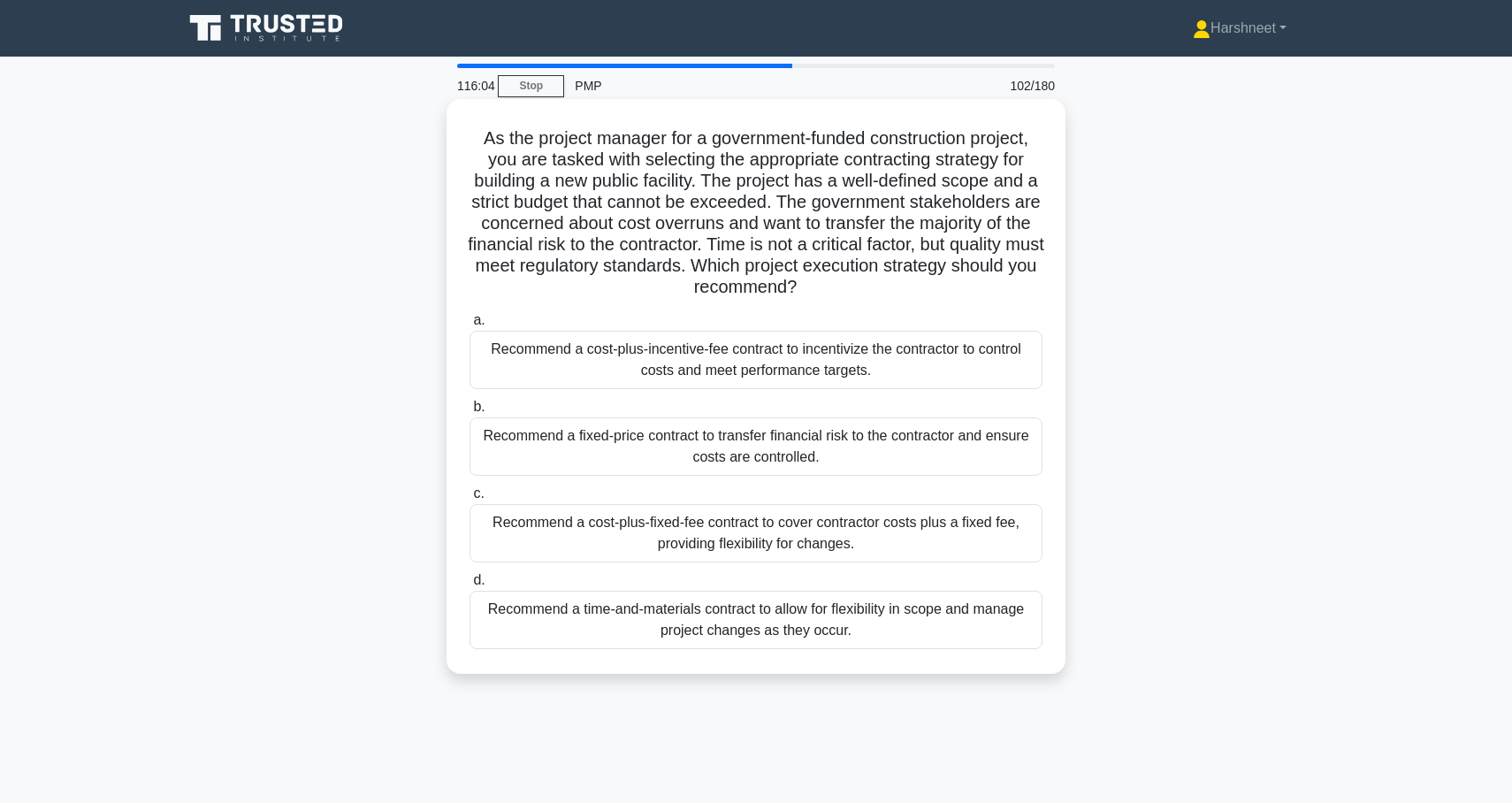
copy div "As the project manager for a government-funded construction project, you are ta…"
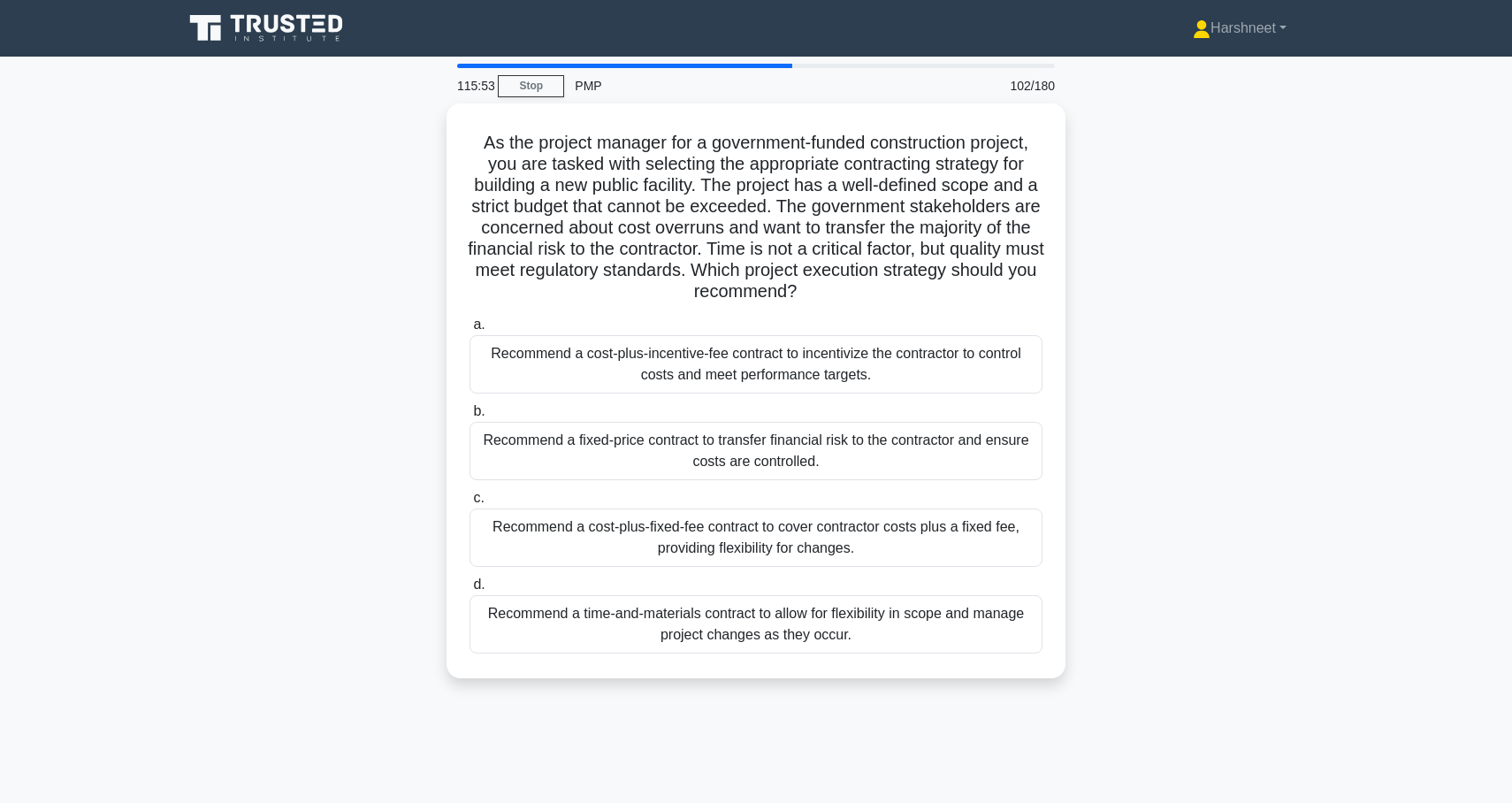
click at [328, 425] on div "As the project manager for a government-funded construction project, you are ta…" at bounding box center [756, 402] width 1167 height 596
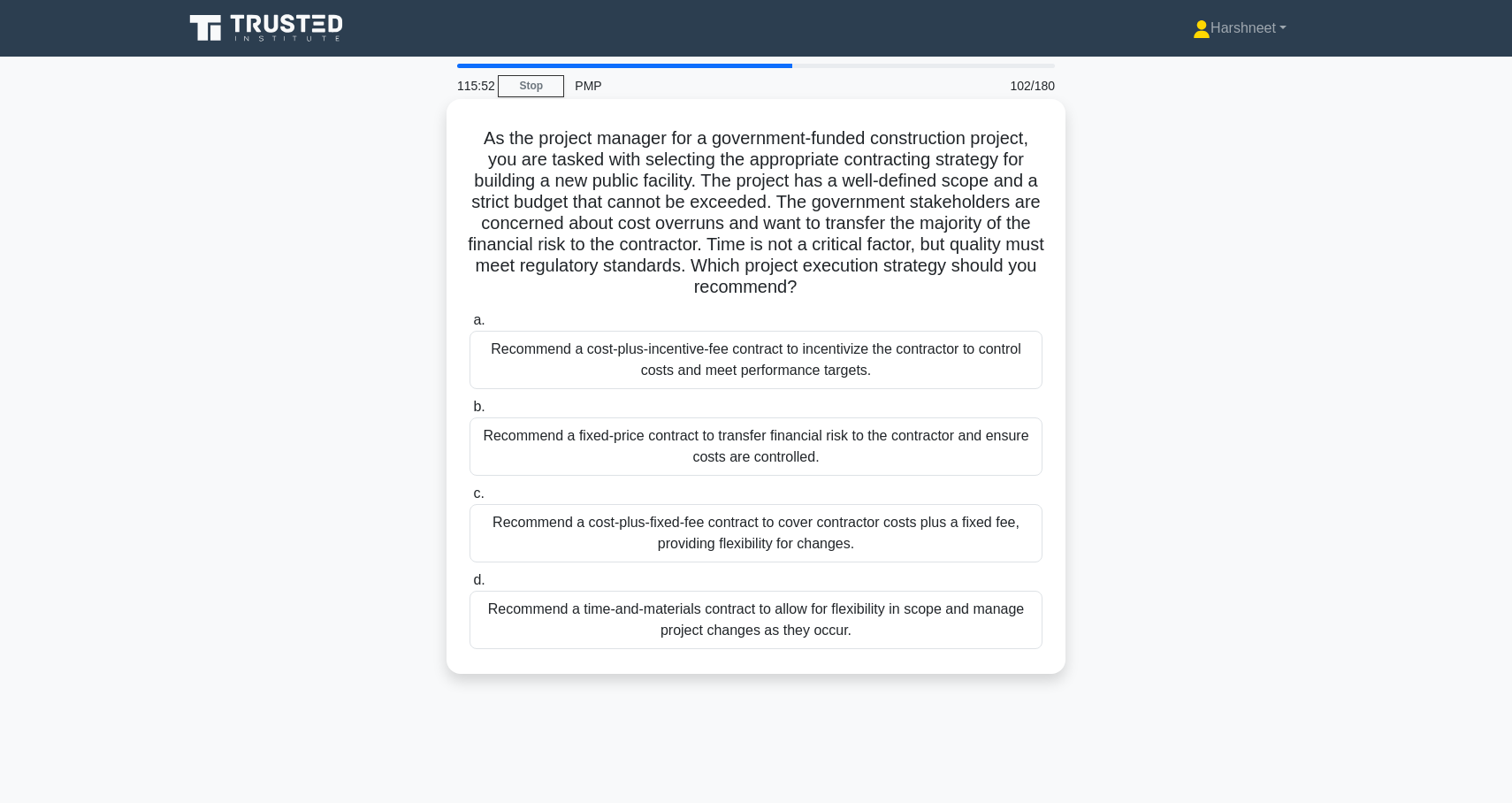
click at [528, 450] on div "Recommend a fixed-price contract to transfer financial risk to the contractor a…" at bounding box center [756, 447] width 573 height 59
click at [470, 413] on input "b. Recommend a fixed-price contract to transfer financial risk to the contracto…" at bounding box center [470, 407] width 0 height 12
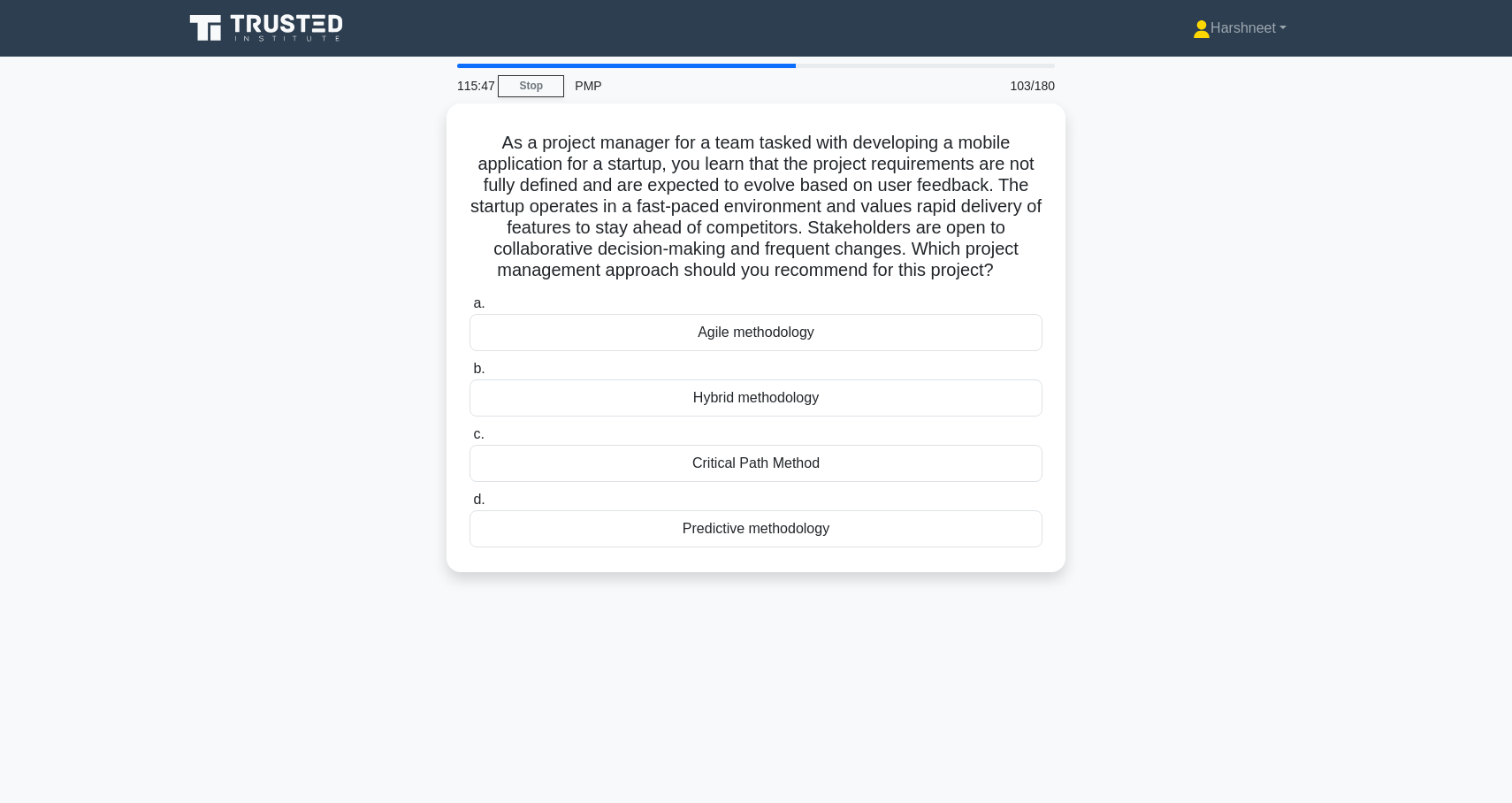
drag, startPoint x: 502, startPoint y: 138, endPoint x: 955, endPoint y: 593, distance: 642.1
click at [955, 593] on div "As a project manager for a team tasked with developing a mobile application for…" at bounding box center [756, 349] width 1167 height 490
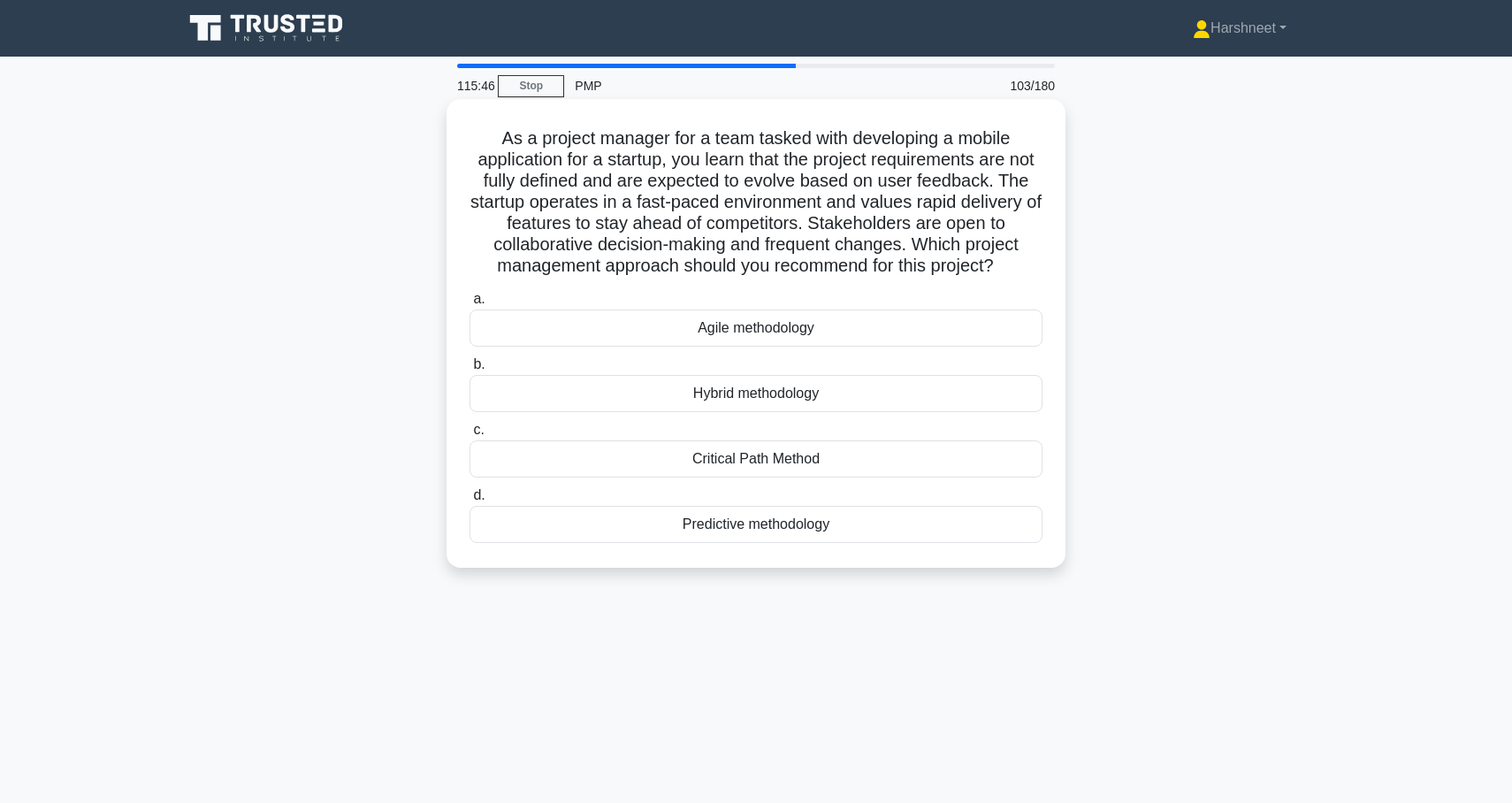
copy div "As a project manager for a team tasked with developing a mobile application for…"
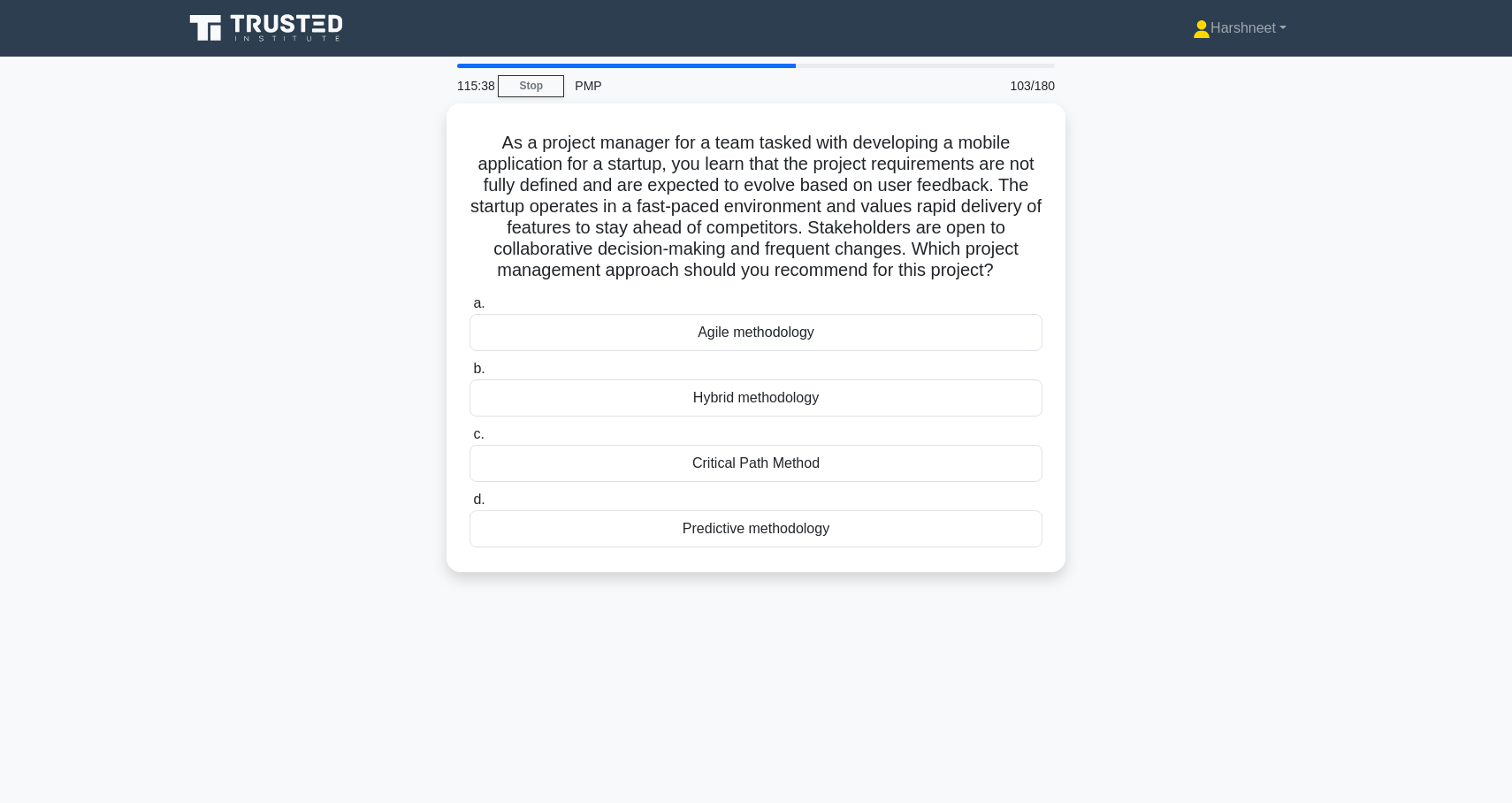
click at [215, 431] on div "As a project manager for a team tasked with developing a mobile application for…" at bounding box center [756, 349] width 1167 height 490
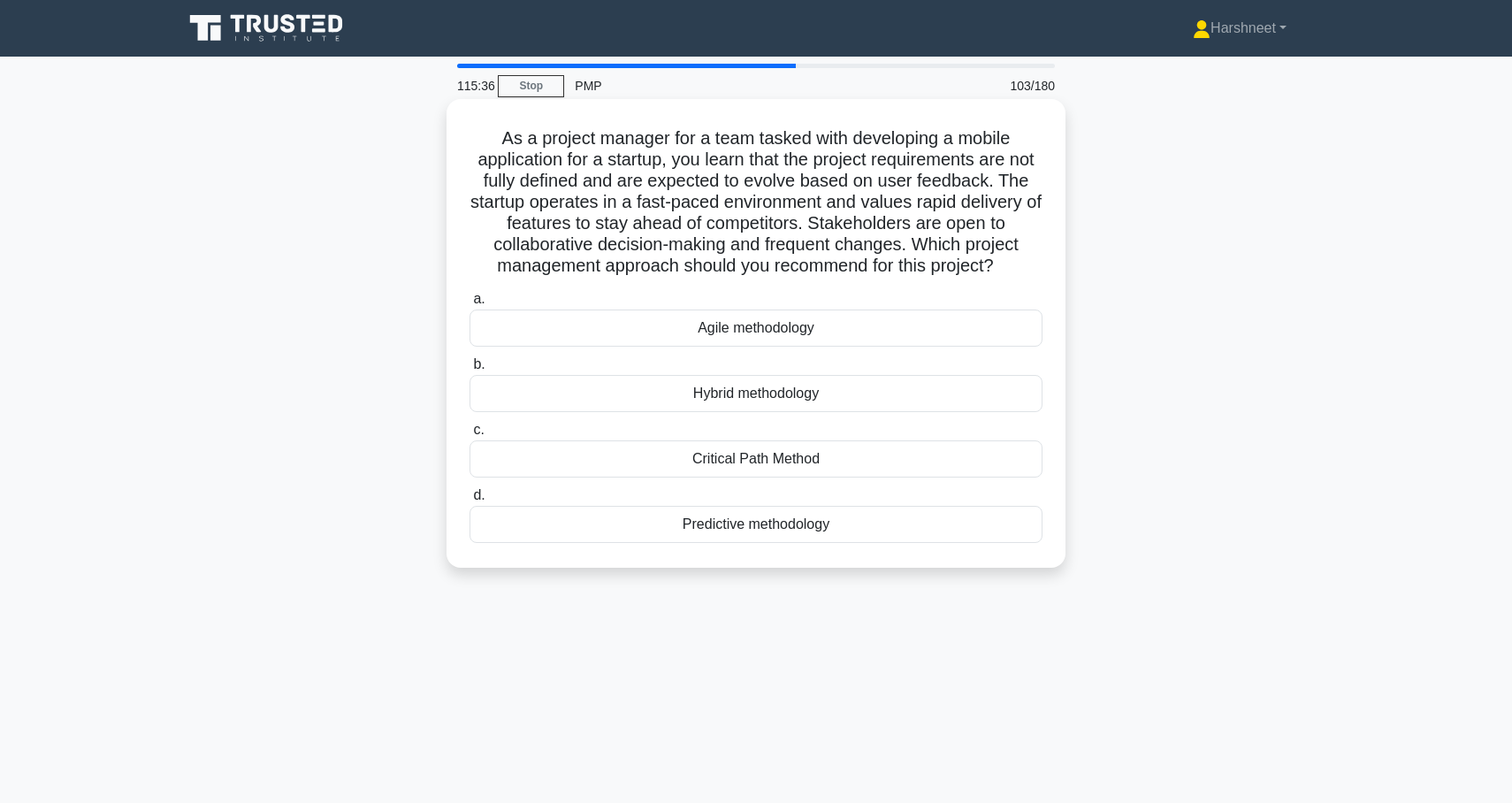
click at [559, 344] on div "Agile methodology" at bounding box center [756, 328] width 573 height 37
click at [470, 305] on input "a. Agile methodology" at bounding box center [470, 300] width 0 height 12
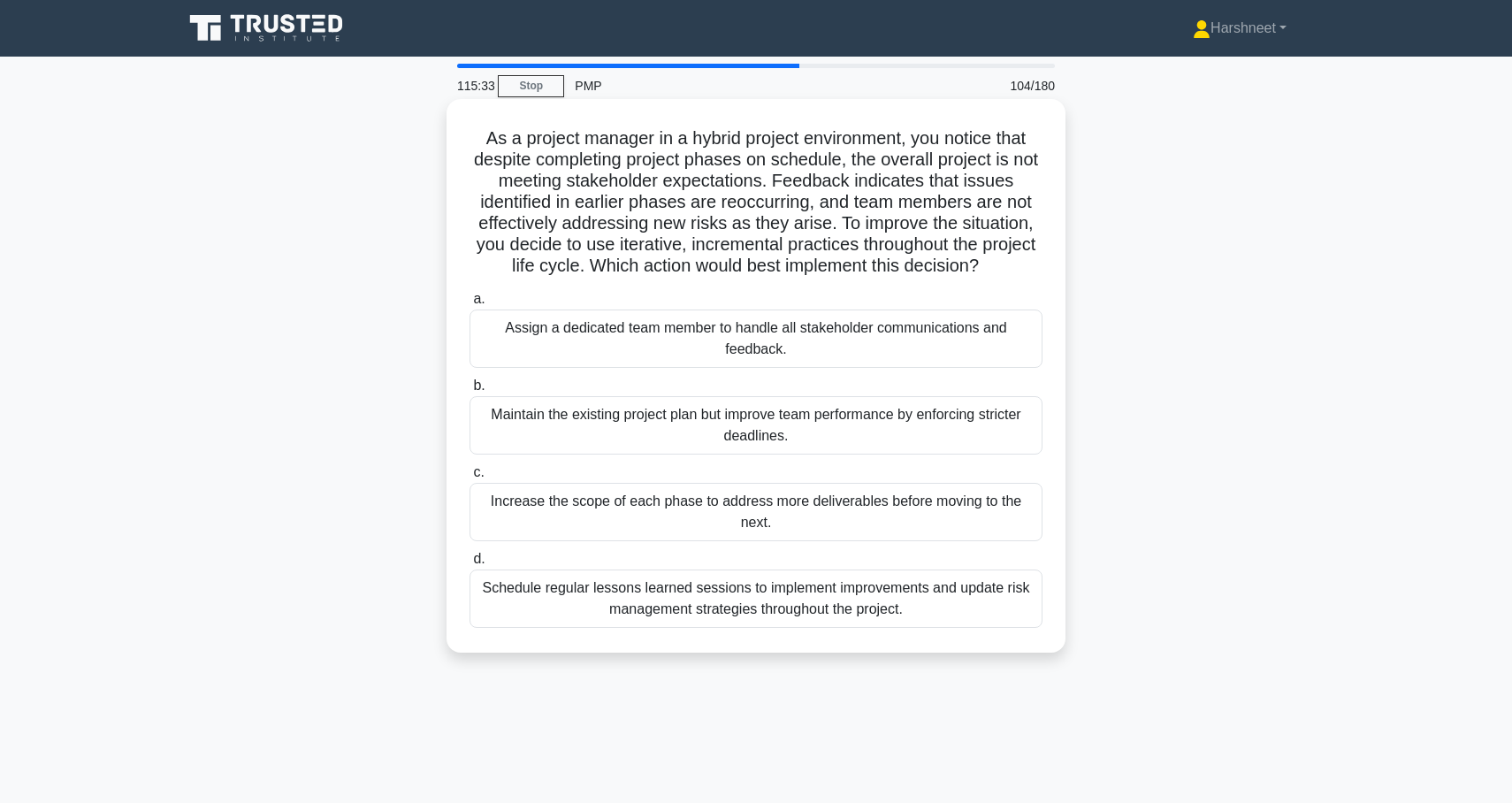
drag, startPoint x: 486, startPoint y: 135, endPoint x: 931, endPoint y: 649, distance: 679.9
click at [931, 650] on div "As a project manager in a hybrid project environment, you notice that despite c…" at bounding box center [756, 376] width 619 height 553
copy div "As a project manager in a hybrid project environment, you notice that despite c…"
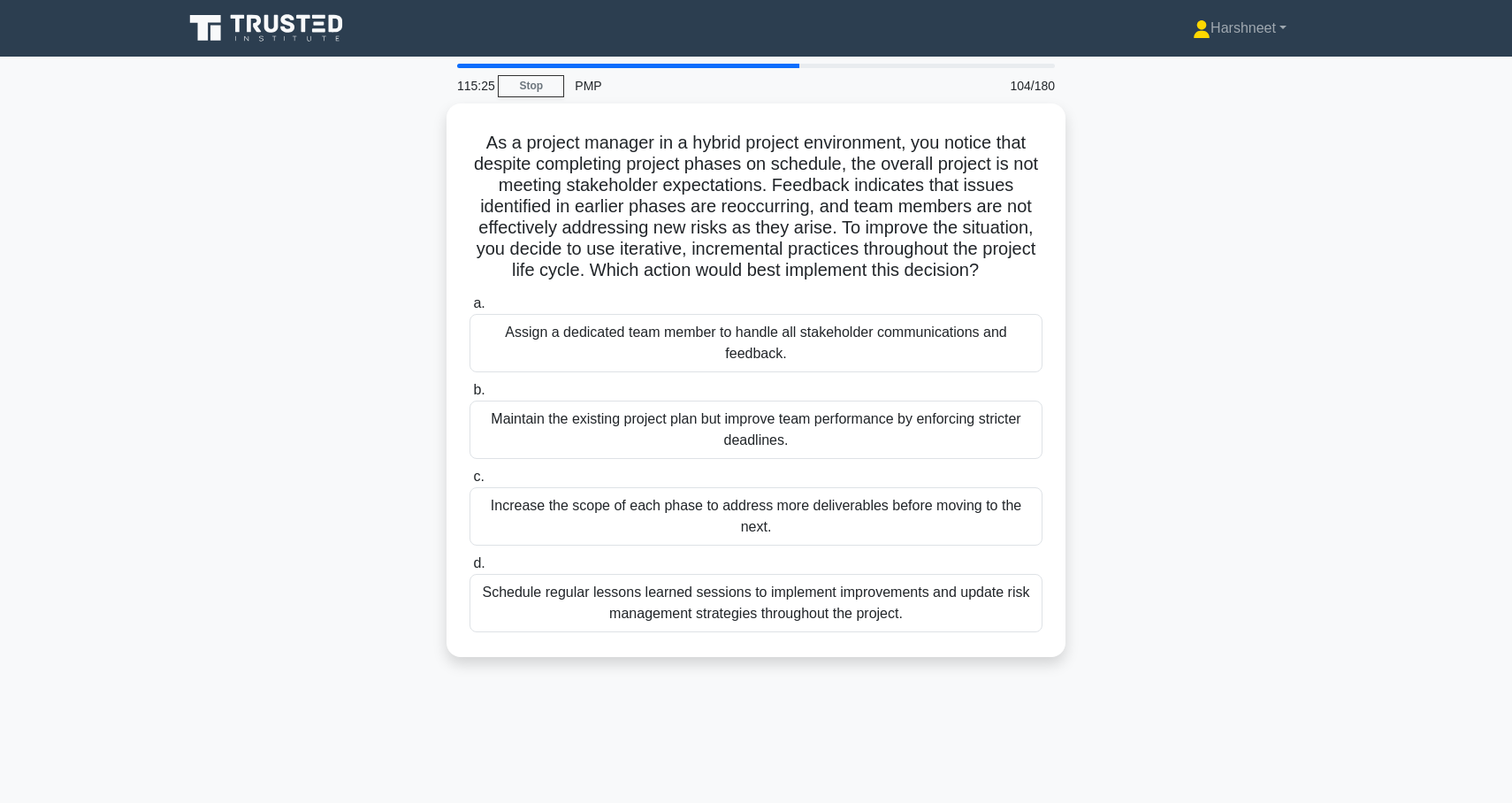
click at [400, 407] on div "As a project manager in a hybrid project environment, you notice that despite c…" at bounding box center [756, 391] width 1167 height 574
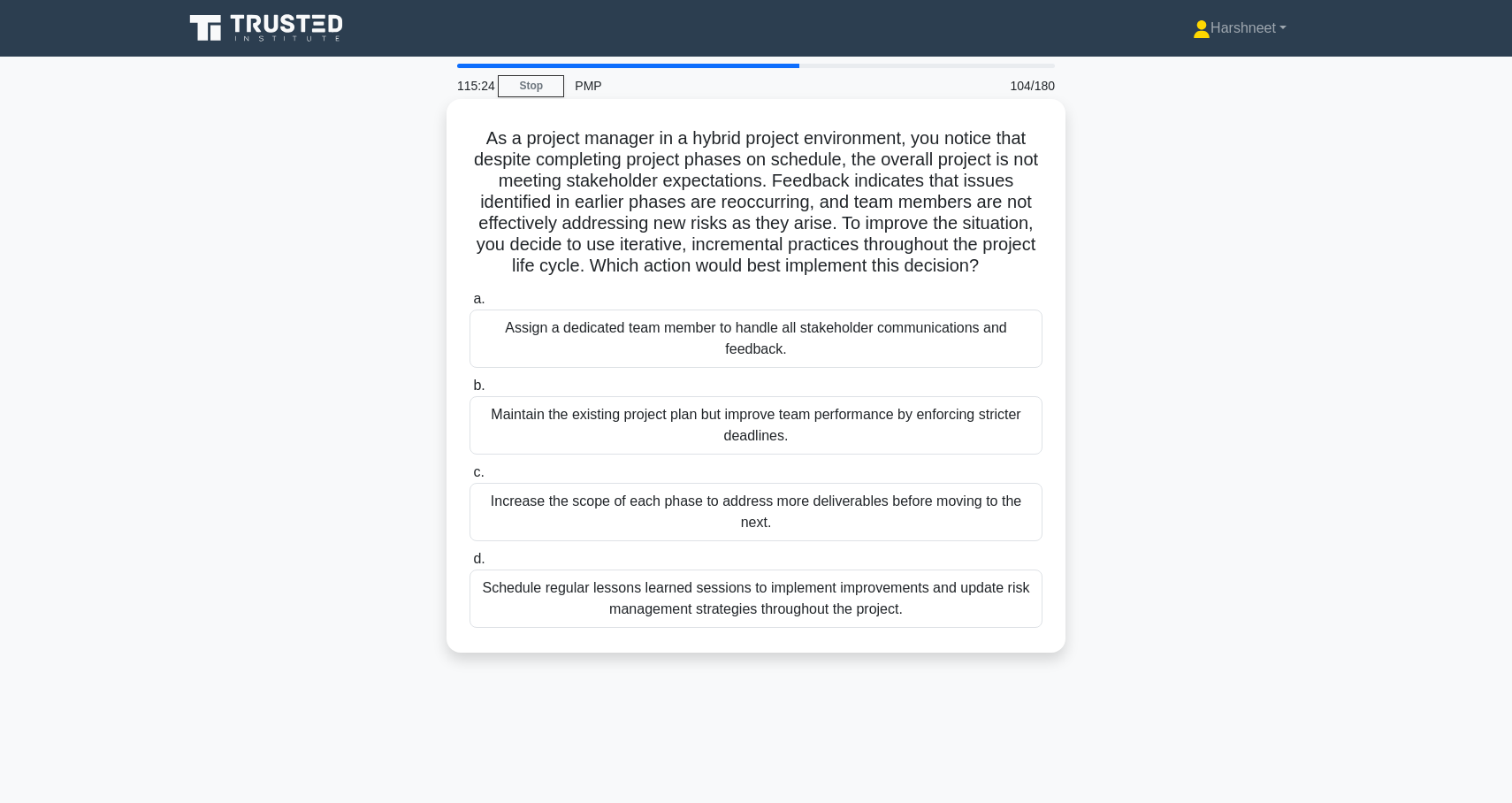
click at [568, 594] on div "Schedule regular lessons learned sessions to implement improvements and update …" at bounding box center [756, 598] width 573 height 59
click at [470, 565] on input "d. Schedule regular lessons learned sessions to implement improvements and upda…" at bounding box center [470, 559] width 0 height 12
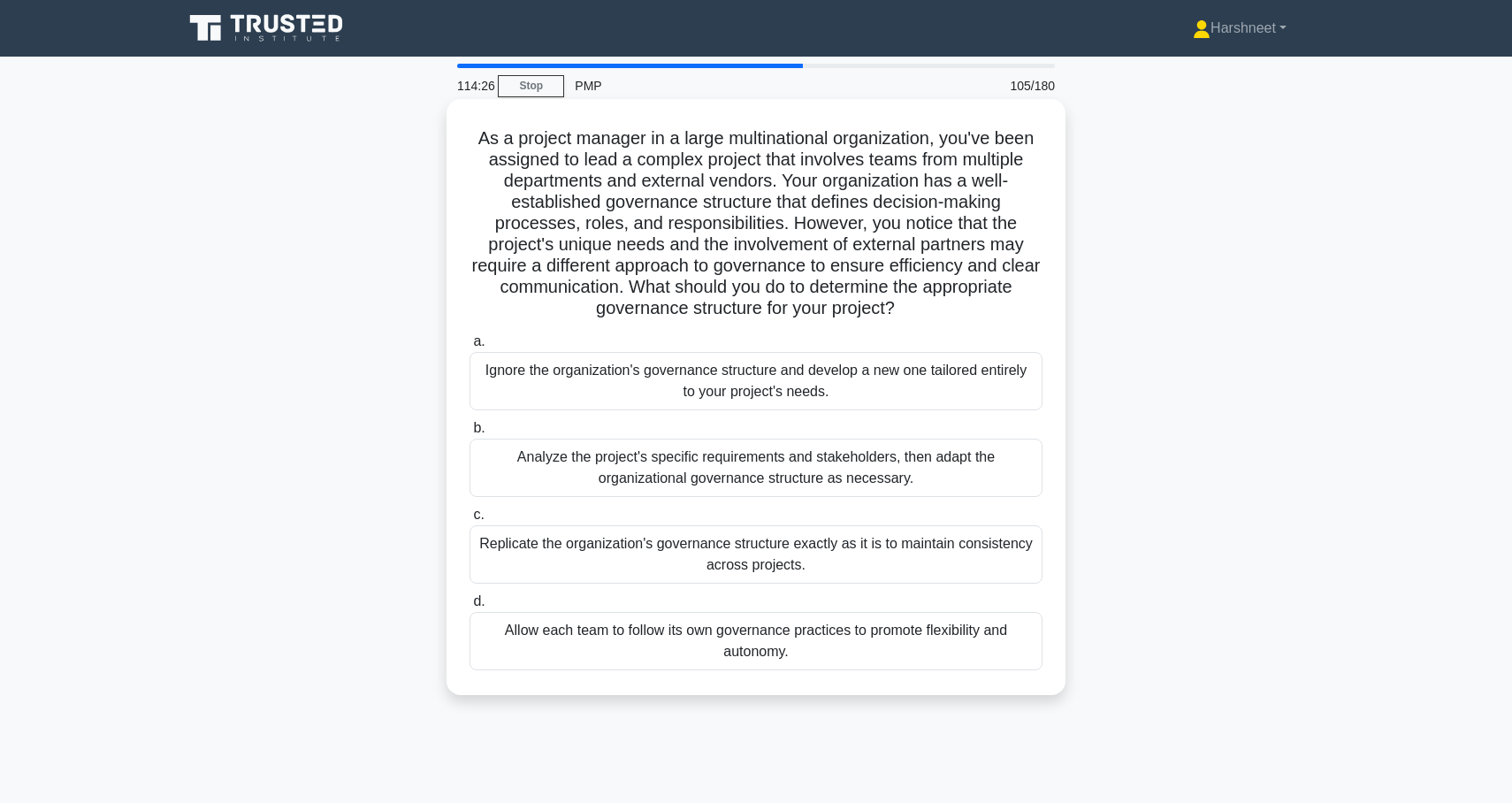
click at [596, 477] on div "Analyze the project's specific requirements and stakeholders, then adapt the or…" at bounding box center [756, 468] width 573 height 59
click at [470, 434] on input "b. Analyze the project's specific requirements and stakeholders, then adapt the…" at bounding box center [470, 428] width 0 height 12
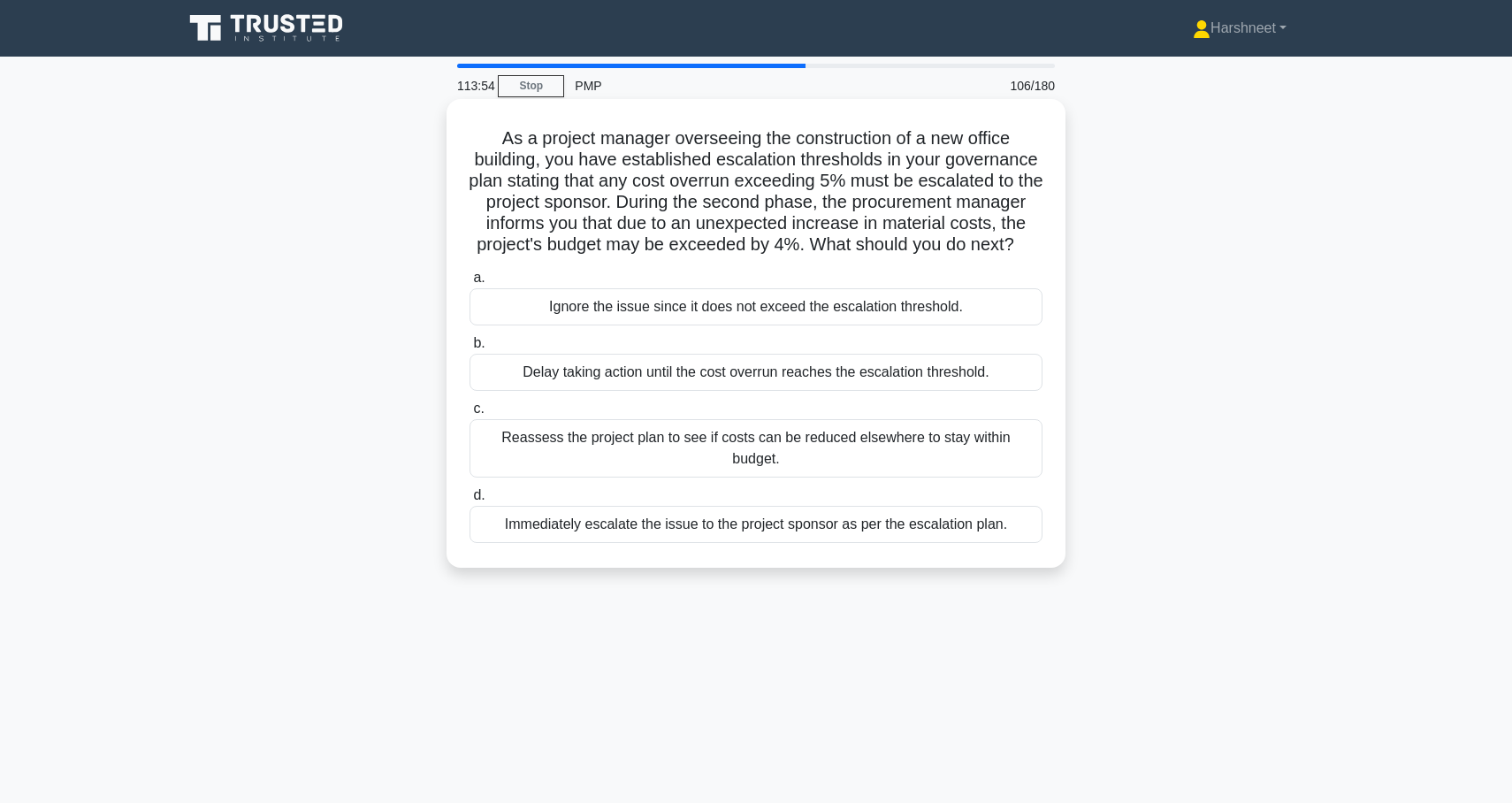
click at [654, 447] on div "Reassess the project plan to see if costs can be reduced elsewhere to stay with…" at bounding box center [756, 448] width 573 height 59
click at [470, 415] on input "c. Reassess the project plan to see if costs can be reduced elsewhere to stay w…" at bounding box center [470, 409] width 0 height 12
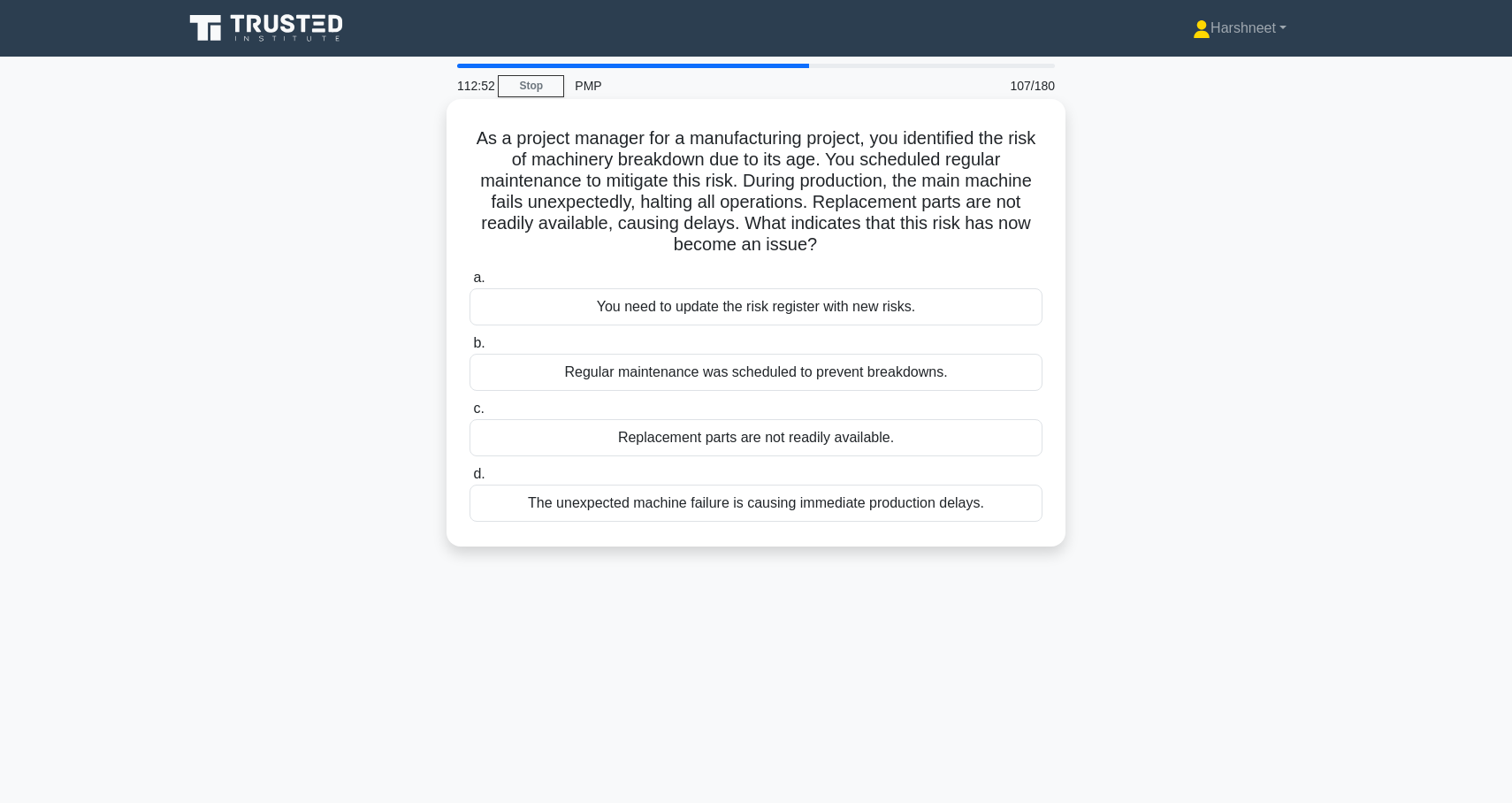
click at [602, 304] on div "You need to update the risk register with new risks." at bounding box center [756, 306] width 573 height 37
click at [470, 284] on input "a. You need to update the risk register with new risks." at bounding box center [470, 279] width 0 height 12
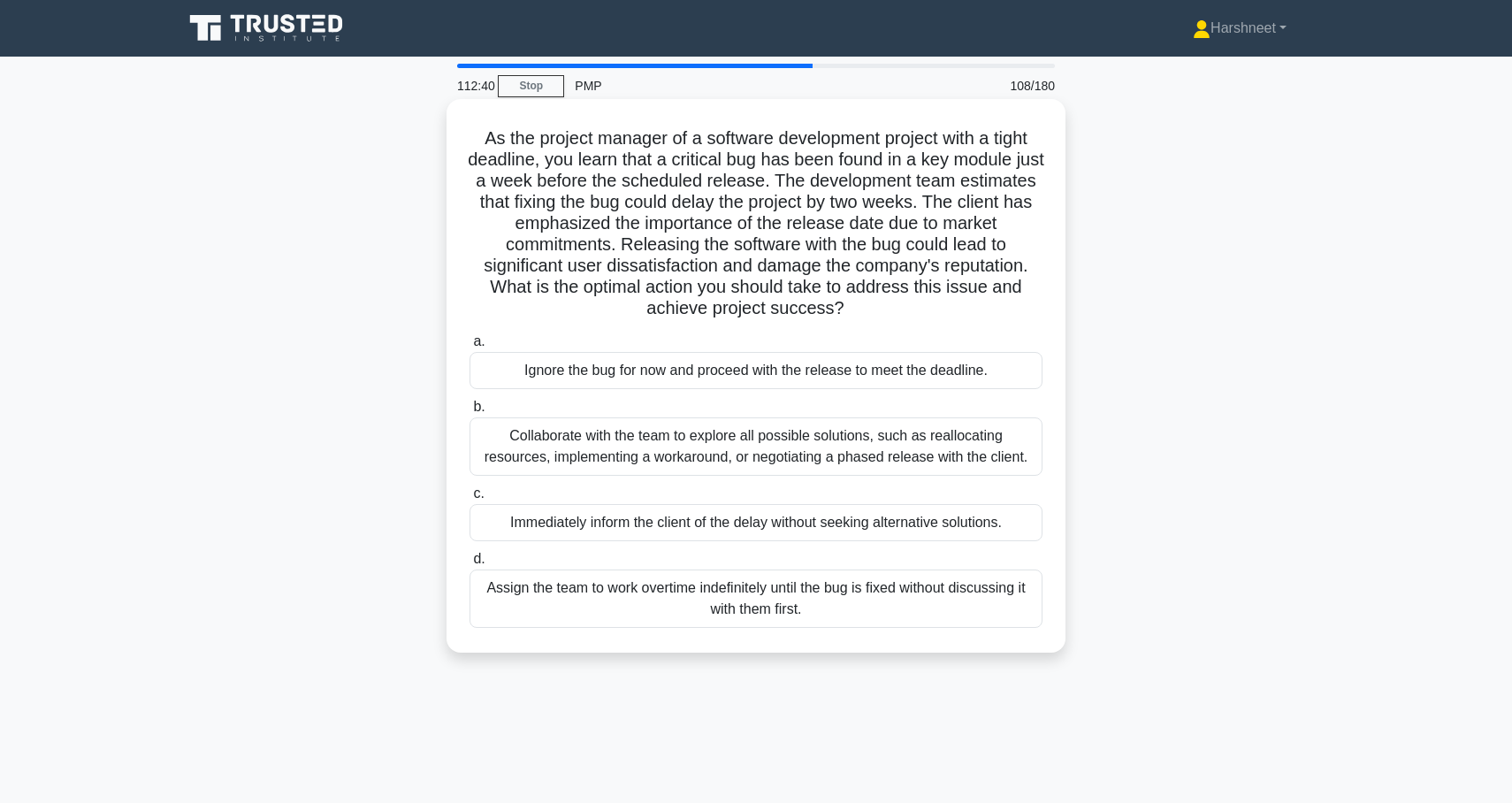
click at [594, 452] on div "Collaborate with the team to explore all possible solutions, such as reallocati…" at bounding box center [756, 447] width 573 height 59
click at [470, 413] on input "b. Collaborate with the team to explore all possible solutions, such as realloc…" at bounding box center [470, 407] width 0 height 12
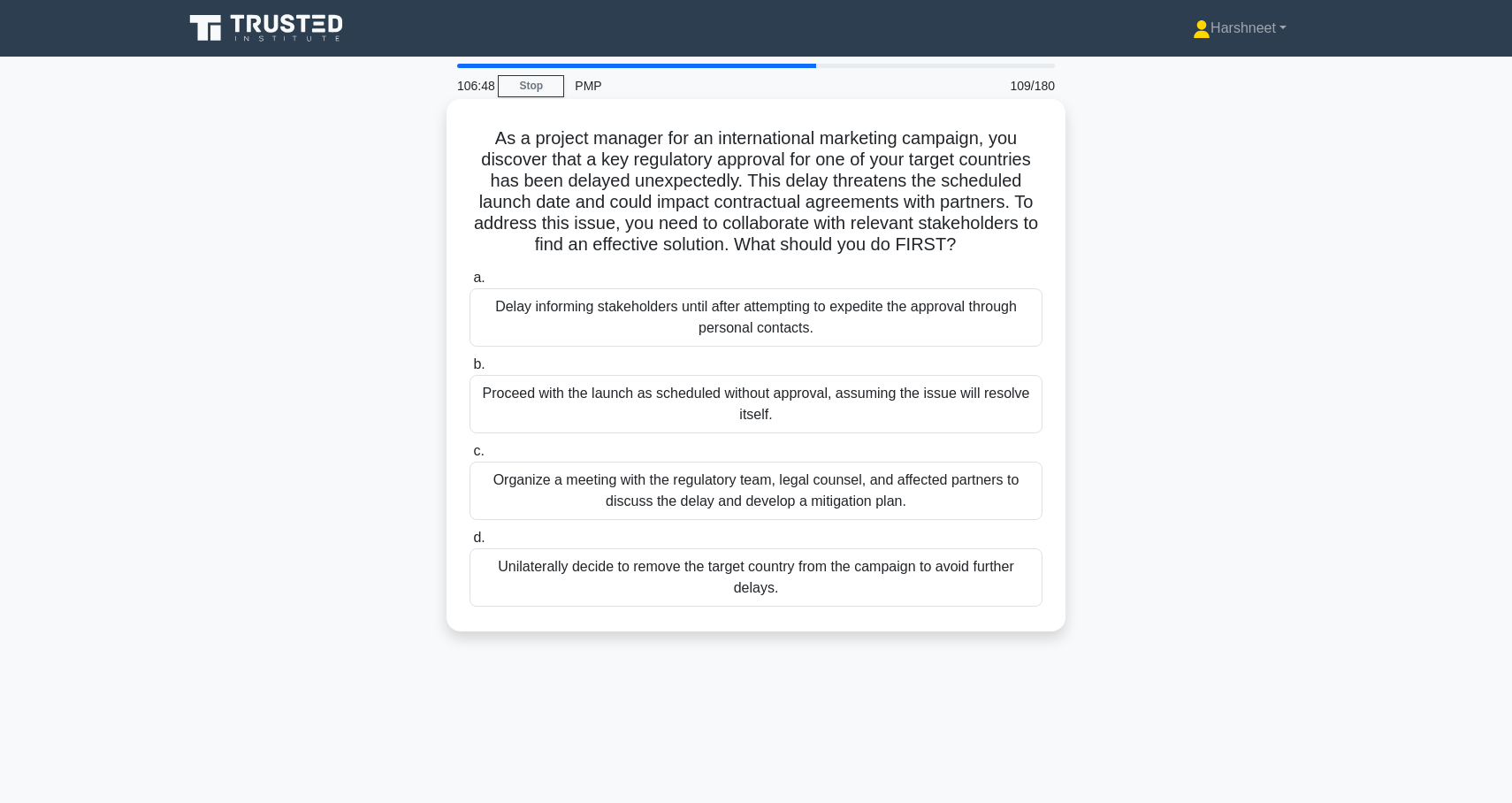
click at [609, 496] on div "Organize a meeting with the regulatory team, legal counsel, and affected partne…" at bounding box center [756, 491] width 573 height 59
click at [470, 457] on input "c. Organize a meeting with the regulatory team, legal counsel, and affected par…" at bounding box center [470, 451] width 0 height 12
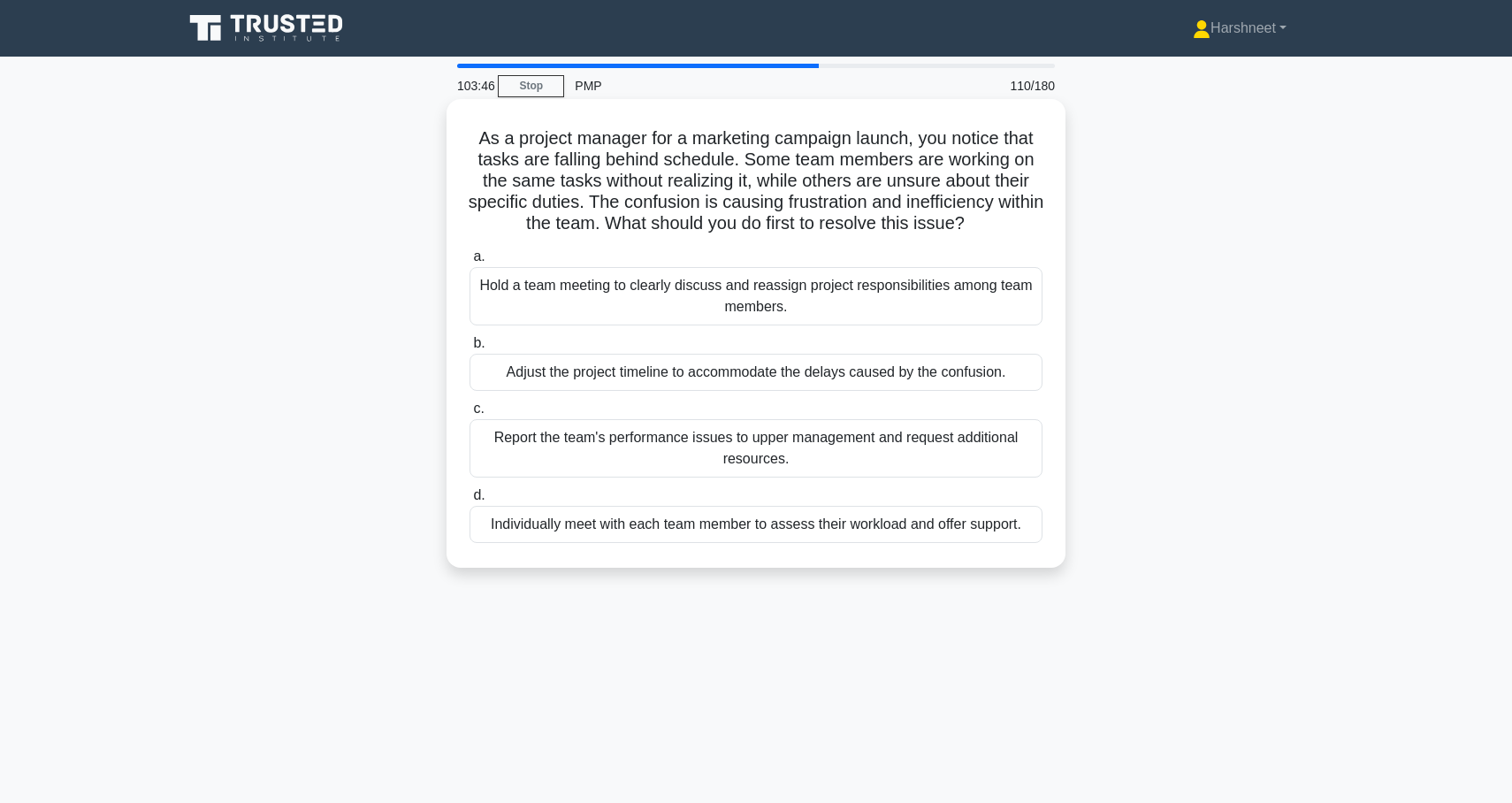
click at [534, 302] on div "Hold a team meeting to clearly discuss and reassign project responsibilities am…" at bounding box center [756, 296] width 573 height 59
click at [470, 262] on input "a. Hold a team meeting to clearly discuss and reassign project responsibilities…" at bounding box center [470, 256] width 0 height 12
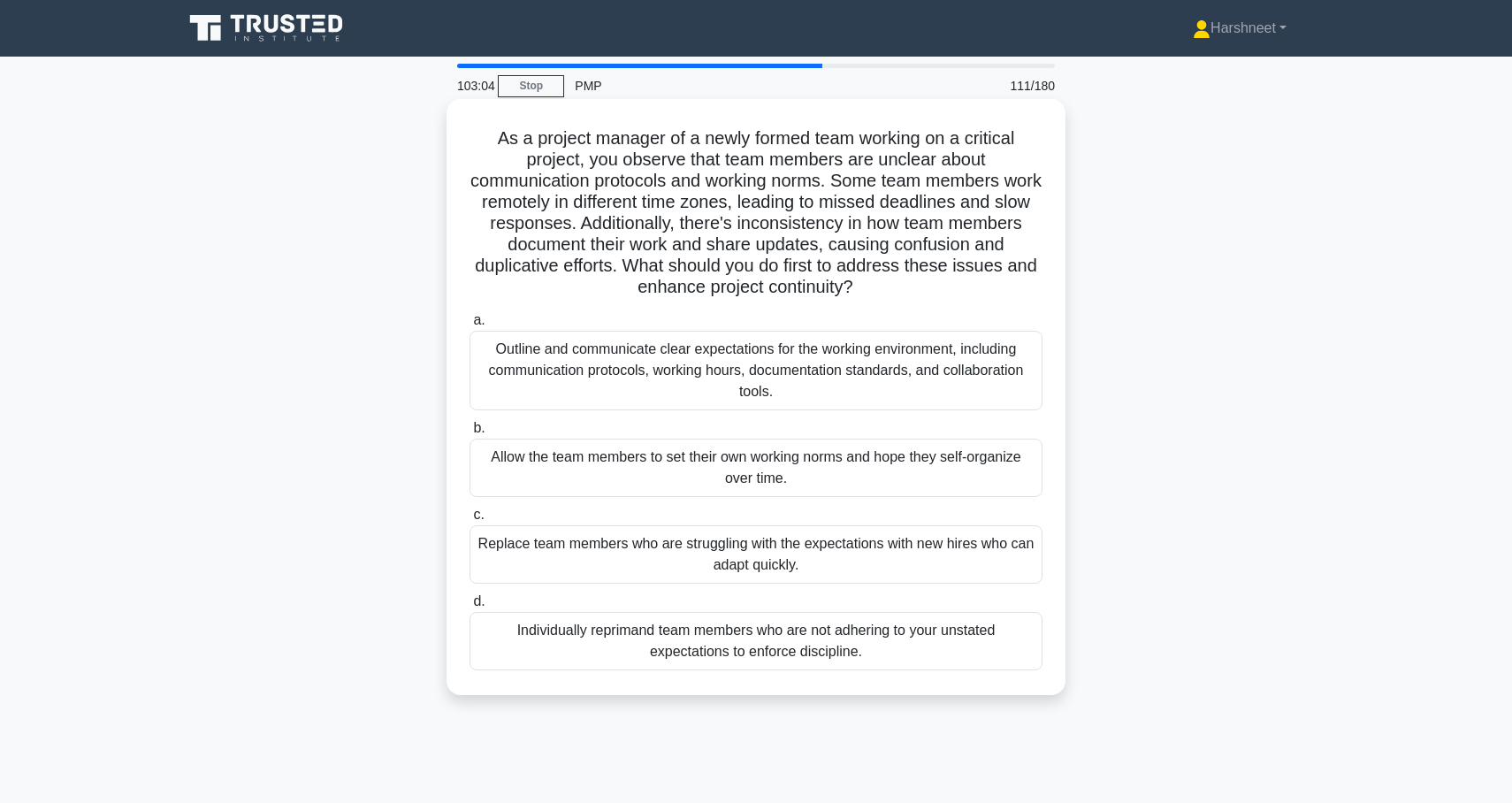
click at [530, 356] on div "Outline and communicate clear expectations for the working environment, includi…" at bounding box center [756, 370] width 573 height 80
click at [470, 327] on input "a. Outline and communicate clear expectations for the working environment, incl…" at bounding box center [470, 321] width 0 height 12
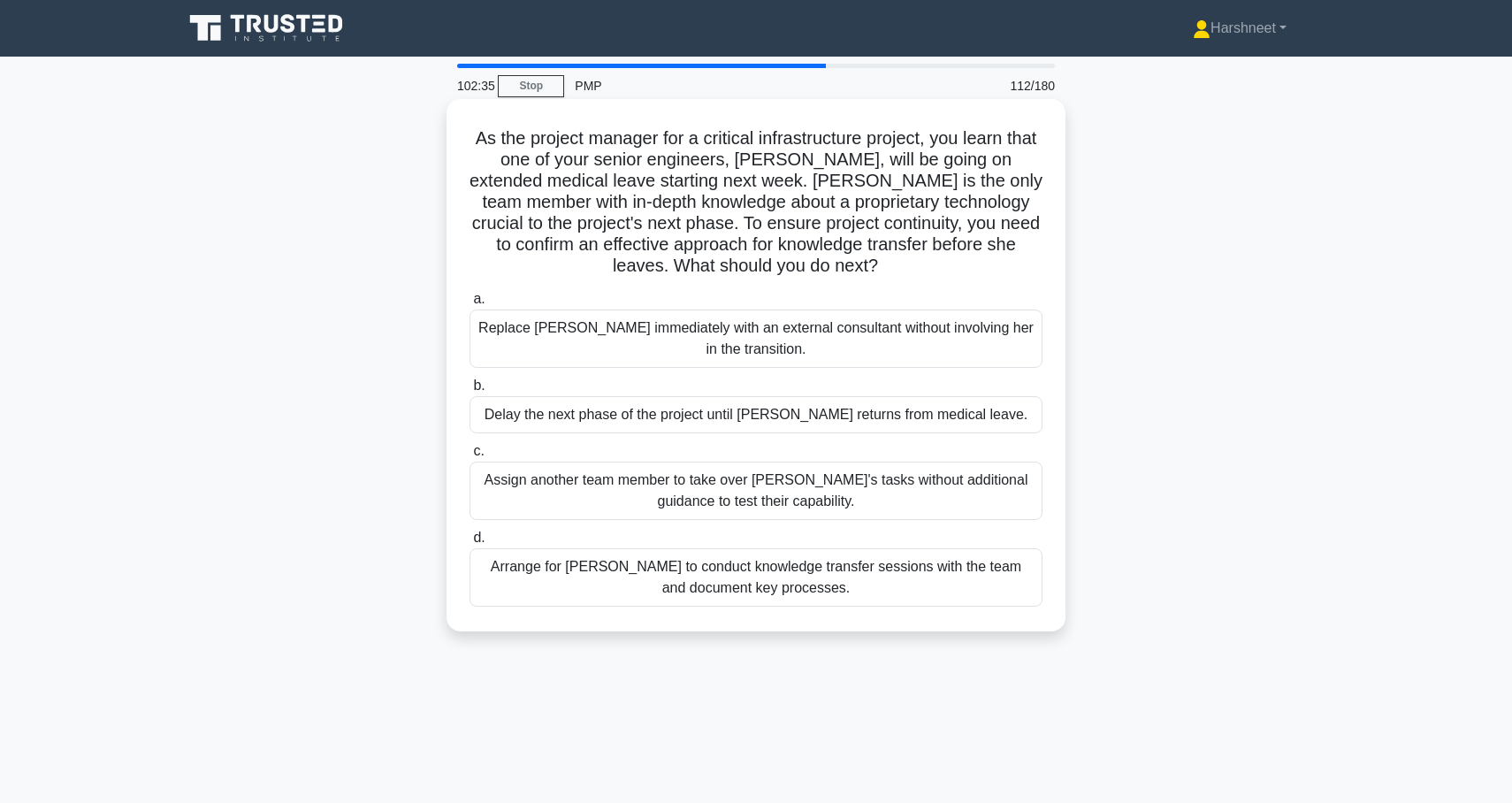
click at [548, 573] on div "Arrange for Maria to conduct knowledge transfer sessions with the team and docu…" at bounding box center [756, 577] width 573 height 59
click at [470, 544] on input "d. Arrange for Maria to conduct knowledge transfer sessions with the team and d…" at bounding box center [470, 538] width 0 height 12
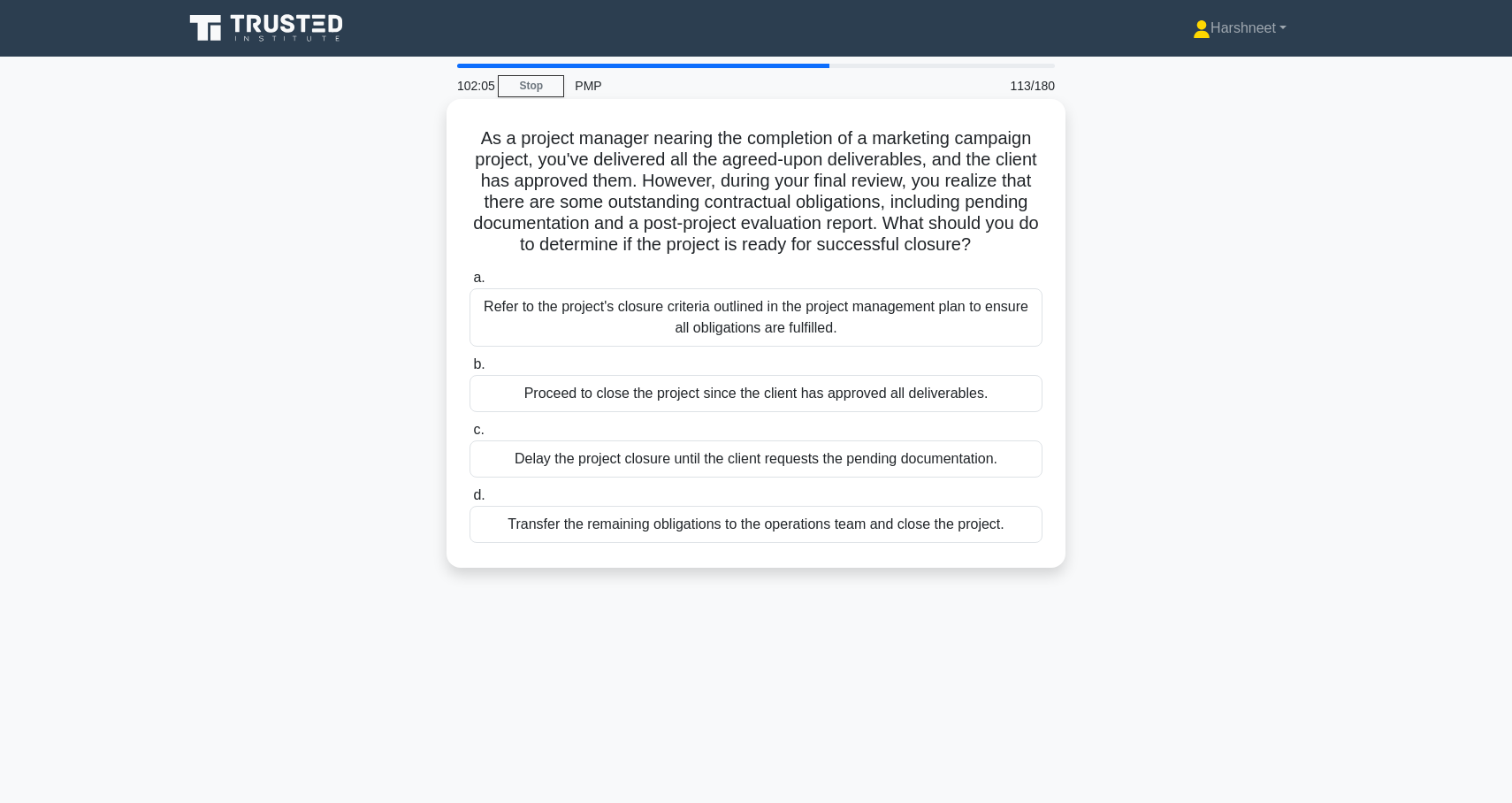
click at [549, 321] on div "Refer to the project's closure criteria outlined in the project management plan…" at bounding box center [756, 317] width 573 height 59
click at [470, 284] on input "a. Refer to the project's closure criteria outlined in the project management p…" at bounding box center [470, 279] width 0 height 12
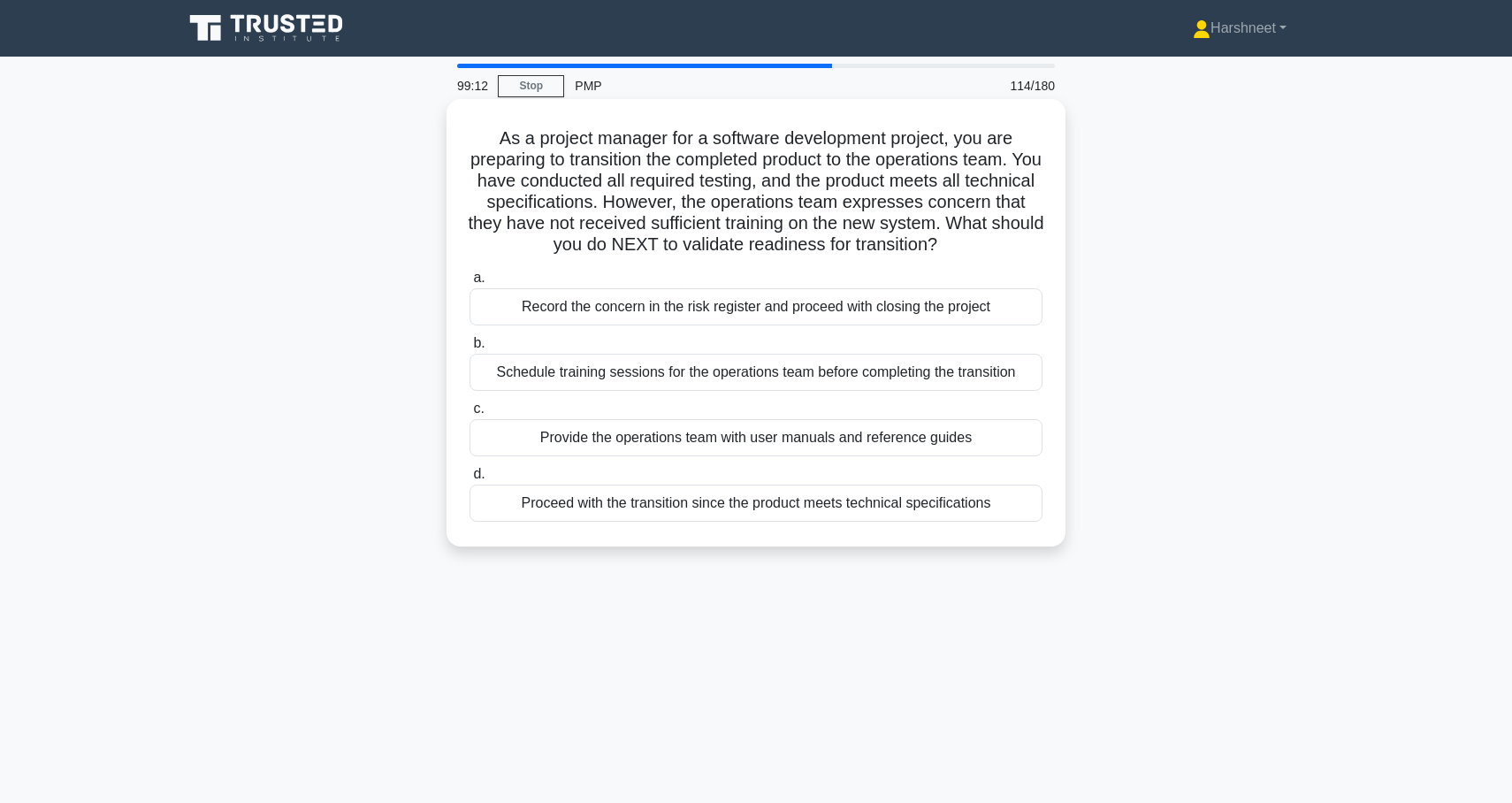
click at [788, 383] on div "Schedule training sessions for the operations team before completing the transi…" at bounding box center [756, 372] width 573 height 37
click at [470, 350] on input "b. Schedule training sessions for the operations team before completing the tra…" at bounding box center [470, 344] width 0 height 12
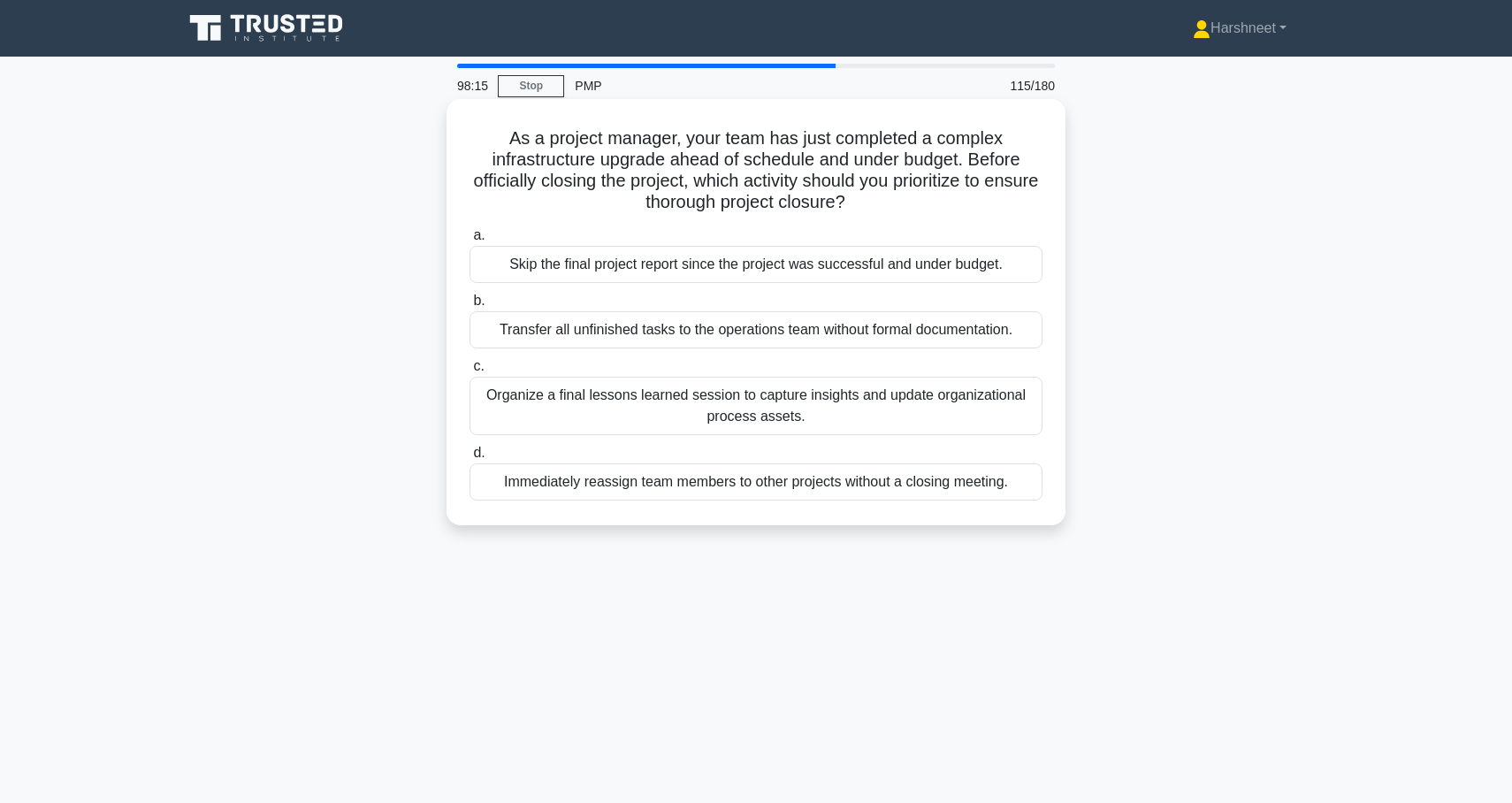
click at [796, 399] on div "Organize a final lessons learned session to capture insights and update organiz…" at bounding box center [756, 405] width 573 height 59
click at [470, 373] on input "c. Organize a final lessons learned session to capture insights and update orga…" at bounding box center [470, 367] width 0 height 12
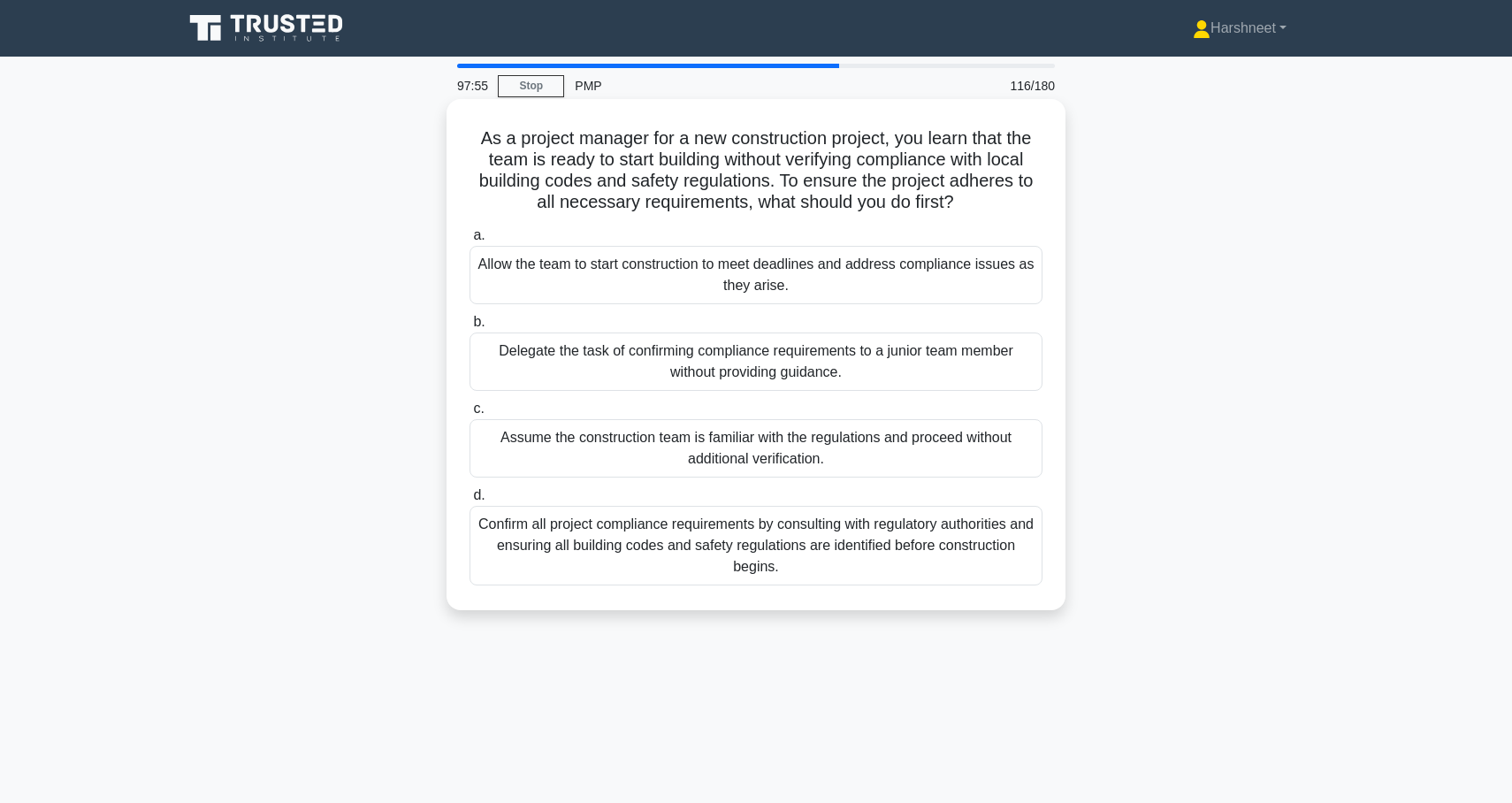
click at [816, 540] on div "Confirm all project compliance requirements by consulting with regulatory autho…" at bounding box center [756, 546] width 573 height 80
click at [470, 501] on input "d. Confirm all project compliance requirements by consulting with regulatory au…" at bounding box center [470, 496] width 0 height 12
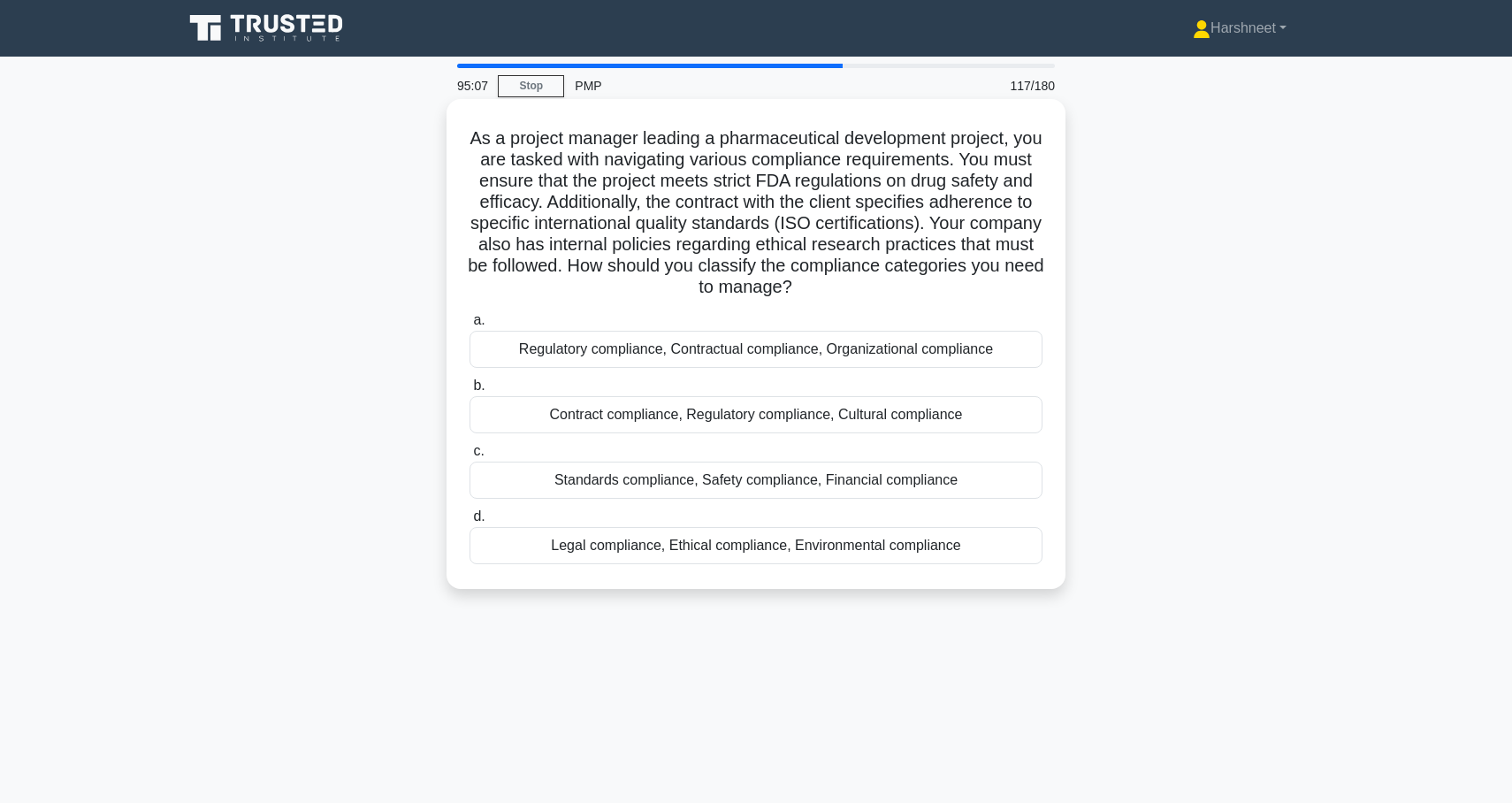
click at [836, 346] on div "Regulatory compliance, Contractual compliance, Organizational compliance" at bounding box center [756, 349] width 573 height 37
click at [470, 327] on input "a. Regulatory compliance, Contractual compliance, Organizational compliance" at bounding box center [470, 321] width 0 height 12
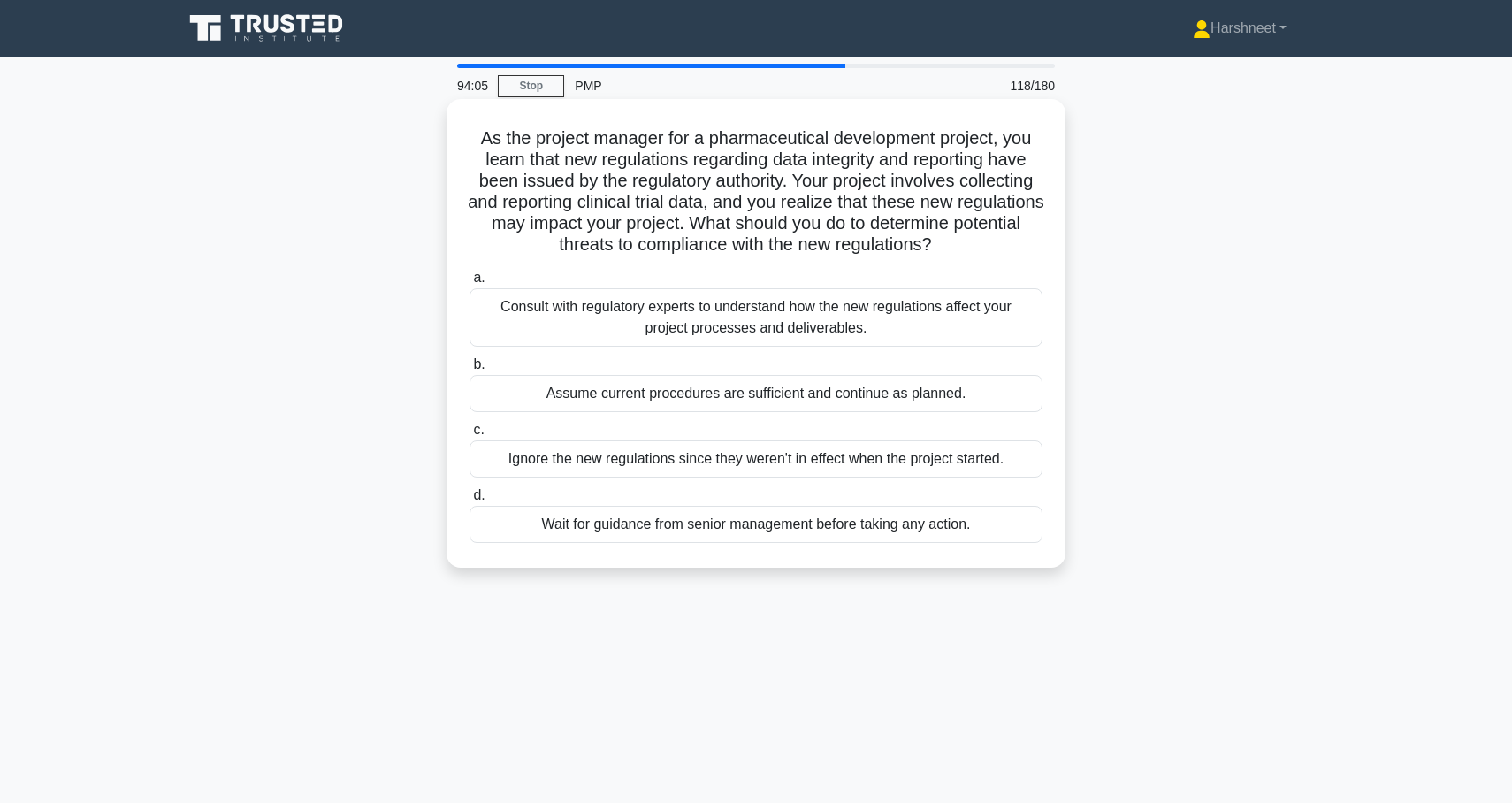
click at [820, 331] on div "Consult with regulatory experts to understand how the new regulations affect yo…" at bounding box center [756, 317] width 573 height 59
click at [470, 284] on input "a. Consult with regulatory experts to understand how the new regulations affect…" at bounding box center [470, 279] width 0 height 12
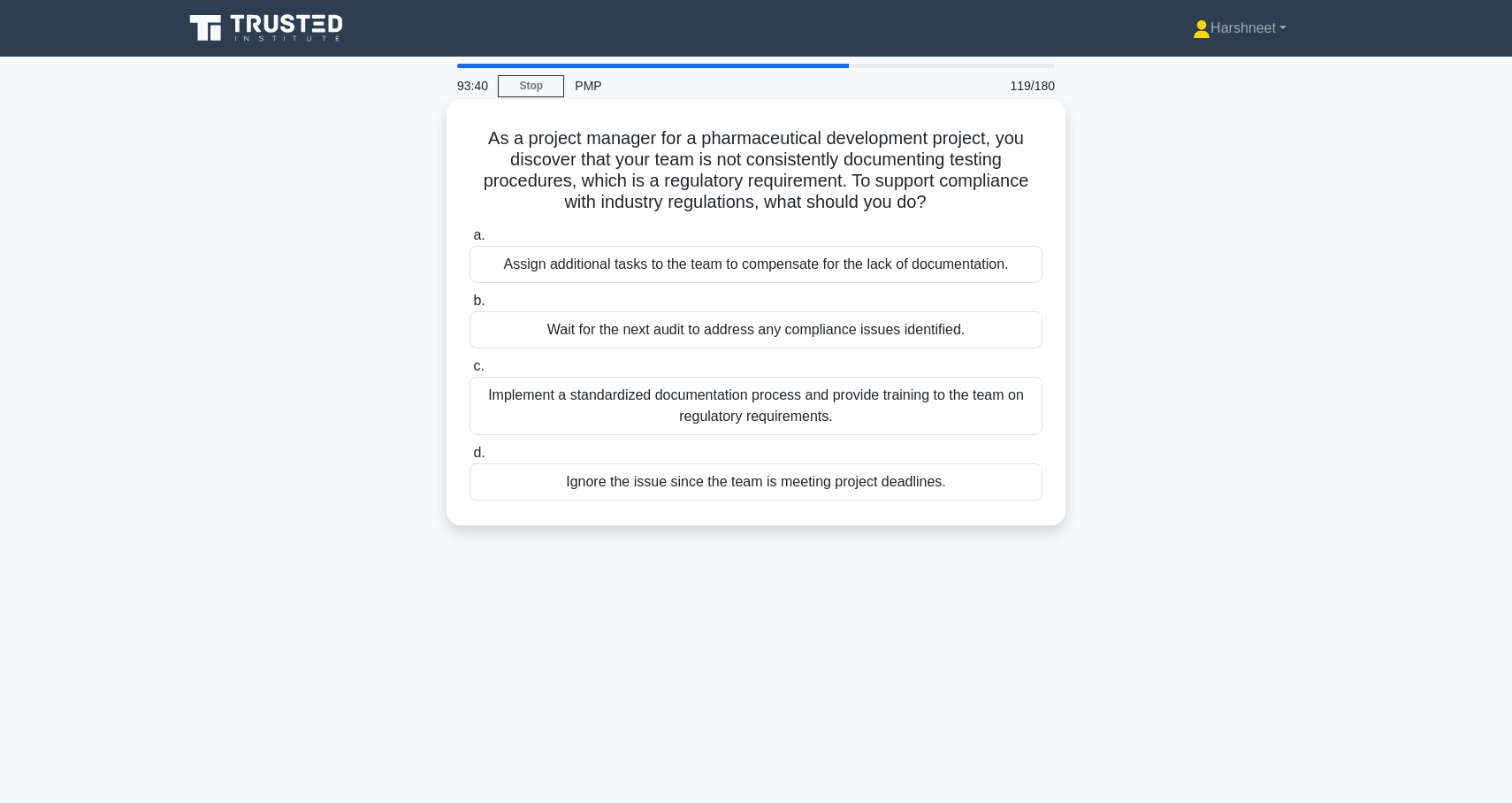
click at [825, 413] on div "Implement a standardized documentation process and provide training to the team…" at bounding box center [756, 405] width 573 height 59
click at [470, 373] on input "c. Implement a standardized documentation process and provide training to the t…" at bounding box center [470, 367] width 0 height 12
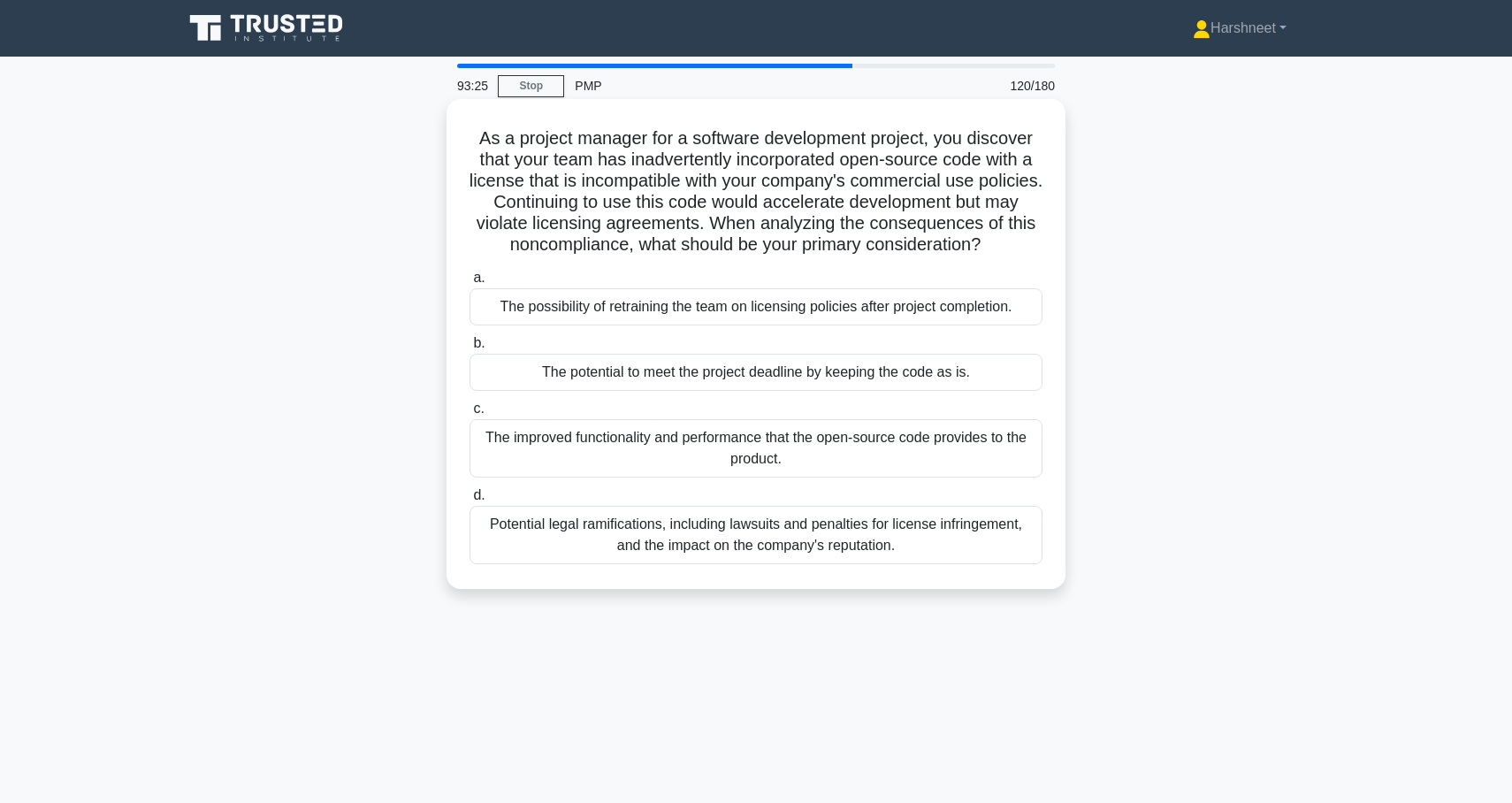
click at [827, 532] on div "Potential legal ramifications, including lawsuits and penalties for license inf…" at bounding box center [756, 535] width 573 height 59
click at [470, 501] on input "d. Potential legal ramifications, including lawsuits and penalties for license …" at bounding box center [470, 496] width 0 height 12
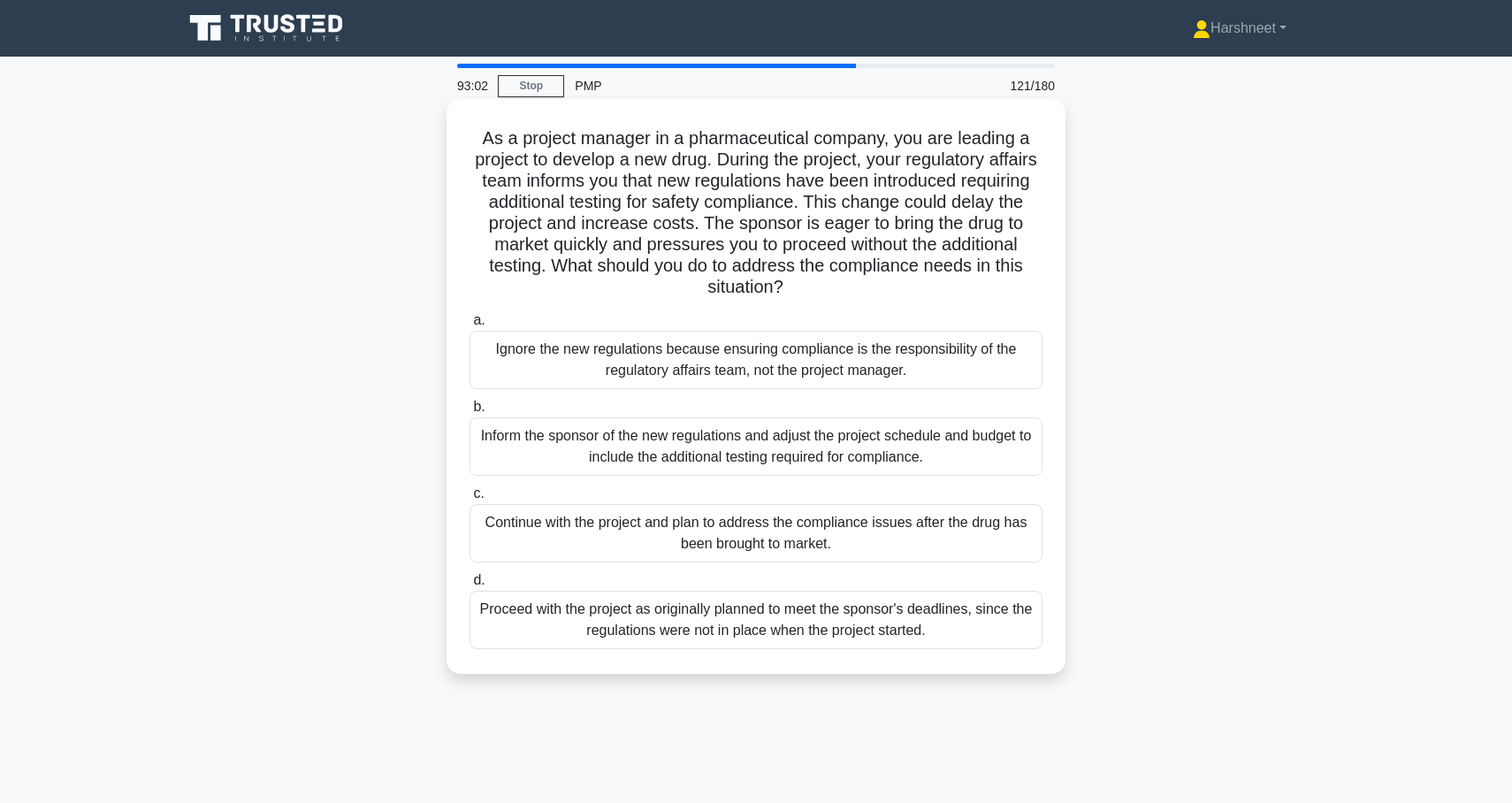
click at [817, 465] on div "Inform the sponsor of the new regulations and adjust the project schedule and b…" at bounding box center [756, 447] width 573 height 59
click at [470, 413] on input "b. Inform the sponsor of the new regulations and adjust the project schedule an…" at bounding box center [470, 407] width 0 height 12
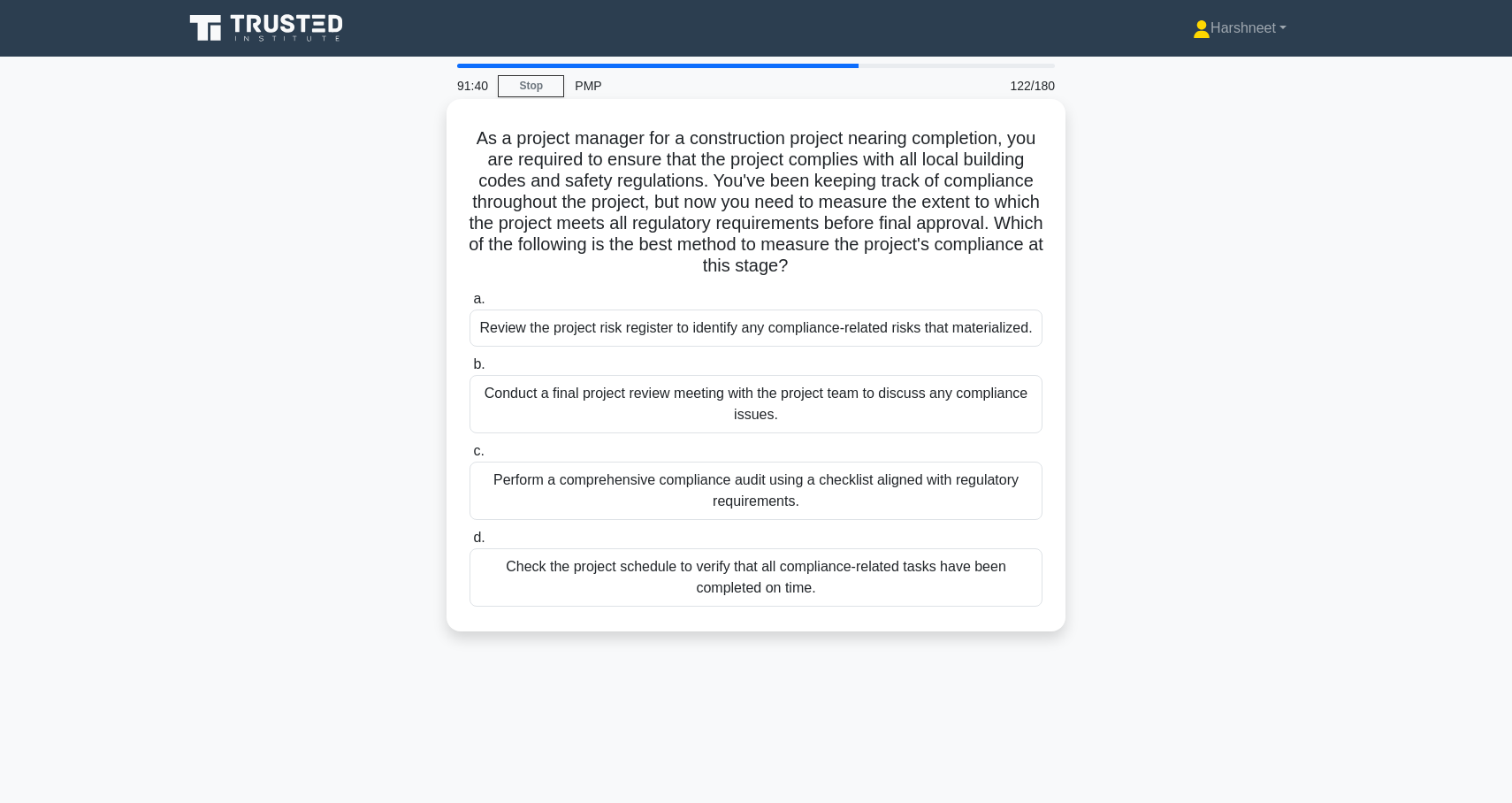
click at [806, 402] on div "Conduct a final project review meeting with the project team to discuss any com…" at bounding box center [756, 403] width 573 height 59
click at [470, 371] on input "b. Conduct a final project review meeting with the project team to discuss any …" at bounding box center [470, 365] width 0 height 12
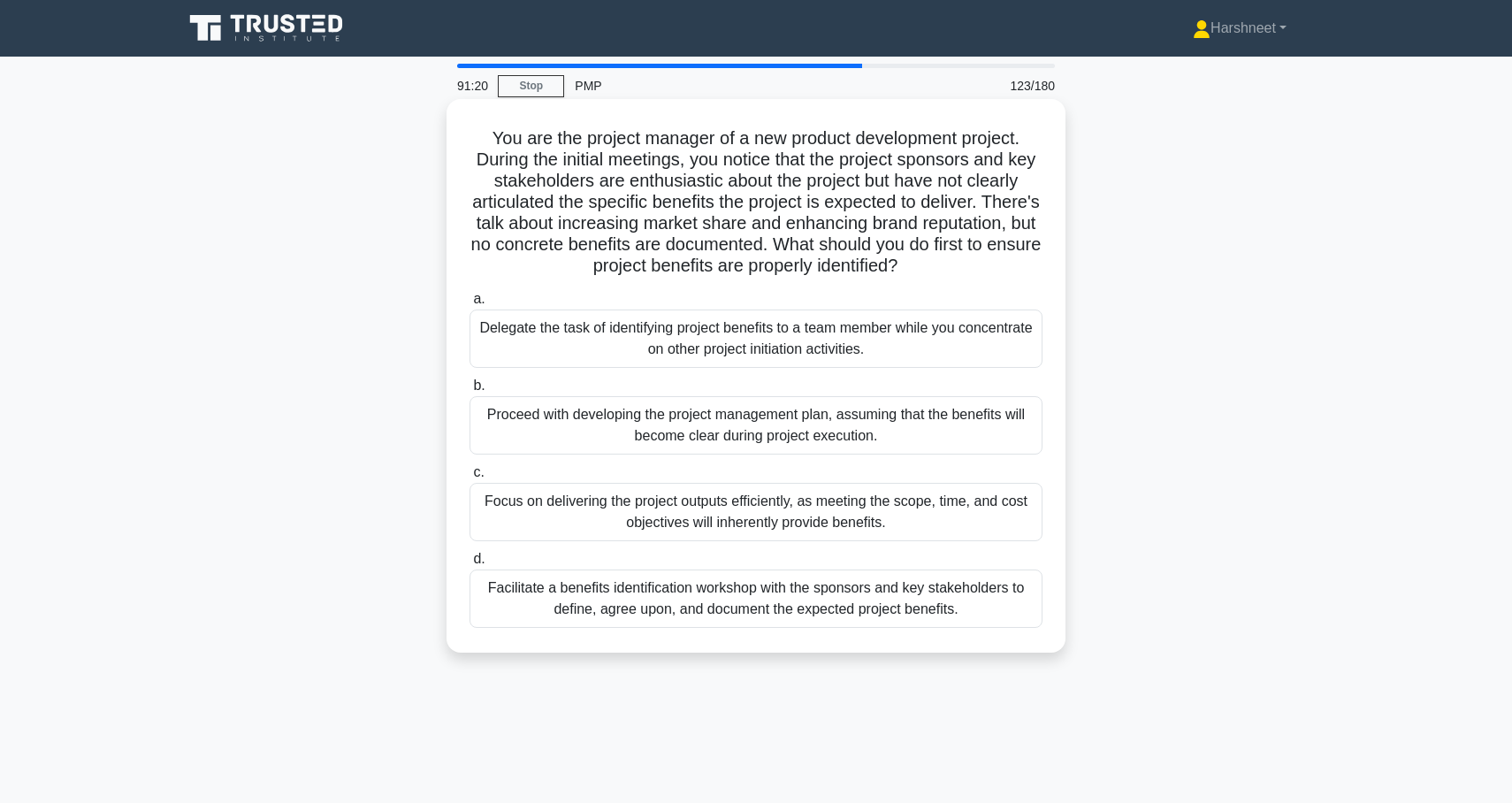
click at [734, 618] on div "Facilitate a benefits identification workshop with the sponsors and key stakeho…" at bounding box center [756, 598] width 573 height 59
click at [470, 565] on input "d. Facilitate a benefits identification workshop with the sponsors and key stak…" at bounding box center [470, 559] width 0 height 12
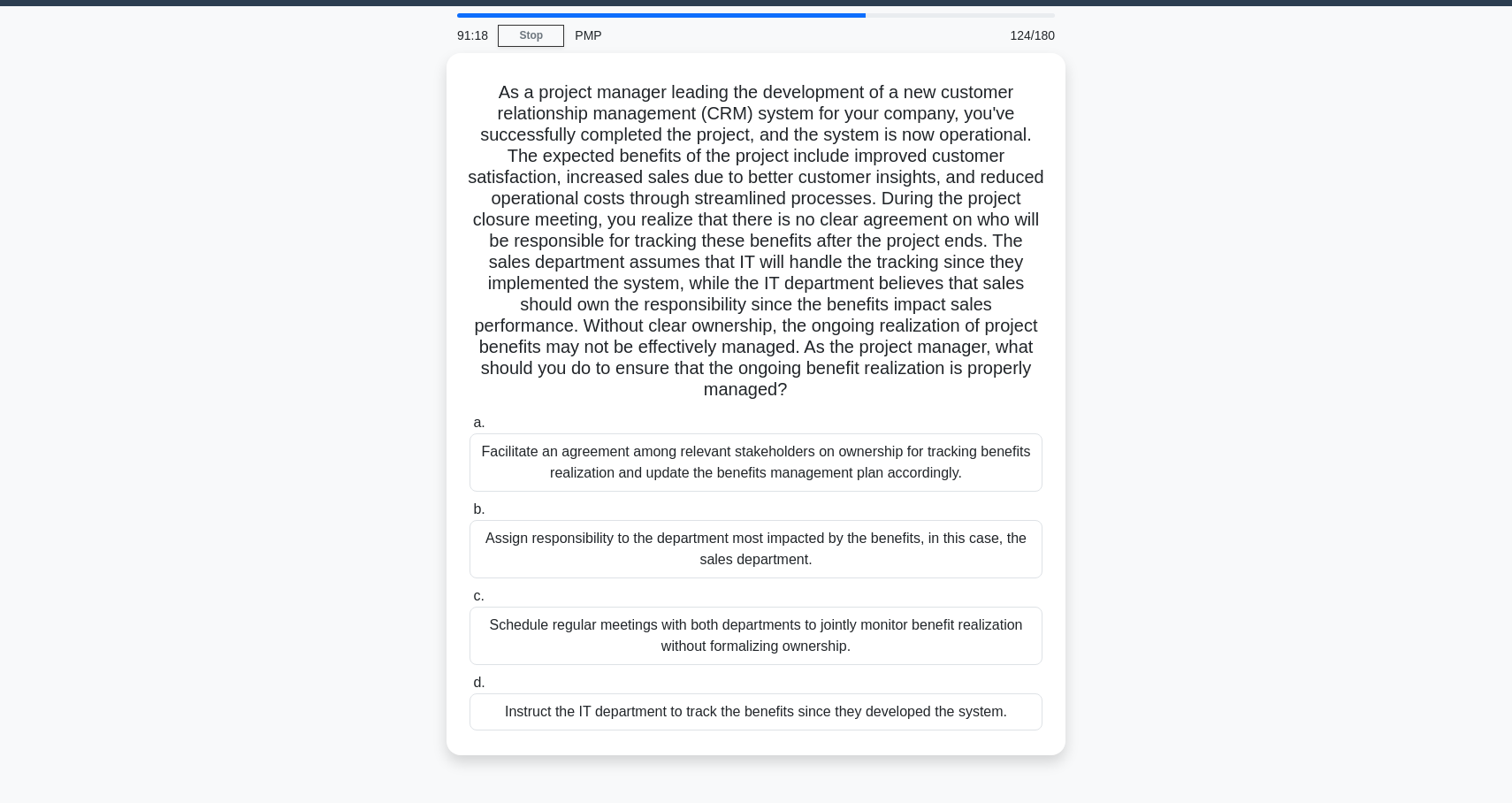
scroll to position [58, 0]
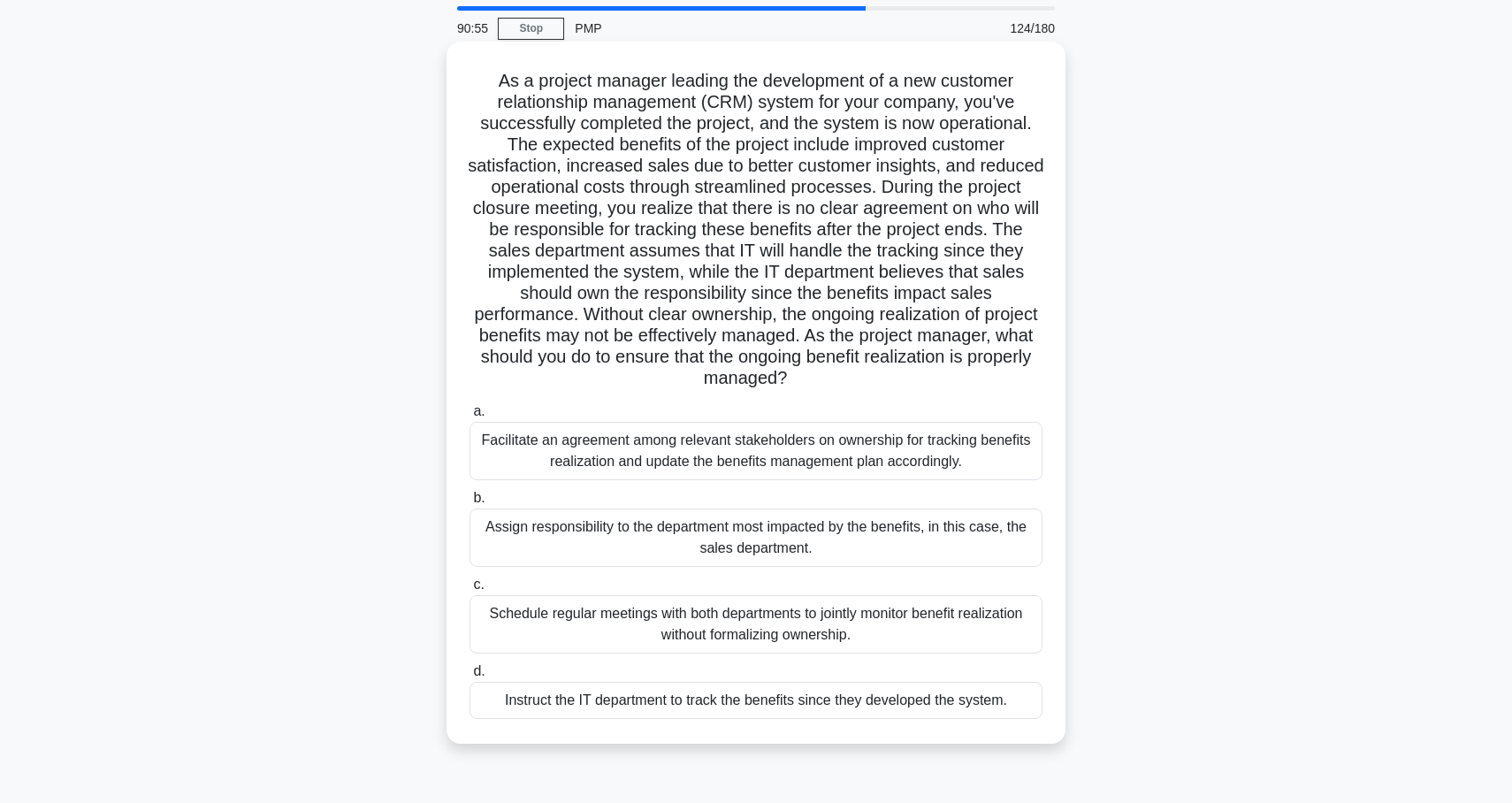
click at [761, 467] on div "Facilitate an agreement among relevant stakeholders on ownership for tracking b…" at bounding box center [756, 450] width 573 height 59
click at [470, 418] on input "a. Facilitate an agreement among relevant stakeholders on ownership for trackin…" at bounding box center [470, 412] width 0 height 12
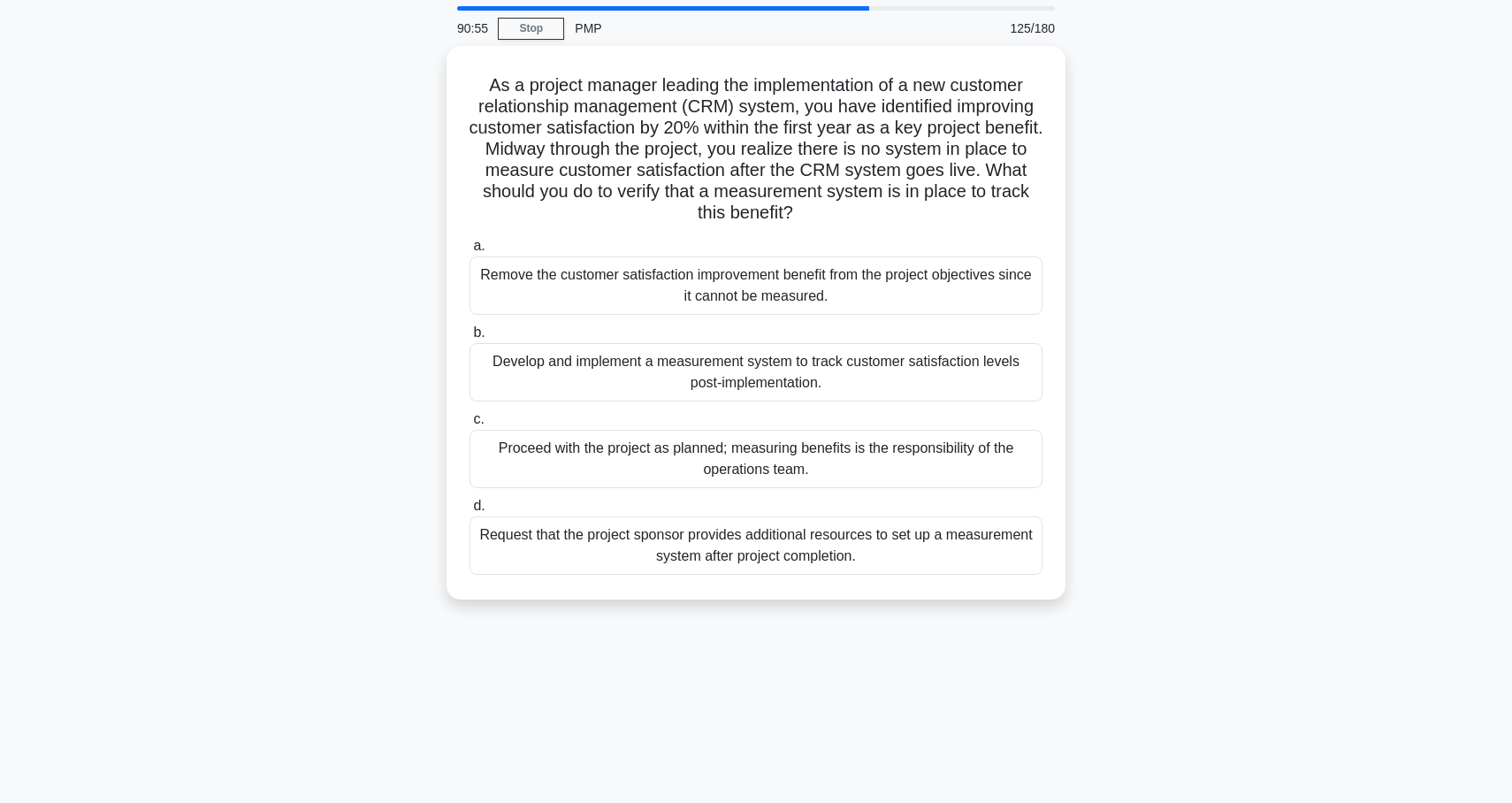
scroll to position [0, 0]
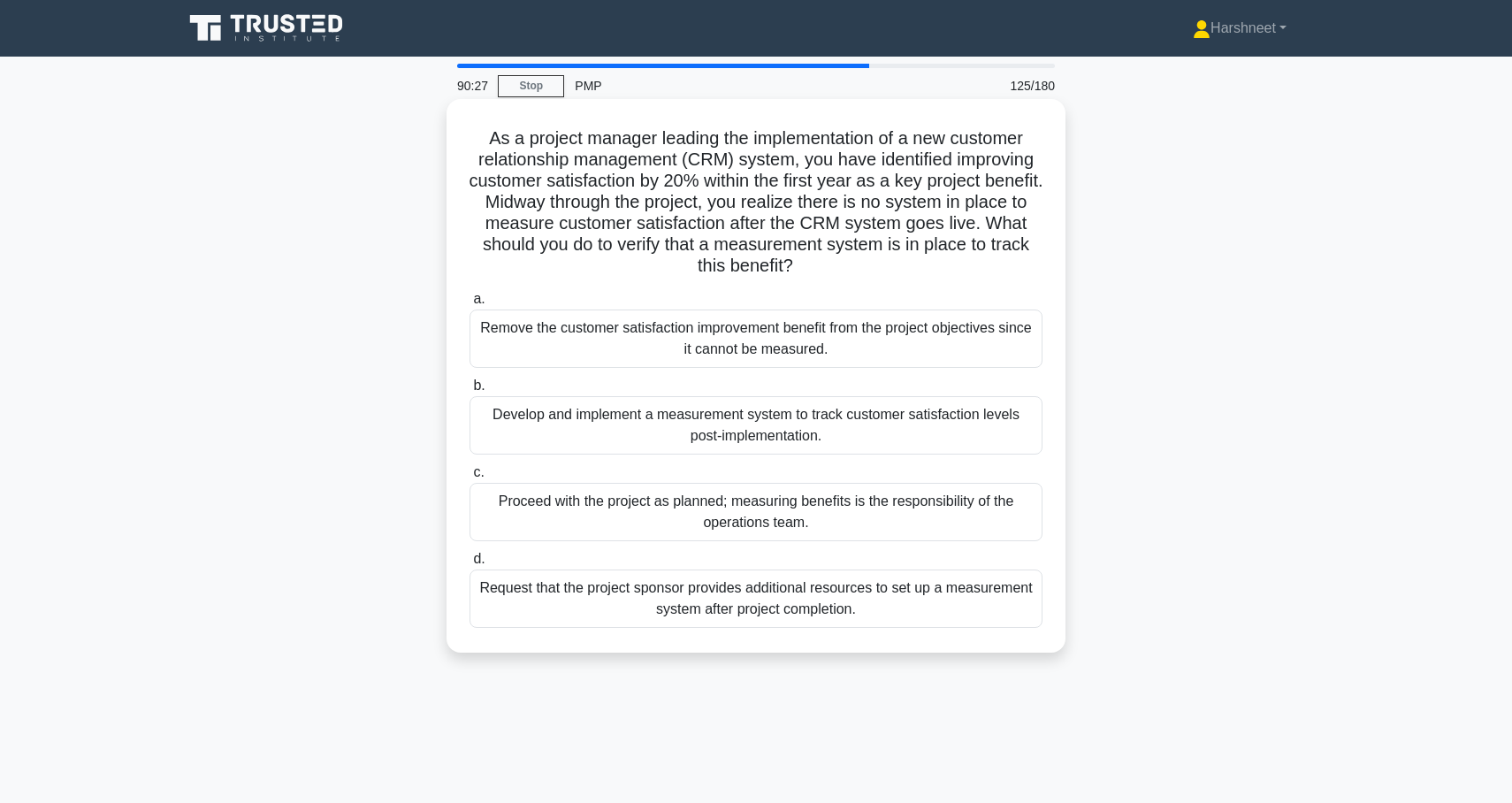
click at [754, 439] on div "Develop and implement a measurement system to track customer satisfaction level…" at bounding box center [756, 425] width 573 height 59
click at [470, 392] on input "b. Develop and implement a measurement system to track customer satisfaction le…" at bounding box center [470, 386] width 0 height 12
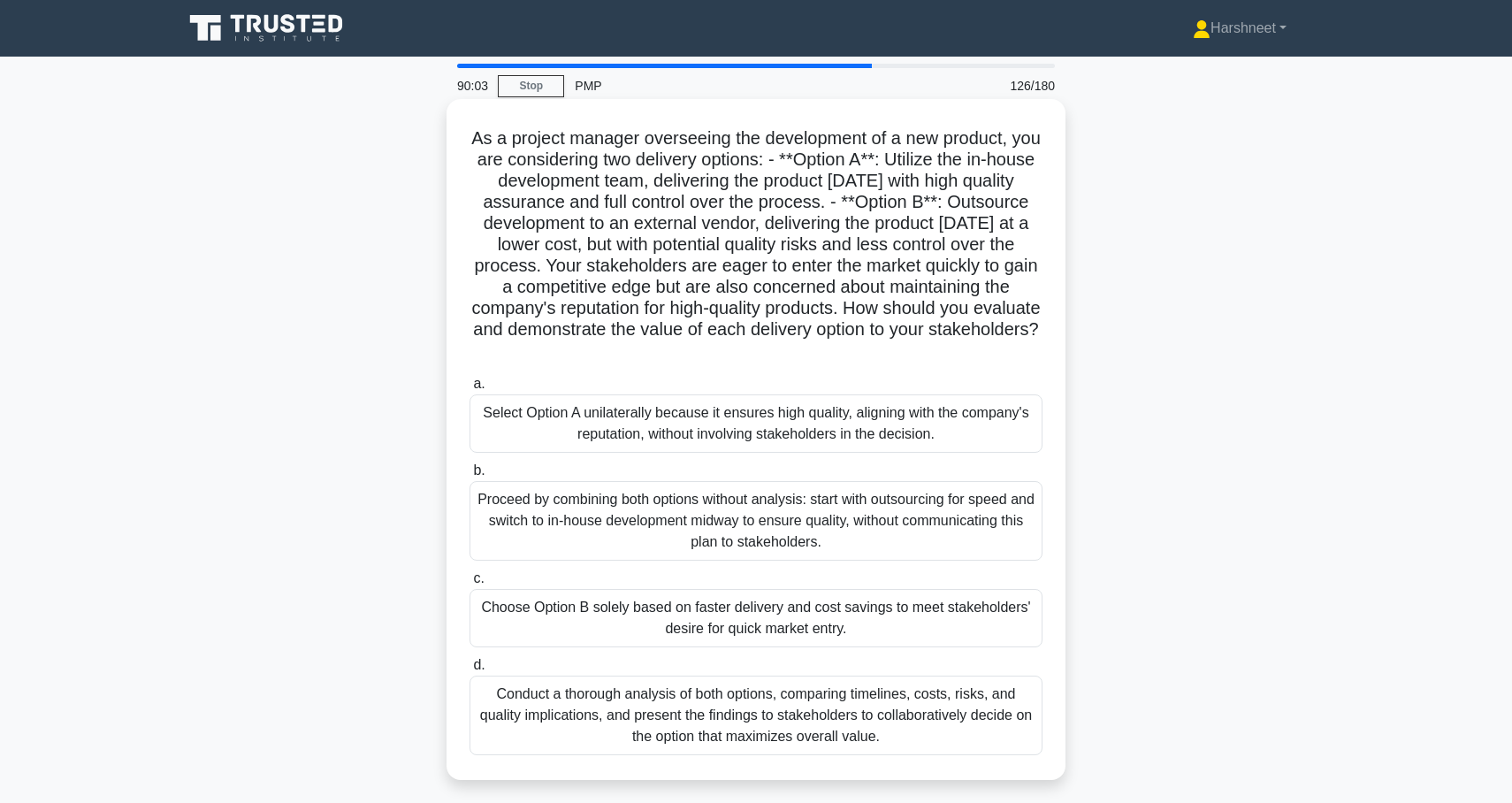
click at [725, 711] on div "Conduct a thorough analysis of both options, comparing timelines, costs, risks,…" at bounding box center [756, 715] width 573 height 80
click at [470, 671] on input "d. Conduct a thorough analysis of both options, comparing timelines, costs, ris…" at bounding box center [470, 666] width 0 height 12
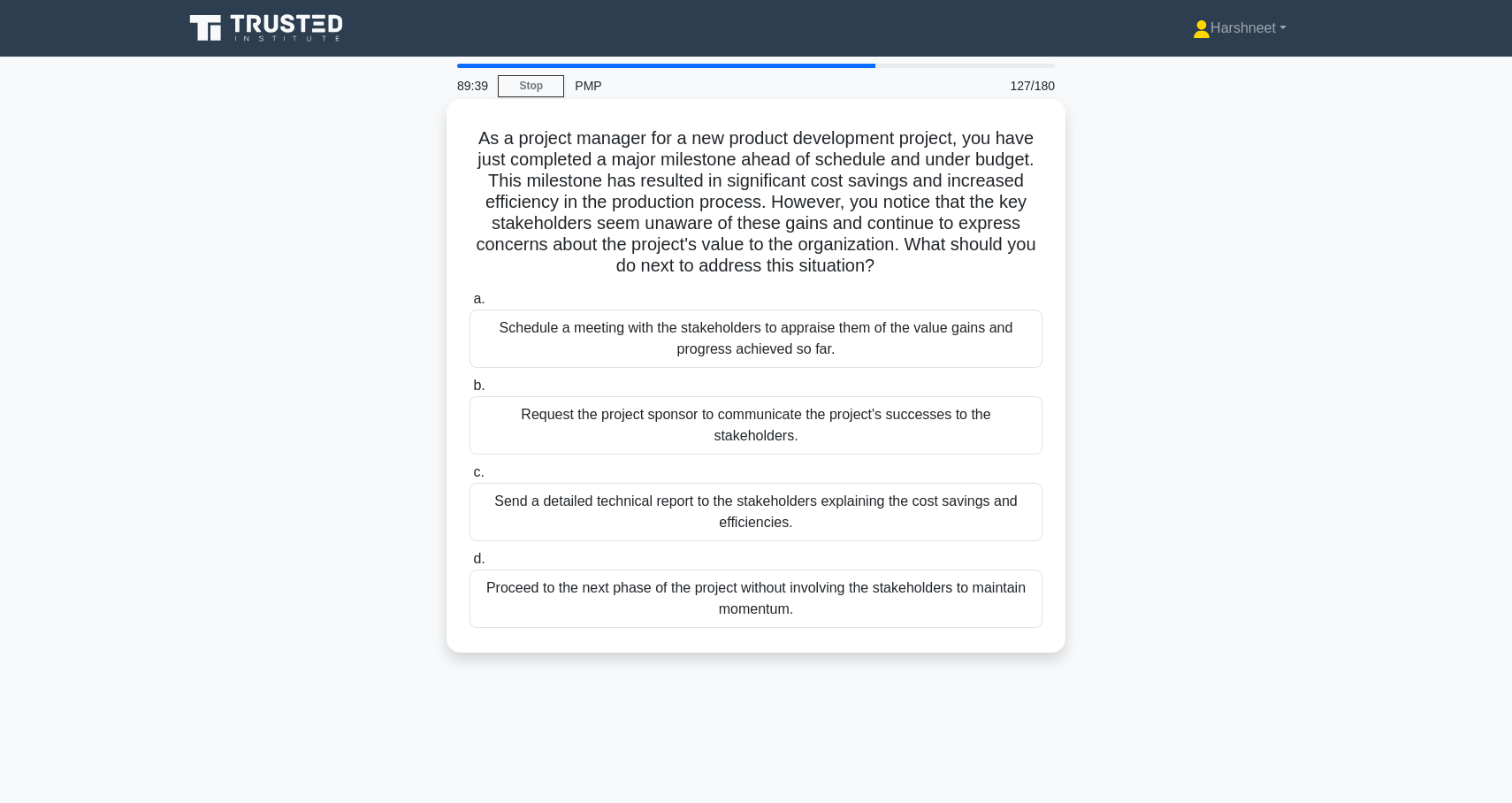
click at [703, 348] on div "Schedule a meeting with the stakeholders to appraise them of the value gains an…" at bounding box center [756, 338] width 573 height 59
click at [470, 305] on input "a. Schedule a meeting with the stakeholders to appraise them of the value gains…" at bounding box center [470, 300] width 0 height 12
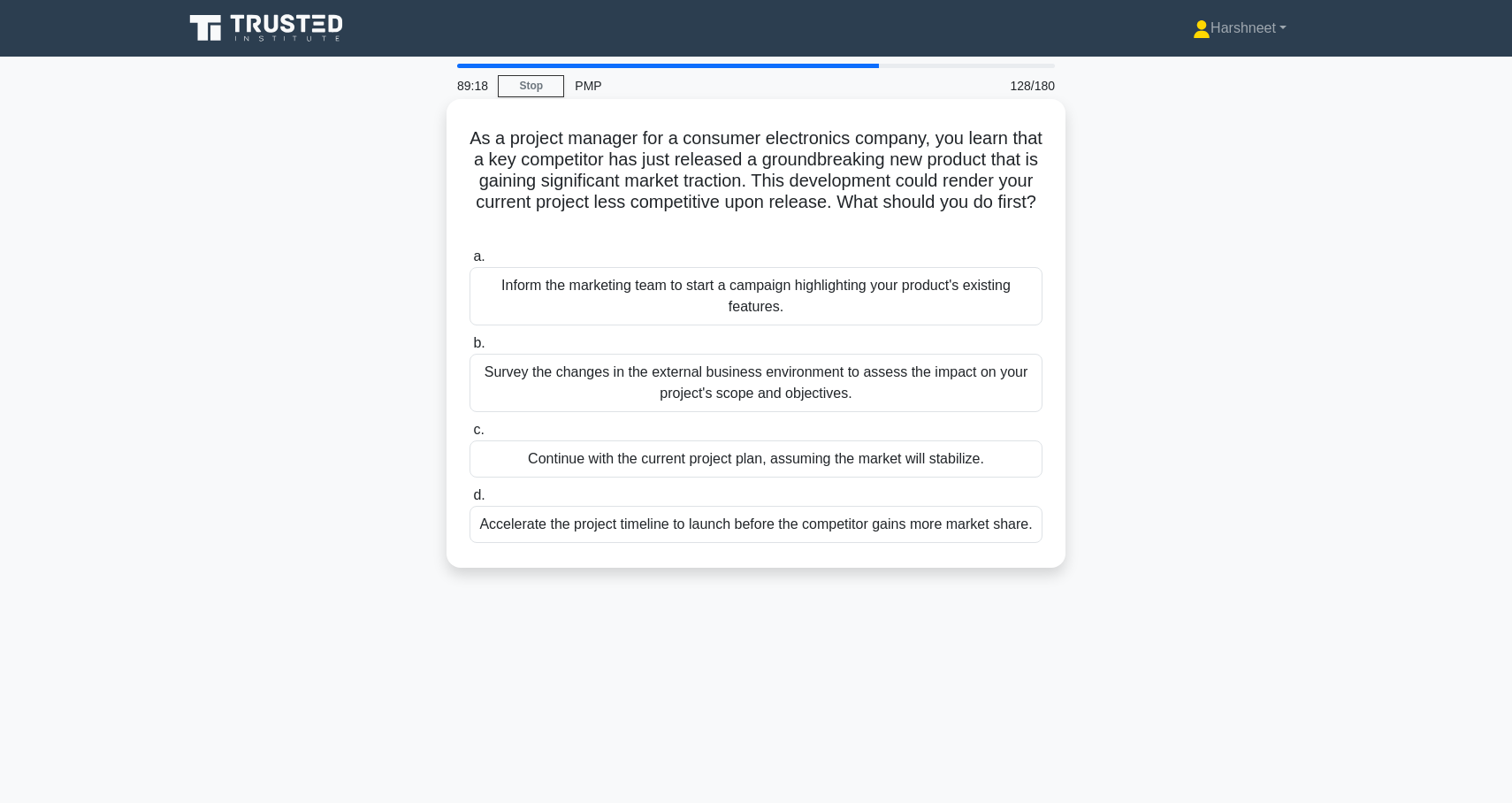
click at [706, 384] on div "Survey the changes in the external business environment to assess the impact on…" at bounding box center [756, 382] width 573 height 59
click at [470, 350] on input "b. Survey the changes in the external business environment to assess the impact…" at bounding box center [470, 344] width 0 height 12
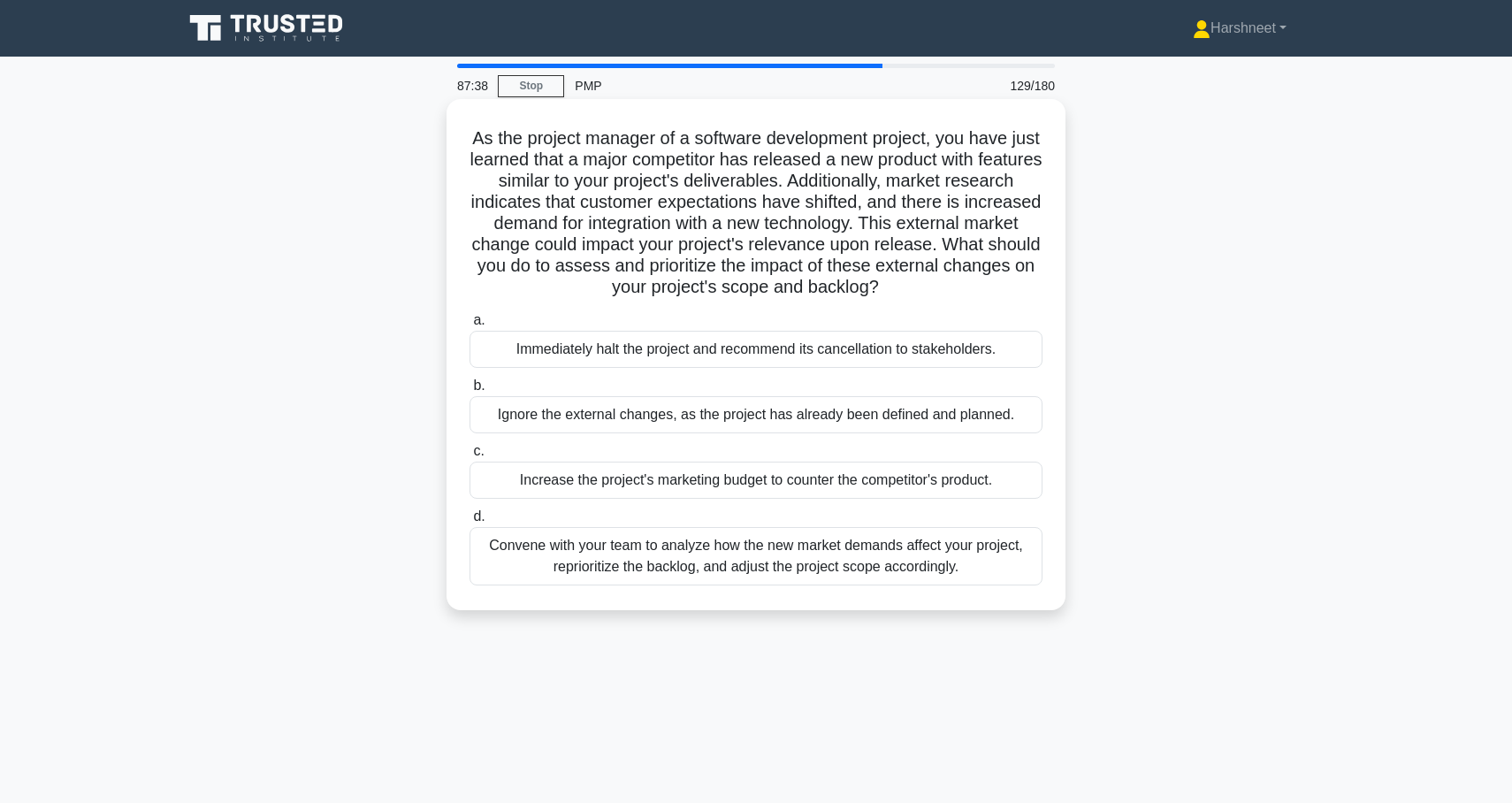
click at [749, 530] on div "Convene with your team to analyze how the new market demands affect your projec…" at bounding box center [756, 556] width 573 height 59
click at [470, 523] on input "d. Convene with your team to analyze how the new market demands affect your pro…" at bounding box center [470, 517] width 0 height 12
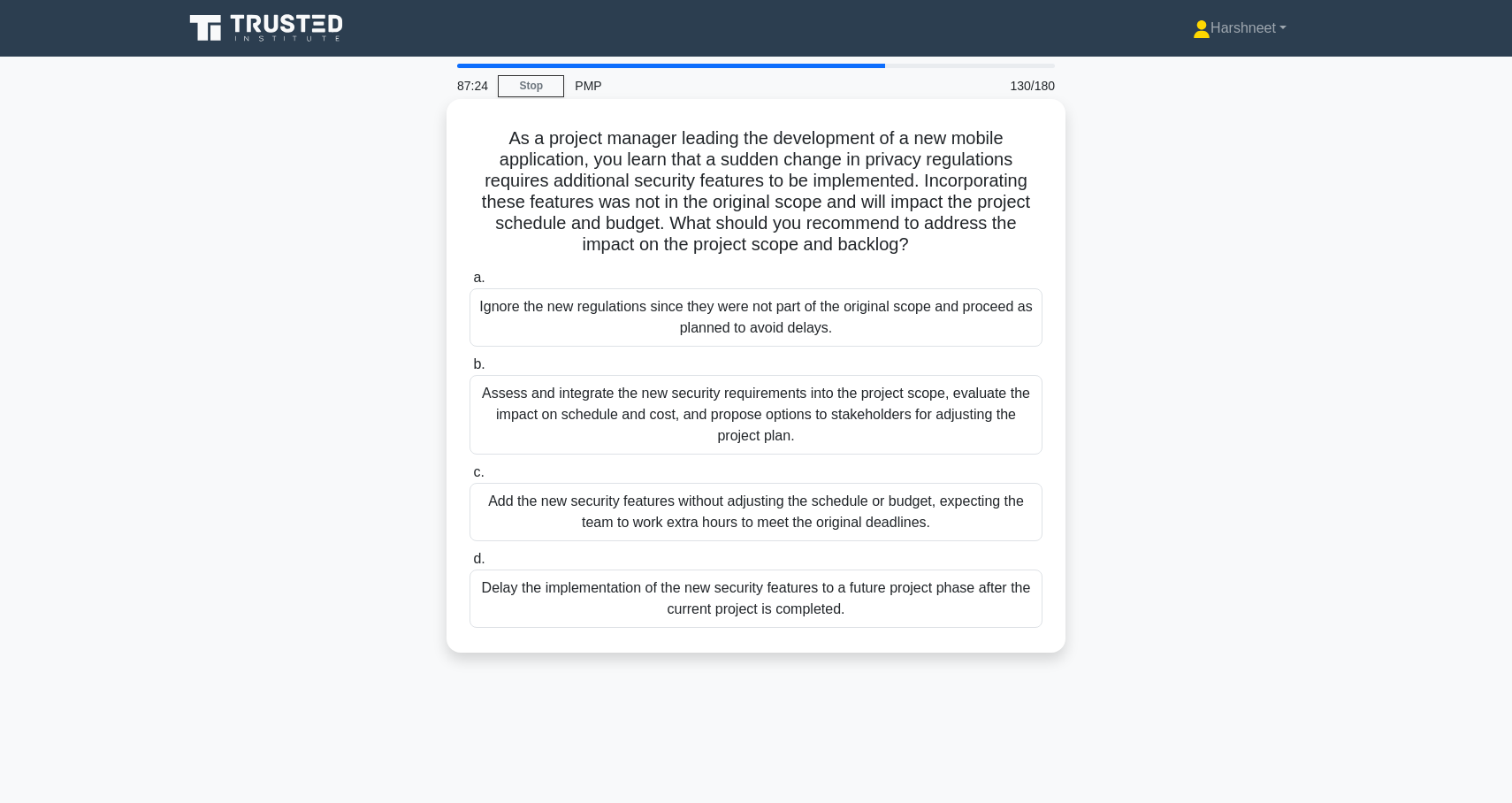
click at [710, 401] on div "Assess and integrate the new security requirements into the project scope, eval…" at bounding box center [756, 414] width 573 height 80
click at [470, 371] on input "b. Assess and integrate the new security requirements into the project scope, e…" at bounding box center [470, 365] width 0 height 12
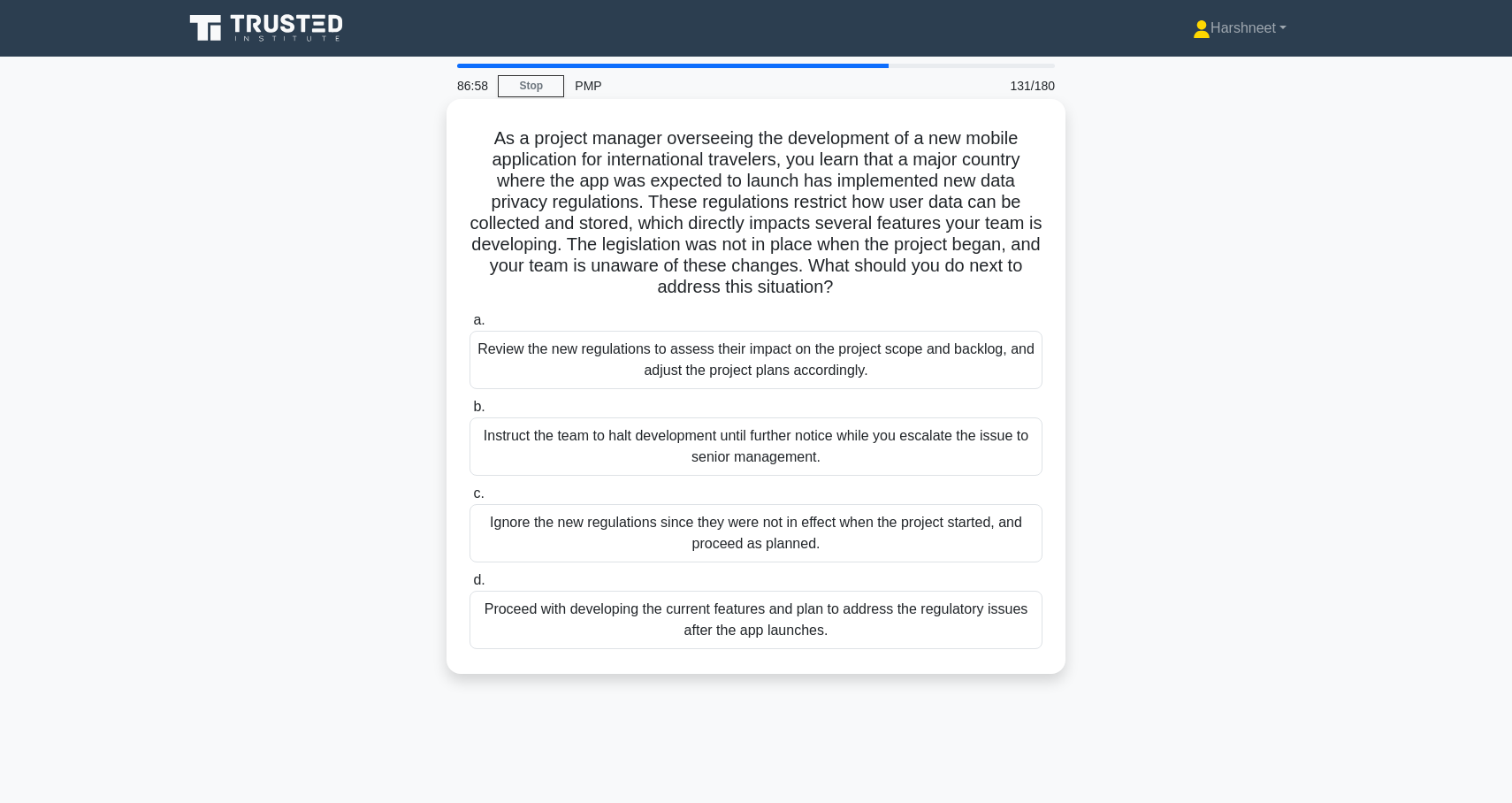
click at [712, 377] on div "Review the new regulations to assess their impact on the project scope and back…" at bounding box center [756, 359] width 573 height 59
click at [470, 327] on input "a. Review the new regulations to assess their impact on the project scope and b…" at bounding box center [470, 321] width 0 height 12
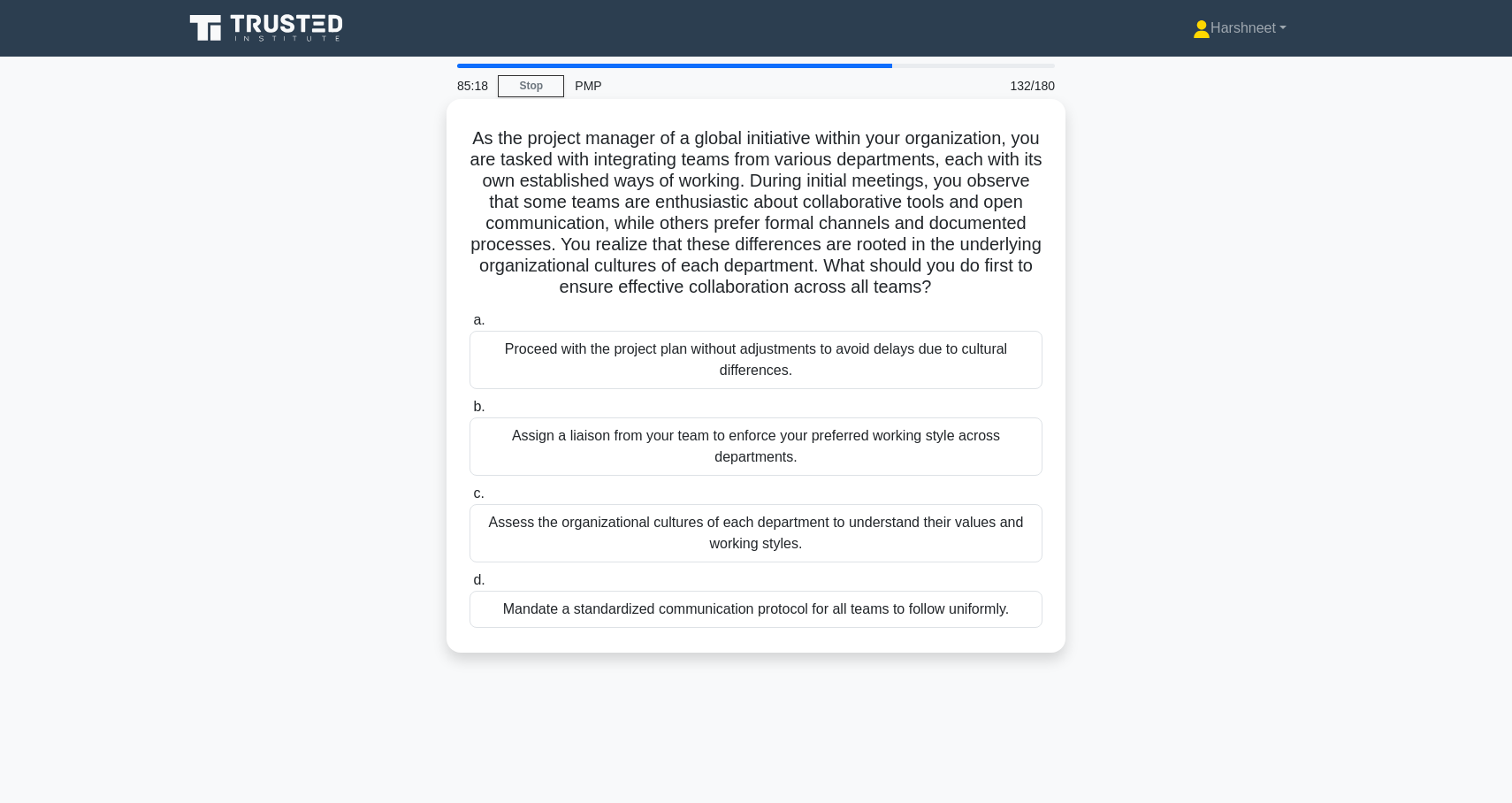
click at [737, 524] on div "Assess the organizational cultures of each department to understand their value…" at bounding box center [756, 533] width 573 height 59
click at [470, 499] on input "c. Assess the organizational cultures of each department to understand their va…" at bounding box center [470, 494] width 0 height 12
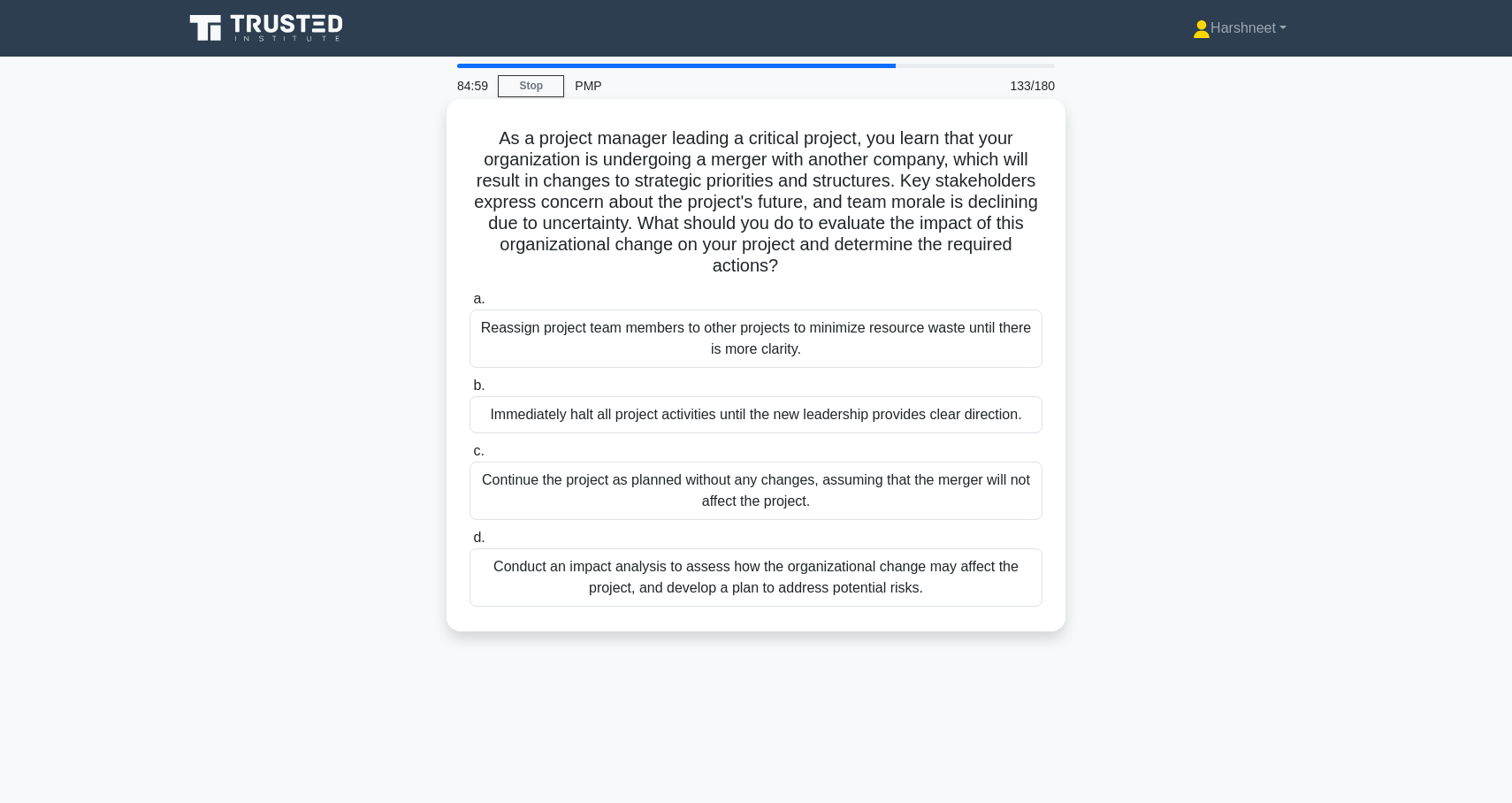
click at [742, 578] on div "Conduct an impact analysis to assess how the organizational change may affect t…" at bounding box center [756, 577] width 573 height 59
click at [470, 544] on input "d. Conduct an impact analysis to assess how the organizational change may affec…" at bounding box center [470, 538] width 0 height 12
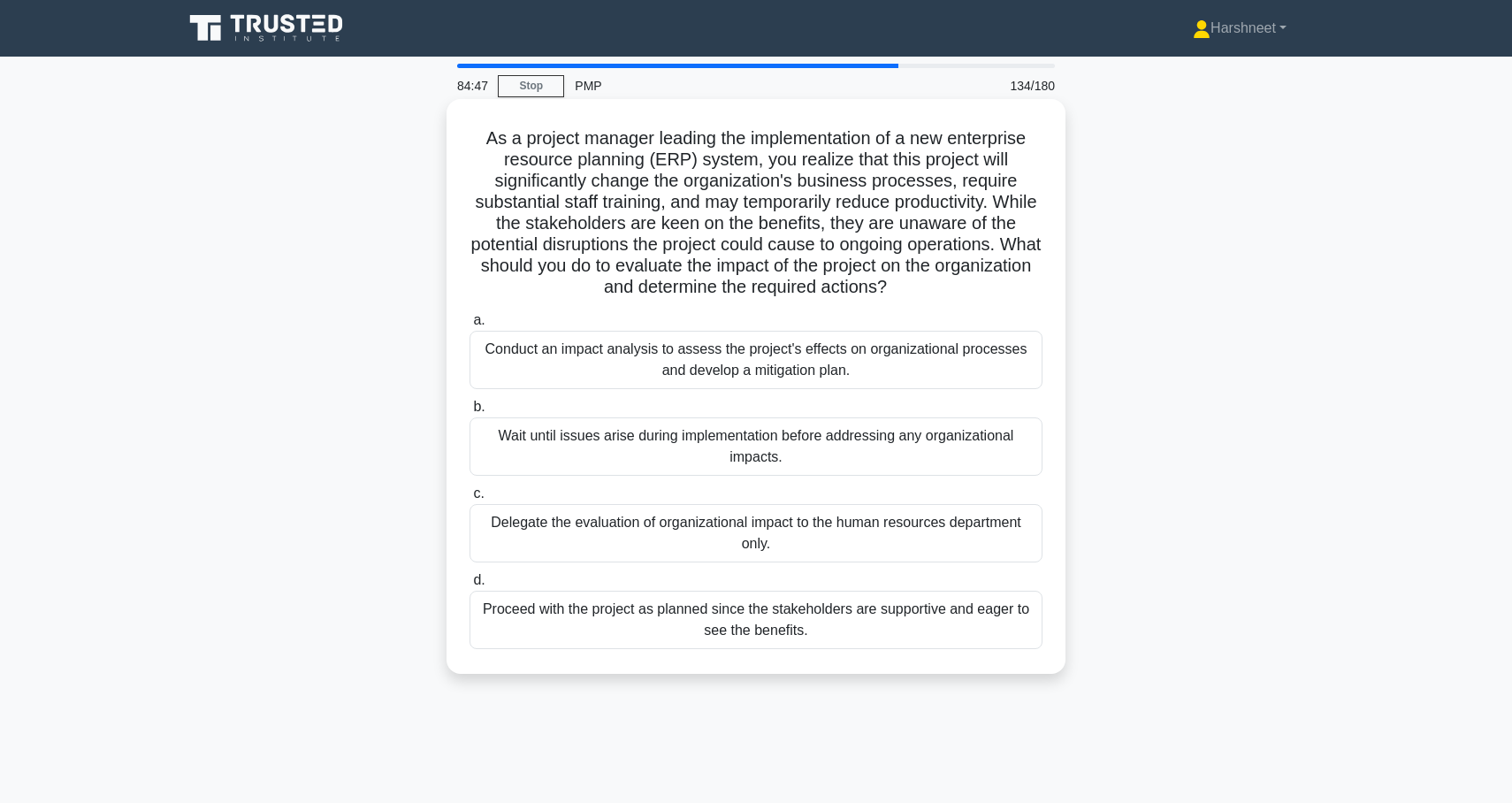
click at [770, 365] on div "Conduct an impact analysis to assess the project's effects on organizational pr…" at bounding box center [756, 359] width 573 height 59
click at [470, 327] on input "a. Conduct an impact analysis to assess the project's effects on organizational…" at bounding box center [470, 321] width 0 height 12
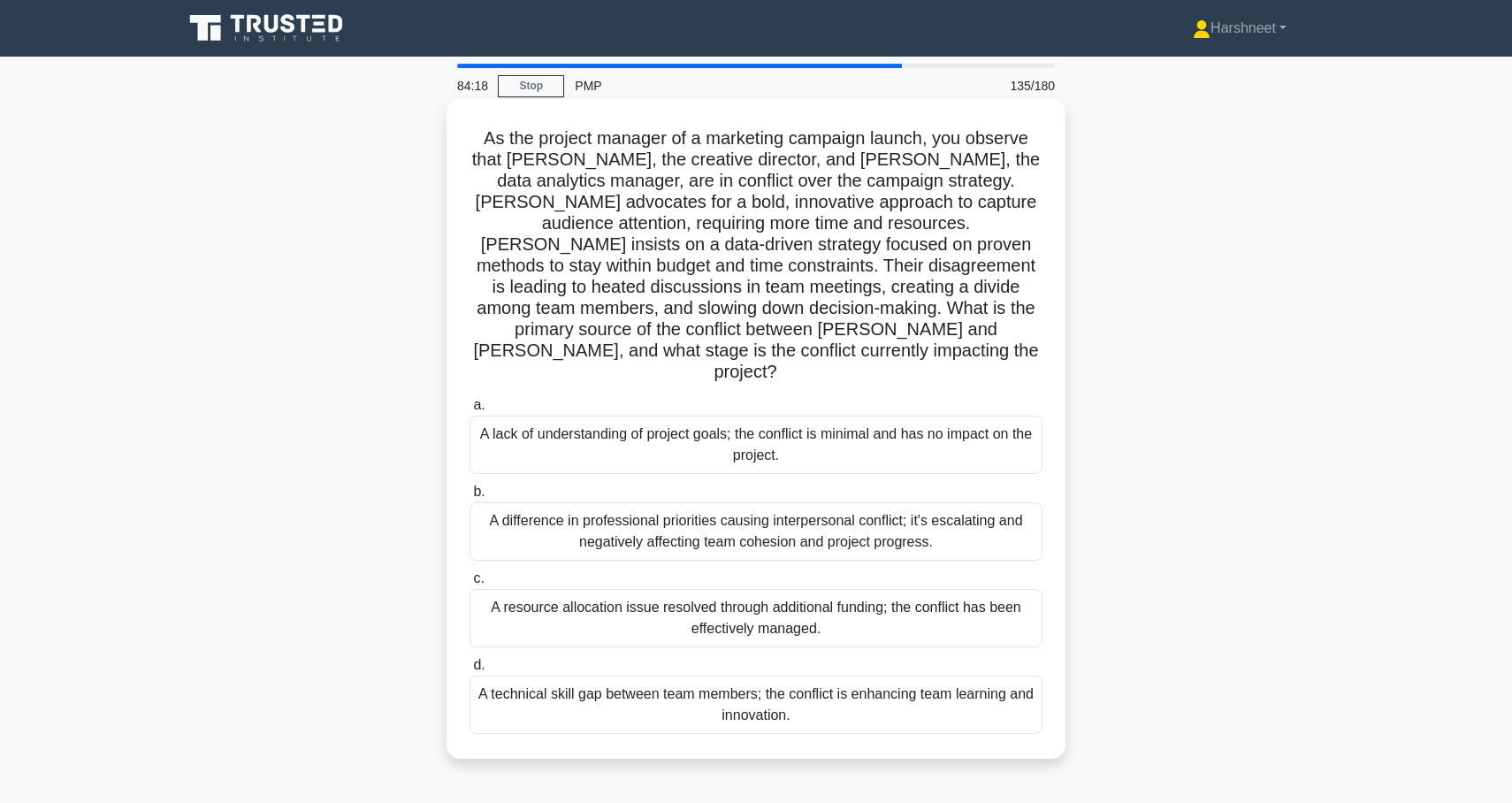
click at [744, 502] on div "A difference in professional priorities causing interpersonal conflict; it's es…" at bounding box center [756, 531] width 573 height 59
click at [470, 486] on input "b. A difference in professional priorities causing interpersonal conflict; it's…" at bounding box center [470, 492] width 0 height 12
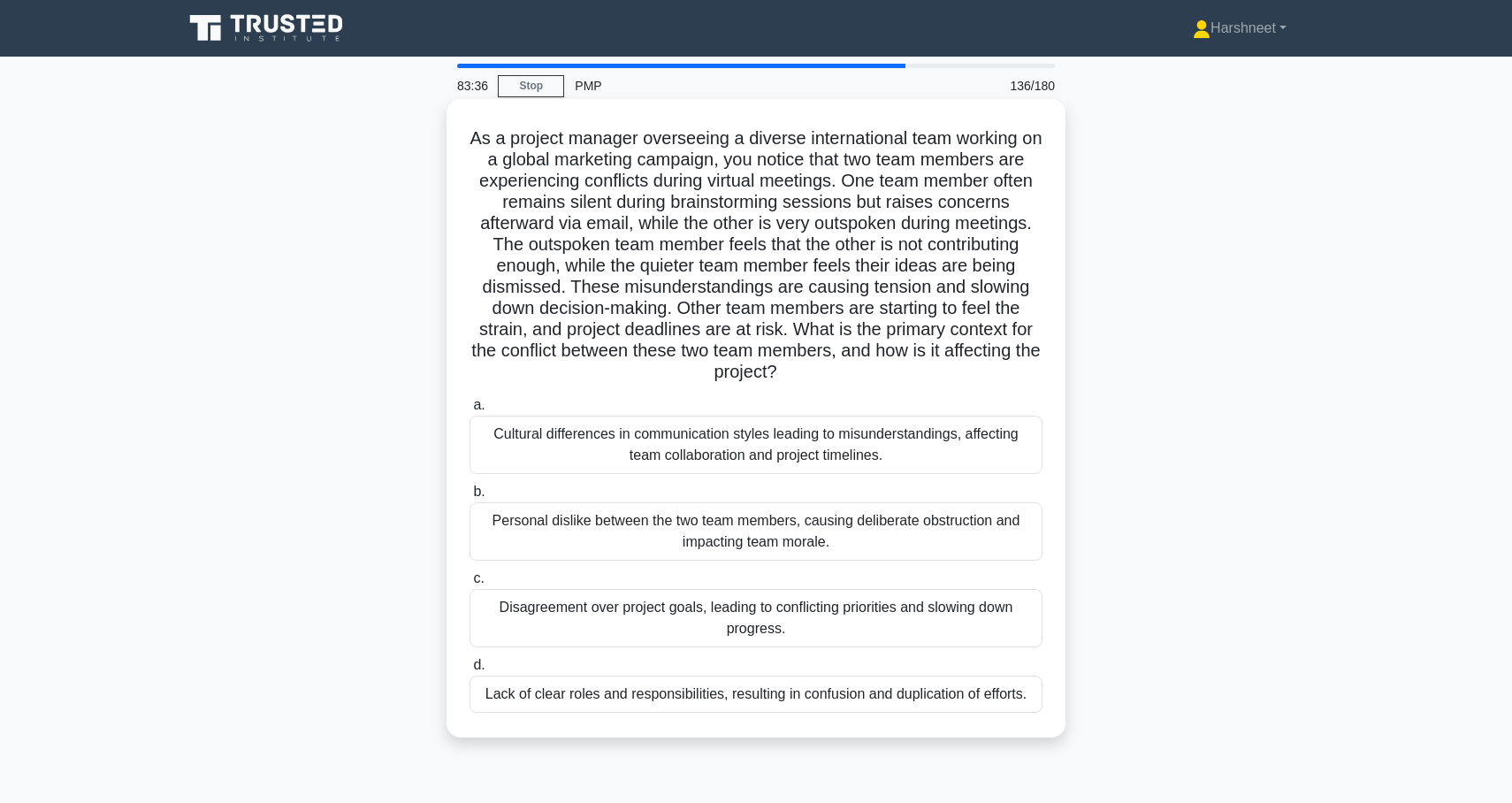
click at [750, 461] on div "Cultural differences in communication styles leading to misunderstandings, affe…" at bounding box center [756, 445] width 573 height 59
click at [470, 411] on input "a. Cultural differences in communication styles leading to misunderstandings, a…" at bounding box center [470, 405] width 0 height 12
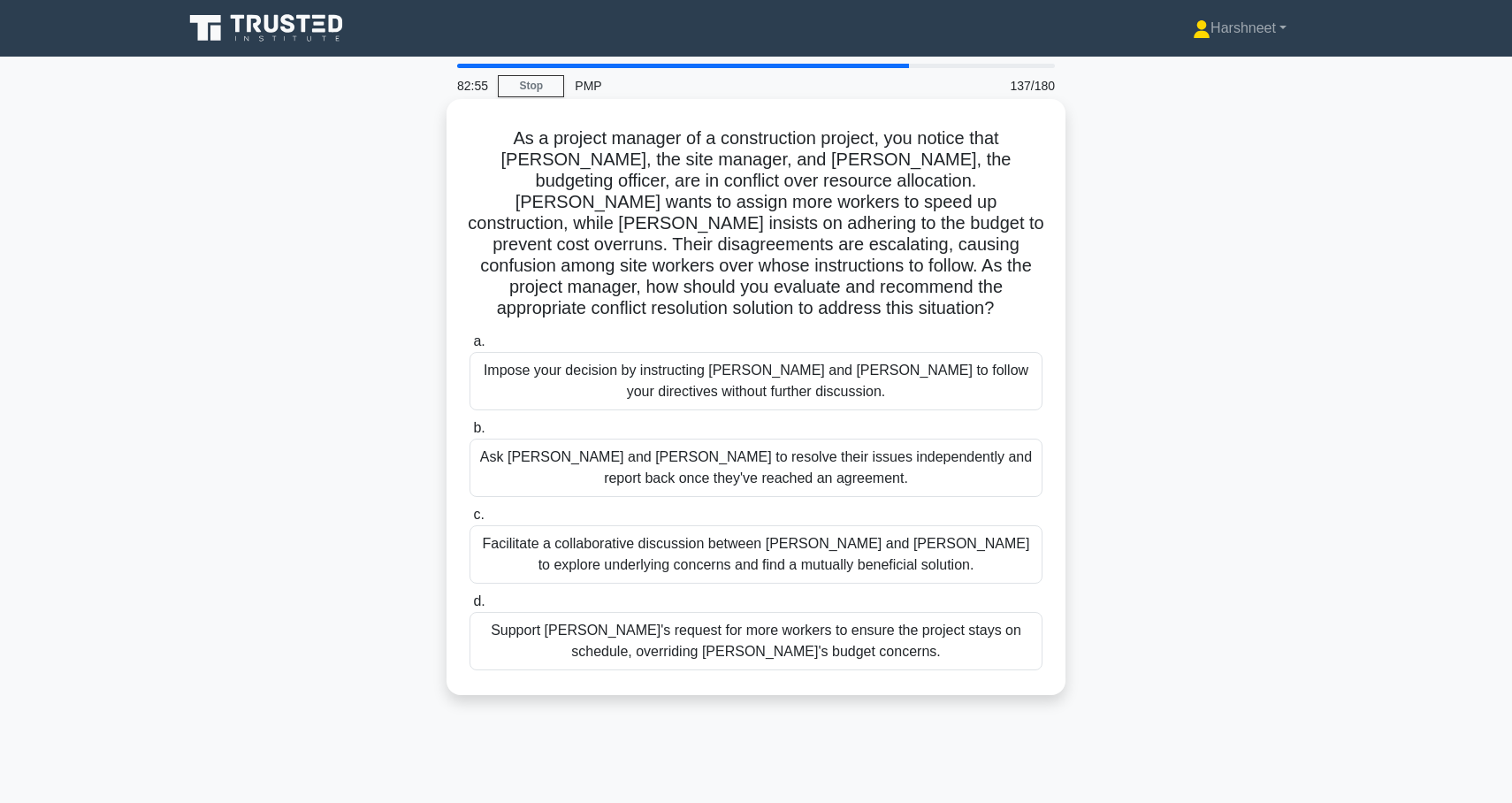
click at [763, 534] on div "Facilitate a collaborative discussion between Tom and Lisa to explore underlyin…" at bounding box center [756, 554] width 573 height 59
click at [470, 521] on input "c. Facilitate a collaborative discussion between Tom and Lisa to explore underl…" at bounding box center [470, 515] width 0 height 12
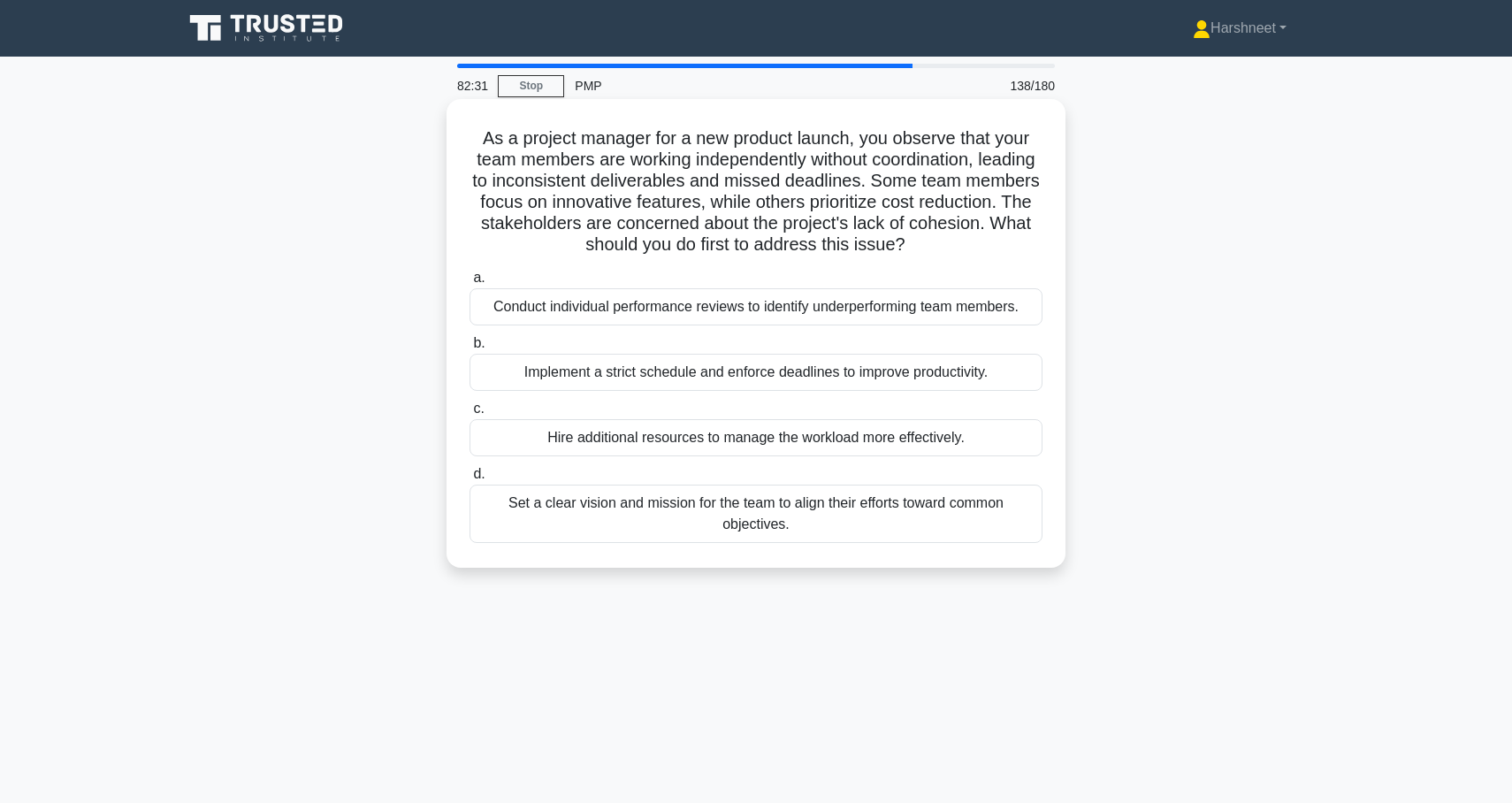
click at [781, 523] on div "Set a clear vision and mission for the team to align their efforts toward commo…" at bounding box center [756, 513] width 573 height 59
click at [470, 480] on input "d. Set a clear vision and mission for the team to align their efforts toward co…" at bounding box center [470, 474] width 0 height 12
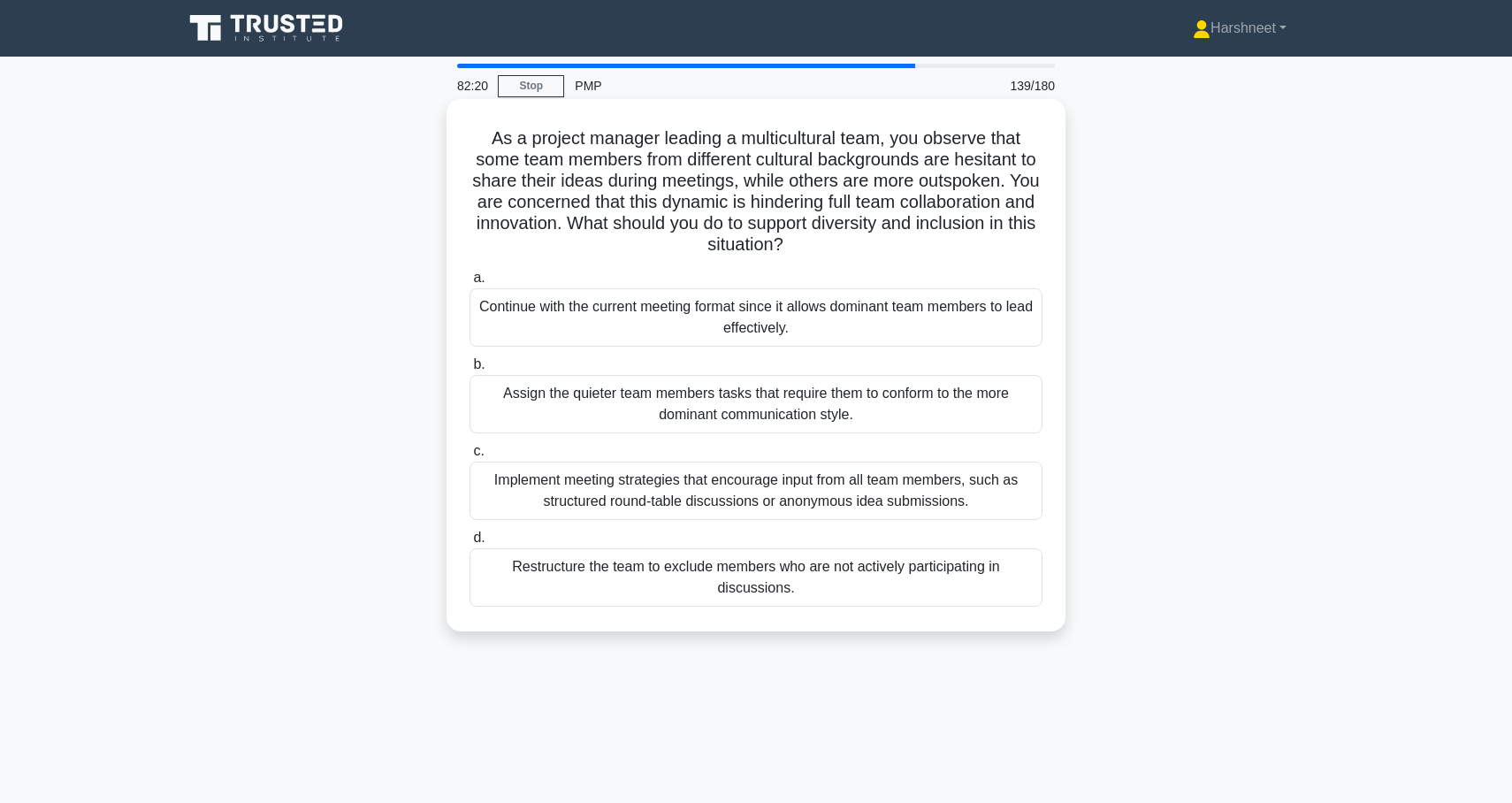
click at [785, 495] on div "Implement meeting strategies that encourage input from all team members, such a…" at bounding box center [756, 491] width 573 height 59
click at [470, 457] on input "c. Implement meeting strategies that encourage input from all team members, suc…" at bounding box center [470, 451] width 0 height 12
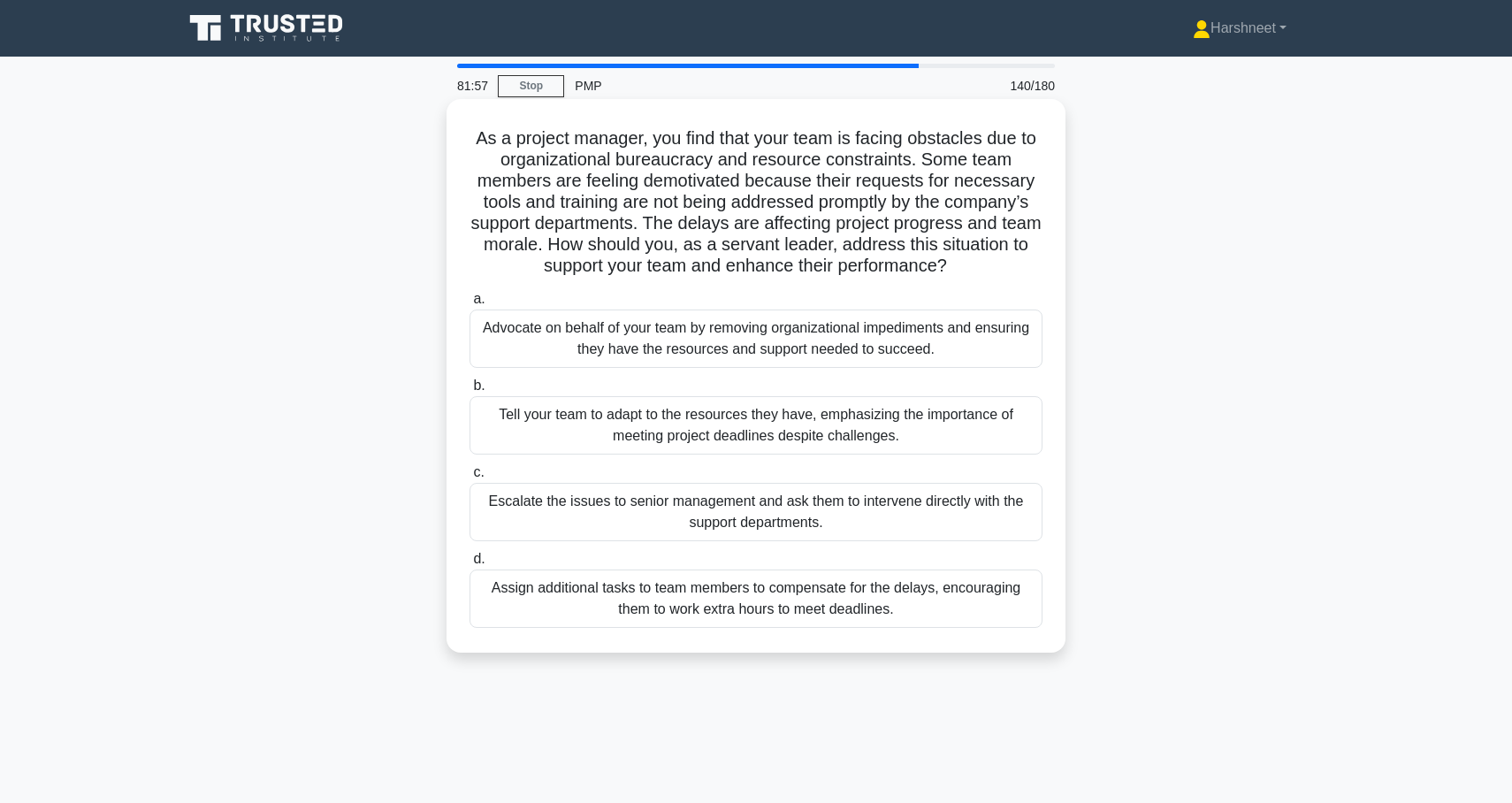
click at [796, 354] on div "Advocate on behalf of your team by removing organizational impediments and ensu…" at bounding box center [756, 338] width 573 height 59
click at [470, 305] on input "a. Advocate on behalf of your team by removing organizational impediments and e…" at bounding box center [470, 300] width 0 height 12
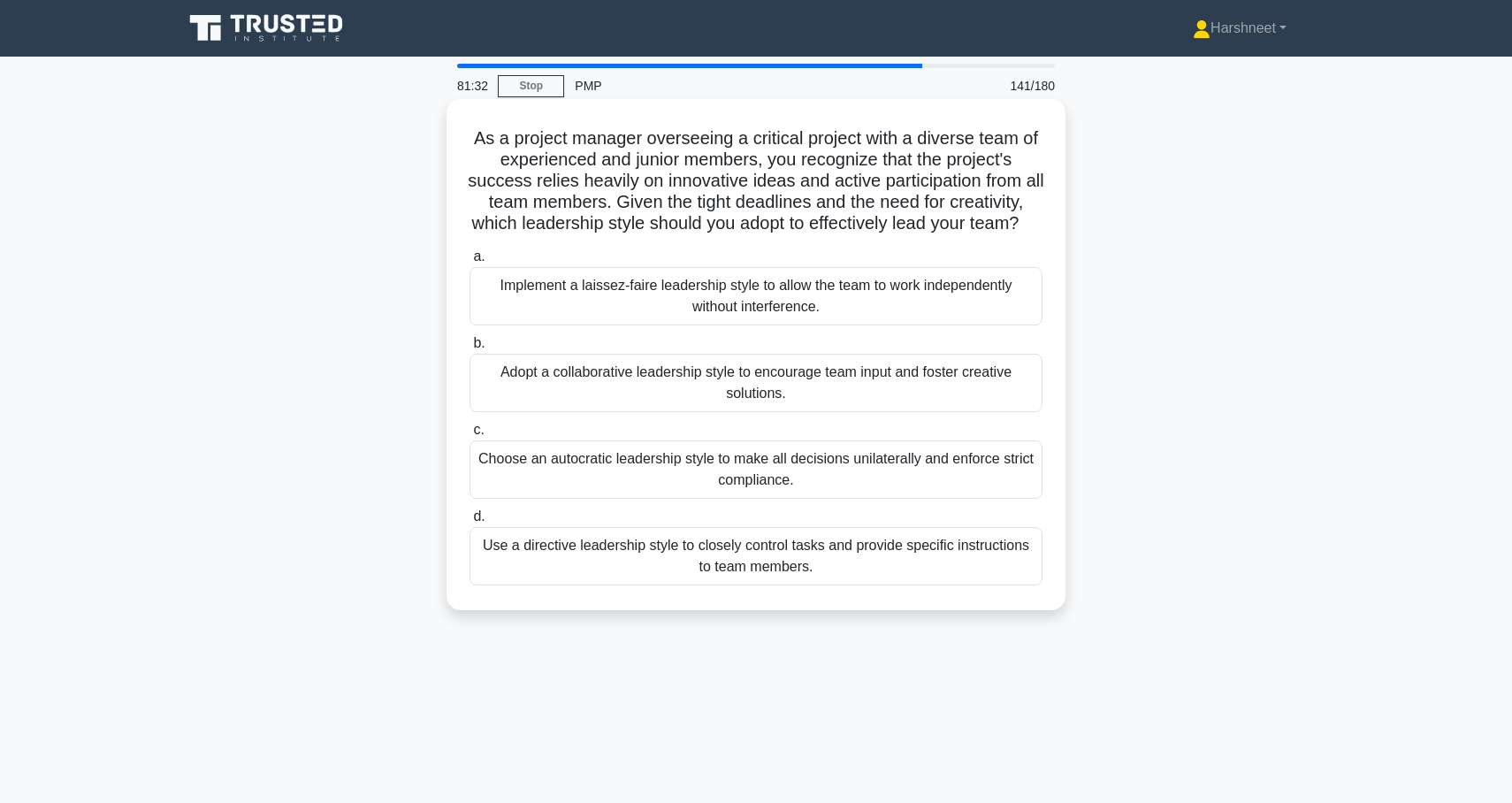
click at [795, 381] on div "Adopt a collaborative leadership style to encourage team input and foster creat…" at bounding box center [756, 382] width 573 height 59
click at [470, 350] on input "b. Adopt a collaborative leadership style to encourage team input and foster cr…" at bounding box center [470, 344] width 0 height 12
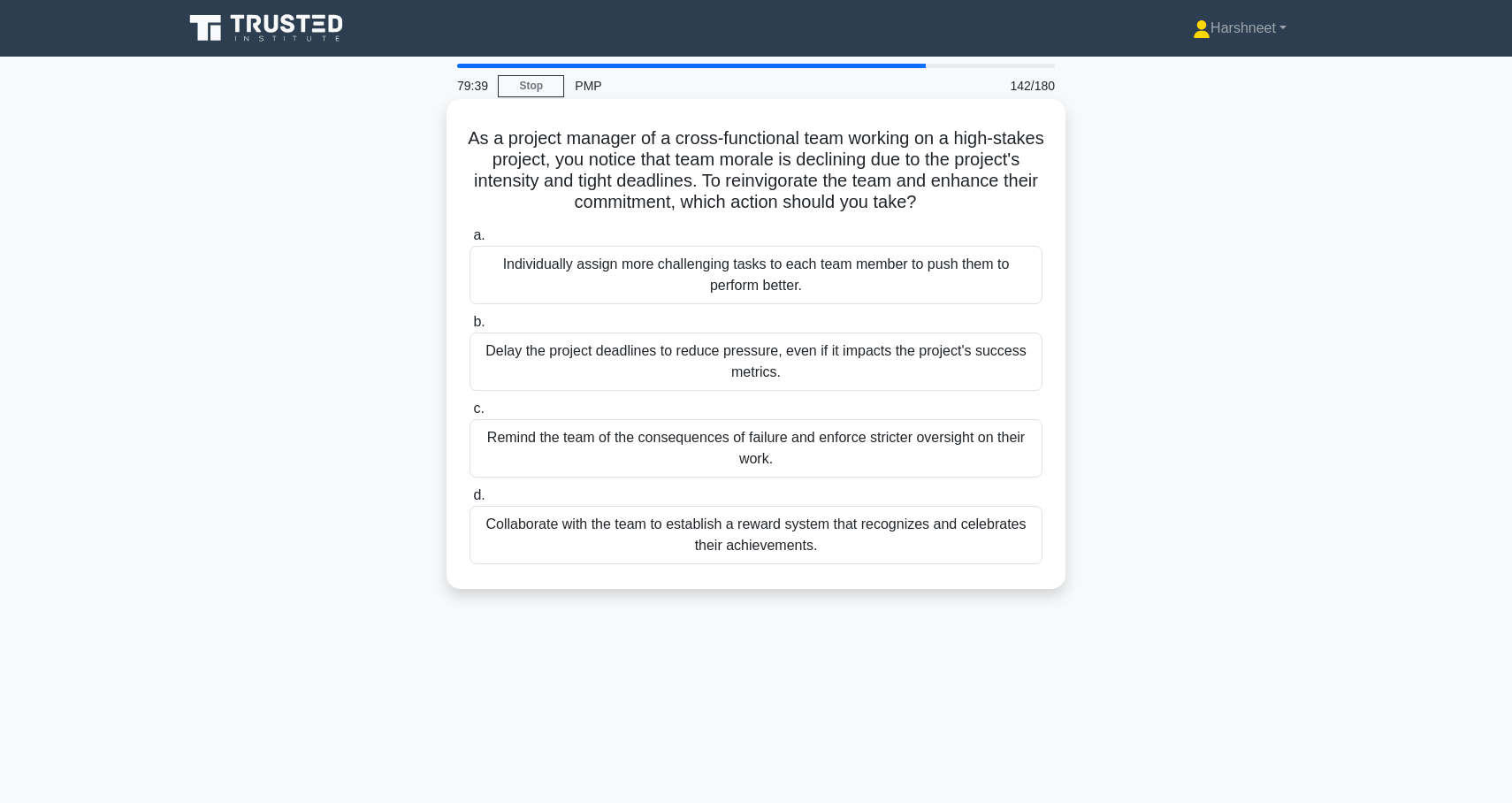
click at [822, 542] on div "Collaborate with the team to establish a reward system that recognizes and cele…" at bounding box center [756, 535] width 573 height 59
click at [470, 501] on input "d. Collaborate with the team to establish a reward system that recognizes and c…" at bounding box center [470, 496] width 0 height 12
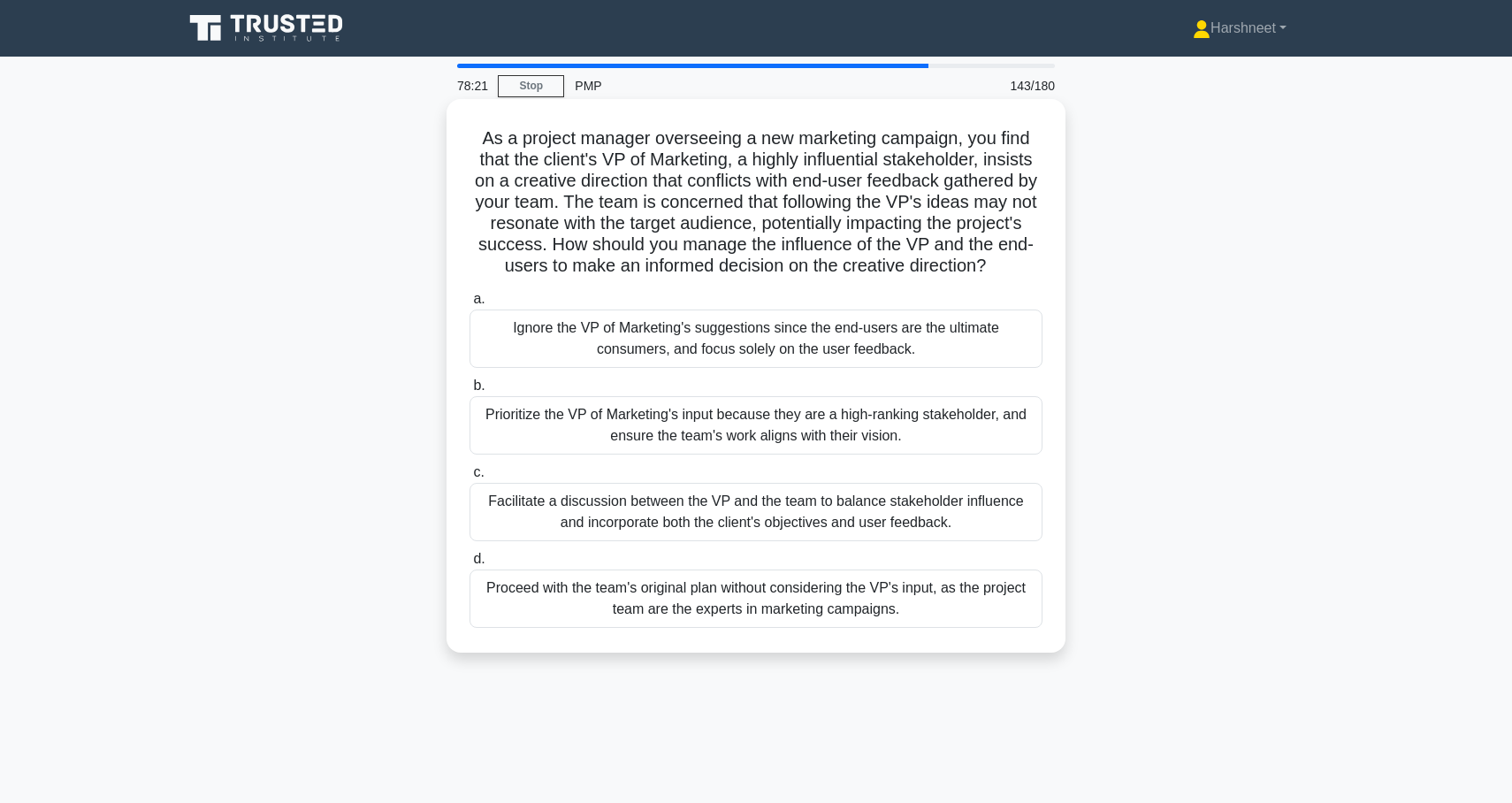
click at [828, 513] on div "Facilitate a discussion between the VP and the team to balance stakeholder infl…" at bounding box center [756, 512] width 573 height 59
click at [470, 478] on input "c. Facilitate a discussion between the VP and the team to balance stakeholder i…" at bounding box center [470, 473] width 0 height 12
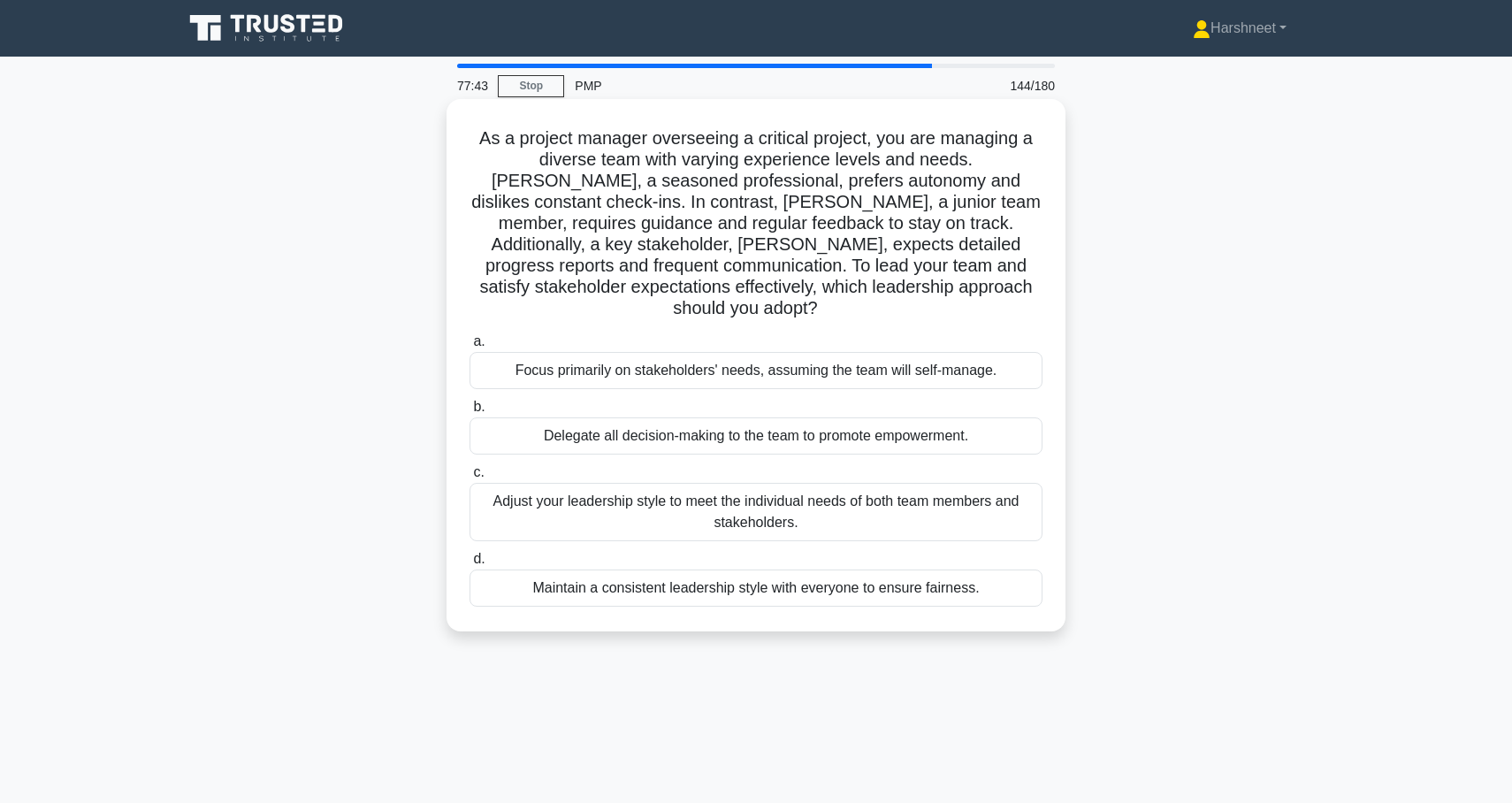
click at [958, 483] on div "Adjust your leadership style to meet the individual needs of both team members …" at bounding box center [756, 512] width 573 height 59
click at [470, 478] on input "c. Adjust your leadership style to meet the individual needs of both team membe…" at bounding box center [470, 473] width 0 height 12
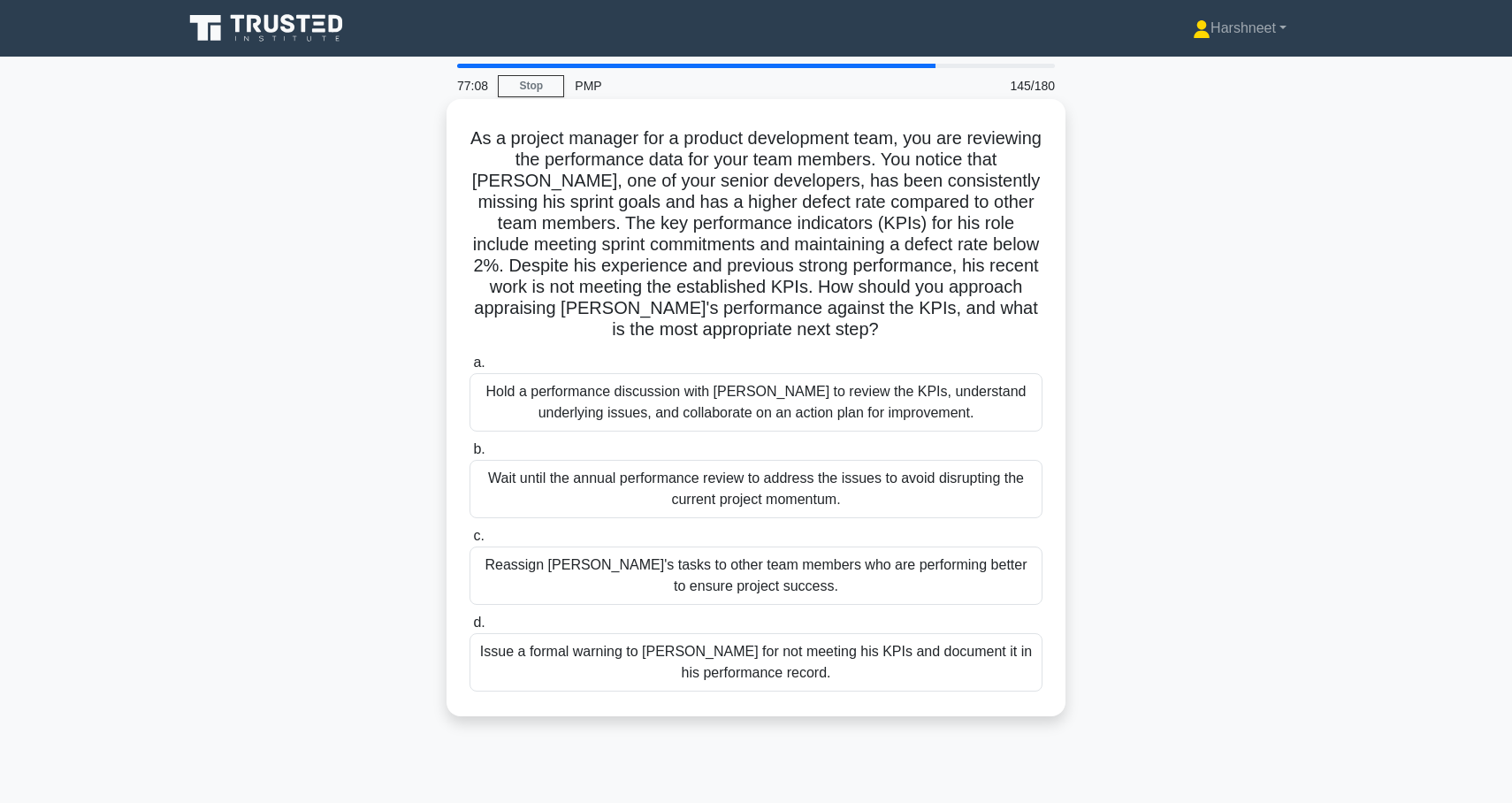
click at [985, 405] on div "Hold a performance discussion with David to review the KPIs, understand underly…" at bounding box center [756, 402] width 573 height 59
click at [470, 369] on input "a. Hold a performance discussion with David to review the KPIs, understand unde…" at bounding box center [470, 363] width 0 height 12
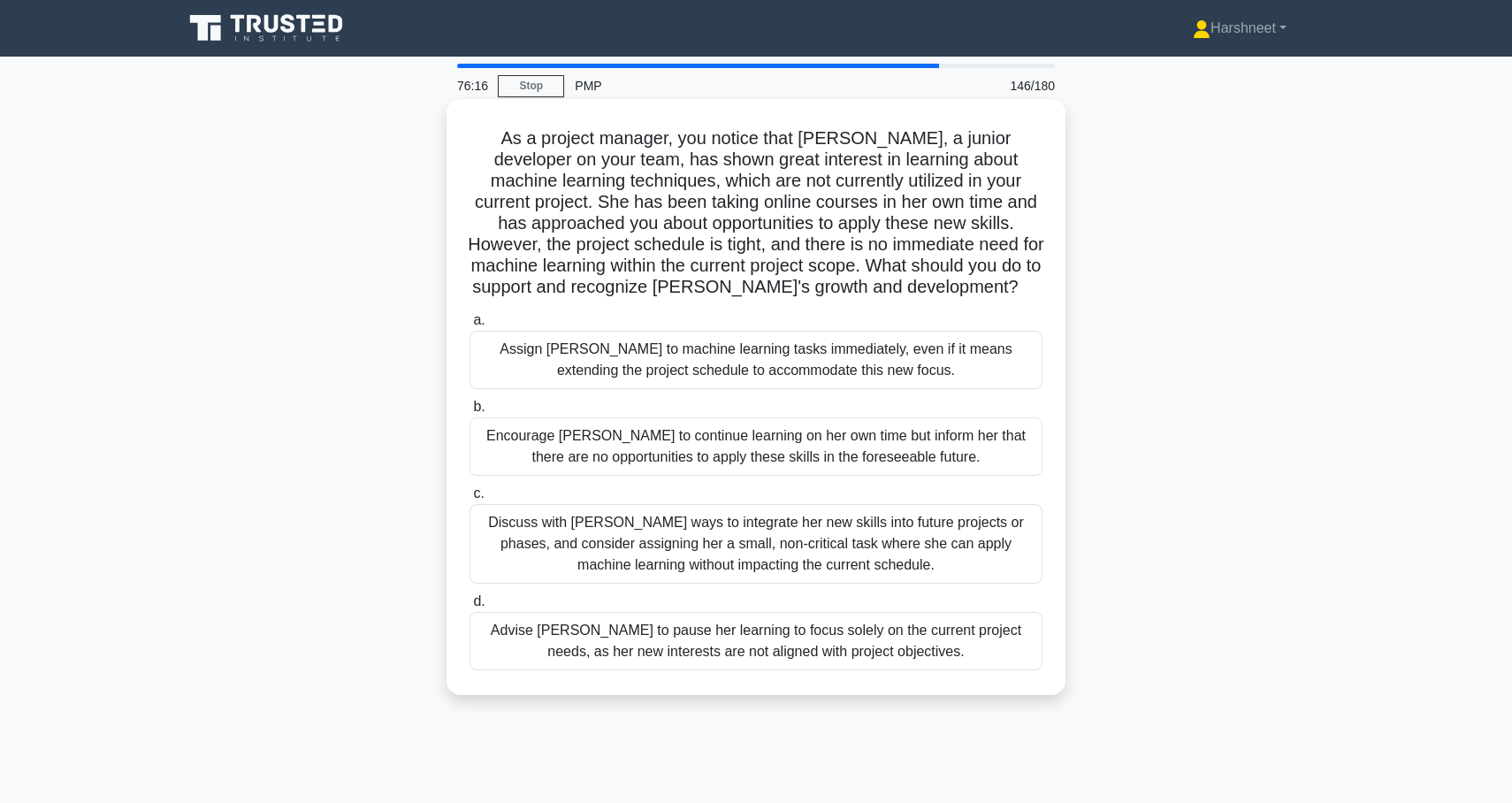
click at [886, 463] on div "Encourage Emily to continue learning on her own time but inform her that there …" at bounding box center [756, 447] width 573 height 59
click at [470, 413] on input "b. Encourage Emily to continue learning on her own time but inform her that the…" at bounding box center [470, 407] width 0 height 12
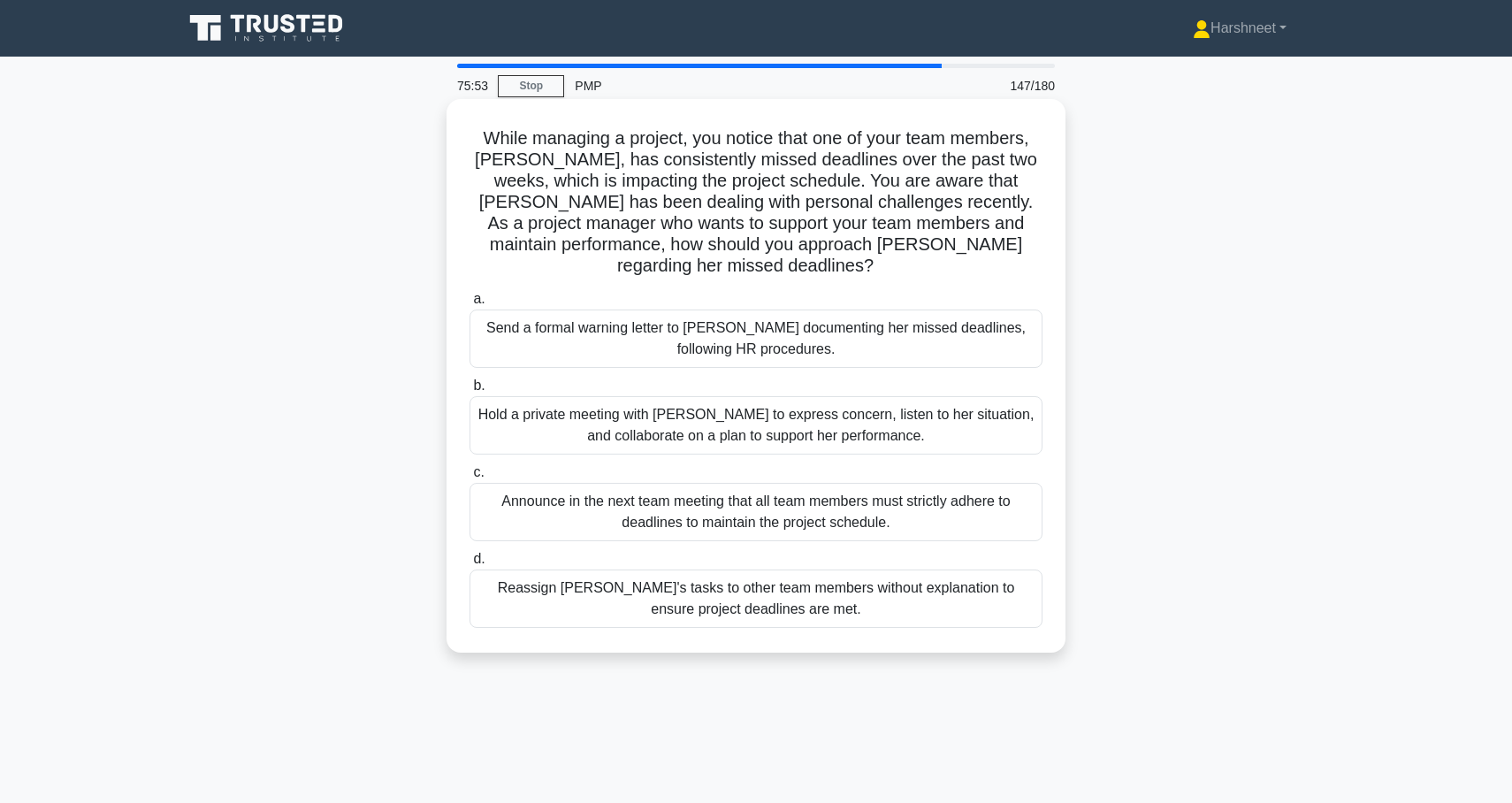
click at [933, 404] on div "Hold a private meeting with Emma to express concern, listen to her situation, a…" at bounding box center [756, 425] width 573 height 59
click at [470, 392] on input "b. Hold a private meeting with Emma to express concern, listen to her situation…" at bounding box center [470, 386] width 0 height 12
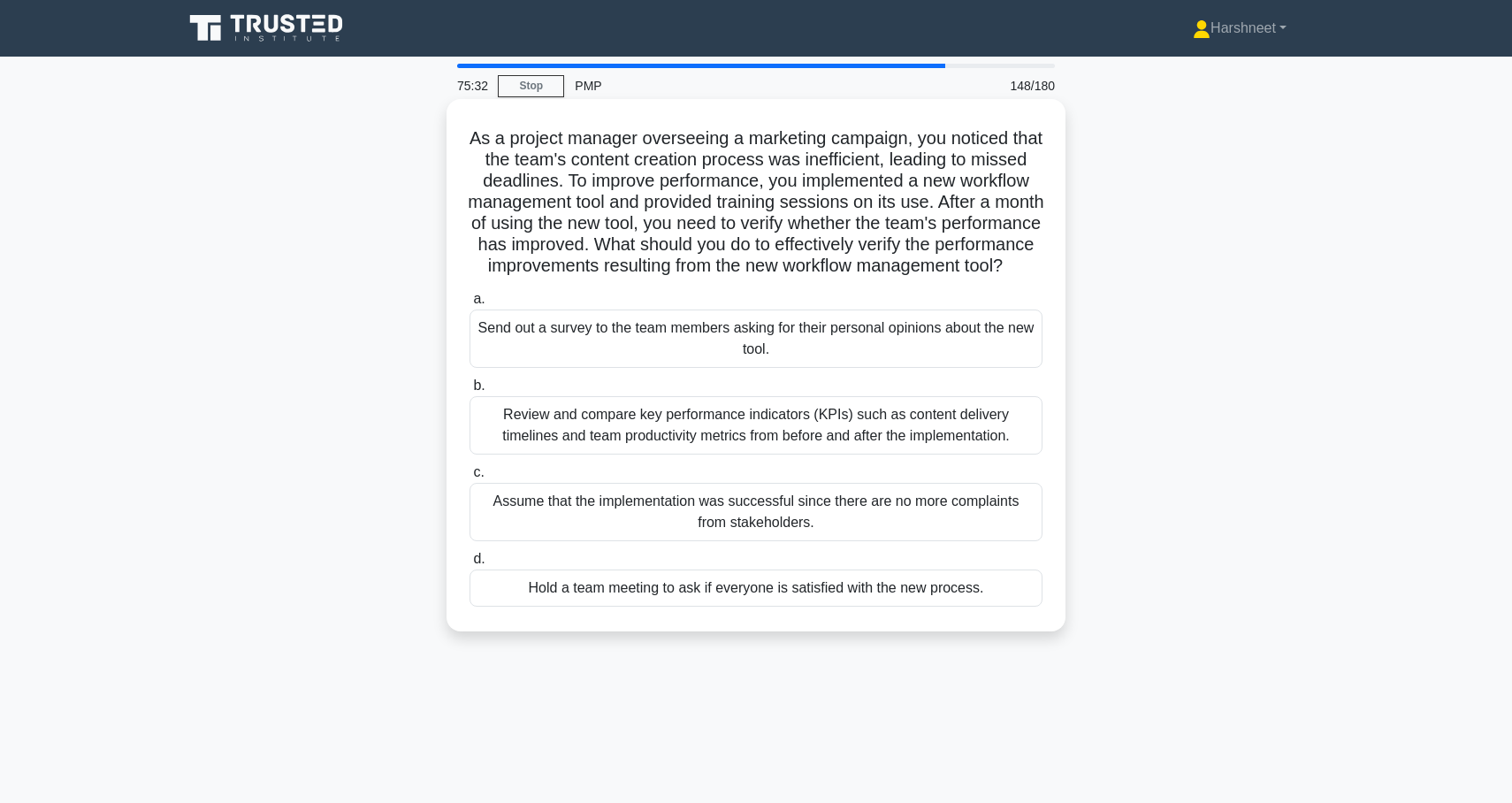
click at [993, 437] on div "Review and compare key performance indicators (KPIs) such as content delivery t…" at bounding box center [756, 425] width 573 height 59
click at [470, 392] on input "b. Review and compare key performance indicators (KPIs) such as content deliver…" at bounding box center [470, 386] width 0 height 12
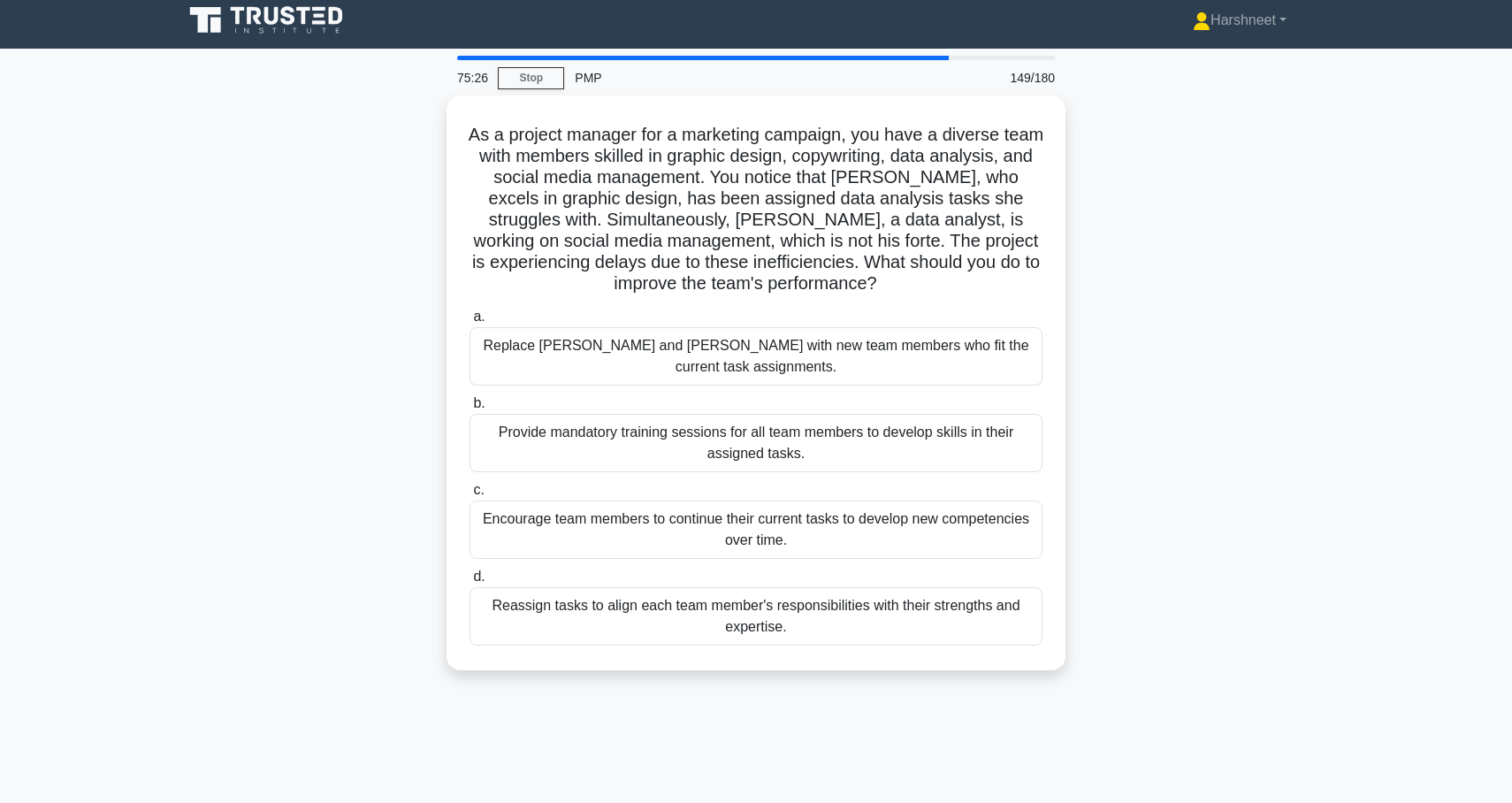
scroll to position [9, 0]
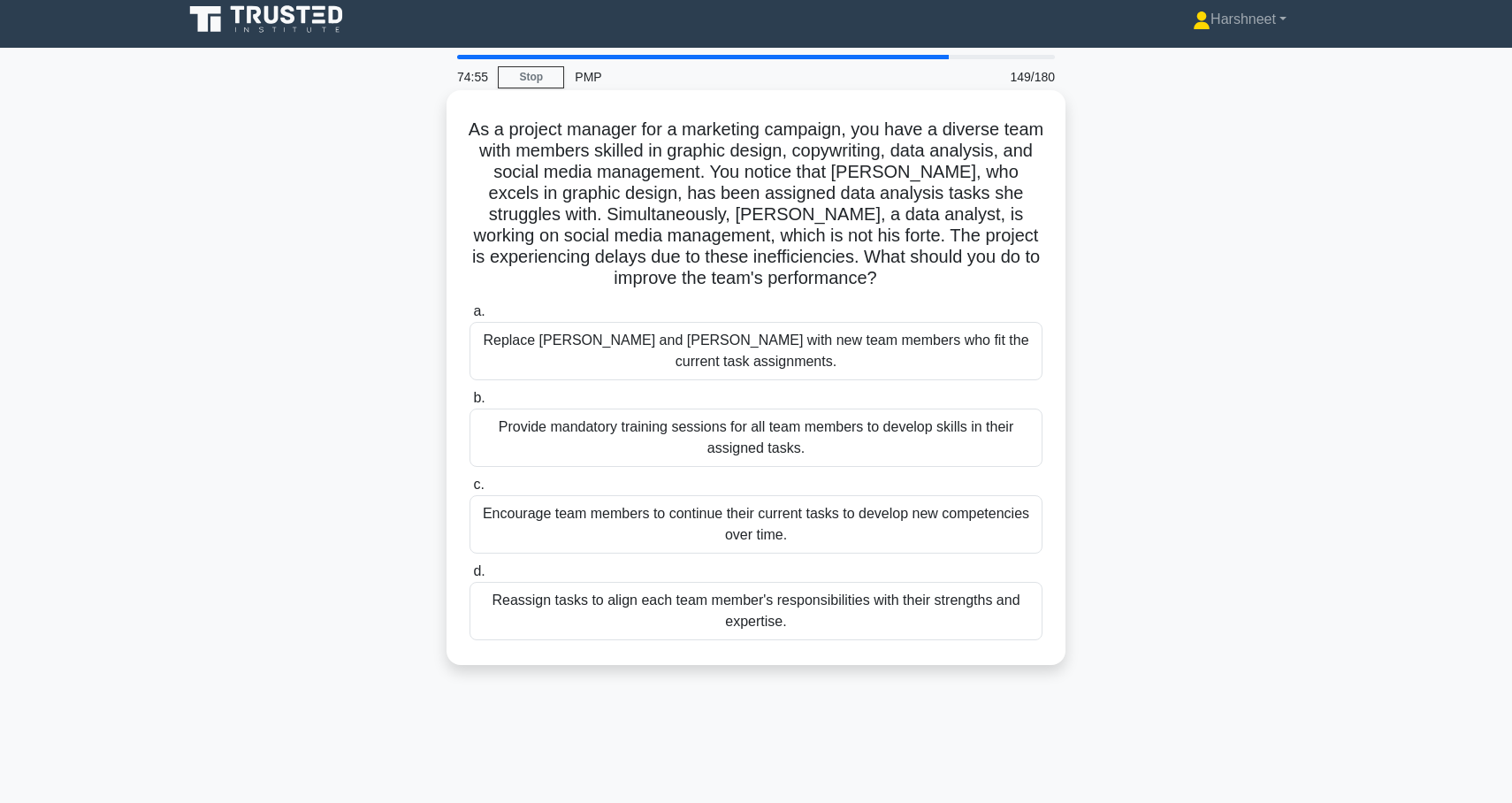
click at [868, 588] on div "Reassign tasks to align each team member's responsibilities with their strength…" at bounding box center [756, 611] width 573 height 59
click at [470, 577] on input "d. Reassign tasks to align each team member's responsibilities with their stren…" at bounding box center [470, 572] width 0 height 12
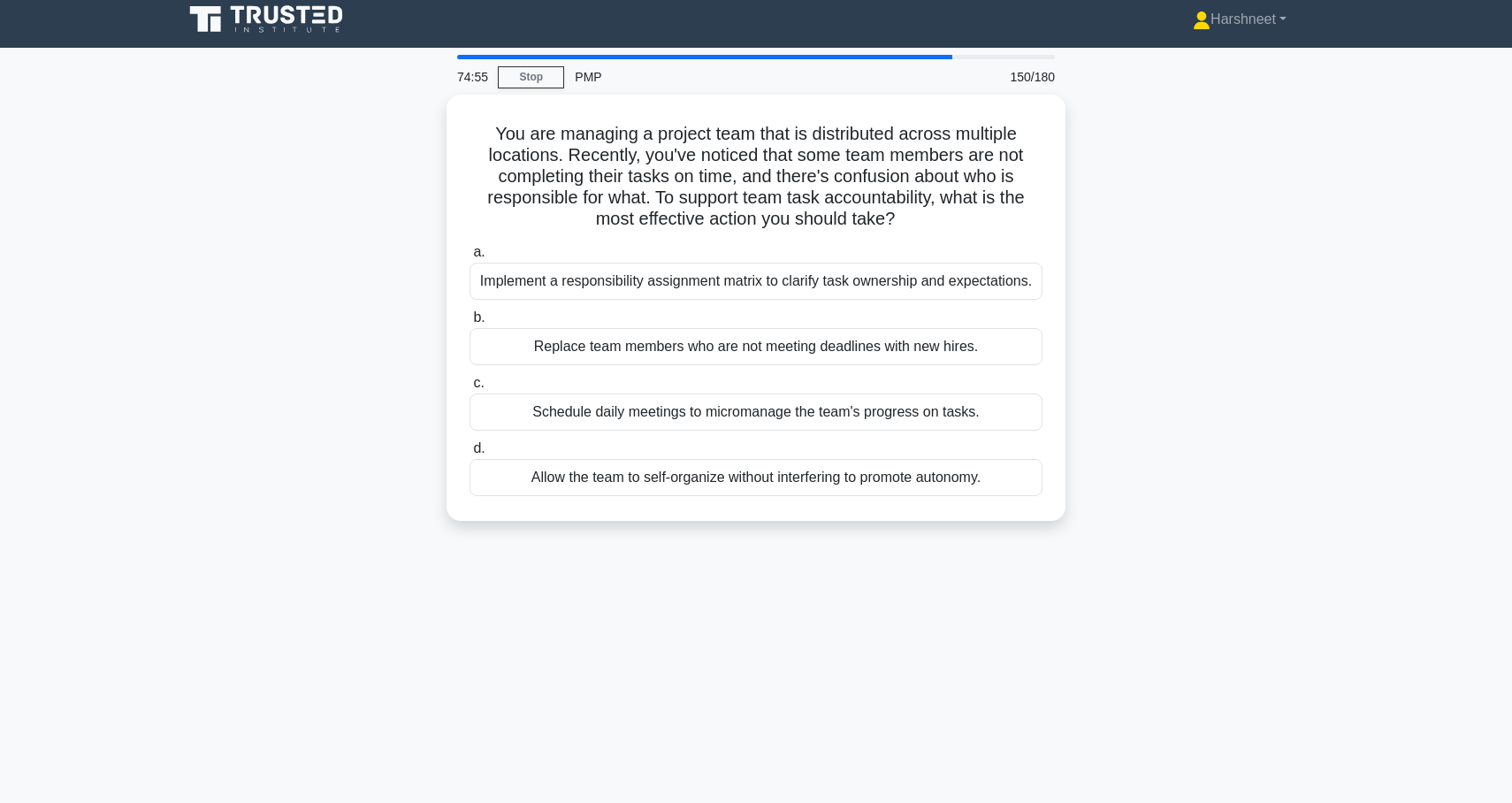
scroll to position [0, 0]
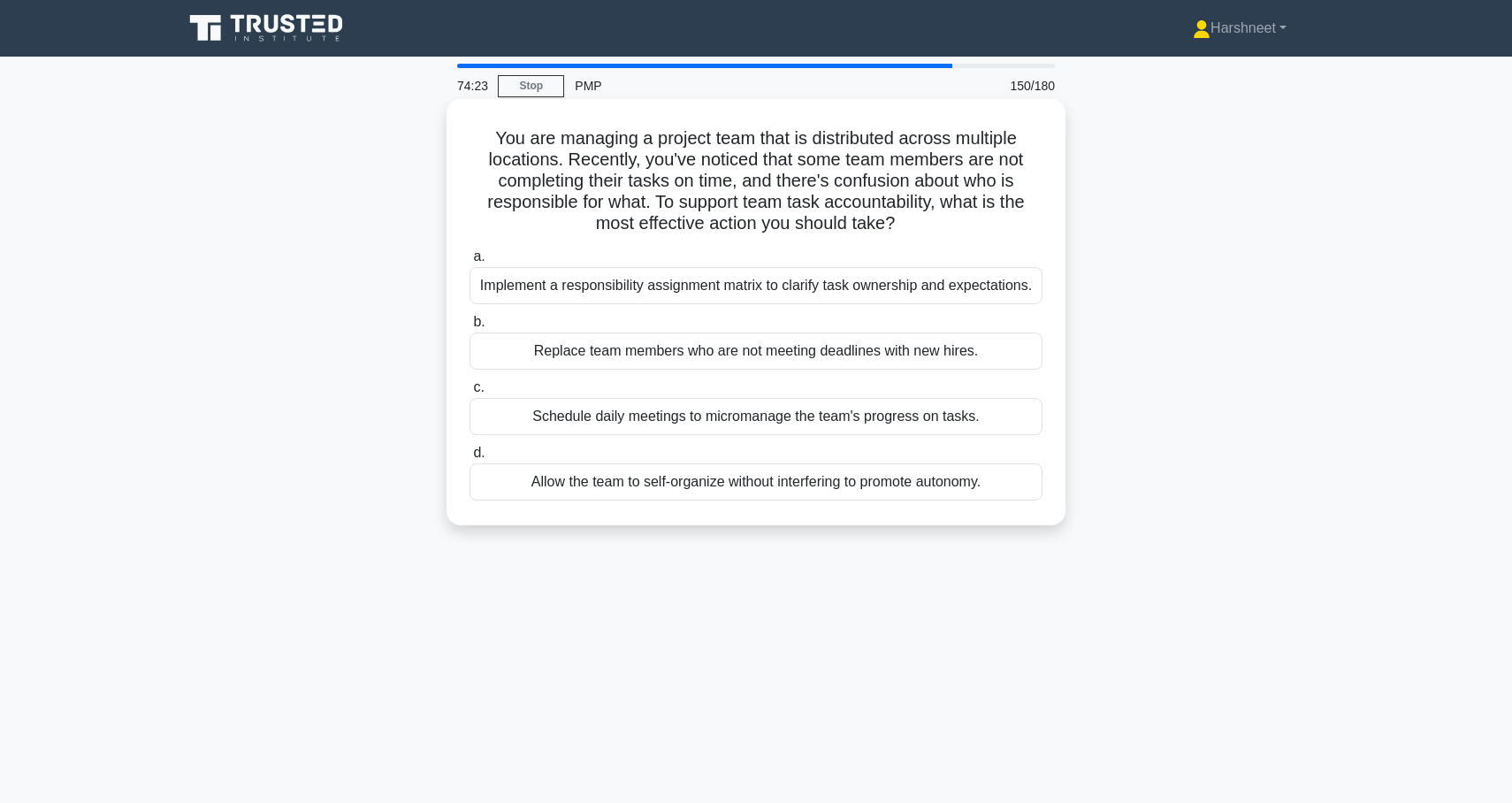
click at [951, 280] on div "Implement a responsibility assignment matrix to clarify task ownership and expe…" at bounding box center [756, 285] width 573 height 37
click at [470, 262] on input "a. Implement a responsibility assignment matrix to clarify task ownership and e…" at bounding box center [470, 256] width 0 height 12
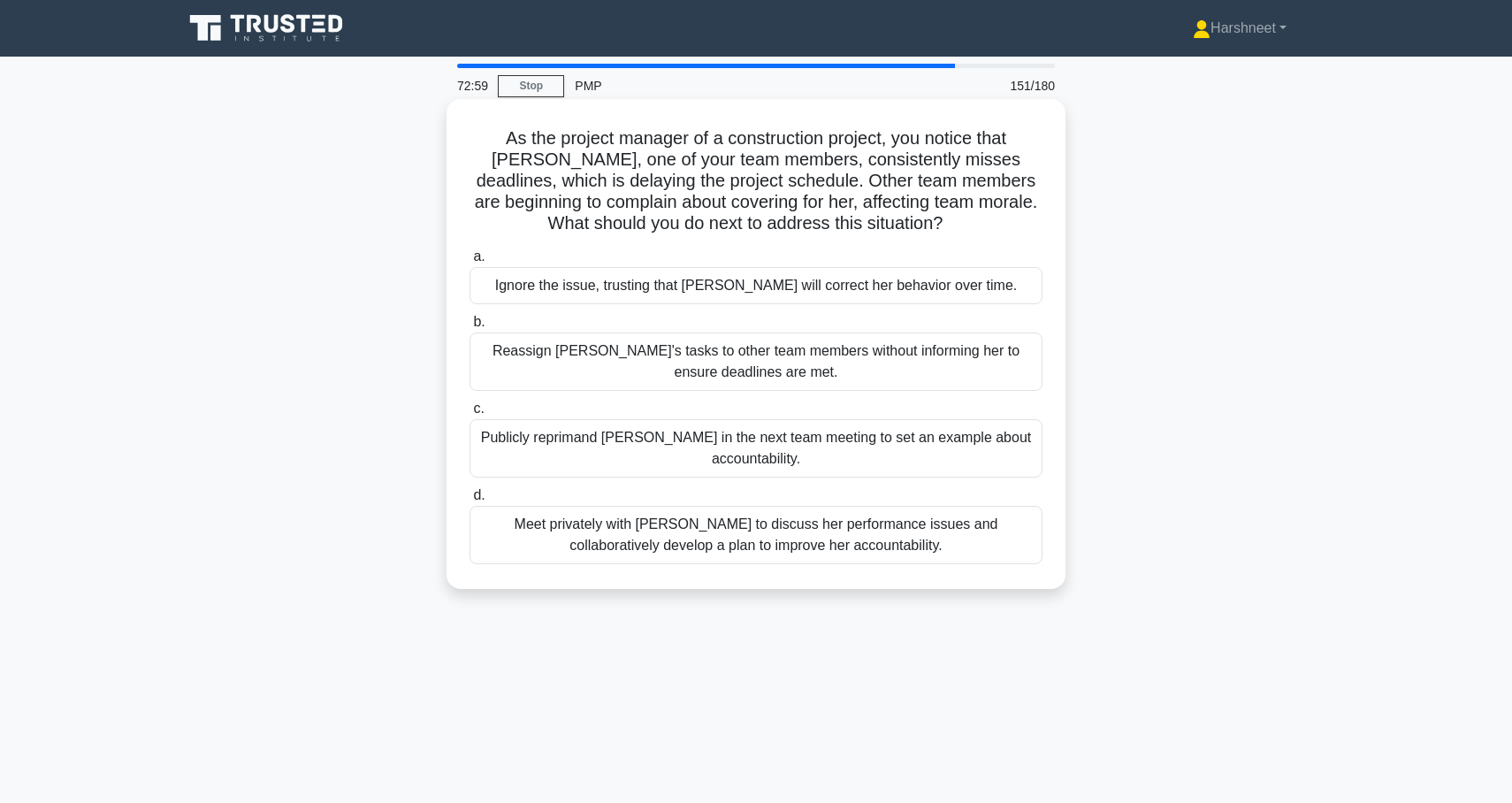
click at [915, 529] on div "Meet privately with Emily to discuss her performance issues and collaboratively…" at bounding box center [756, 535] width 573 height 59
click at [470, 501] on input "d. Meet privately with Emily to discuss her performance issues and collaborativ…" at bounding box center [470, 496] width 0 height 12
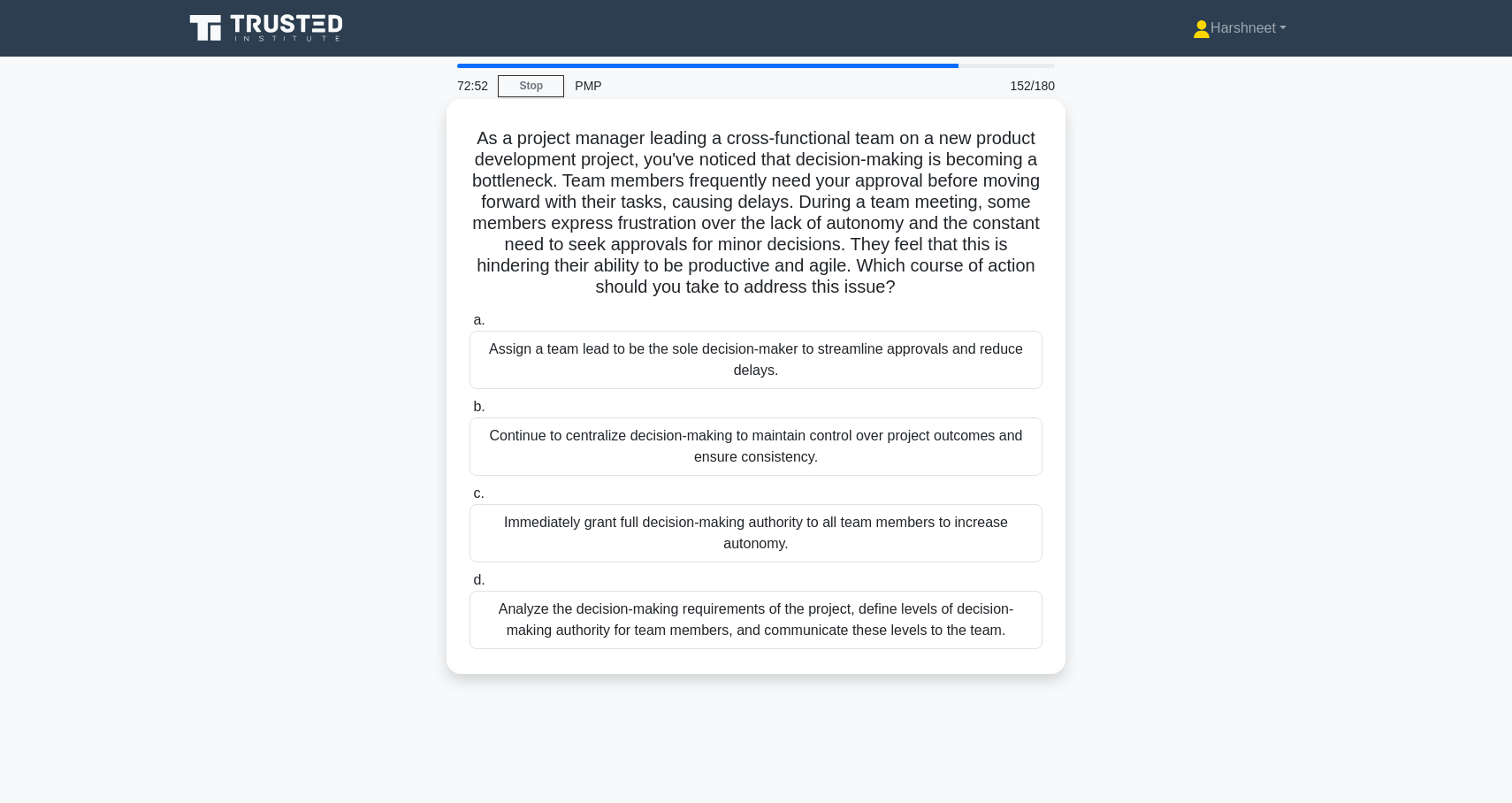
click at [1005, 609] on div "Analyze the decision-making requirements of the project, define levels of decis…" at bounding box center [756, 620] width 573 height 59
click at [470, 586] on input "d. Analyze the decision-making requirements of the project, define levels of de…" at bounding box center [470, 580] width 0 height 12
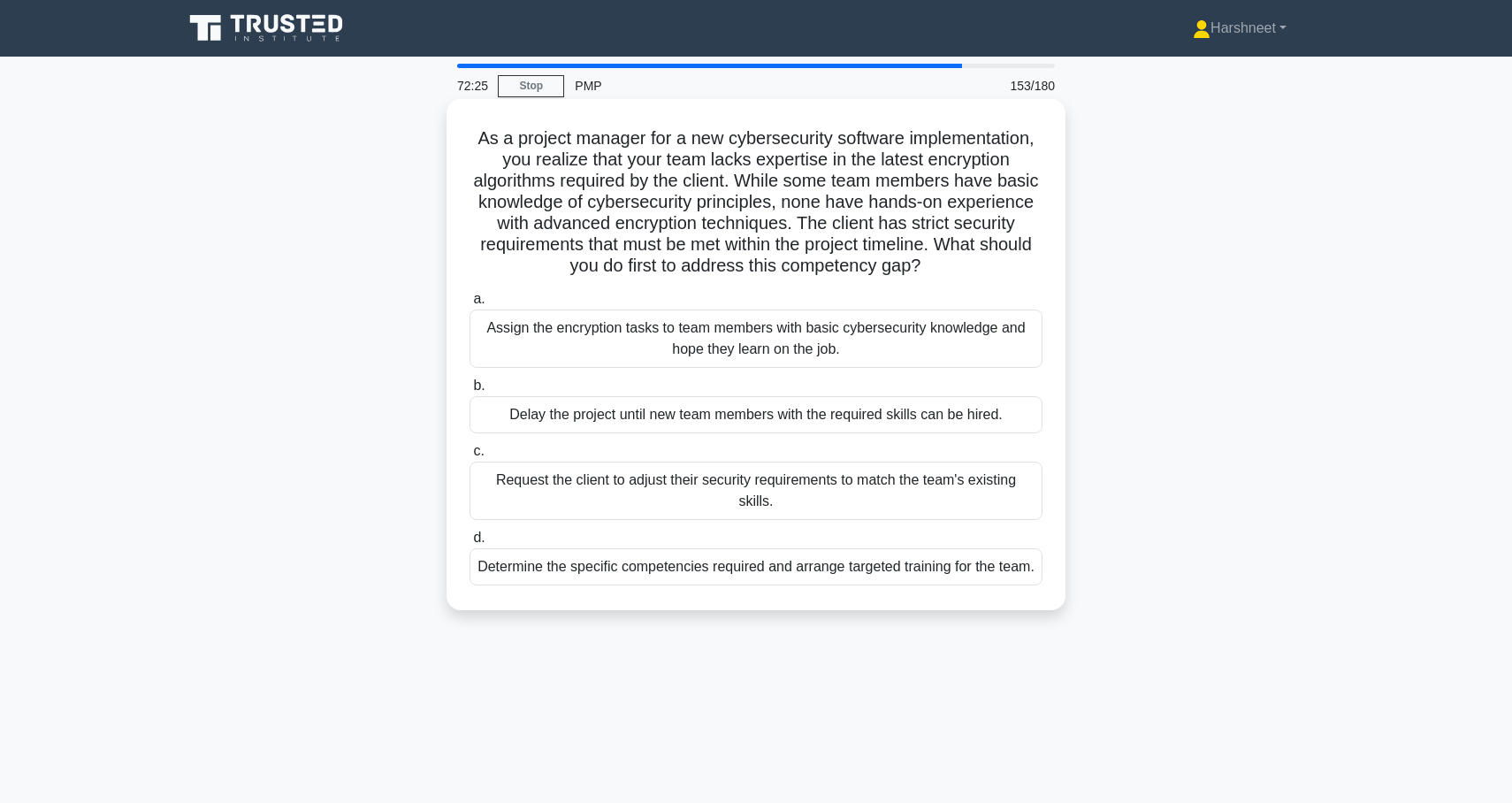
click at [946, 579] on div "Determine the specific competencies required and arrange targeted training for …" at bounding box center [756, 567] width 573 height 37
click at [470, 544] on input "d. Determine the specific competencies required and arrange targeted training f…" at bounding box center [470, 538] width 0 height 12
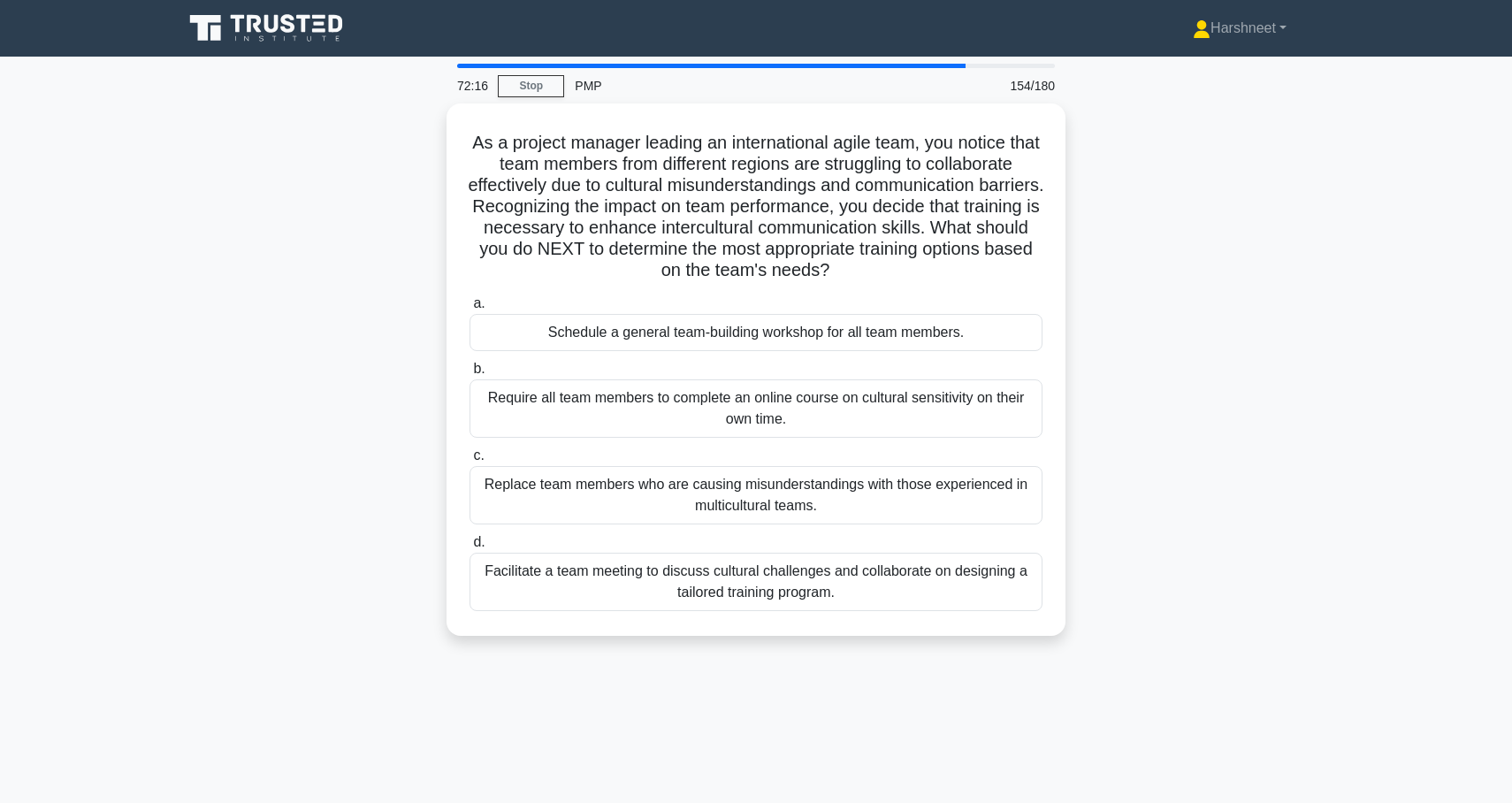
click at [946, 579] on div "Facilitate a team meeting to discuss cultural challenges and collaborate on des…" at bounding box center [756, 581] width 573 height 59
click at [470, 548] on input "d. Facilitate a team meeting to discuss cultural challenges and collaborate on …" at bounding box center [470, 543] width 0 height 12
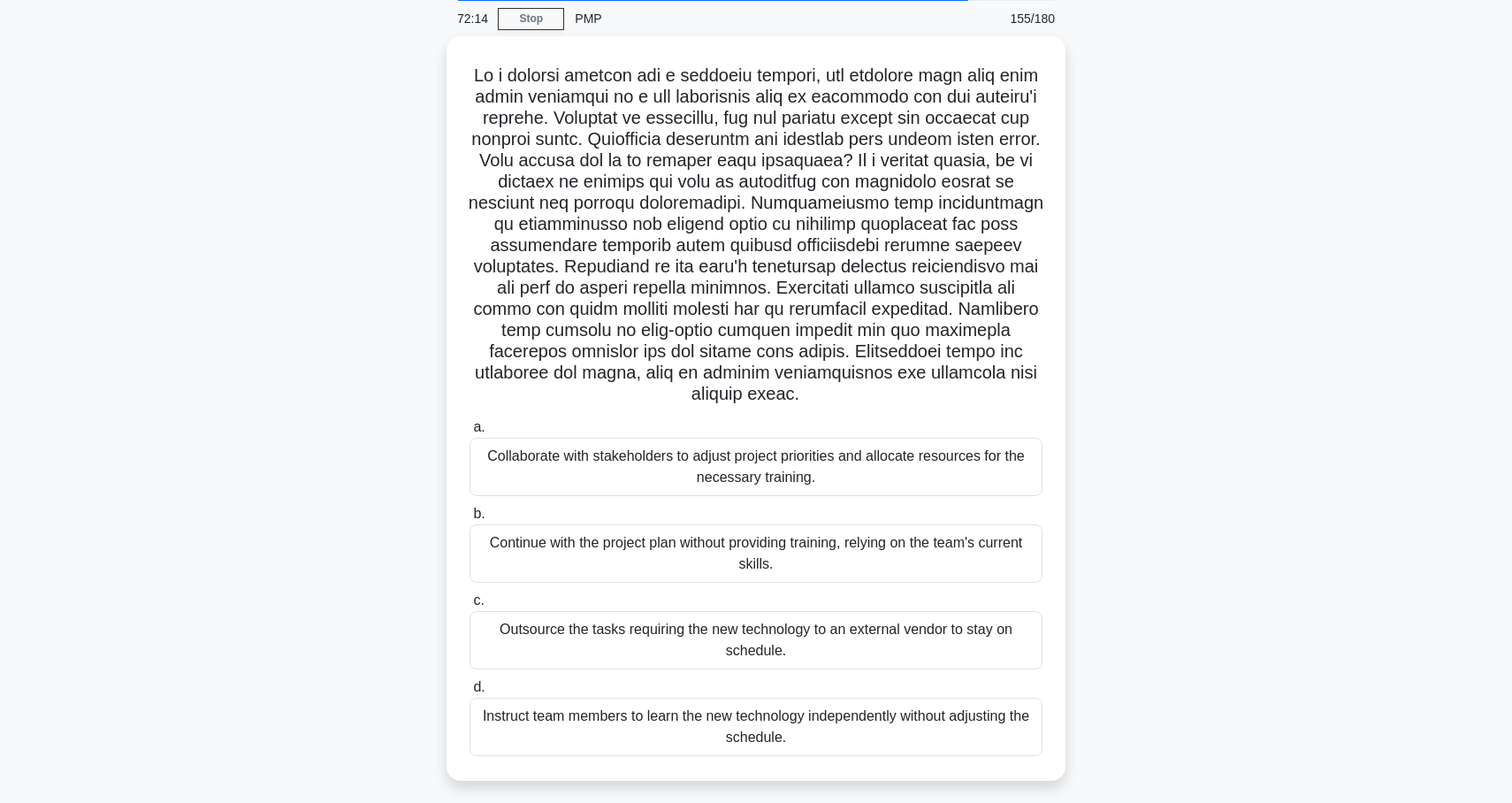
scroll to position [75, 0]
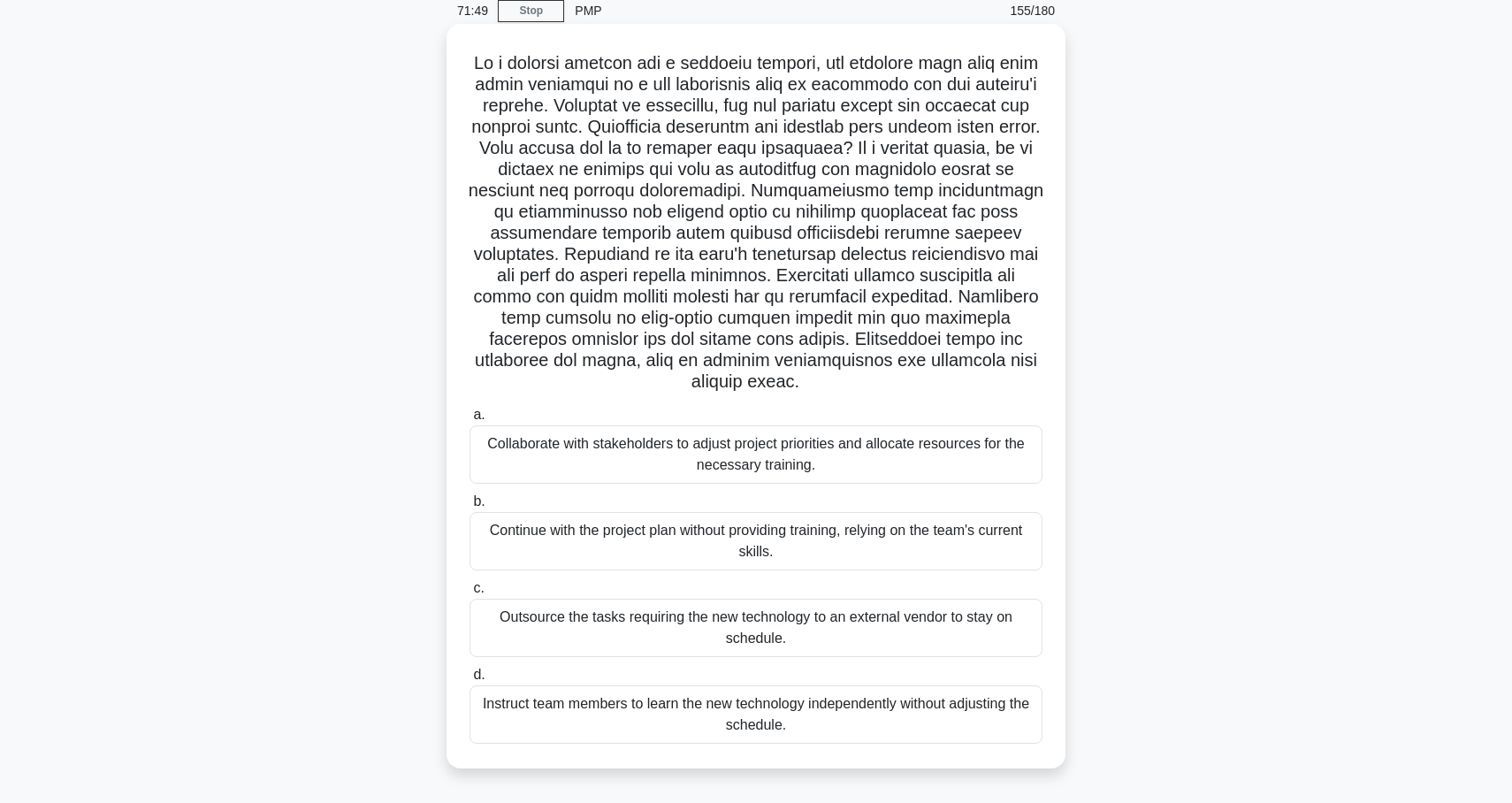
click at [1000, 441] on div "Collaborate with stakeholders to adjust project priorities and allocate resourc…" at bounding box center [756, 454] width 573 height 59
click at [470, 421] on input "a. Collaborate with stakeholders to adjust project priorities and allocate reso…" at bounding box center [470, 415] width 0 height 12
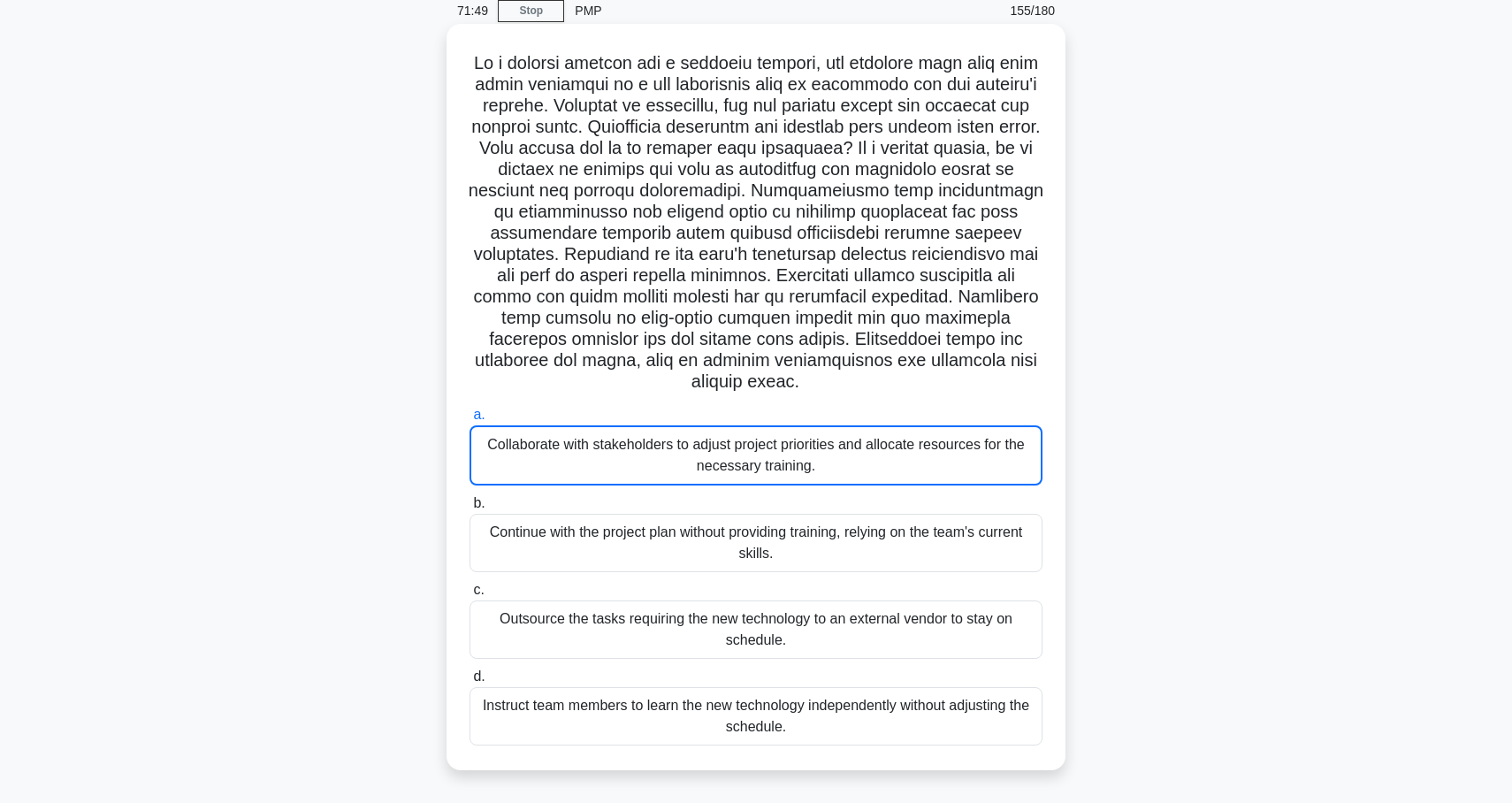
scroll to position [0, 0]
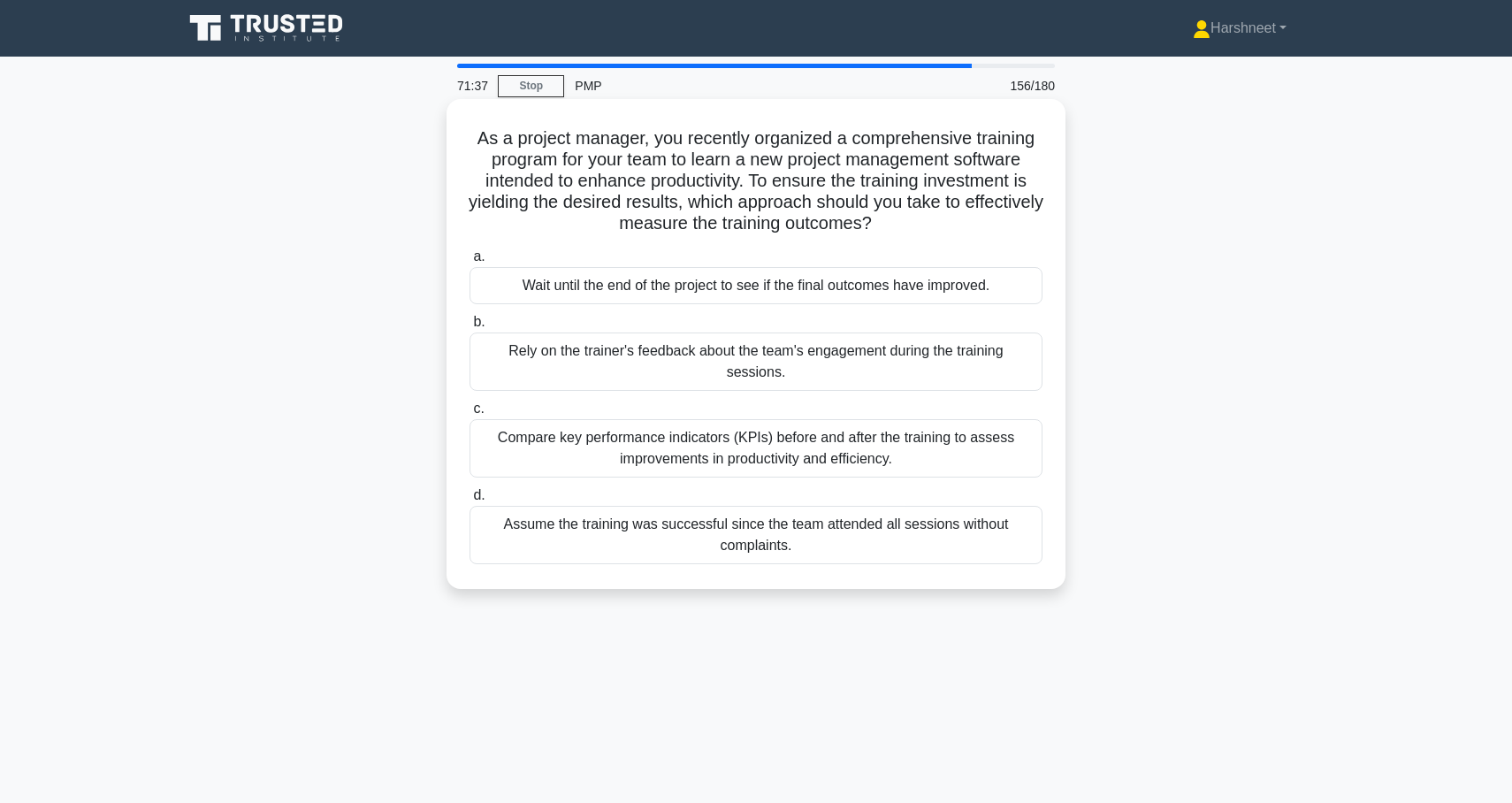
click at [981, 458] on div "Compare key performance indicators (KPIs) before and after the training to asse…" at bounding box center [756, 448] width 573 height 59
click at [470, 415] on input "c. Compare key performance indicators (KPIs) before and after the training to a…" at bounding box center [470, 409] width 0 height 12
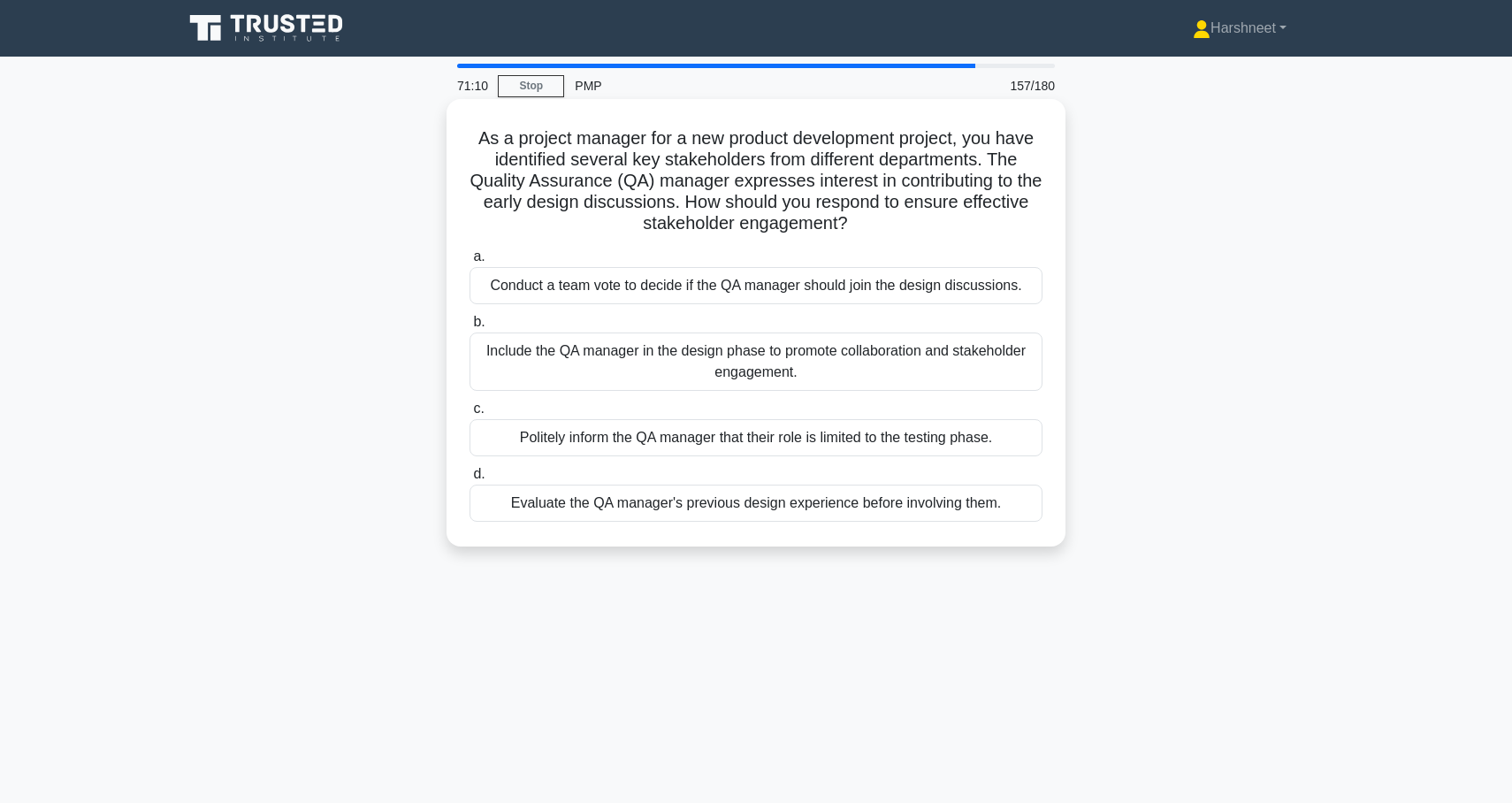
click at [976, 373] on div "Include the QA manager in the design phase to promote collaboration and stakeho…" at bounding box center [756, 361] width 573 height 59
click at [470, 328] on input "b. Include the QA manager in the design phase to promote collaboration and stak…" at bounding box center [470, 323] width 0 height 12
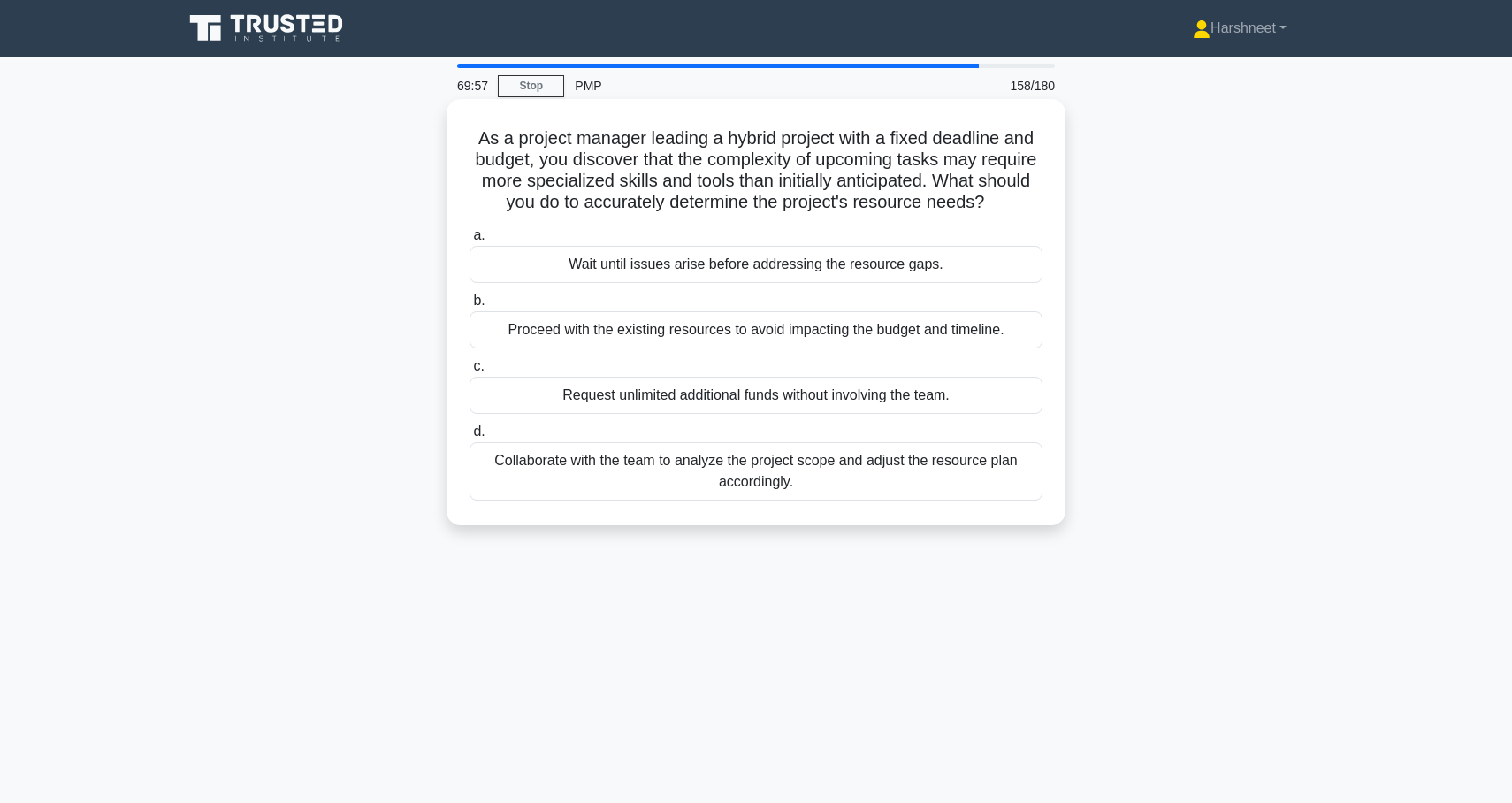
click at [913, 473] on div "Collaborate with the team to analyze the project scope and adjust the resource …" at bounding box center [756, 471] width 573 height 59
click at [470, 438] on input "d. Collaborate with the team to analyze the project scope and adjust the resour…" at bounding box center [470, 432] width 0 height 12
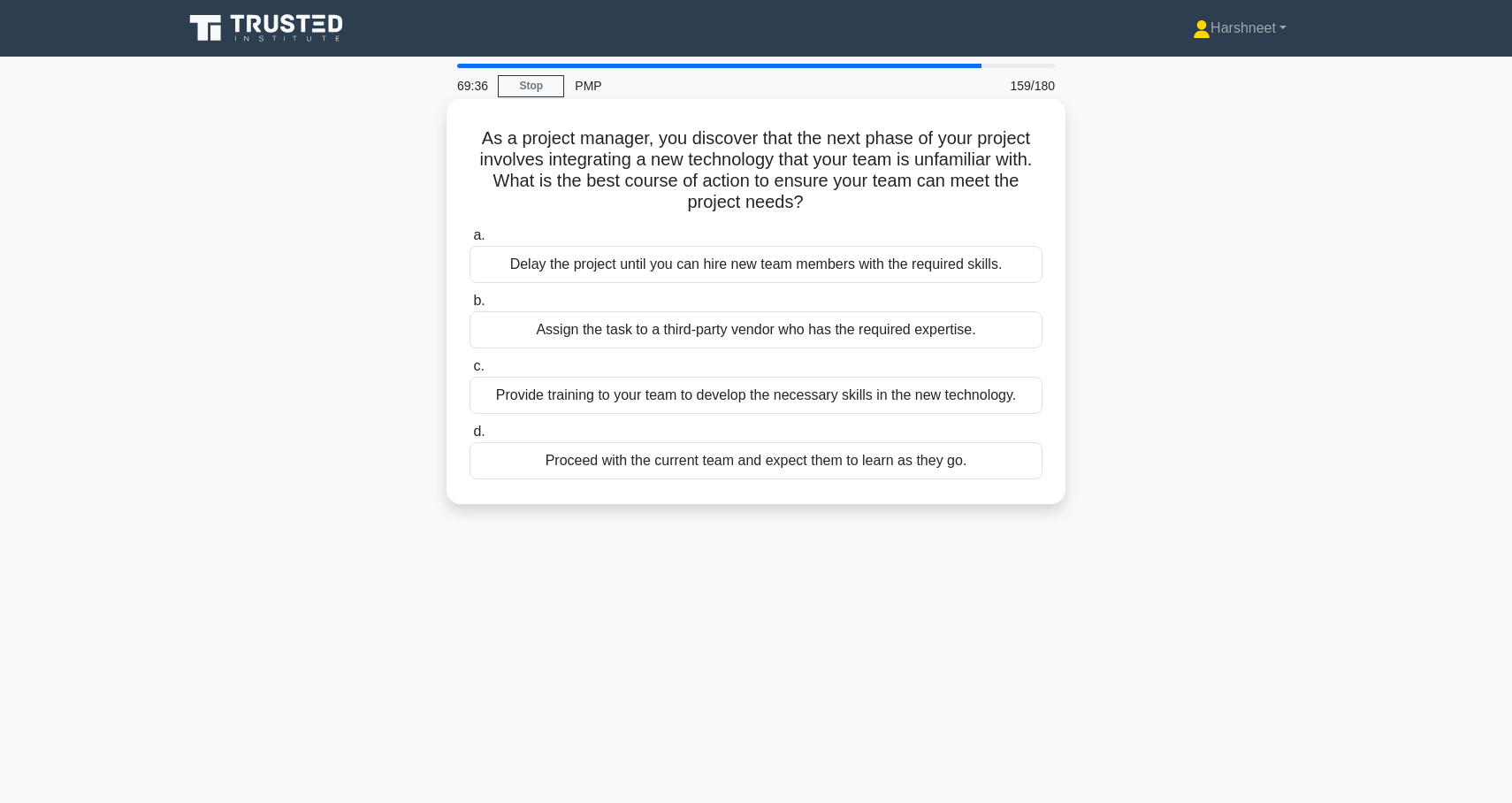
click at [986, 384] on div "Provide training to your team to develop the necessary skills in the new techno…" at bounding box center [756, 395] width 573 height 37
click at [470, 373] on input "c. Provide training to your team to develop the necessary skills in the new tec…" at bounding box center [470, 367] width 0 height 12
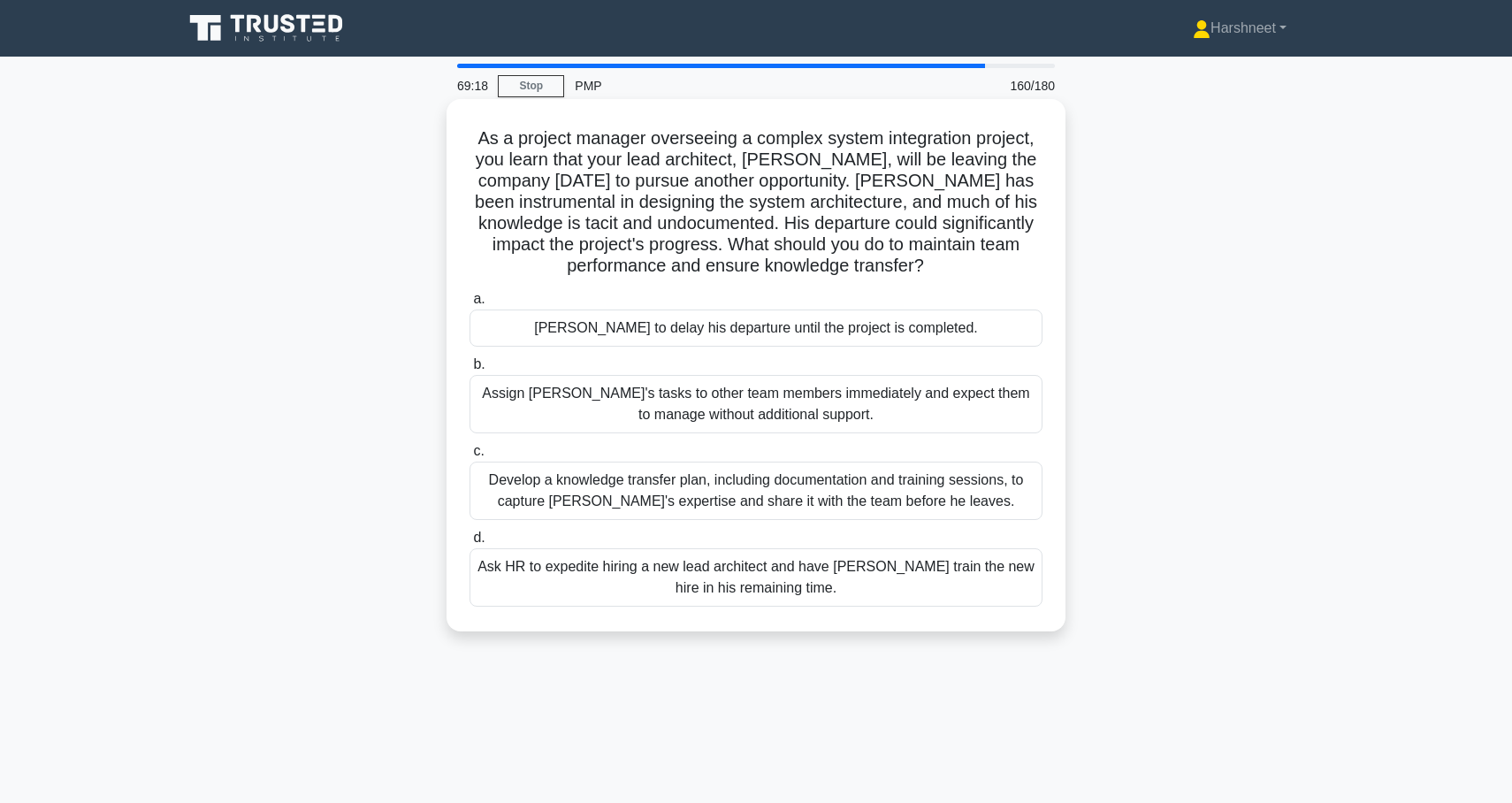
click at [938, 490] on div "Develop a knowledge transfer plan, including documentation and training session…" at bounding box center [756, 491] width 573 height 59
click at [470, 457] on input "c. Develop a knowledge transfer plan, including documentation and training sess…" at bounding box center [470, 451] width 0 height 12
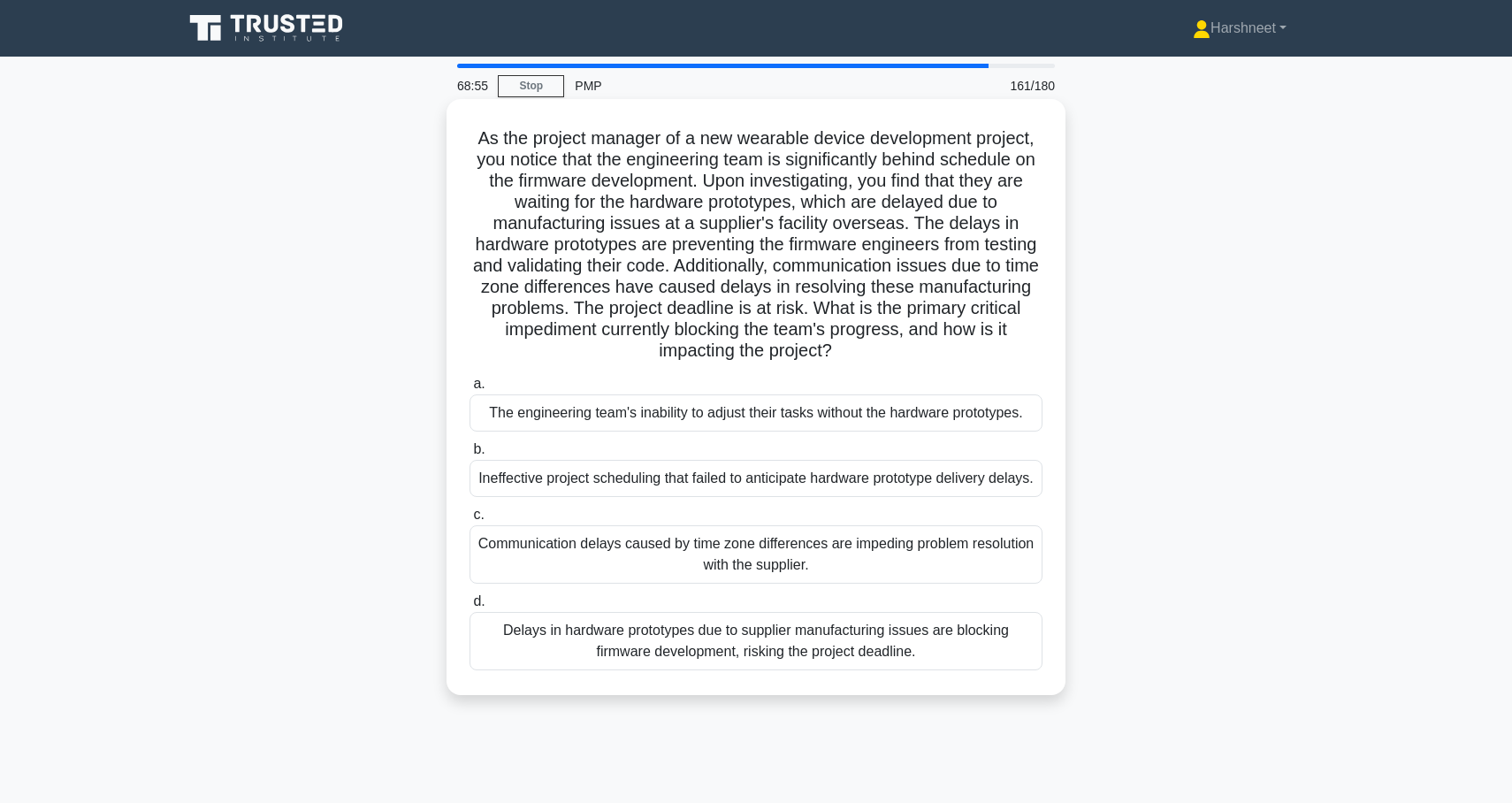
click at [1001, 557] on div "Communication delays caused by time zone differences are impeding problem resol…" at bounding box center [756, 554] width 573 height 59
click at [470, 521] on input "c. Communication delays caused by time zone differences are impeding problem re…" at bounding box center [470, 515] width 0 height 12
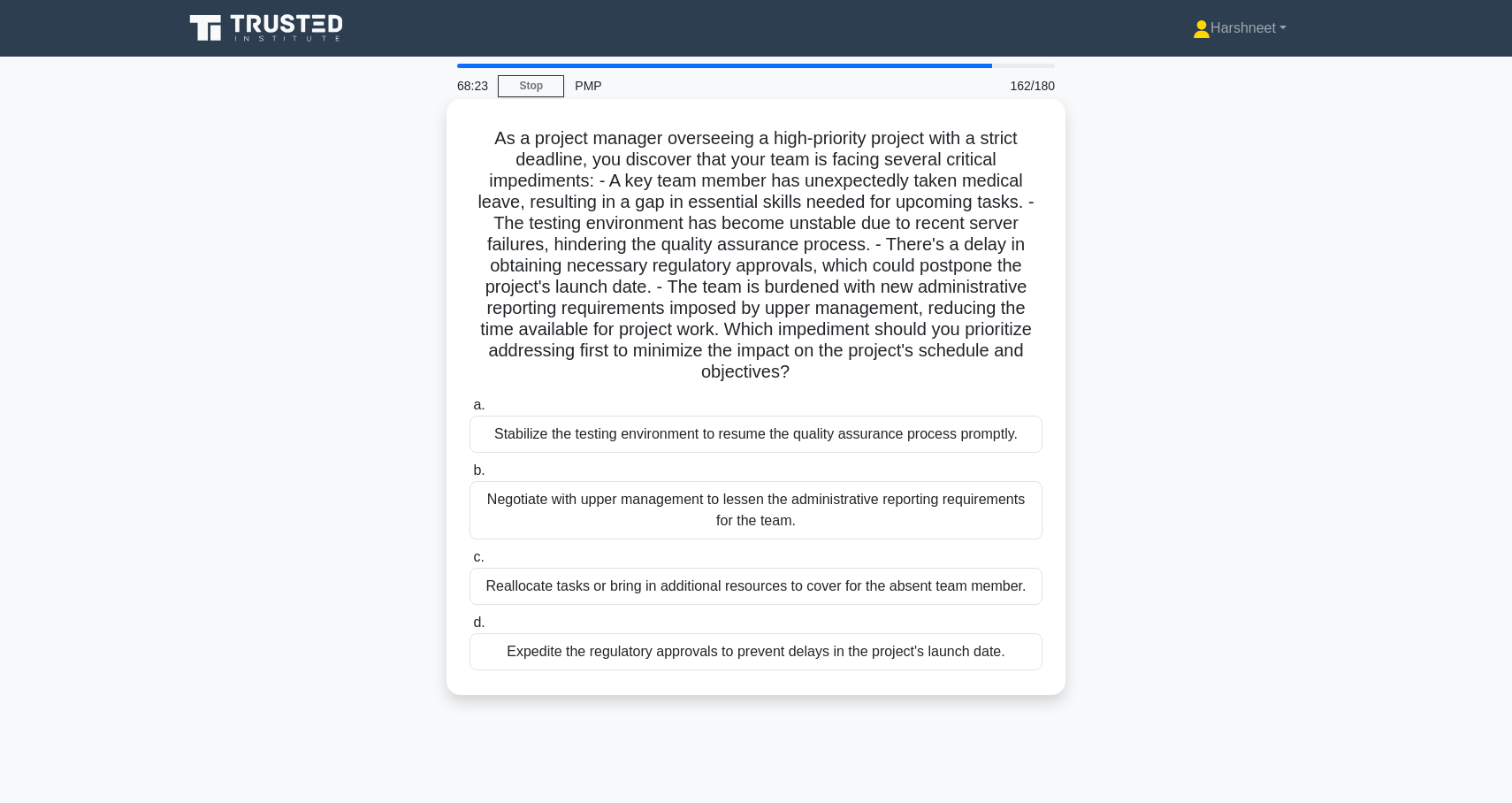
click at [947, 584] on div "Reallocate tasks or bring in additional resources to cover for the absent team …" at bounding box center [756, 586] width 573 height 37
click at [470, 563] on input "c. Reallocate tasks or bring in additional resources to cover for the absent te…" at bounding box center [470, 557] width 0 height 12
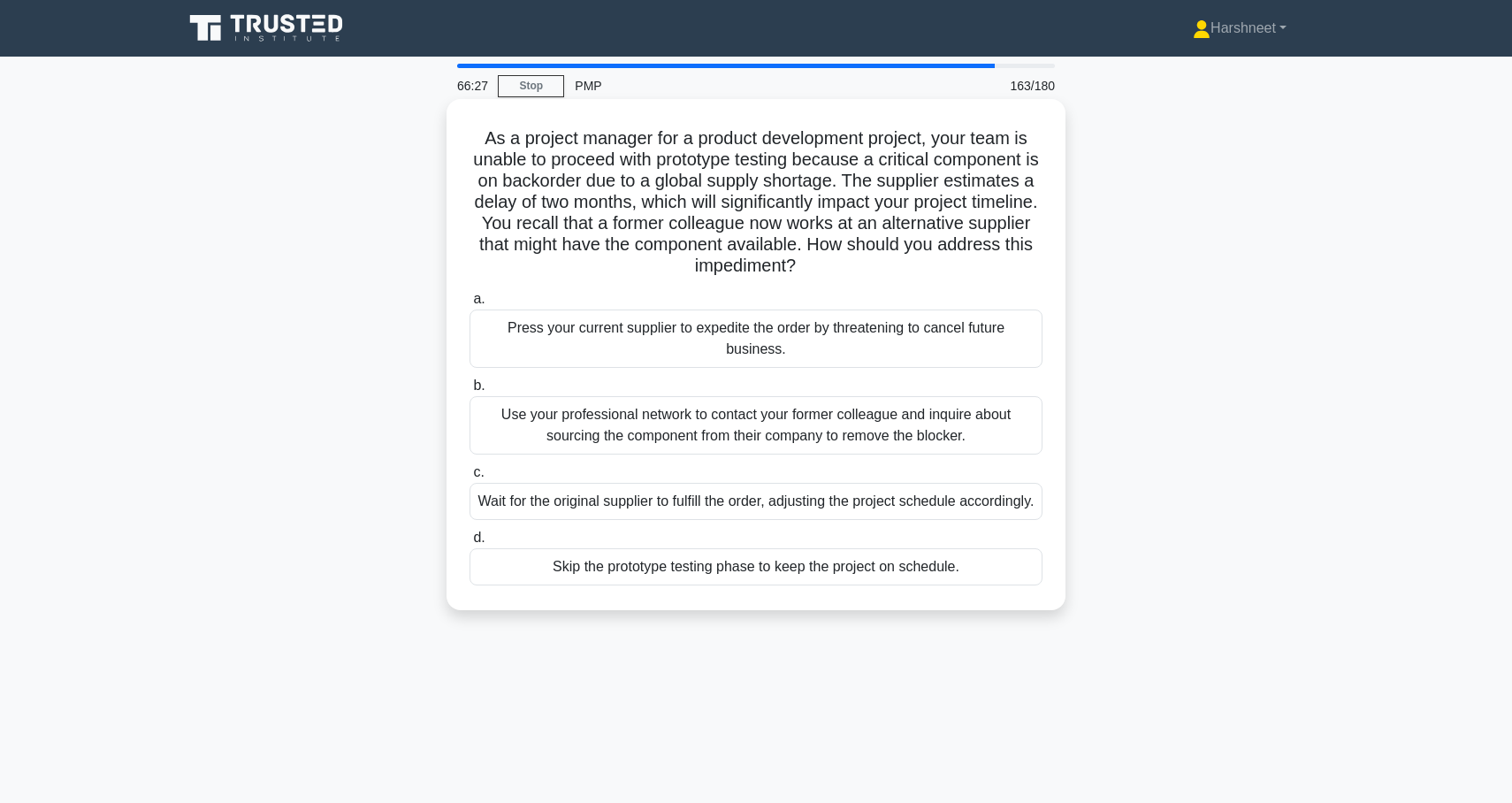
click at [962, 416] on div "Use your professional network to contact your former colleague and inquire abou…" at bounding box center [756, 425] width 573 height 59
click at [470, 392] on input "b. Use your professional network to contact your former colleague and inquire a…" at bounding box center [470, 386] width 0 height 12
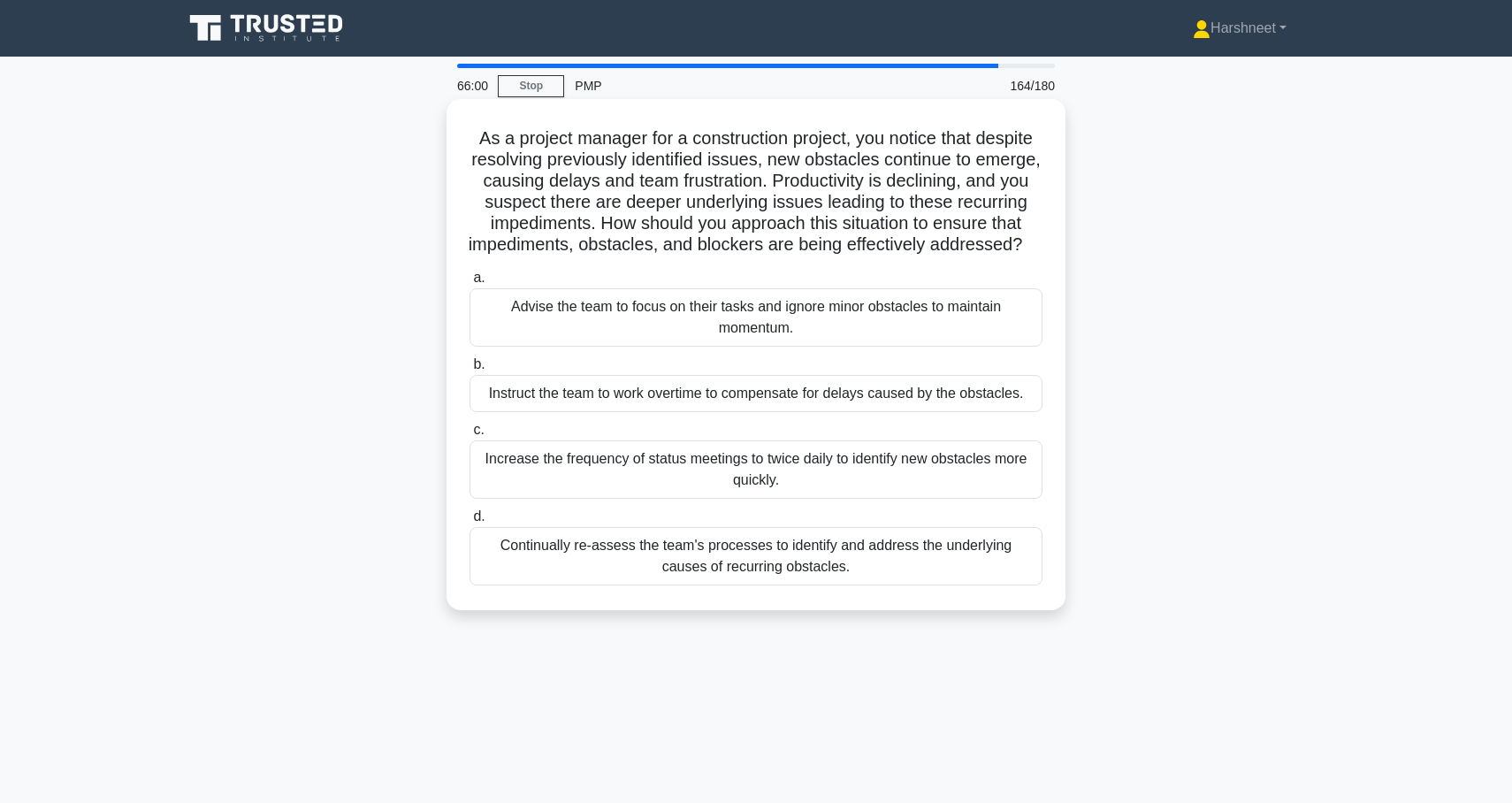
click at [923, 565] on div "Continually re-assess the team's processes to identify and address the underlyi…" at bounding box center [756, 556] width 573 height 59
click at [470, 523] on input "d. Continually re-assess the team's processes to identify and address the under…" at bounding box center [470, 517] width 0 height 12
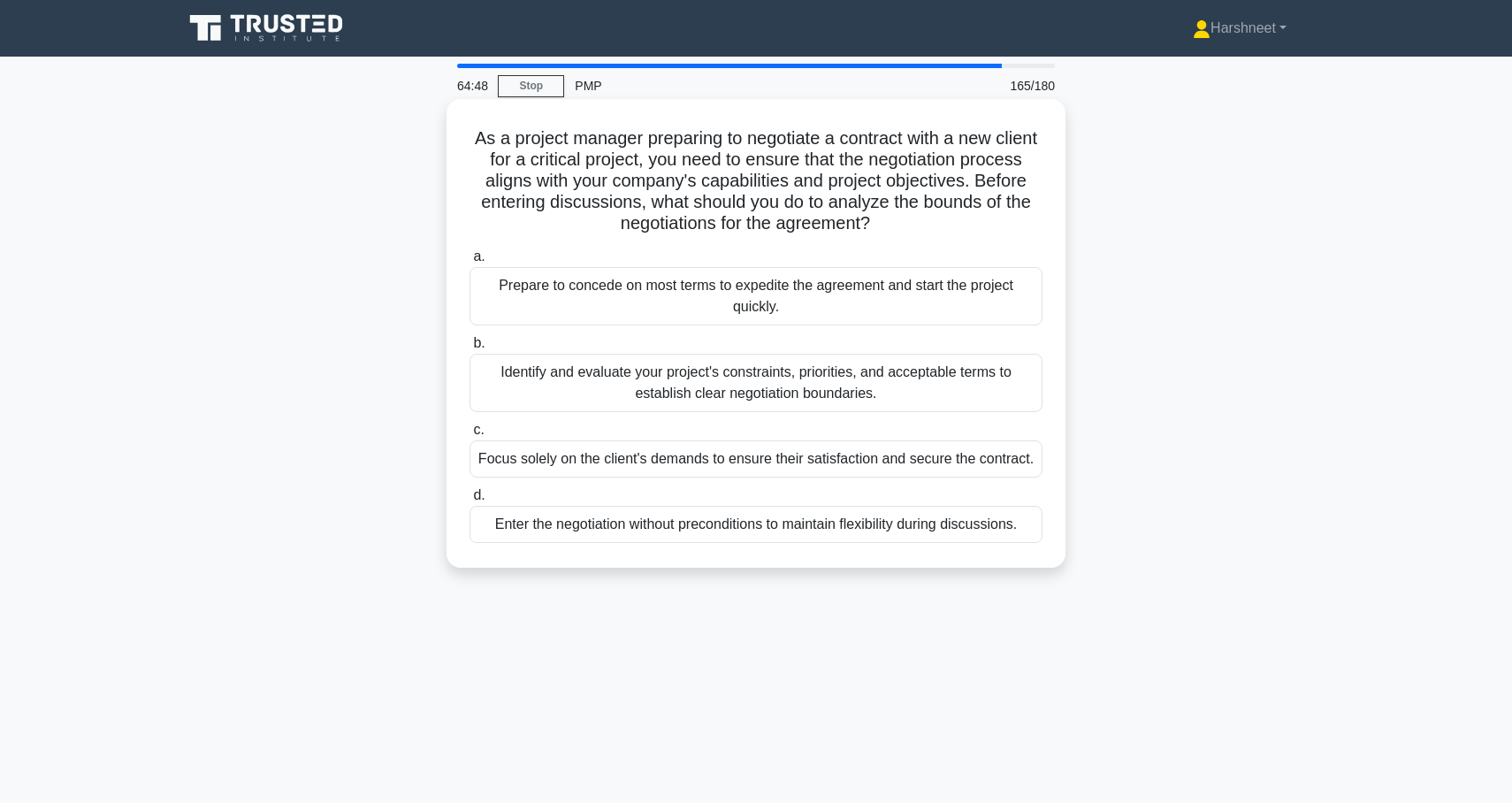
click at [825, 381] on div "Identify and evaluate your project's constraints, priorities, and acceptable te…" at bounding box center [756, 382] width 573 height 59
click at [470, 350] on input "b. Identify and evaluate your project's constraints, priorities, and acceptable…" at bounding box center [470, 344] width 0 height 12
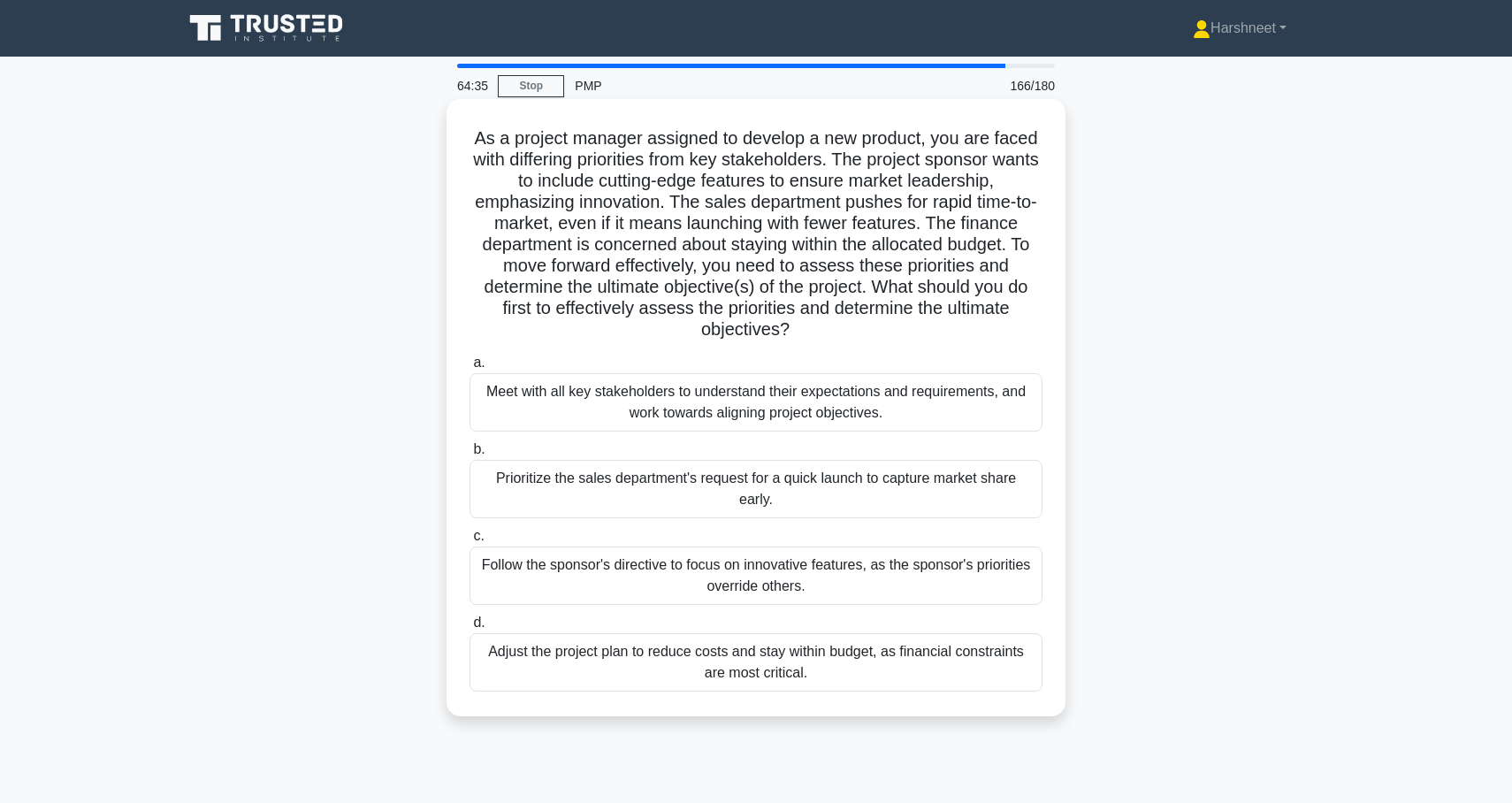
click at [932, 422] on div "Meet with all key stakeholders to understand their expectations and requirement…" at bounding box center [756, 402] width 573 height 59
click at [470, 369] on input "a. Meet with all key stakeholders to understand their expectations and requirem…" at bounding box center [470, 363] width 0 height 12
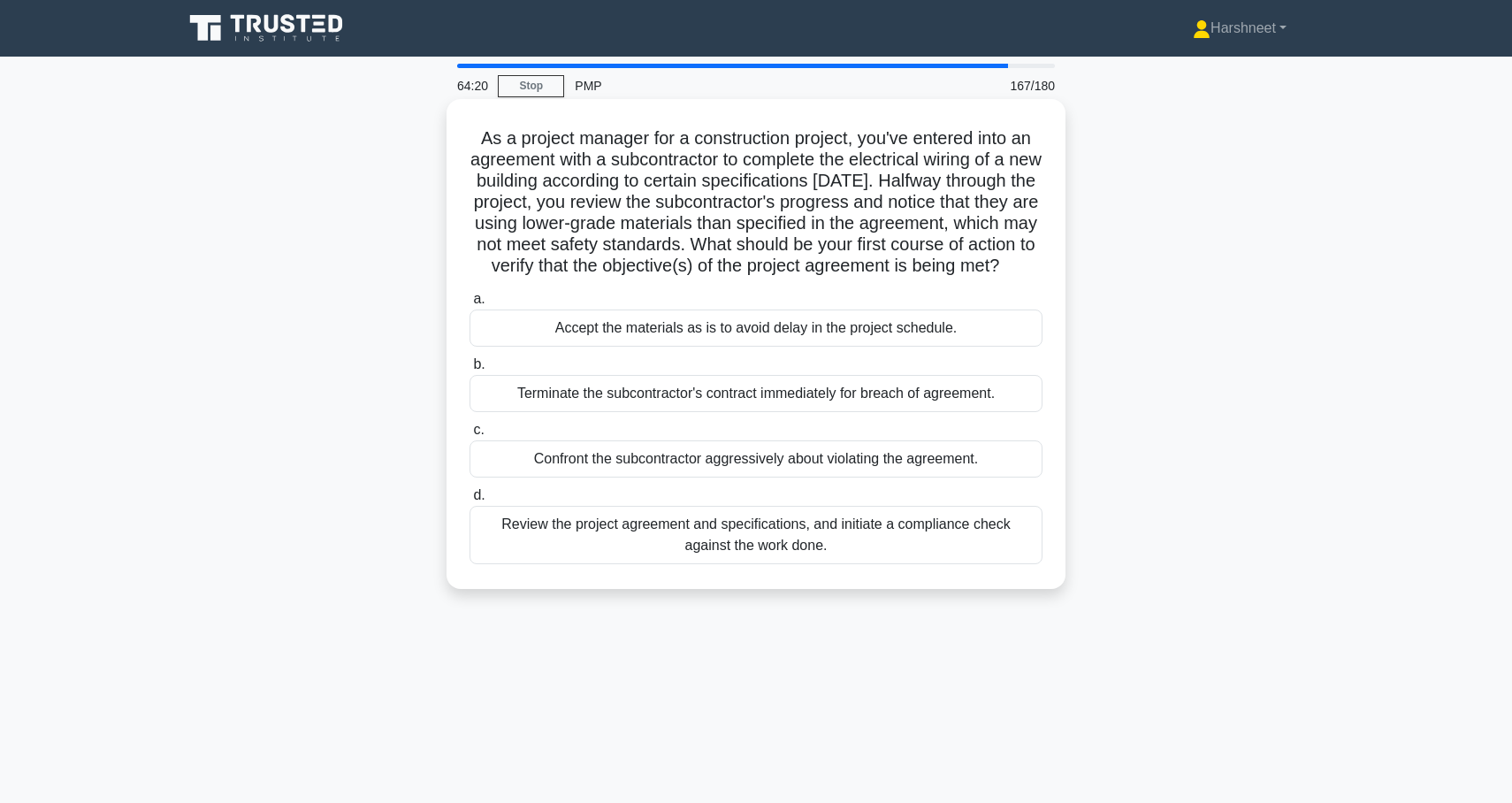
click at [961, 553] on div "Review the project agreement and specifications, and initiate a compliance chec…" at bounding box center [756, 535] width 573 height 59
click at [470, 501] on input "d. Review the project agreement and specifications, and initiate a compliance c…" at bounding box center [470, 496] width 0 height 12
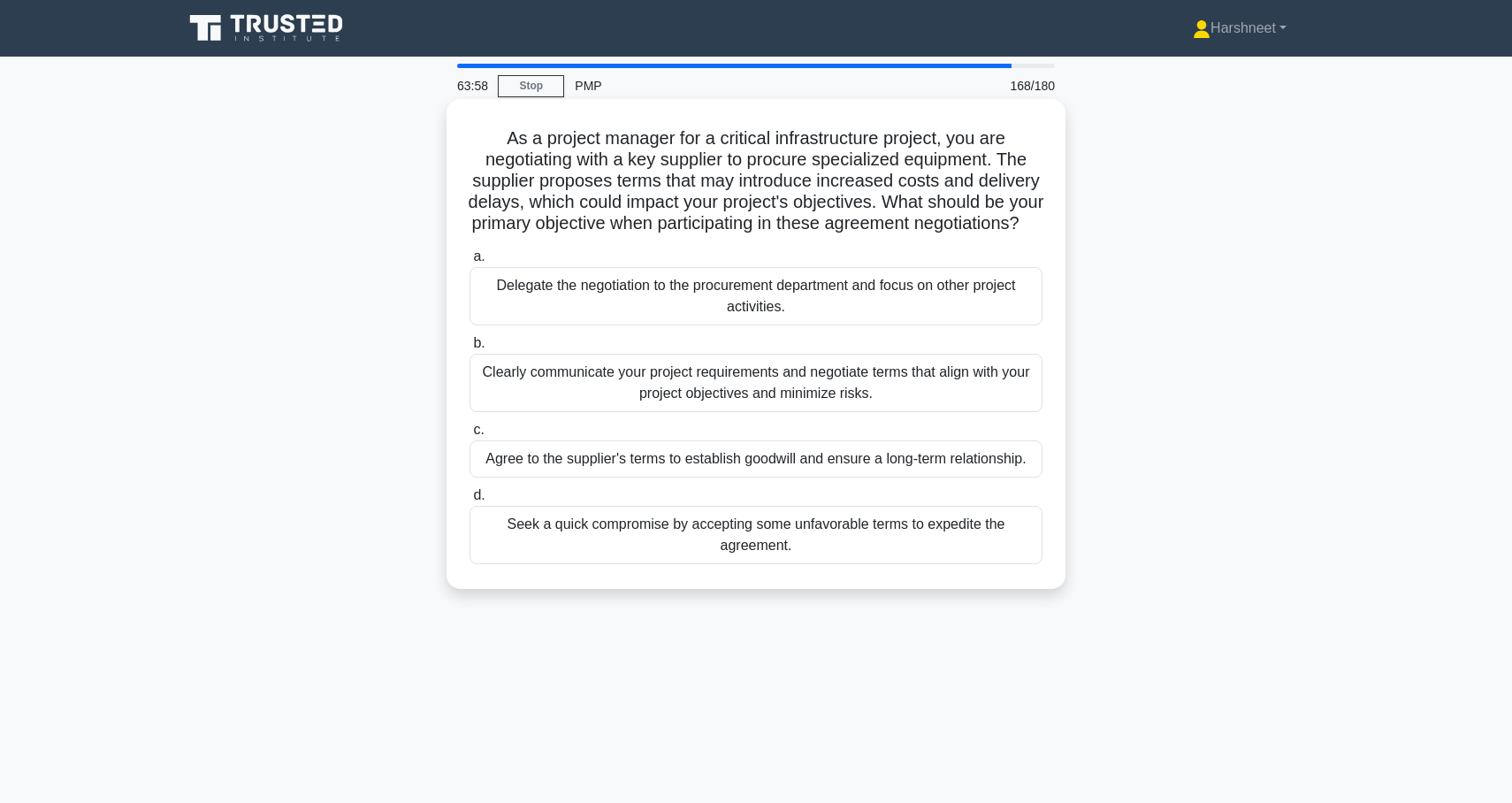
click at [947, 409] on div "Clearly communicate your project requirements and negotiate terms that align wi…" at bounding box center [756, 382] width 573 height 59
click at [470, 350] on input "b. Clearly communicate your project requirements and negotiate terms that align…" at bounding box center [470, 344] width 0 height 12
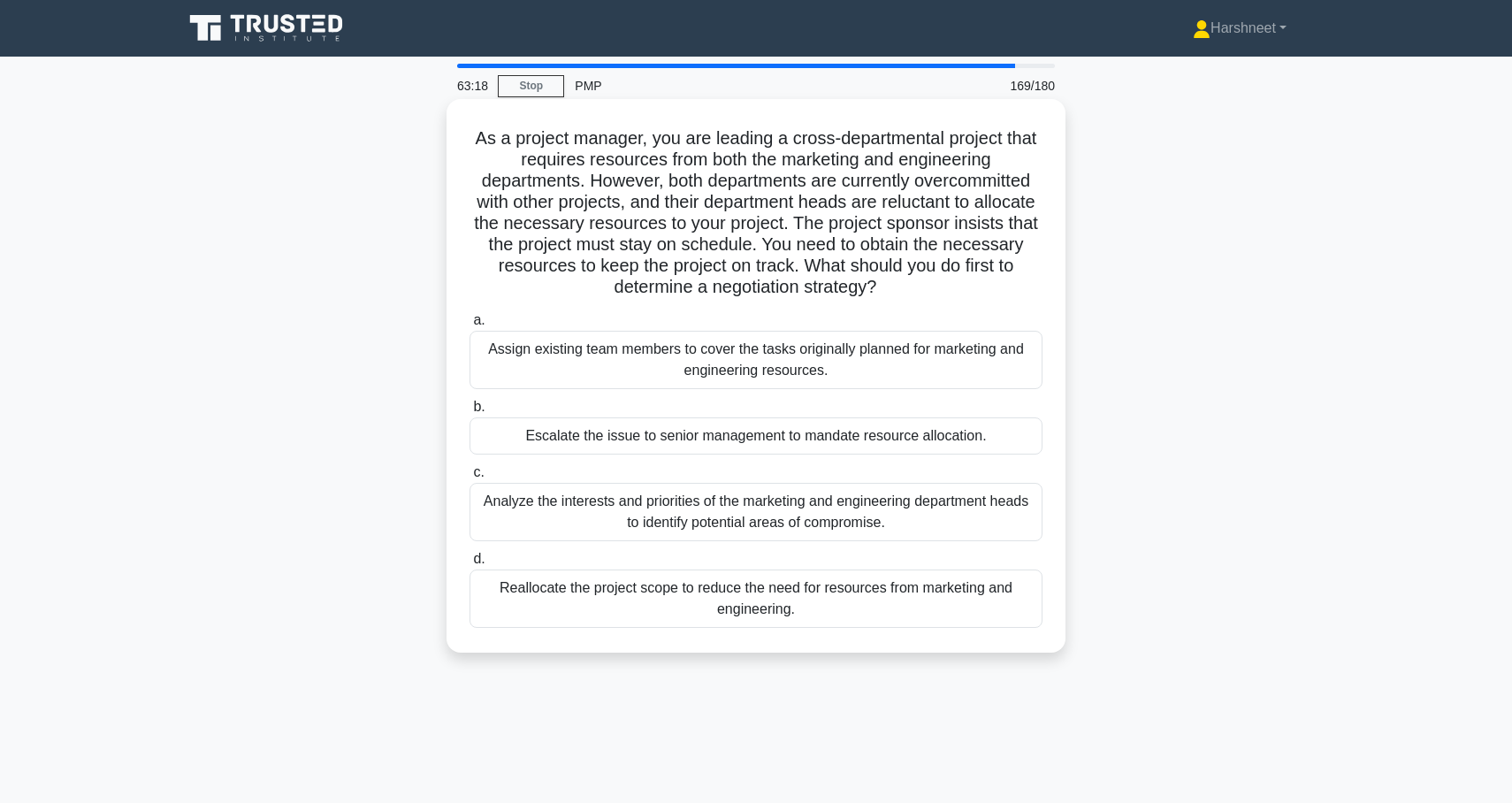
click at [921, 507] on div "Analyze the interests and priorities of the marketing and engineering departmen…" at bounding box center [756, 512] width 573 height 59
click at [470, 478] on input "c. Analyze the interests and priorities of the marketing and engineering depart…" at bounding box center [470, 473] width 0 height 12
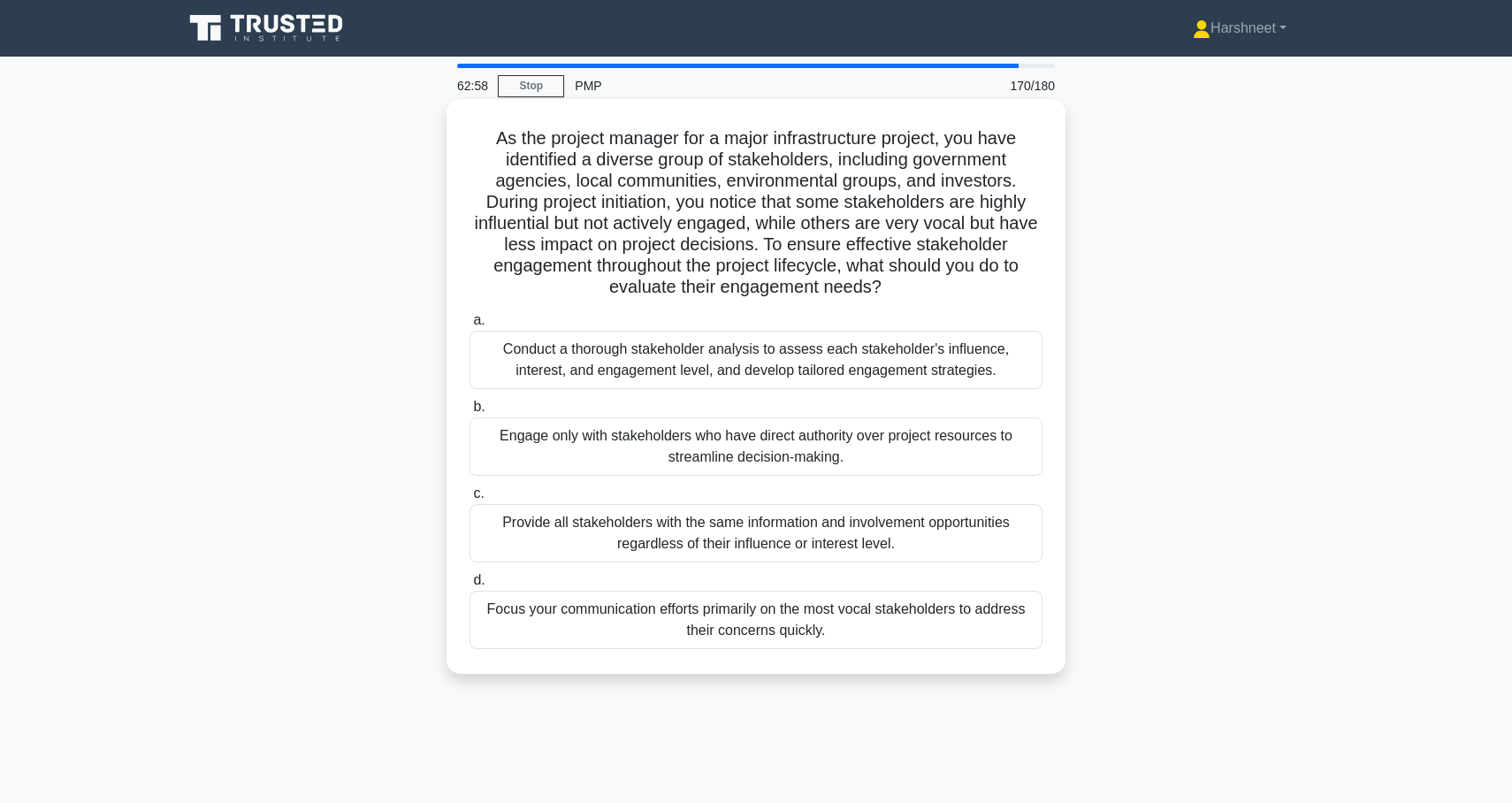
click at [887, 375] on div "Conduct a thorough stakeholder analysis to assess each stakeholder's influence,…" at bounding box center [756, 359] width 573 height 59
click at [470, 327] on input "a. Conduct a thorough stakeholder analysis to assess each stakeholder's influen…" at bounding box center [470, 321] width 0 height 12
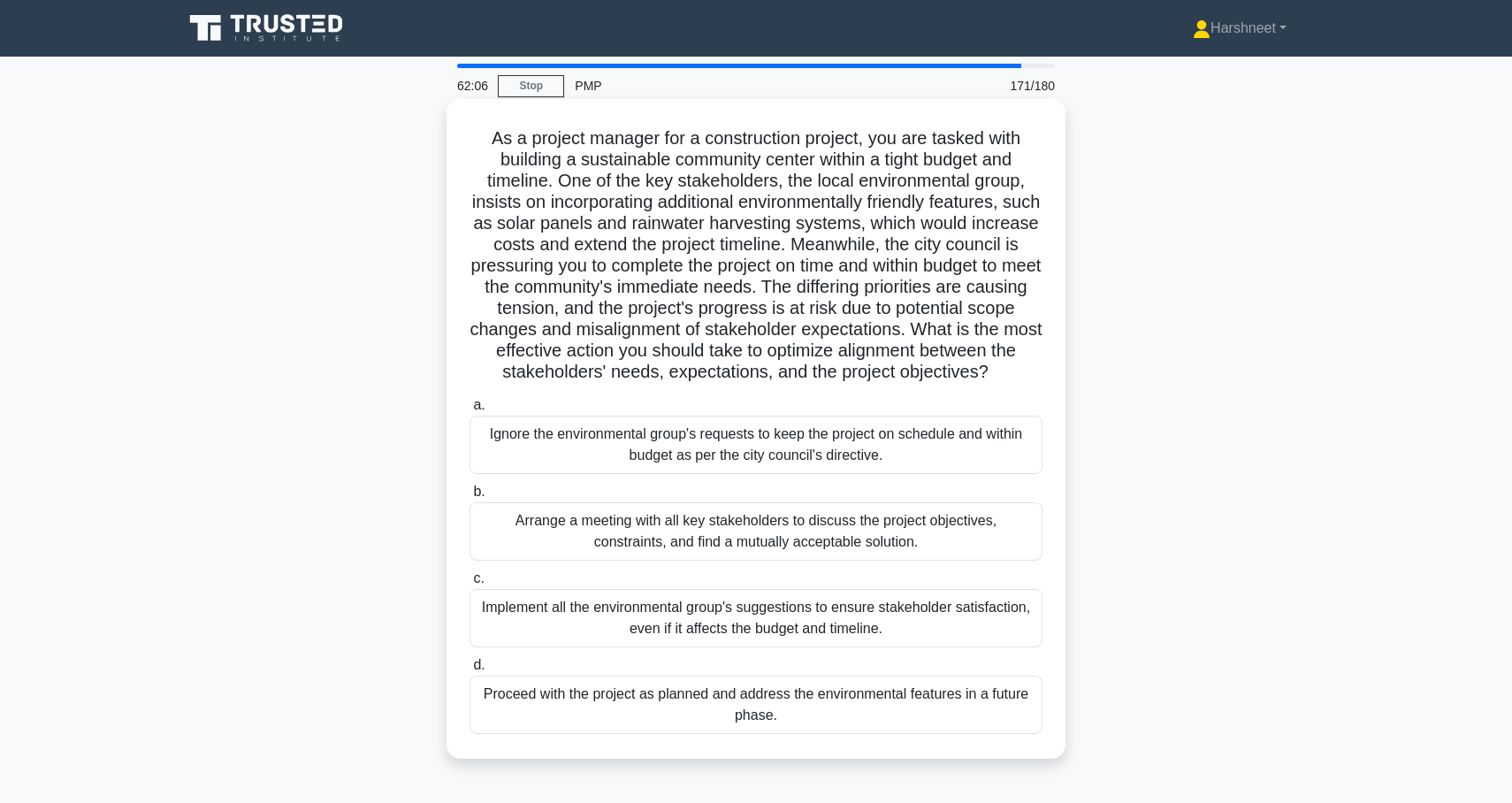
click at [737, 548] on div "Arrange a meeting with all key stakeholders to discuss the project objectives, …" at bounding box center [756, 531] width 573 height 59
click at [470, 498] on input "b. Arrange a meeting with all key stakeholders to discuss the project objective…" at bounding box center [470, 492] width 0 height 12
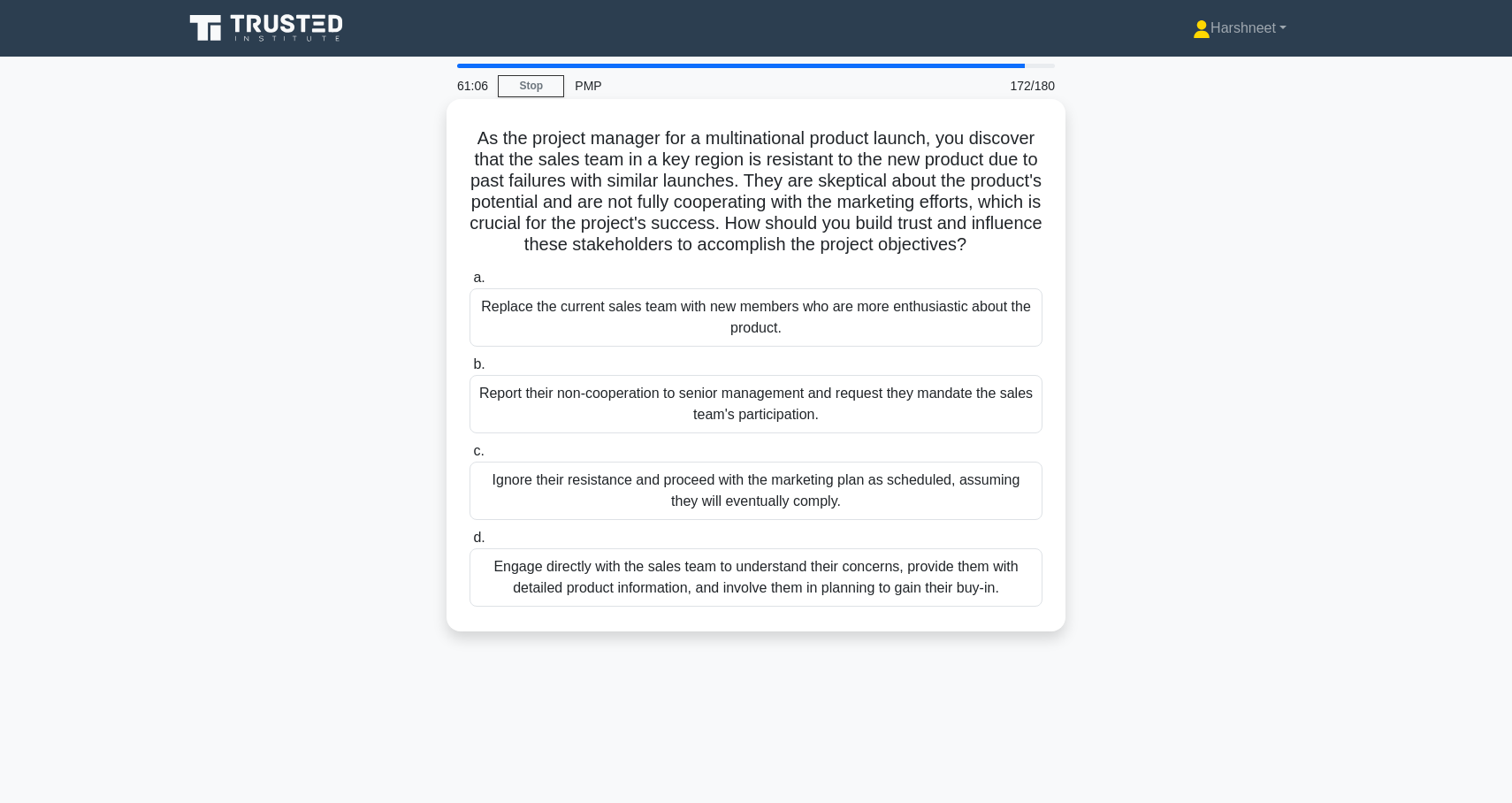
click at [922, 564] on div "Engage directly with the sales team to understand their concerns, provide them …" at bounding box center [756, 577] width 573 height 59
click at [470, 544] on input "d. Engage directly with the sales team to understand their concerns, provide th…" at bounding box center [470, 538] width 0 height 12
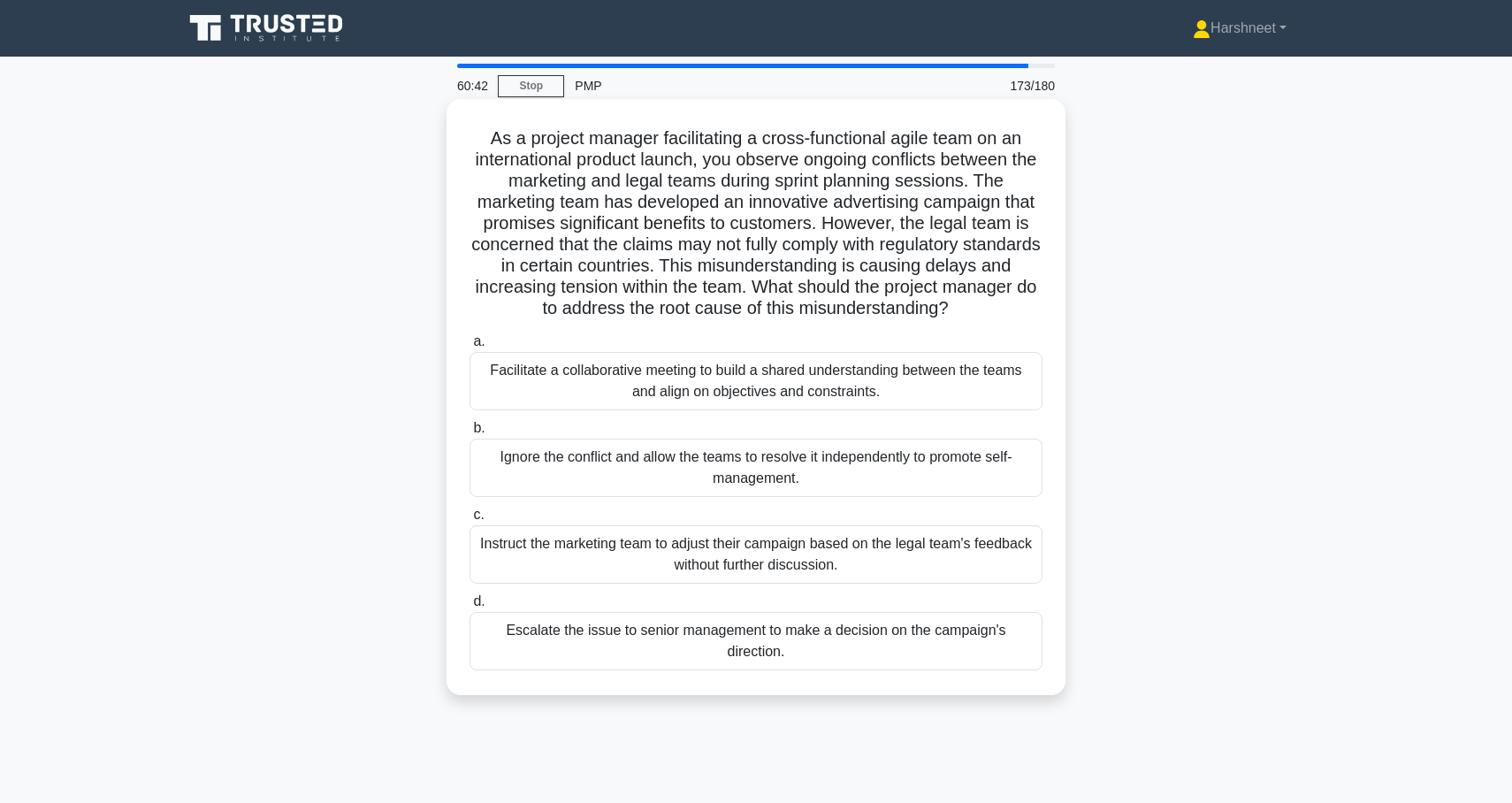
click at [950, 374] on div "Facilitate a collaborative meeting to build a shared understanding between the …" at bounding box center [756, 380] width 573 height 59
click at [470, 348] on input "a. Facilitate a collaborative meeting to build a shared understanding between t…" at bounding box center [470, 342] width 0 height 12
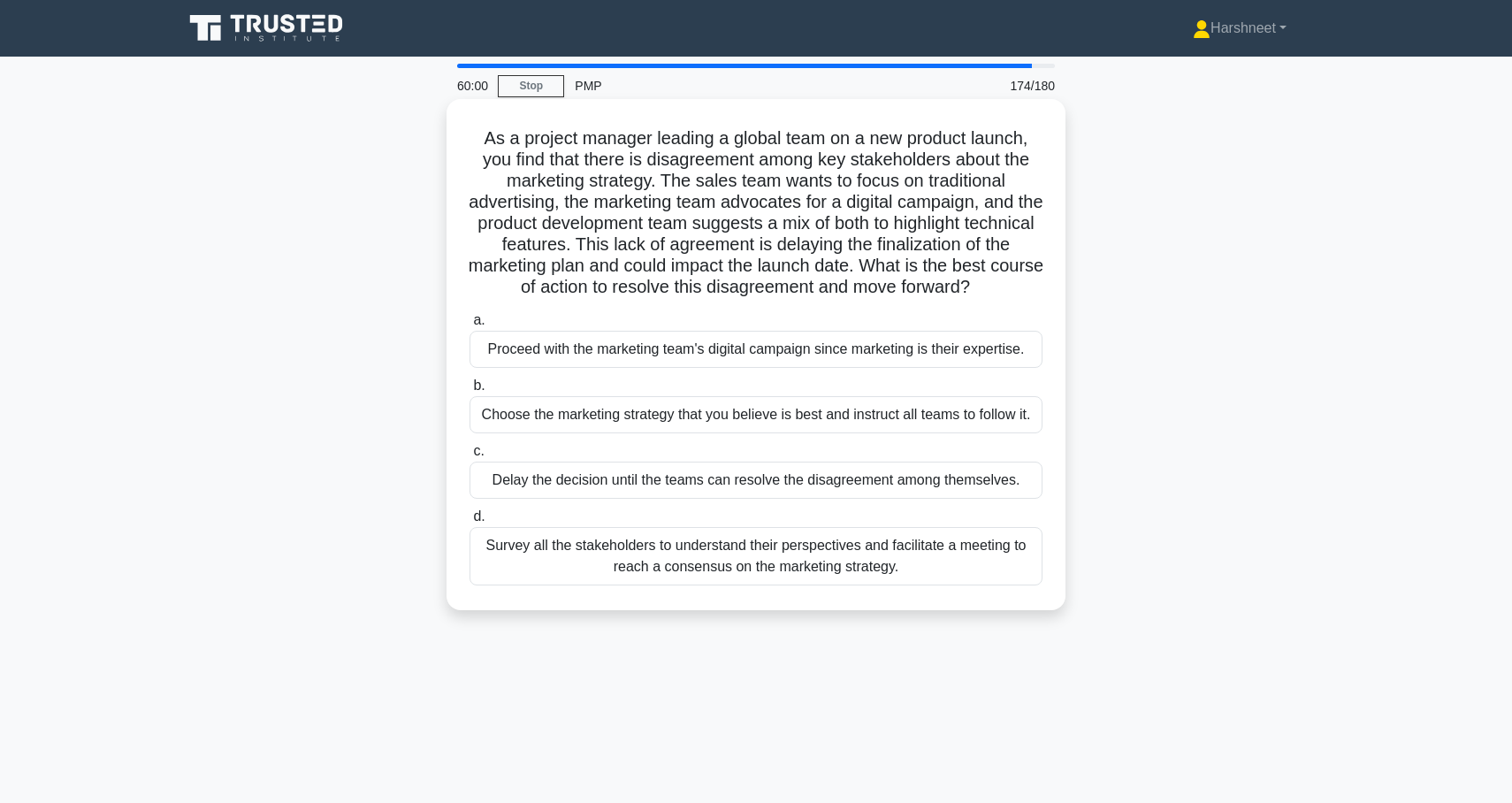
click at [827, 544] on div "Survey all the stakeholders to understand their perspectives and facilitate a m…" at bounding box center [756, 556] width 573 height 59
click at [470, 523] on input "d. Survey all the stakeholders to understand their perspectives and facilitate …" at bounding box center [470, 517] width 0 height 12
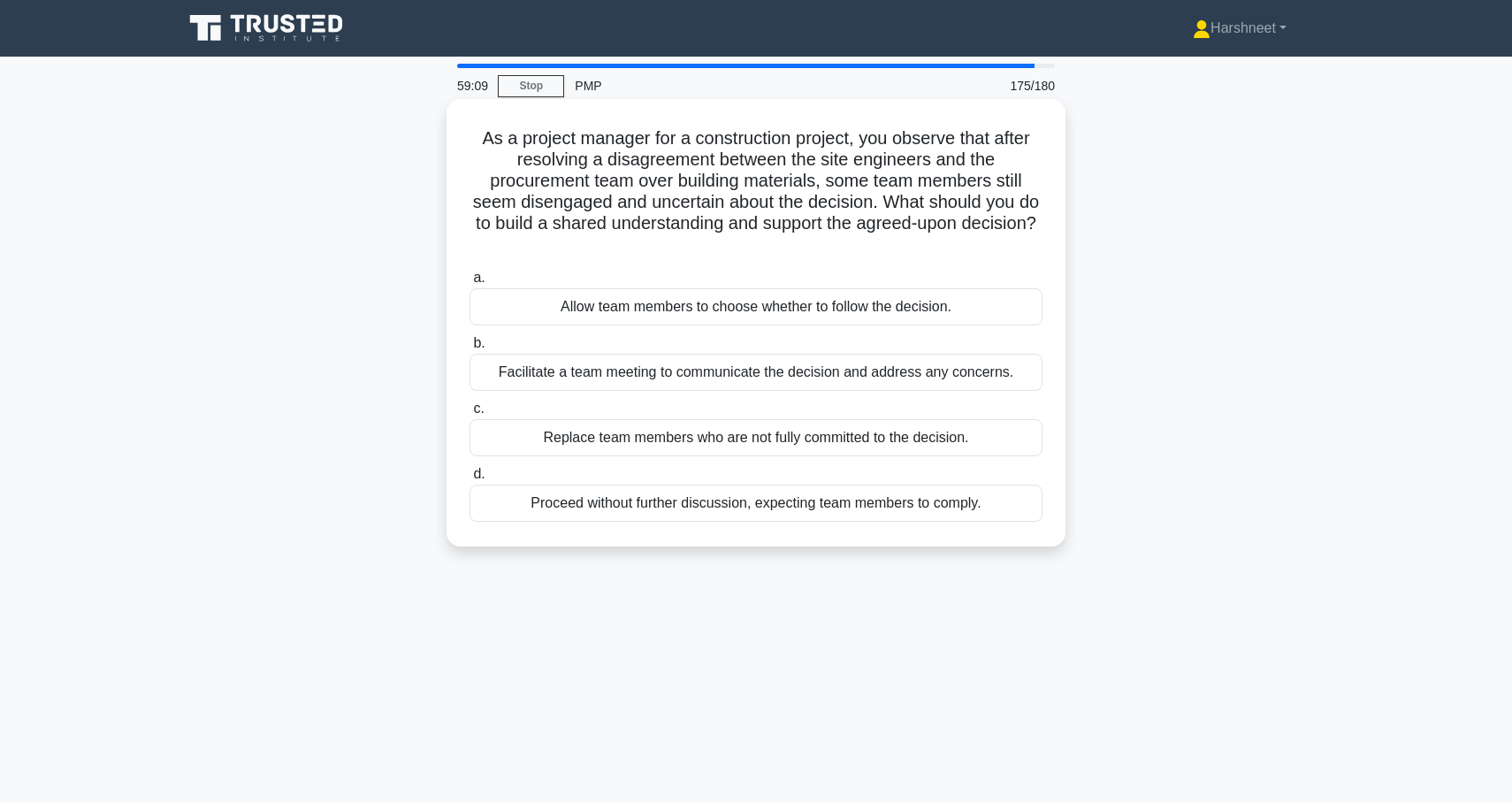
click at [822, 384] on div "Facilitate a team meeting to communicate the decision and address any concerns." at bounding box center [756, 372] width 573 height 37
click at [470, 350] on input "b. Facilitate a team meeting to communicate the decision and address any concer…" at bounding box center [470, 344] width 0 height 12
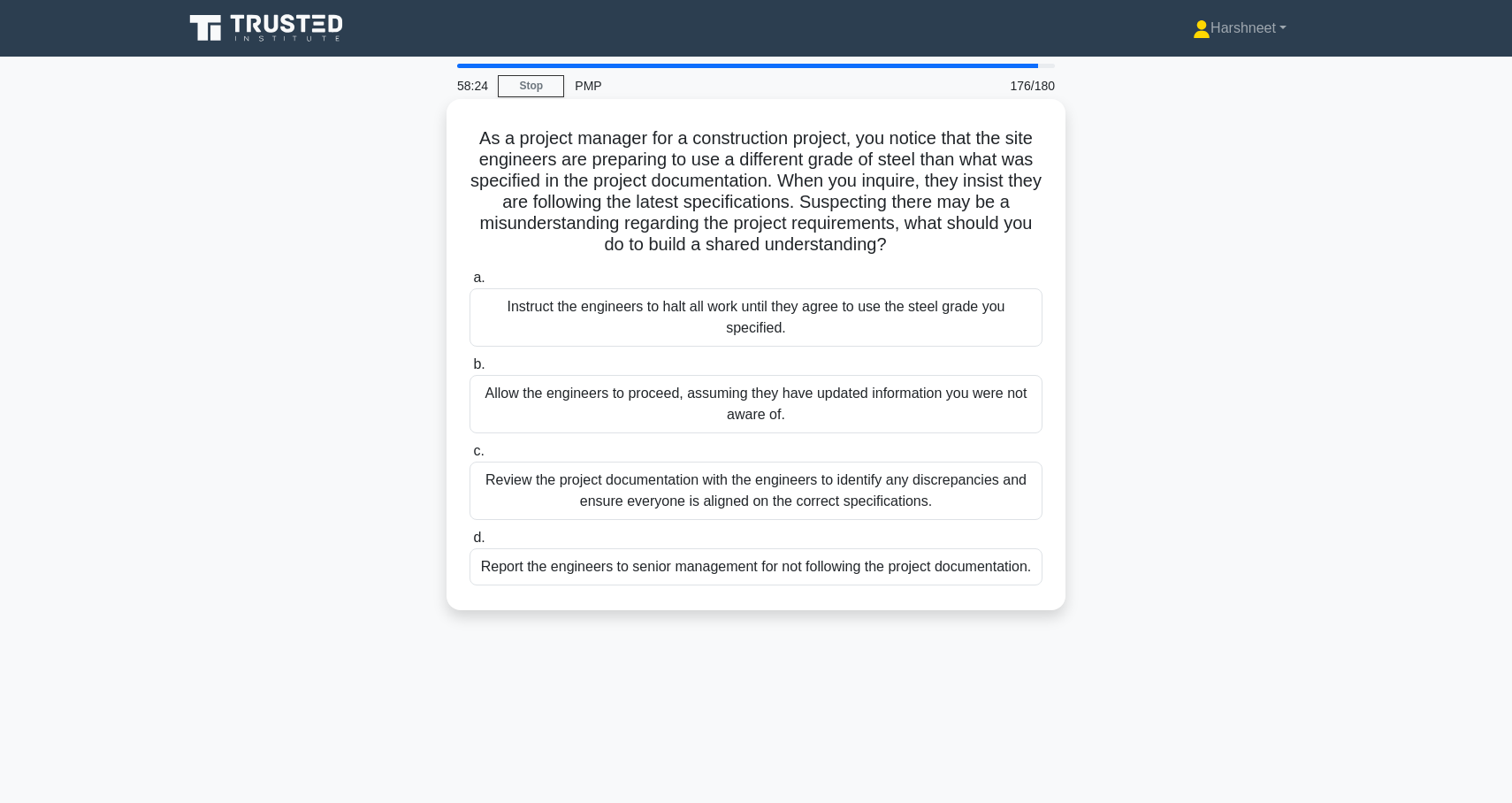
click at [885, 485] on div "Review the project documentation with the engineers to identify any discrepanci…" at bounding box center [756, 491] width 573 height 59
click at [470, 457] on input "c. Review the project documentation with the engineers to identify any discrepa…" at bounding box center [470, 451] width 0 height 12
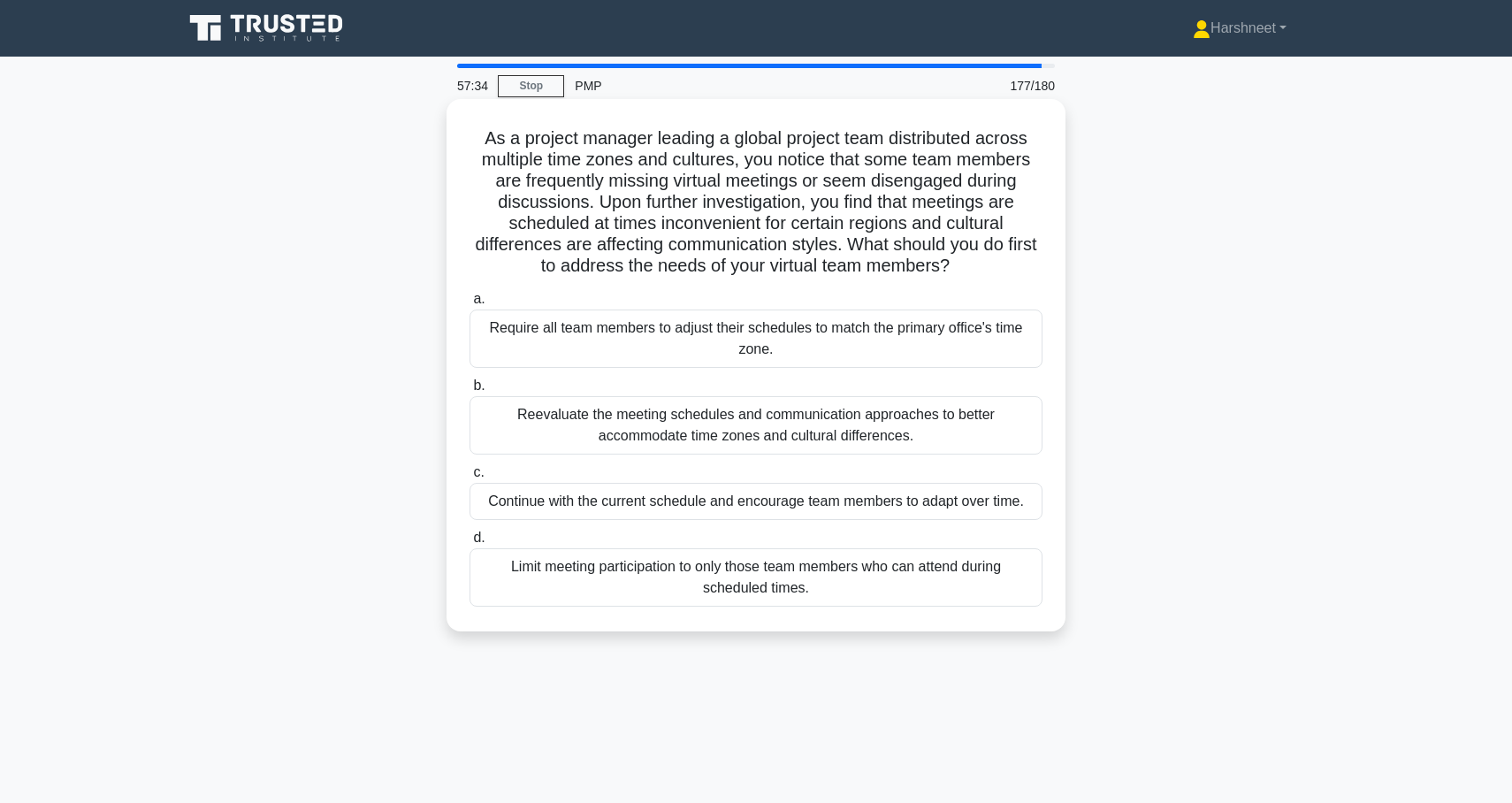
click at [867, 437] on div "Reevaluate the meeting schedules and communication approaches to better accommo…" at bounding box center [756, 425] width 573 height 59
click at [470, 392] on input "b. Reevaluate the meeting schedules and communication approaches to better acco…" at bounding box center [470, 386] width 0 height 12
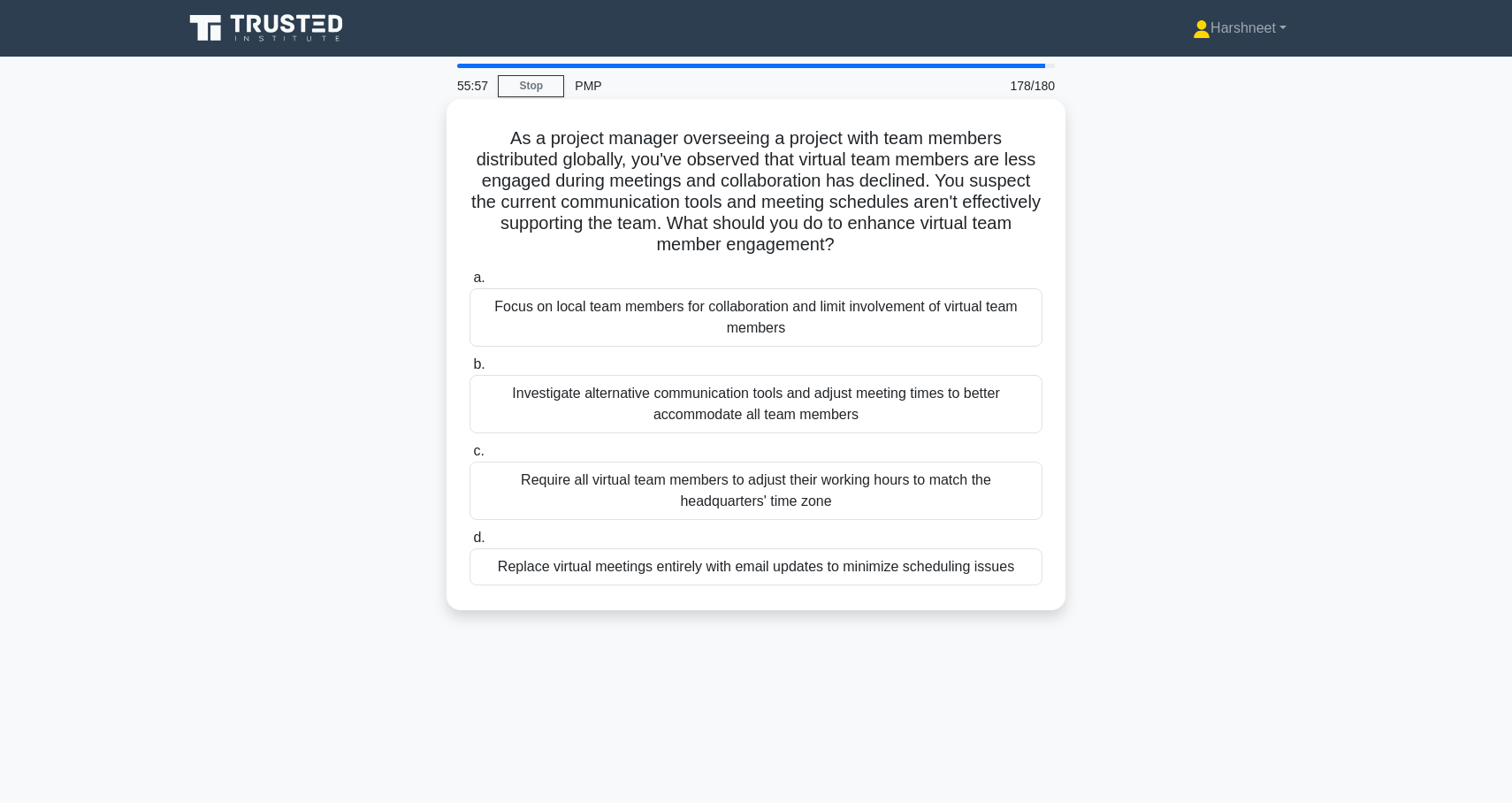
click at [836, 402] on div "Investigate alternative communication tools and adjust meeting times to better …" at bounding box center [756, 403] width 573 height 59
click at [470, 371] on input "b. Investigate alternative communication tools and adjust meeting times to bett…" at bounding box center [470, 365] width 0 height 12
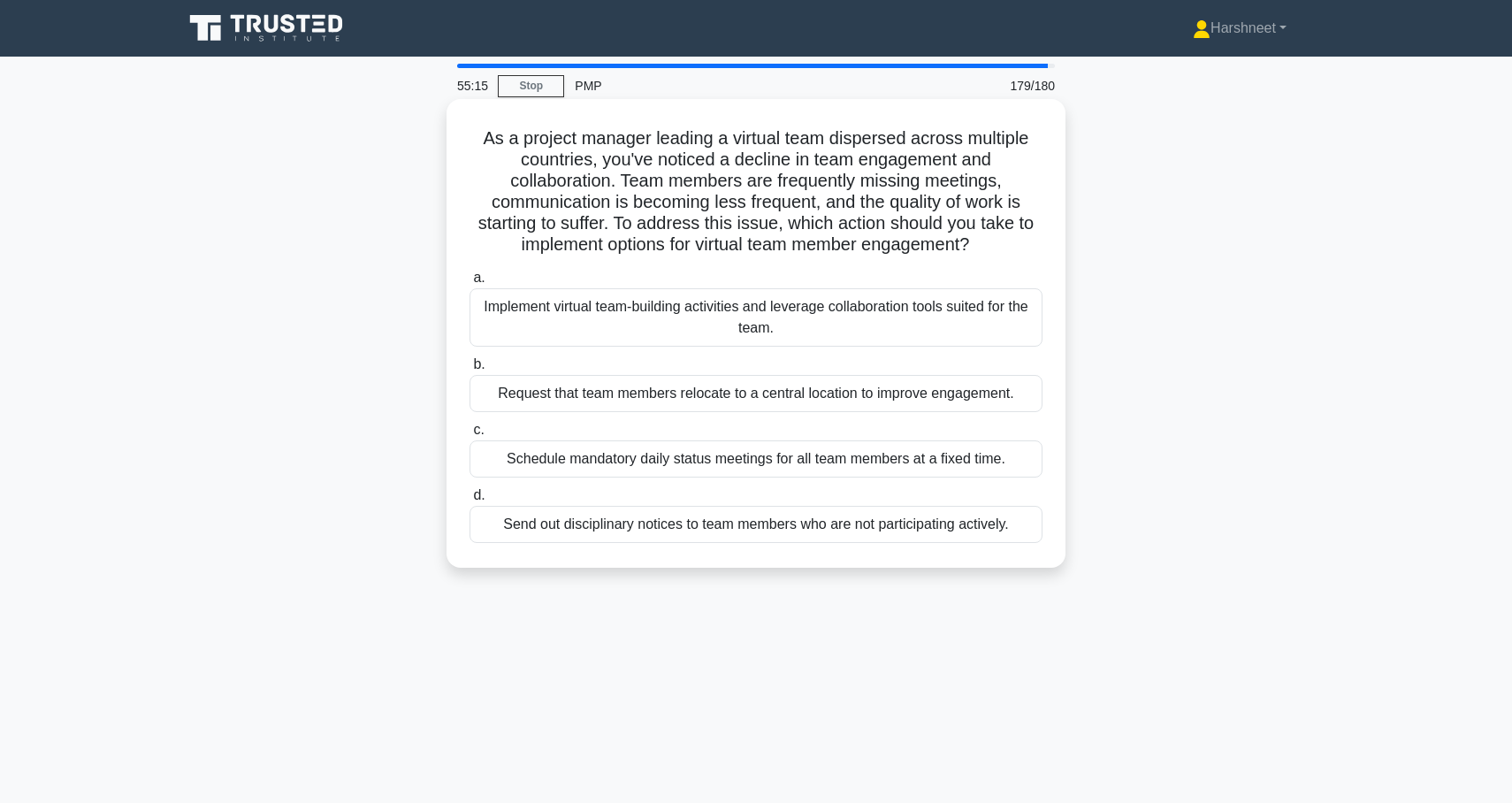
click at [841, 321] on div "Implement virtual team-building activities and leverage collaboration tools sui…" at bounding box center [756, 317] width 573 height 59
click at [470, 284] on input "a. Implement virtual team-building activities and leverage collaboration tools …" at bounding box center [470, 279] width 0 height 12
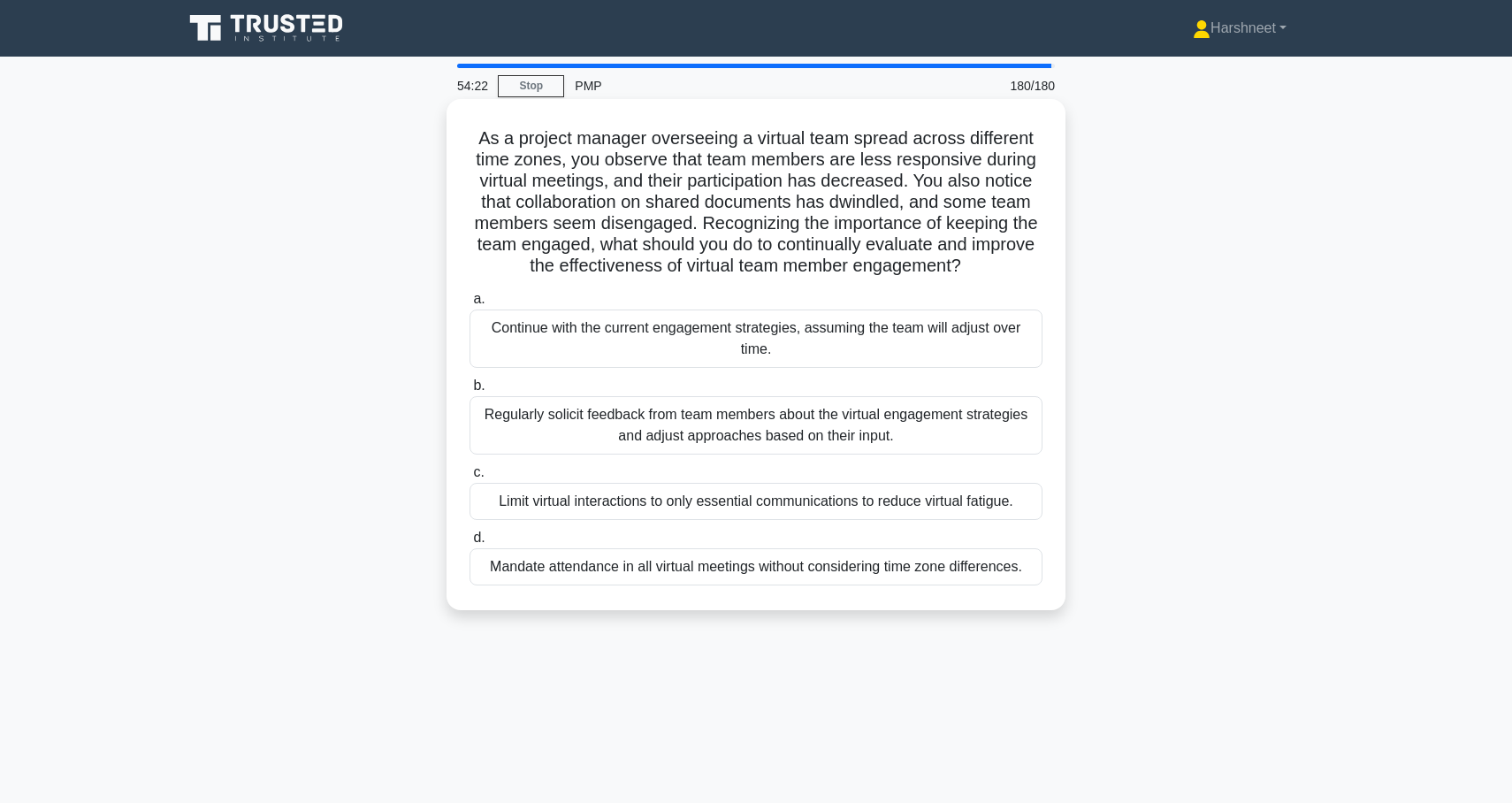
click at [824, 415] on div "Regularly solicit feedback from team members about the virtual engagement strat…" at bounding box center [756, 425] width 573 height 59
click at [470, 392] on input "b. Regularly solicit feedback from team members about the virtual engagement st…" at bounding box center [470, 386] width 0 height 12
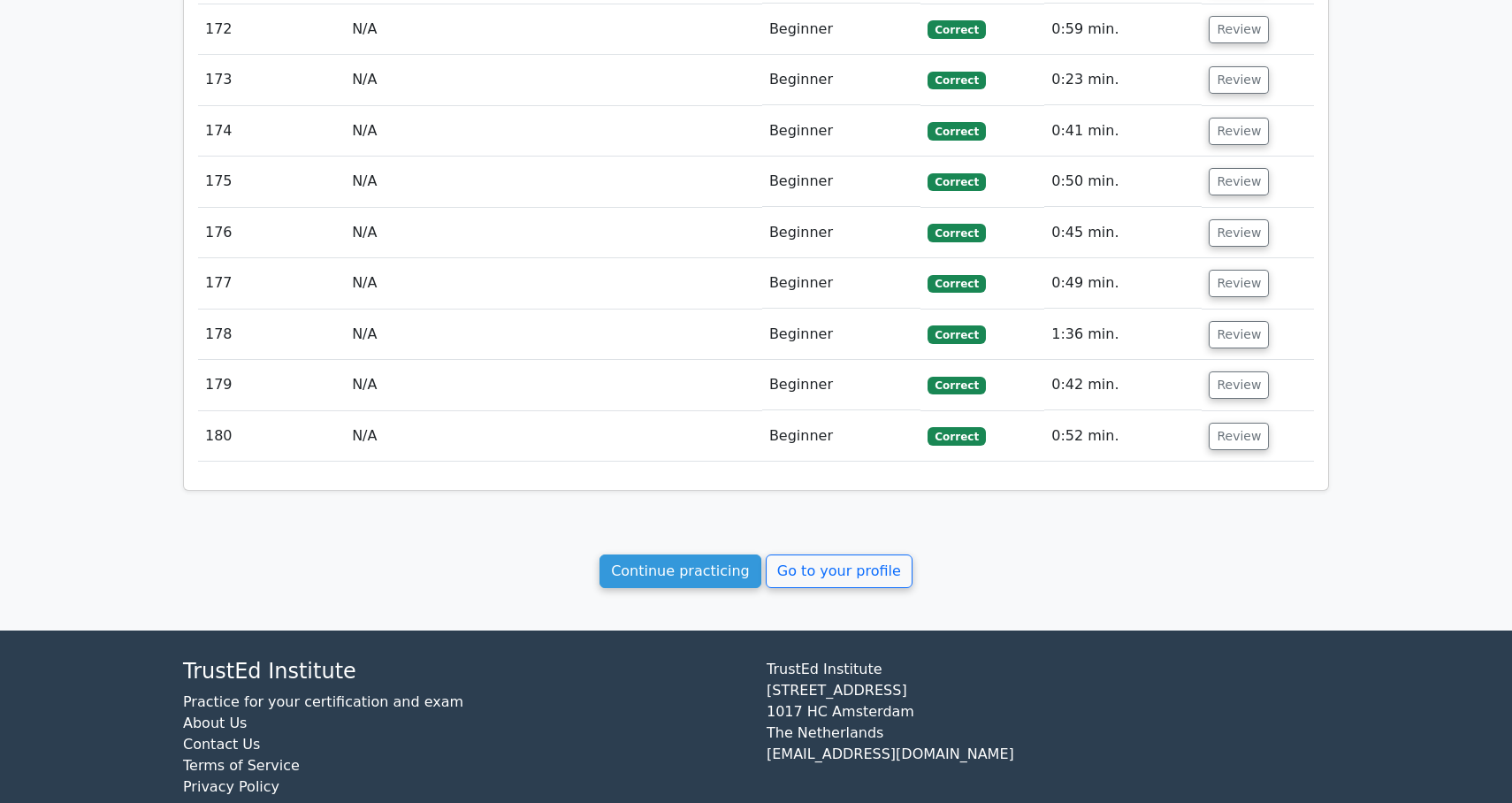
scroll to position [10356, 0]
click at [686, 555] on link "Continue practicing" at bounding box center [680, 572] width 161 height 34
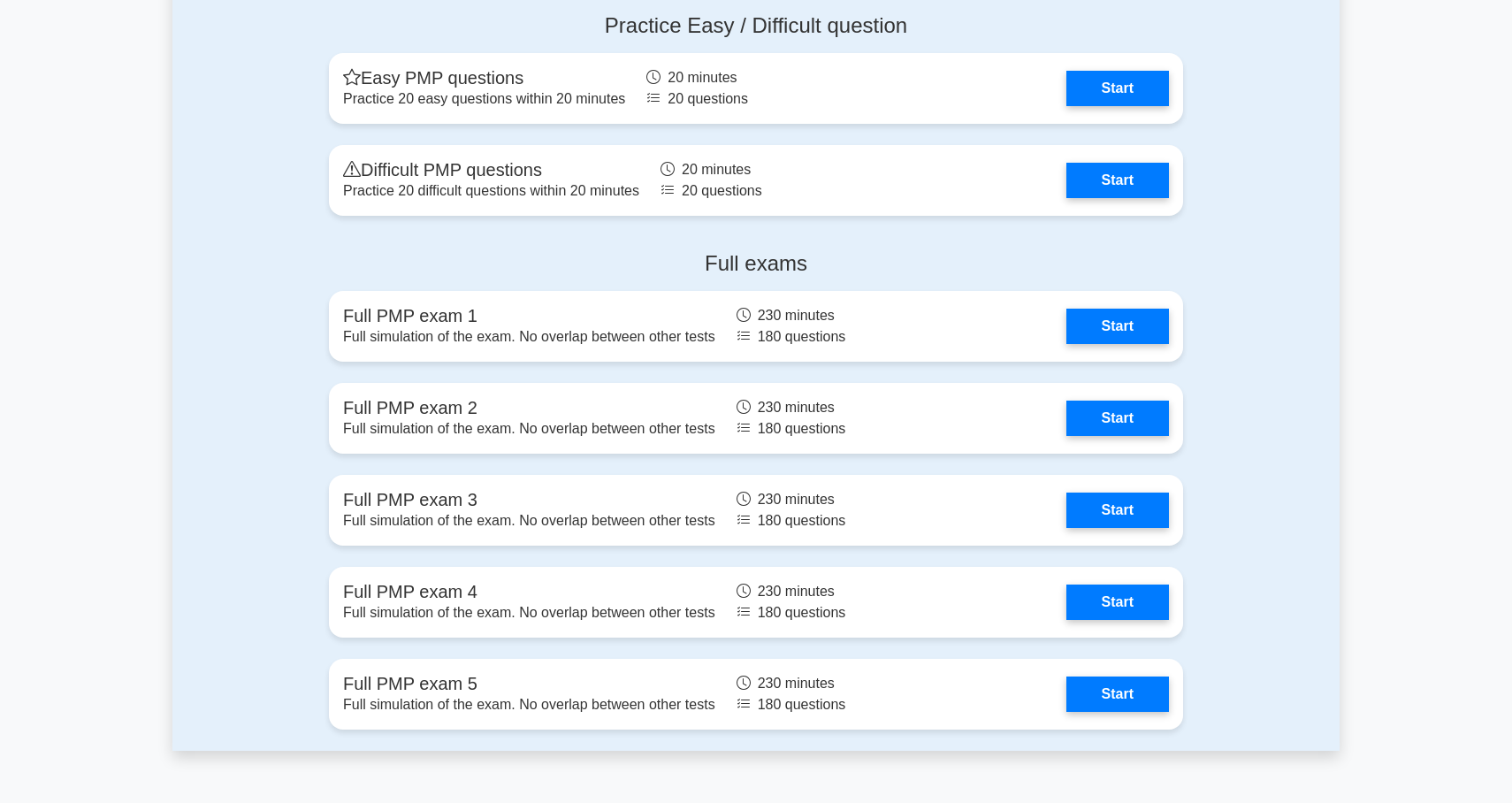
scroll to position [4265, 0]
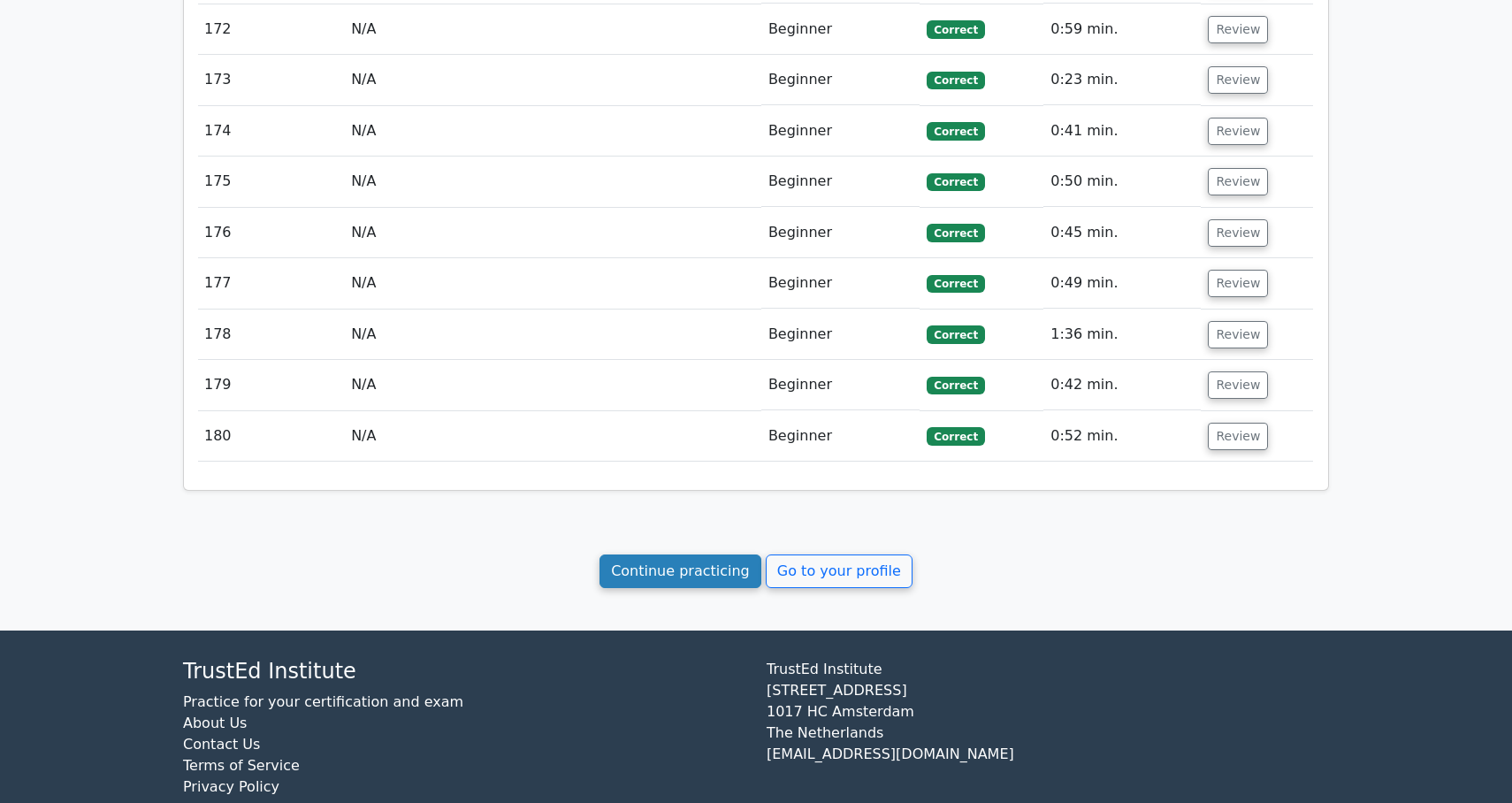
scroll to position [10356, 0]
click at [635, 555] on link "Continue practicing" at bounding box center [680, 572] width 161 height 34
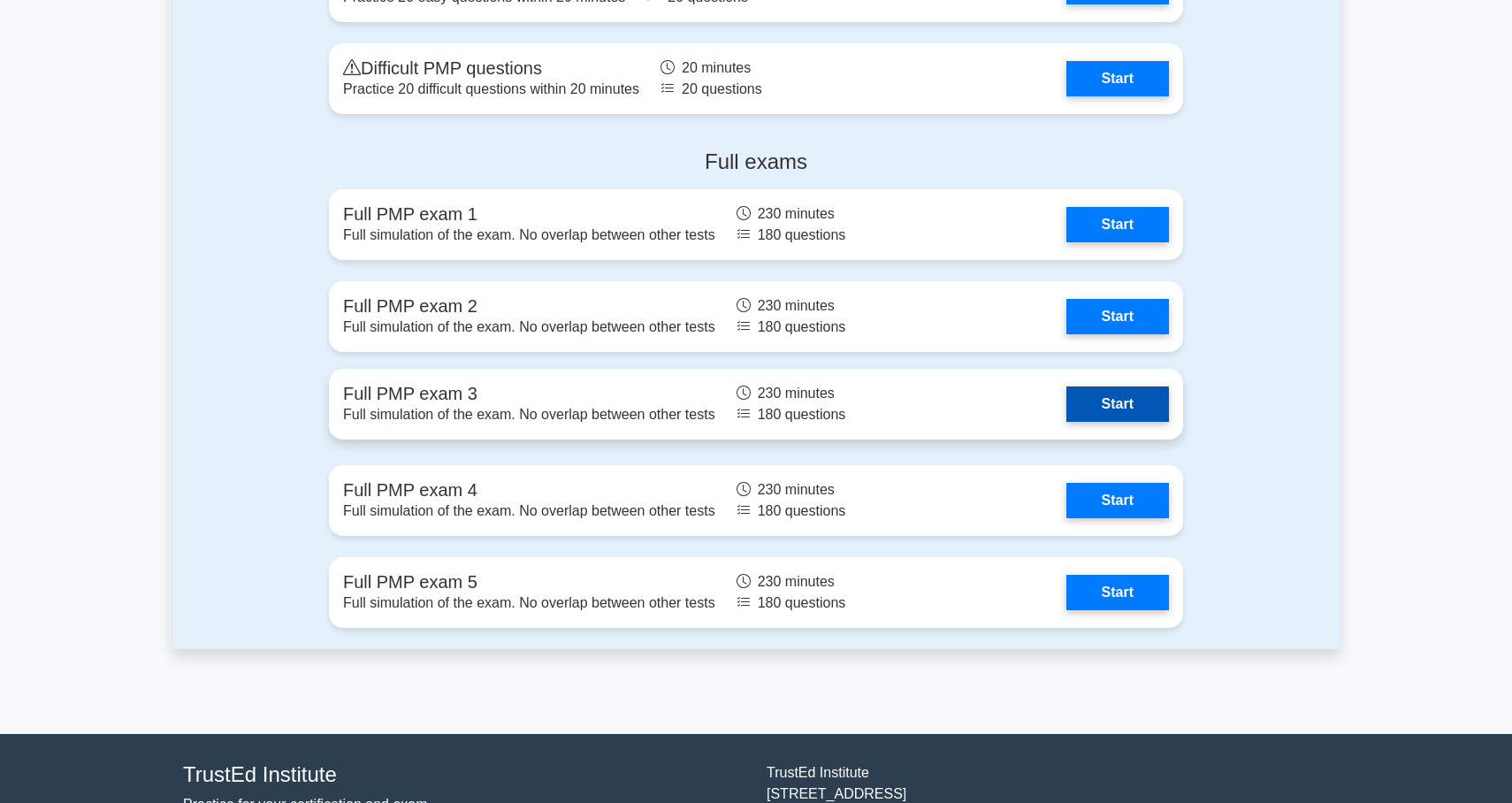
scroll to position [4349, 0]
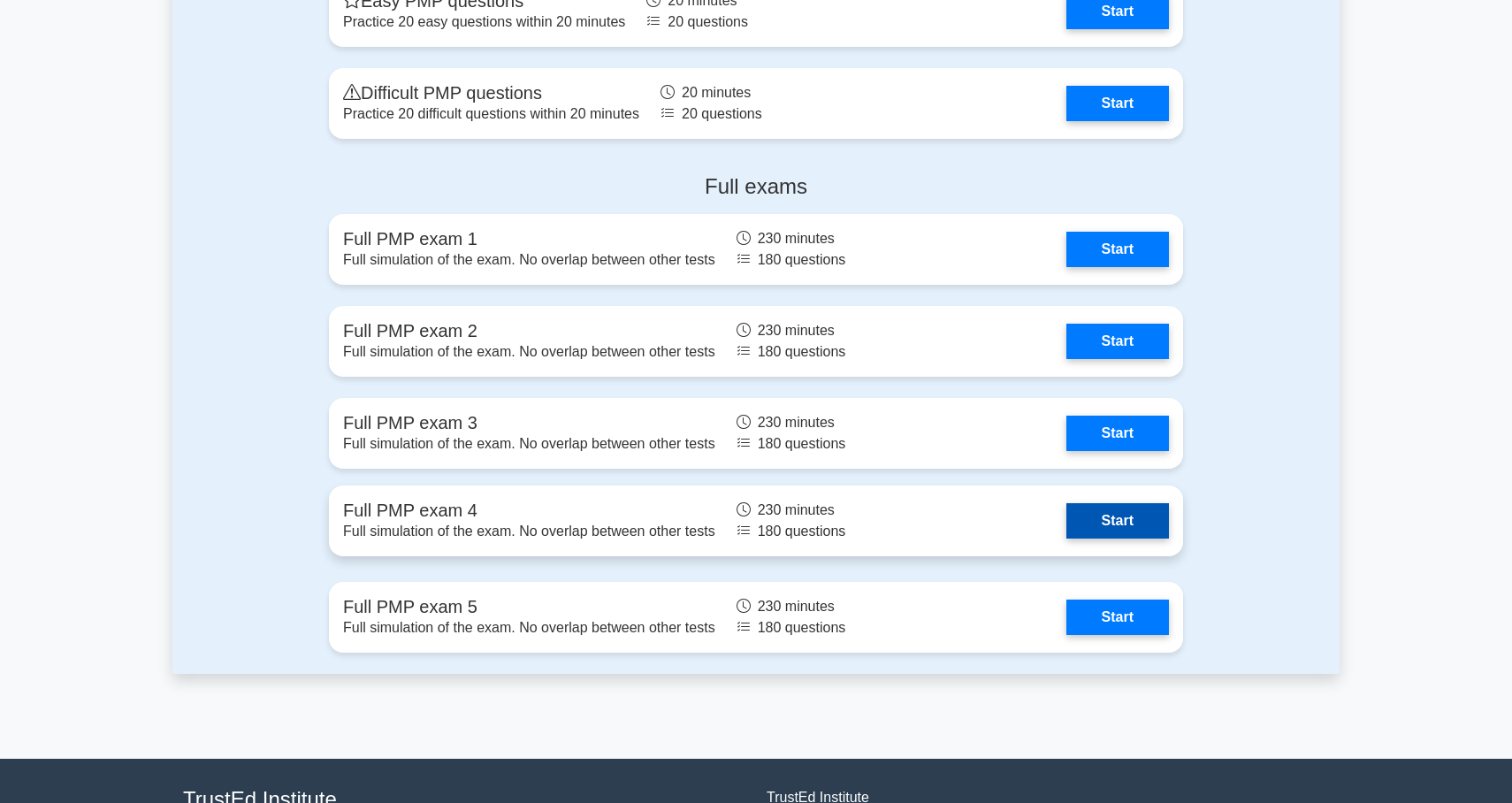
click at [1066, 530] on link "Start" at bounding box center [1117, 521] width 103 height 36
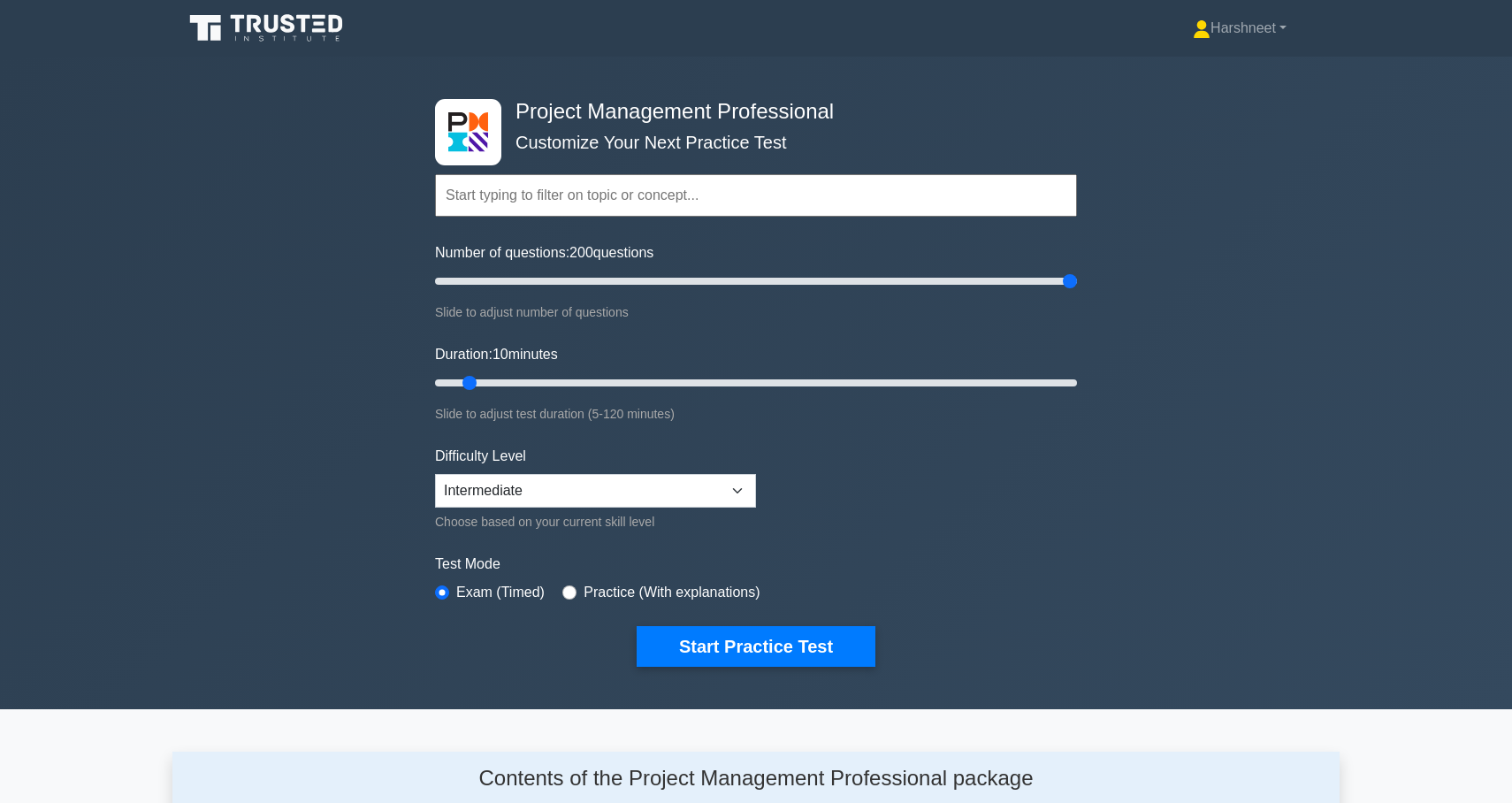
drag, startPoint x: 460, startPoint y: 281, endPoint x: 1275, endPoint y: 379, distance: 820.9
type input "200"
click at [1275, 379] on div "Project Management Professional Customize Your Next Practice Test Topics Scope …" at bounding box center [756, 382] width 1512 height 652
drag, startPoint x: 471, startPoint y: 380, endPoint x: 1204, endPoint y: 406, distance: 733.5
type input "120"
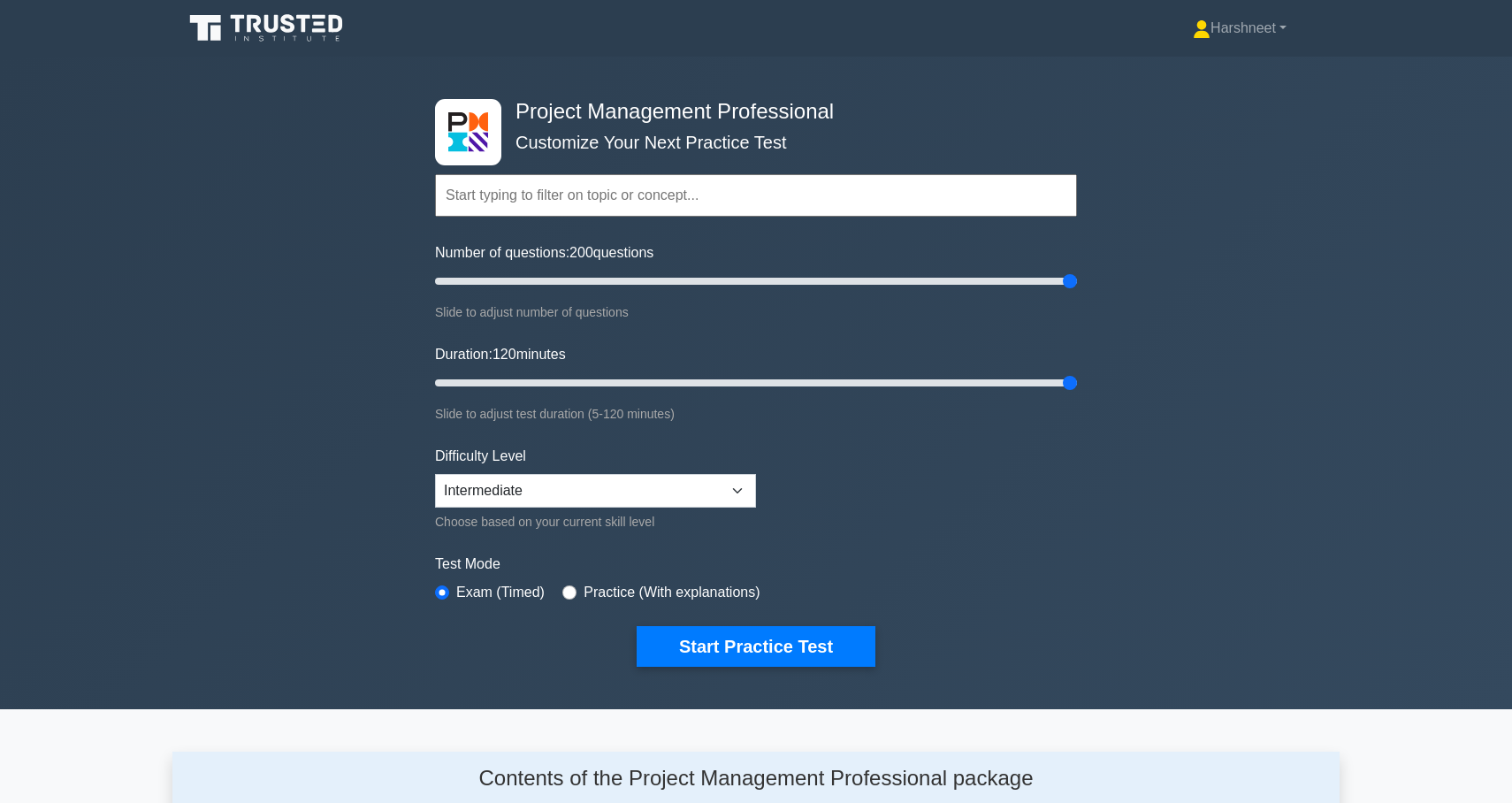
click at [1204, 406] on div "Project Management Professional Customize Your Next Practice Test Topics Scope …" at bounding box center [756, 382] width 1512 height 652
drag, startPoint x: 1063, startPoint y: 277, endPoint x: 787, endPoint y: 288, distance: 276.2
click at [787, 288] on input "Number of questions: 110 questions" at bounding box center [756, 281] width 642 height 21
drag, startPoint x: 780, startPoint y: 283, endPoint x: 750, endPoint y: 271, distance: 32.3
type input "100"
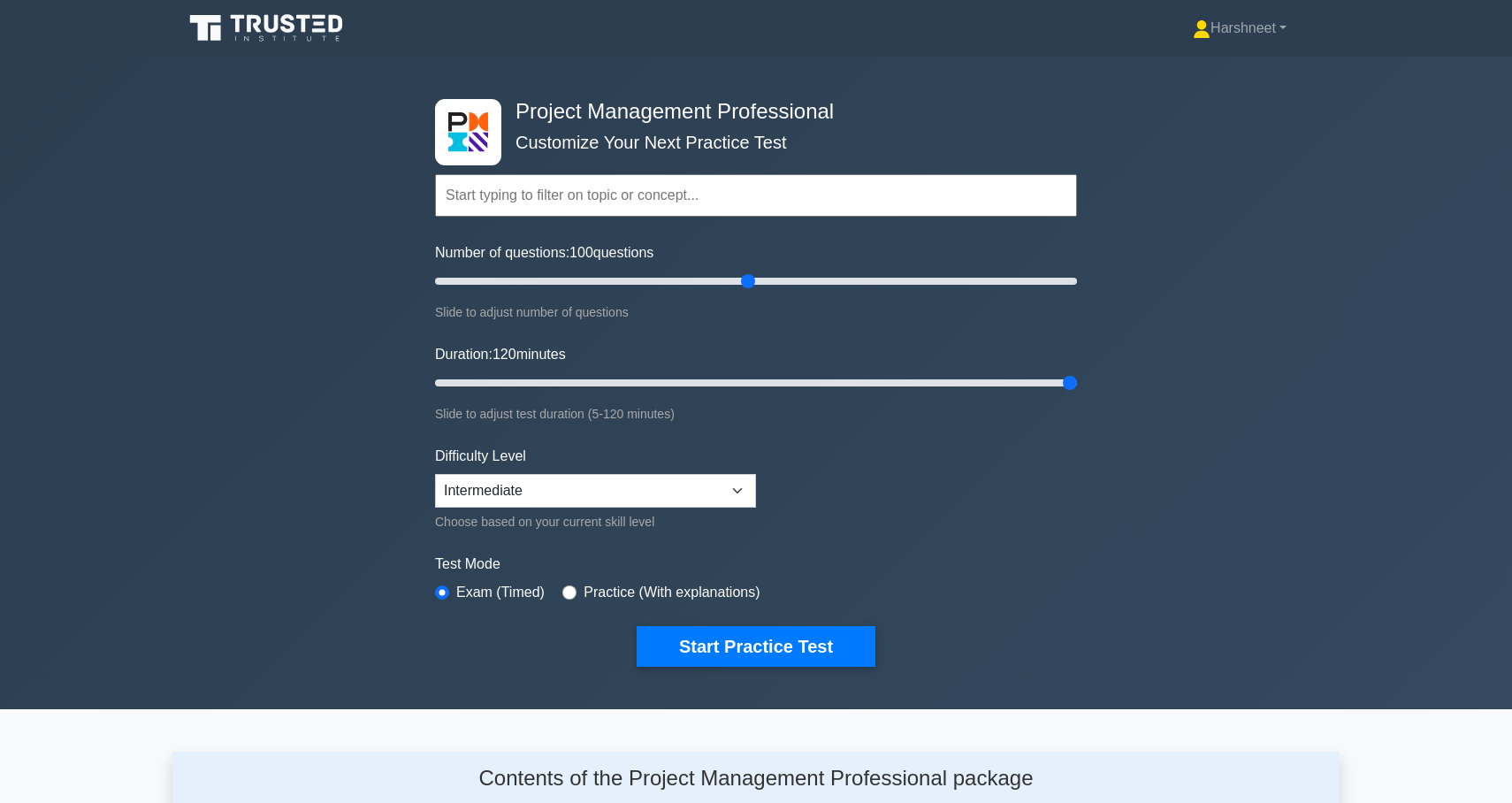
click at [750, 271] on input "Number of questions: 100 questions" at bounding box center [756, 281] width 642 height 21
select select "expert"
click at [724, 650] on button "Start Practice Test" at bounding box center [756, 646] width 239 height 40
